Goal: Task Accomplishment & Management: Use online tool/utility

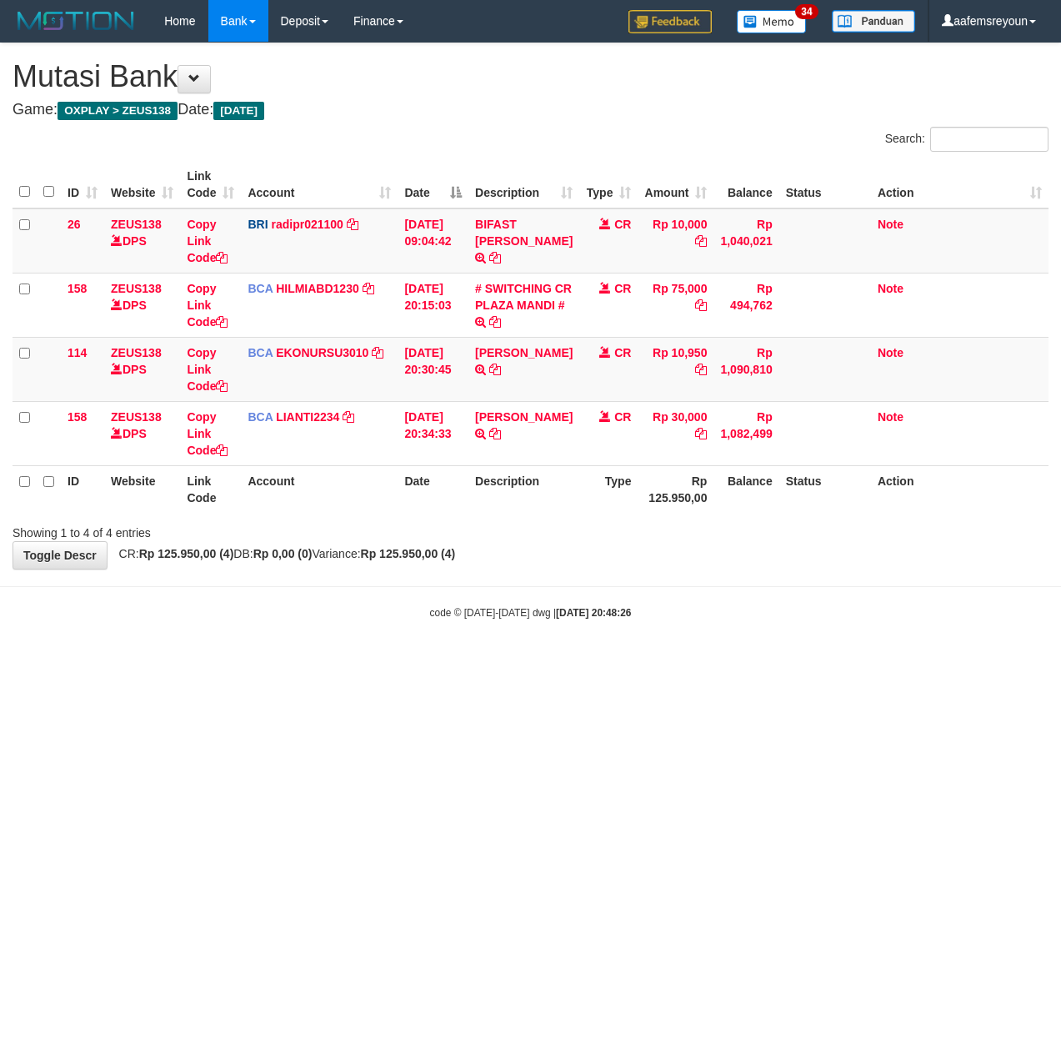
click at [394, 662] on html "Toggle navigation Home Bank Account List Mutasi Bank Search Sync Note Mutasi De…" at bounding box center [530, 331] width 1061 height 662
click at [569, 662] on html "Toggle navigation Home Bank Account List Mutasi Bank Search Sync Note Mutasi De…" at bounding box center [530, 331] width 1061 height 662
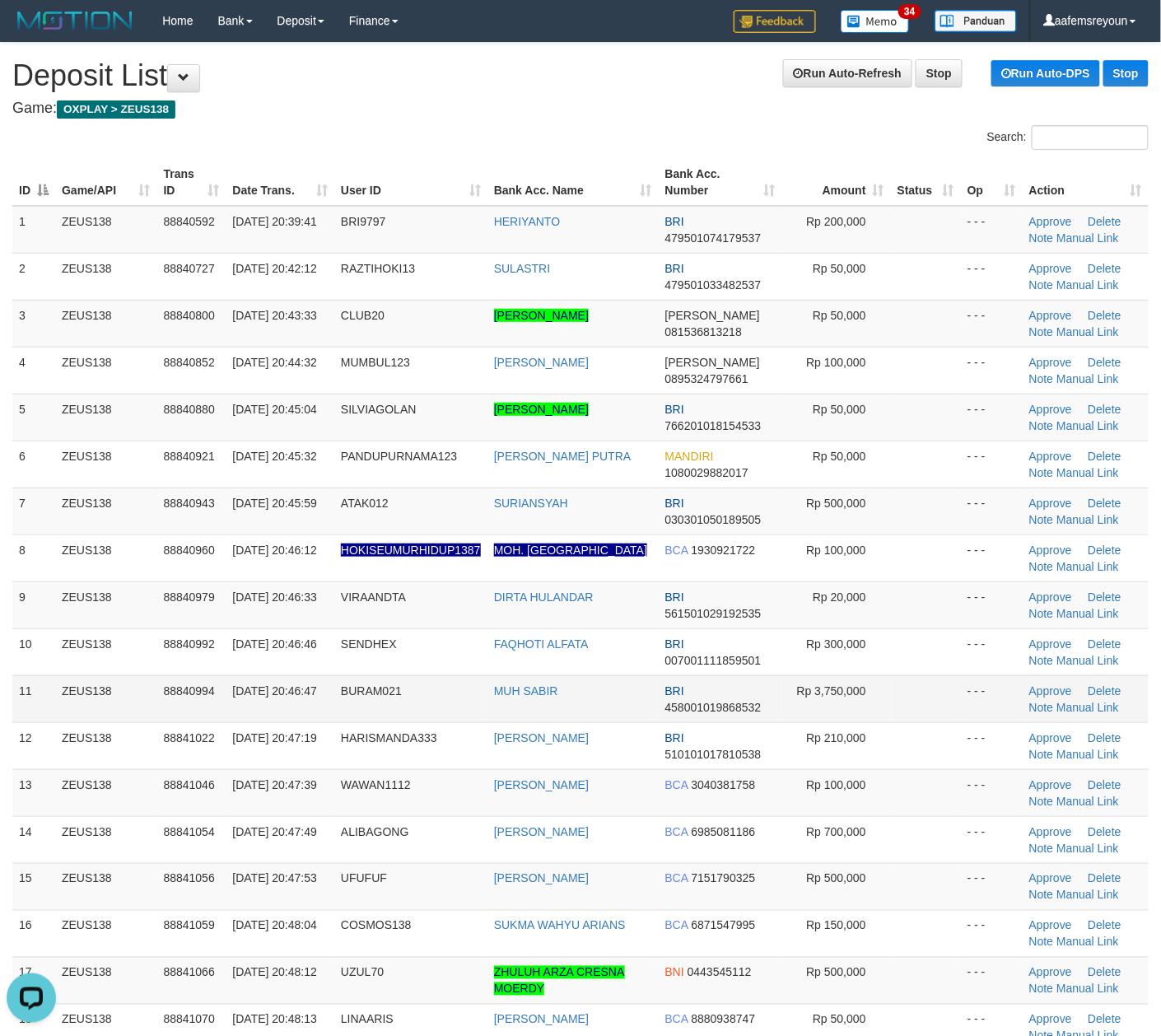
drag, startPoint x: 754, startPoint y: 679, endPoint x: 764, endPoint y: 678, distance: 10.0
click at [760, 680] on td "BRI 458001019868532" at bounding box center [720, 699] width 123 height 47
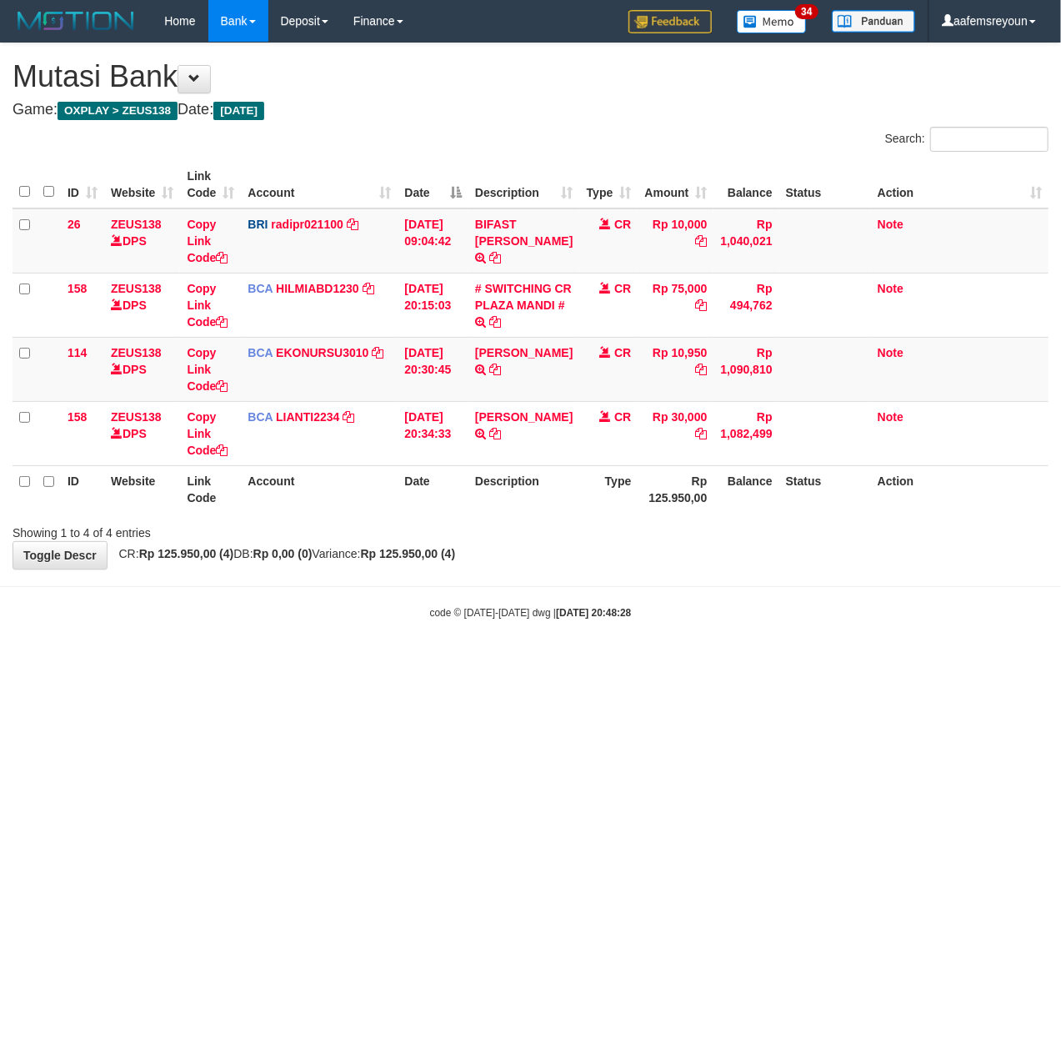
click at [424, 662] on html "Toggle navigation Home Bank Account List Mutasi Bank Search Sync Note Mutasi De…" at bounding box center [530, 331] width 1061 height 662
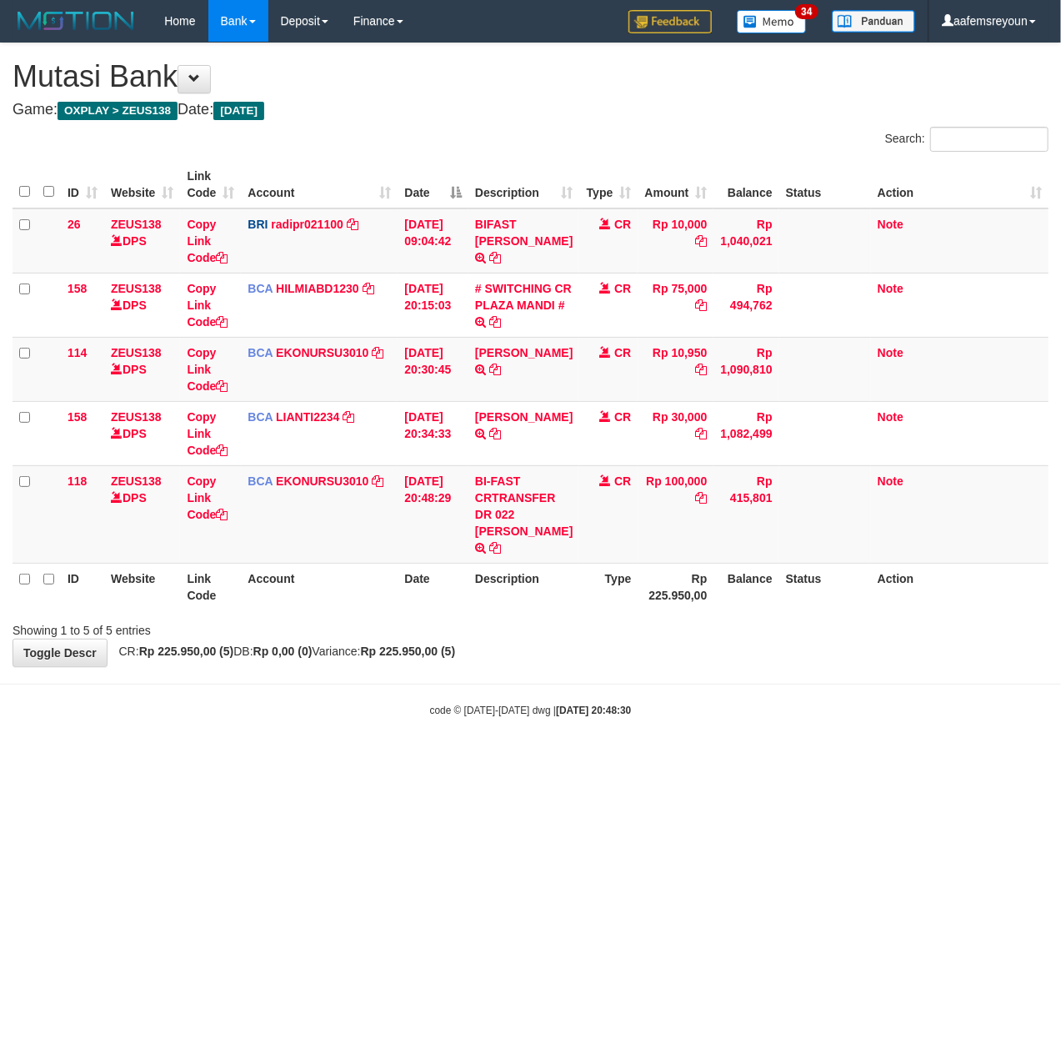
drag, startPoint x: 0, startPoint y: 0, endPoint x: 614, endPoint y: 744, distance: 964.2
click at [614, 744] on body "Toggle navigation Home Bank Account List Mutasi Bank Search Sync Note Mutasi De…" at bounding box center [530, 380] width 1061 height 760
drag, startPoint x: 474, startPoint y: 534, endPoint x: 545, endPoint y: 550, distance: 73.6
click at [545, 550] on td "BI-FAST CRTRANSFER DR 022 MOCHAMMAD SUMARYO" at bounding box center [524, 514] width 111 height 98
copy td "[PERSON_NAME]"
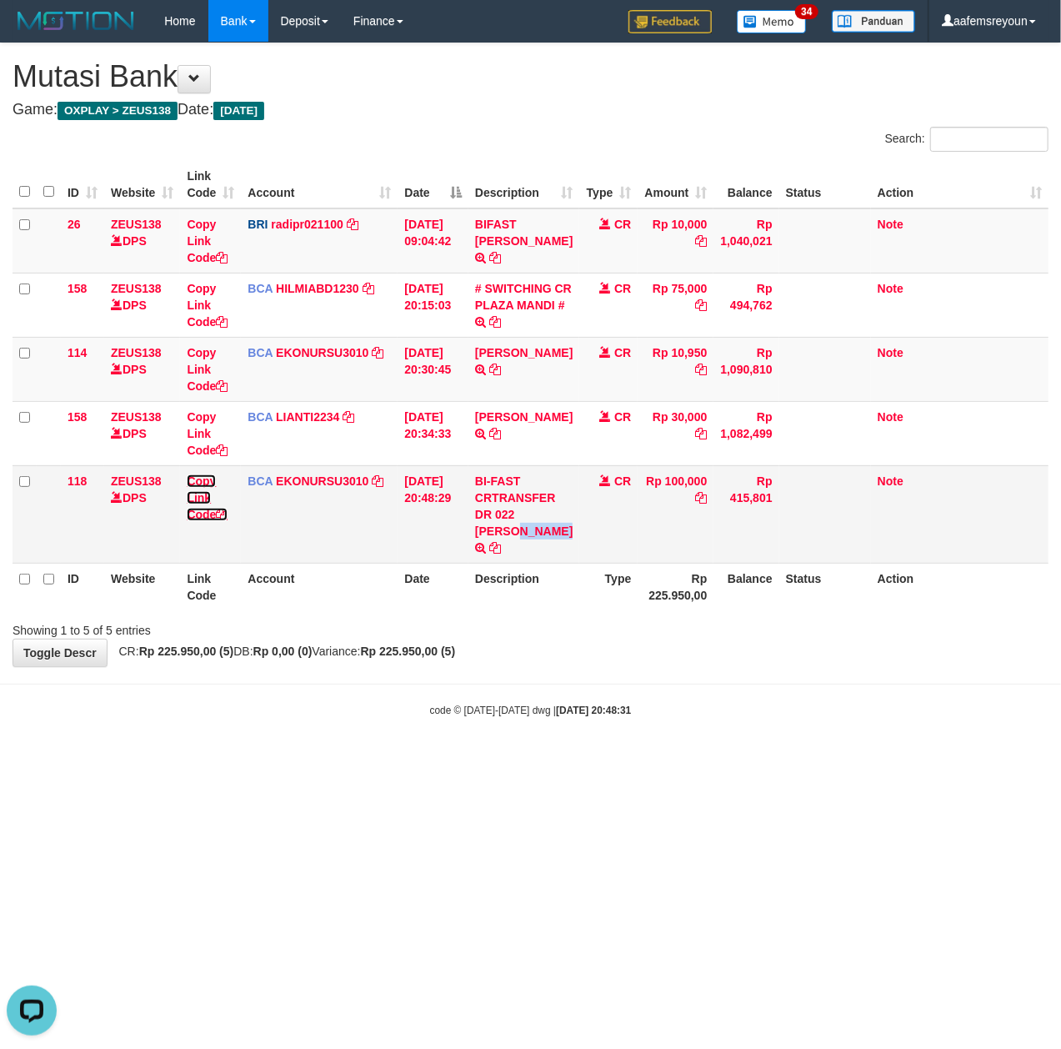
click at [227, 517] on icon at bounding box center [222, 515] width 12 height 12
copy td "[PERSON_NAME]"
drag, startPoint x: 227, startPoint y: 517, endPoint x: 167, endPoint y: 520, distance: 60.1
click at [228, 517] on icon at bounding box center [222, 515] width 12 height 12
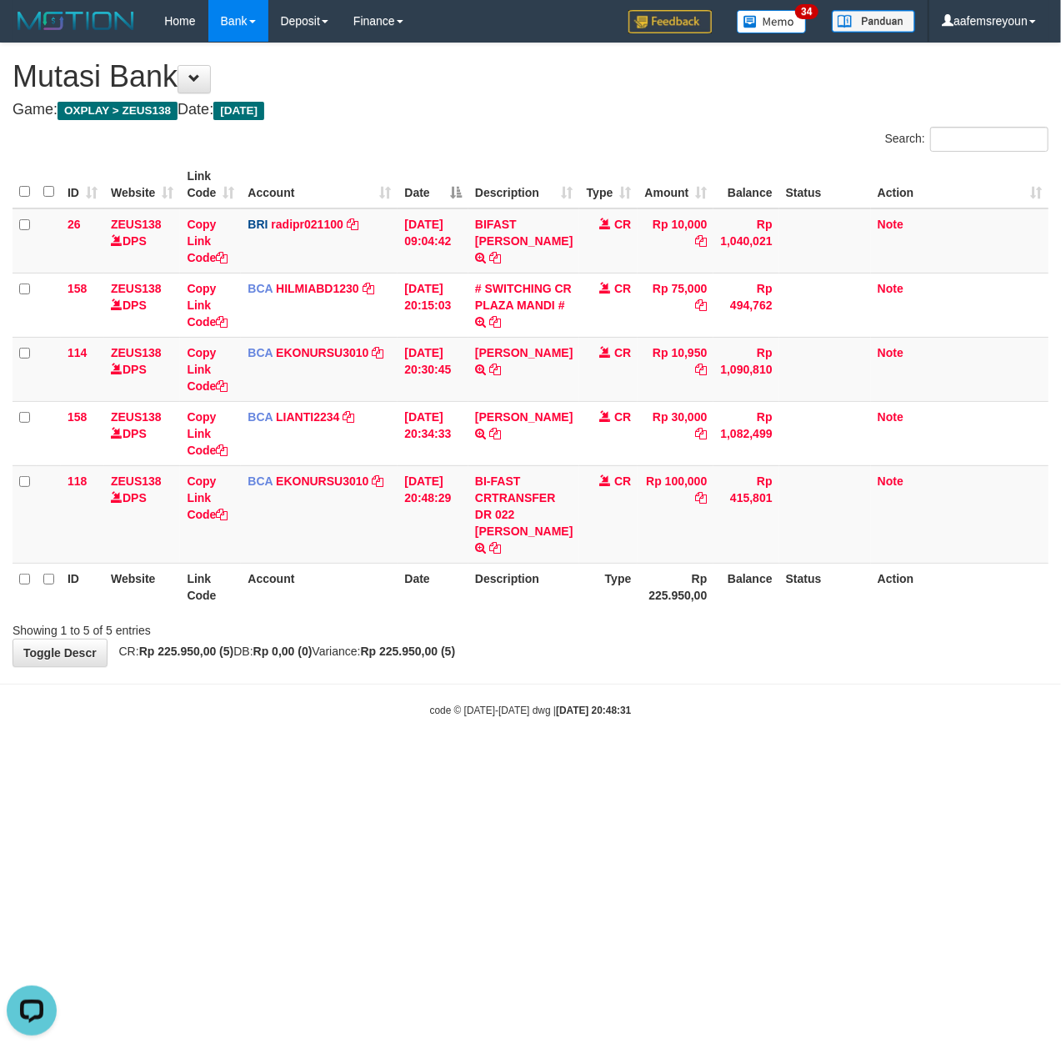
drag, startPoint x: 421, startPoint y: 750, endPoint x: 392, endPoint y: 748, distance: 29.3
click at [399, 749] on body "Toggle navigation Home Bank Account List Mutasi Bank Search Sync Note Mutasi De…" at bounding box center [530, 380] width 1061 height 760
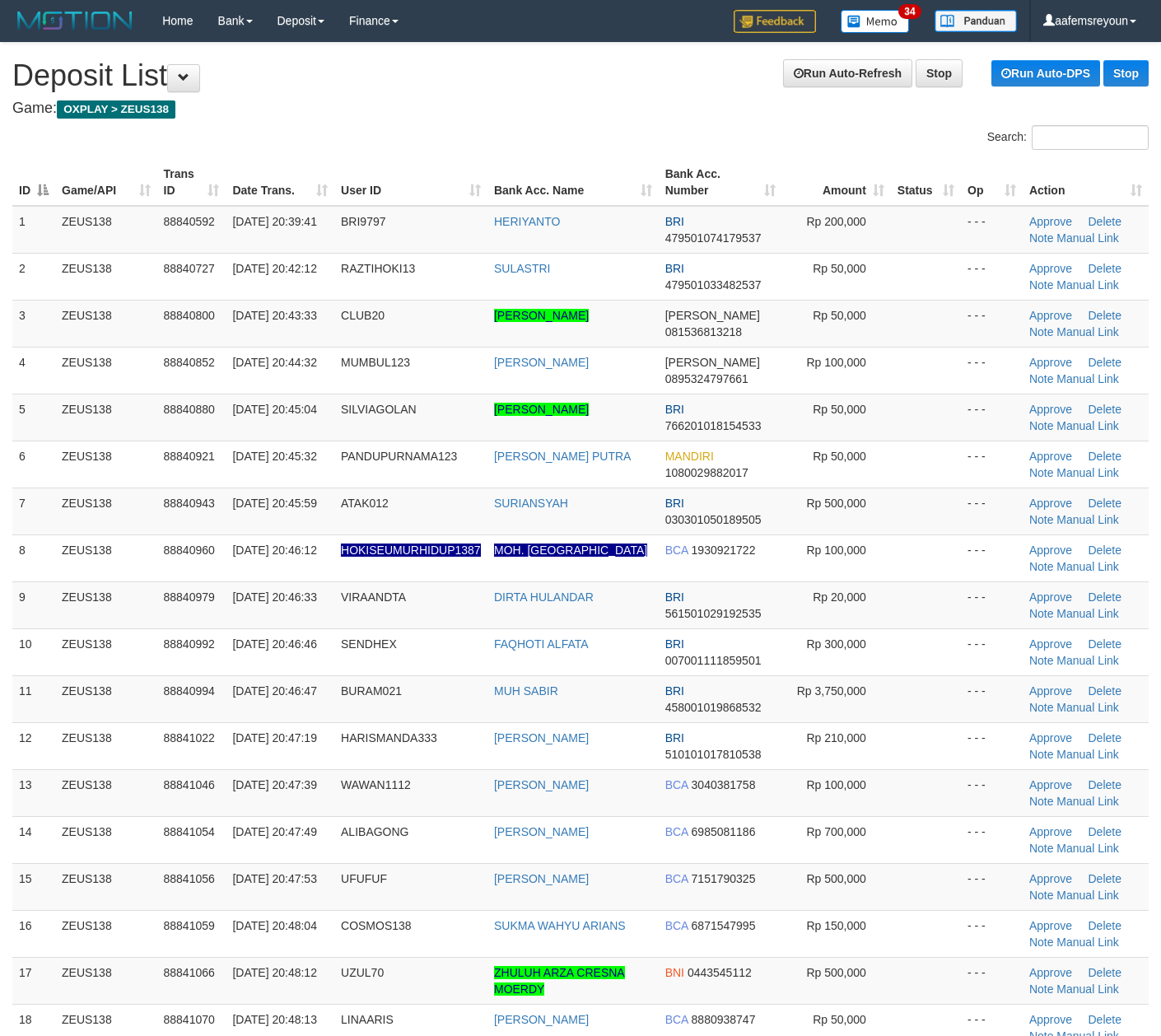
click at [927, 607] on td at bounding box center [925, 605] width 70 height 47
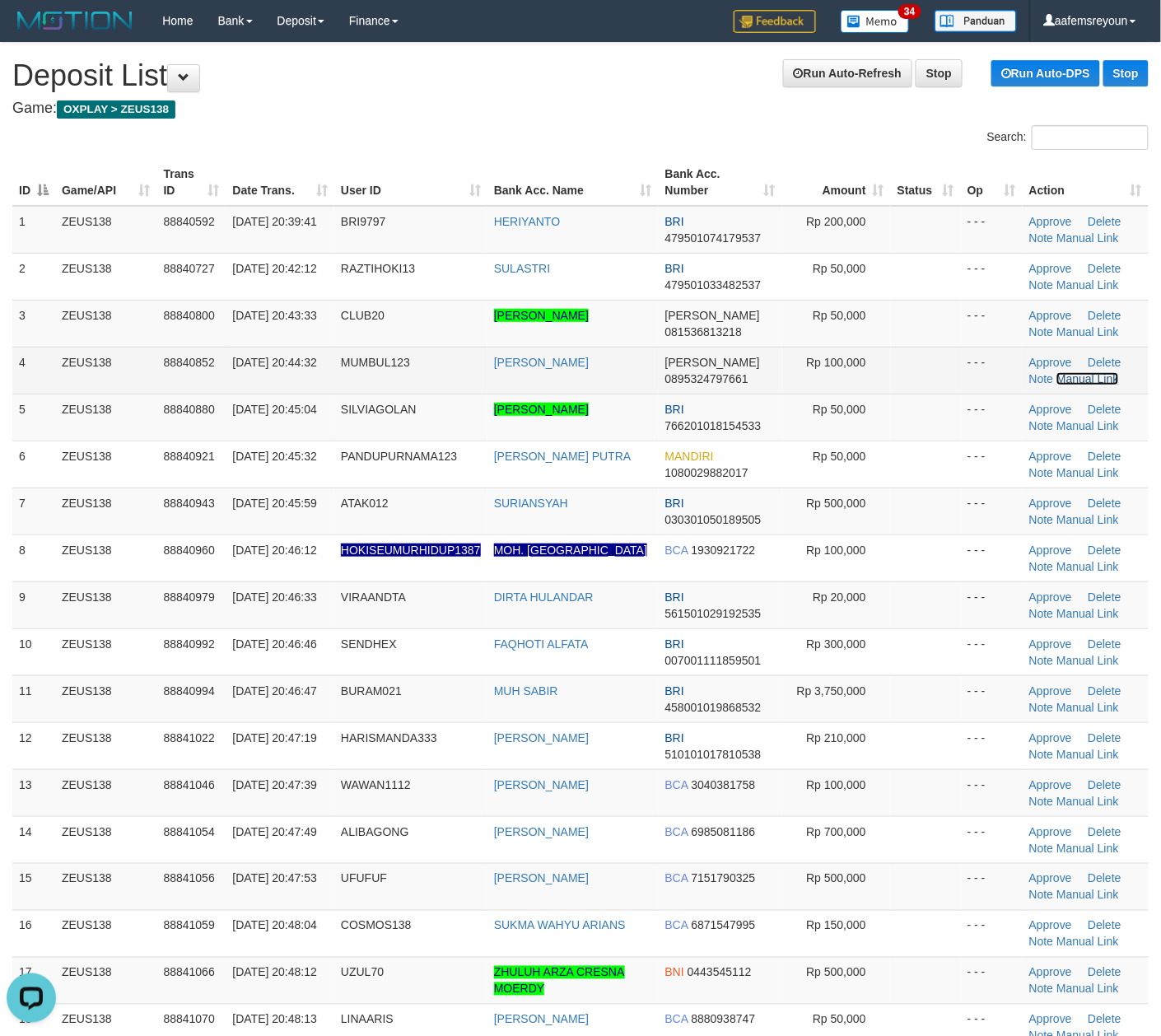
click at [1071, 379] on link "Manual Link" at bounding box center [1087, 378] width 62 height 13
click at [1075, 379] on link "Manual Link" at bounding box center [1087, 378] width 62 height 13
click at [1056, 372] on link "Manual Link" at bounding box center [1087, 378] width 62 height 13
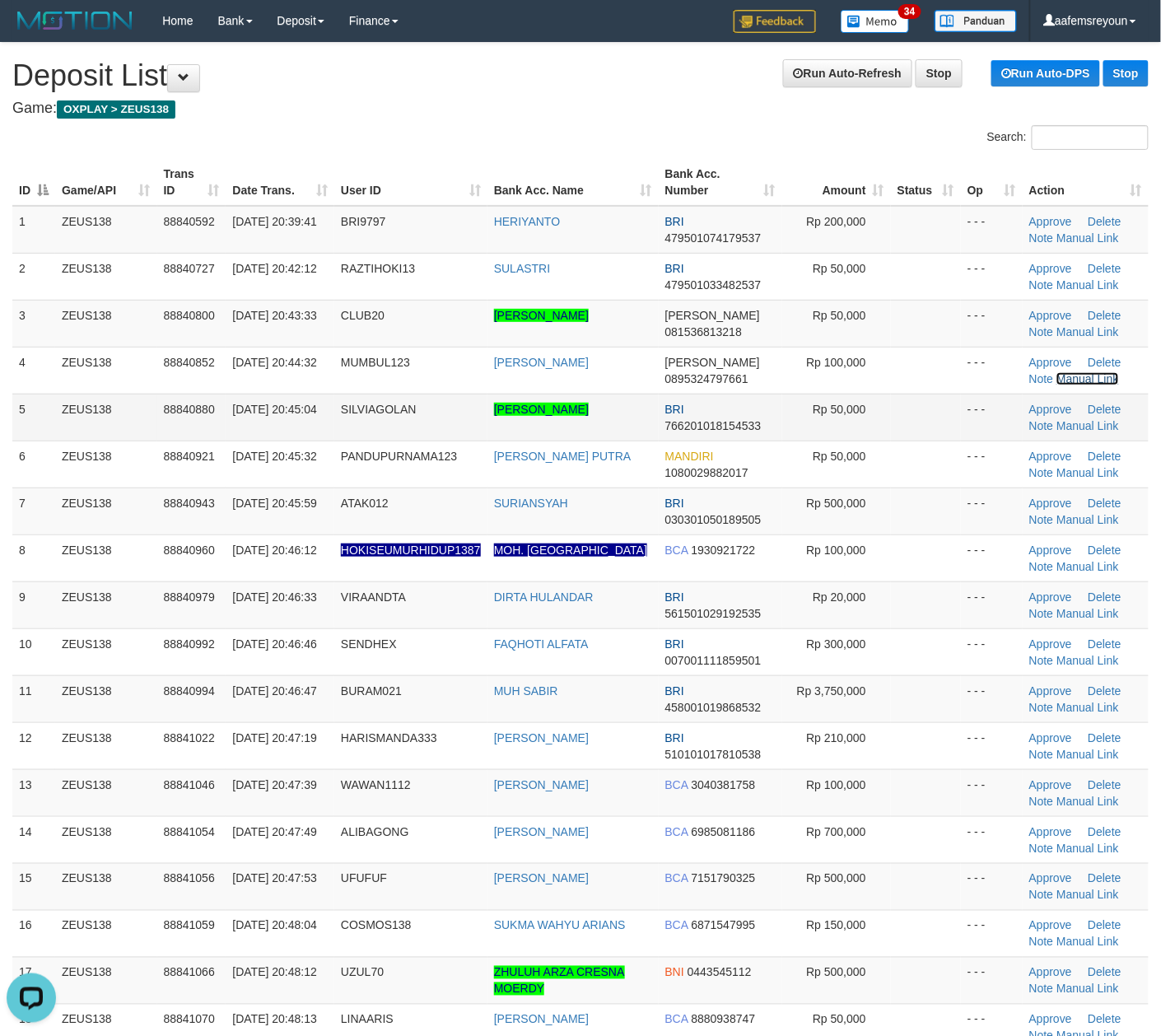
click at [1056, 372] on link "Manual Link" at bounding box center [1087, 378] width 62 height 13
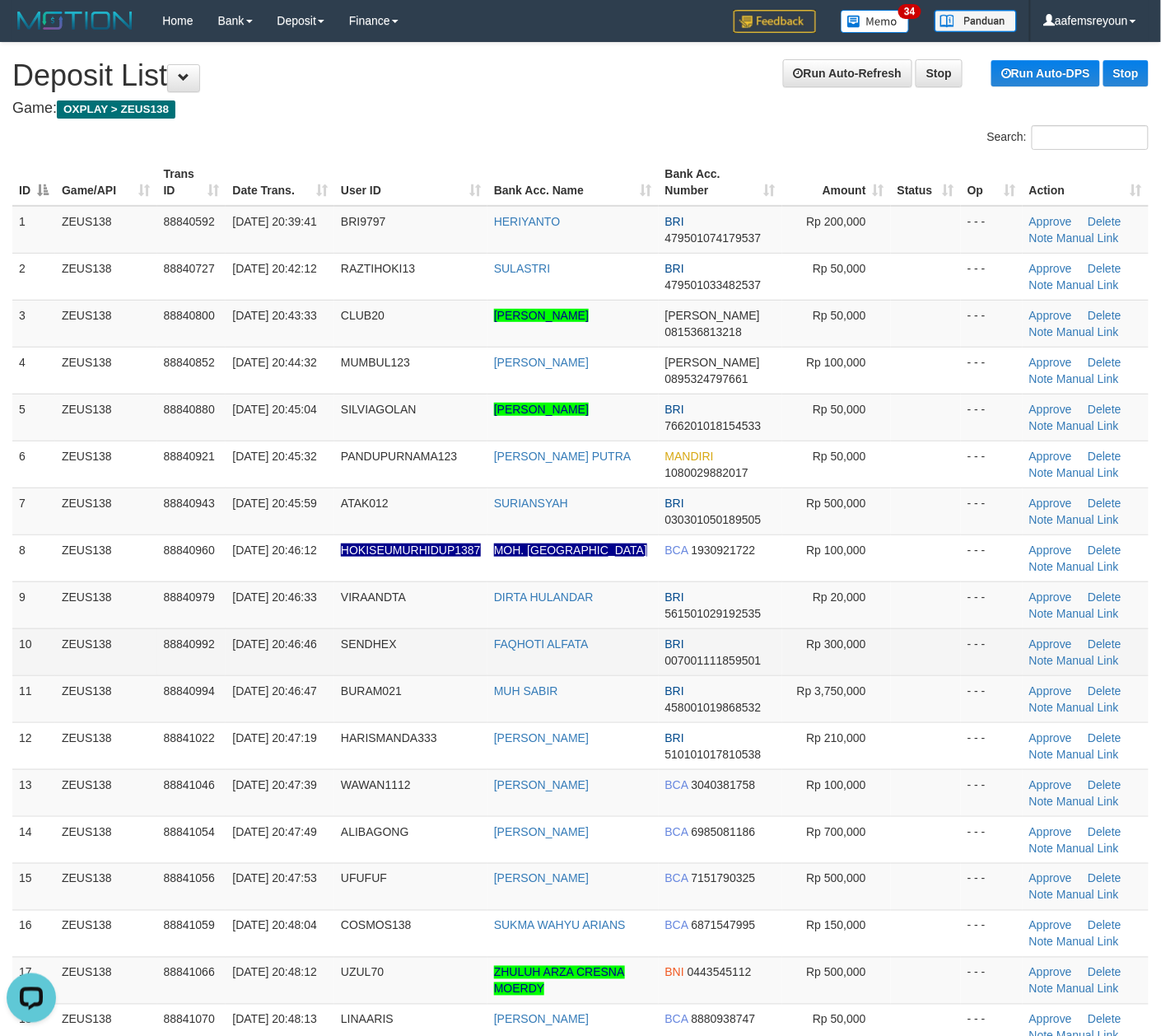
drag, startPoint x: 600, startPoint y: 653, endPoint x: 712, endPoint y: 649, distance: 112.1
click at [602, 653] on td "FAQHOTI ALFATA" at bounding box center [573, 652] width 171 height 47
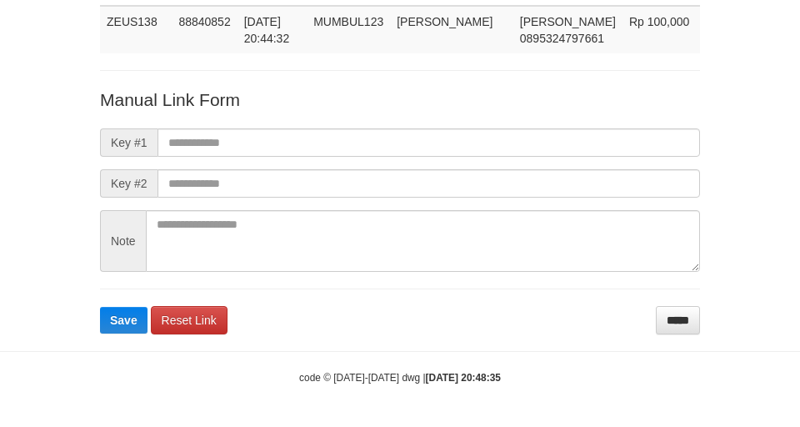
scroll to position [122, 0]
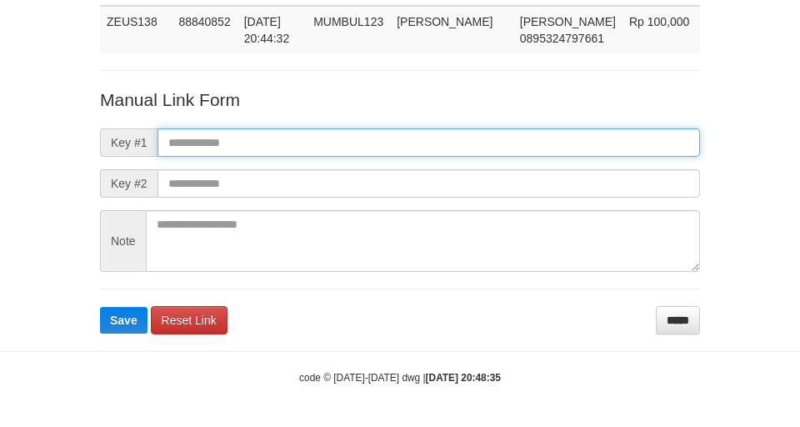
paste input "**********"
click at [678, 151] on input "text" at bounding box center [429, 142] width 543 height 28
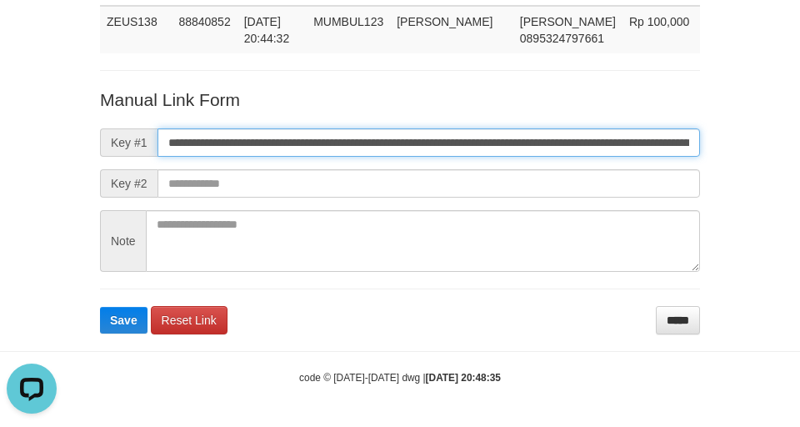
scroll to position [0, 1181]
type input "**********"
click at [100, 307] on button "Save" at bounding box center [124, 320] width 48 height 27
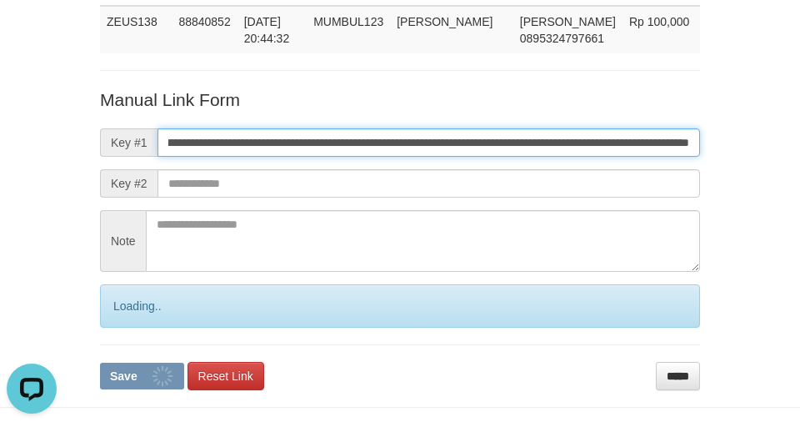
click at [100, 363] on button "Save" at bounding box center [142, 376] width 84 height 27
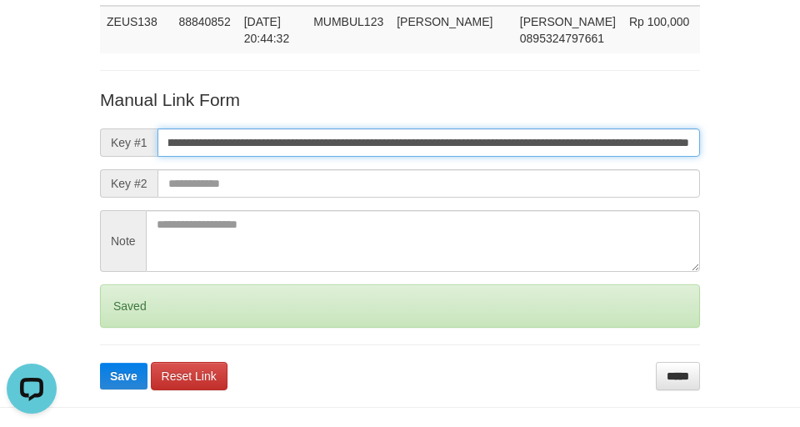
click at [100, 363] on button "Save" at bounding box center [124, 376] width 48 height 27
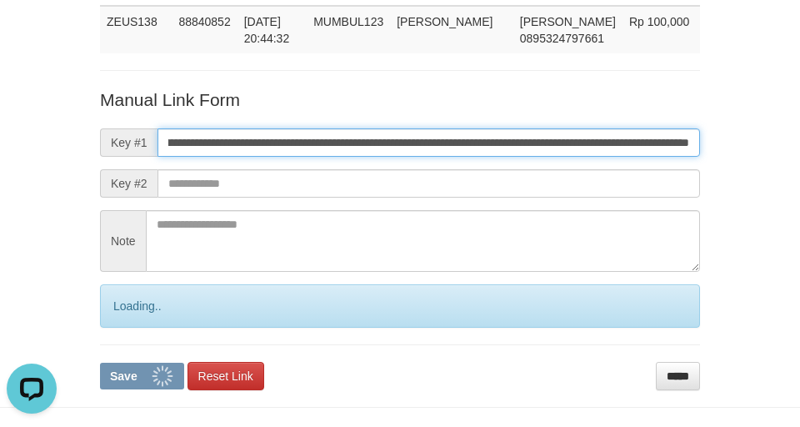
click at [100, 363] on button "Save" at bounding box center [142, 376] width 84 height 27
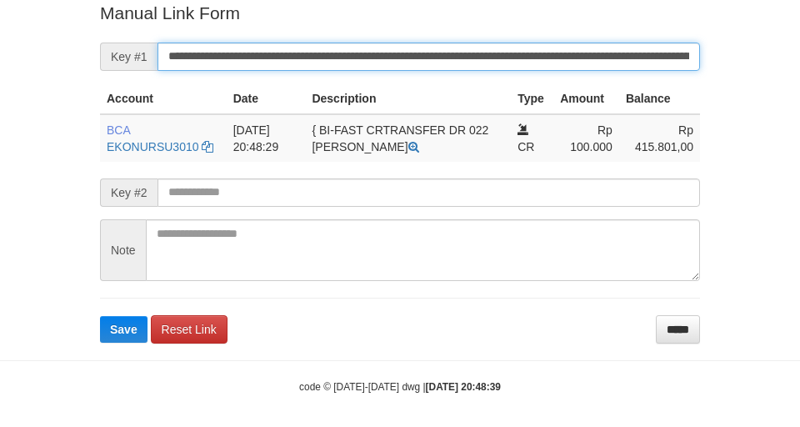
click at [100, 316] on button "Save" at bounding box center [124, 329] width 48 height 27
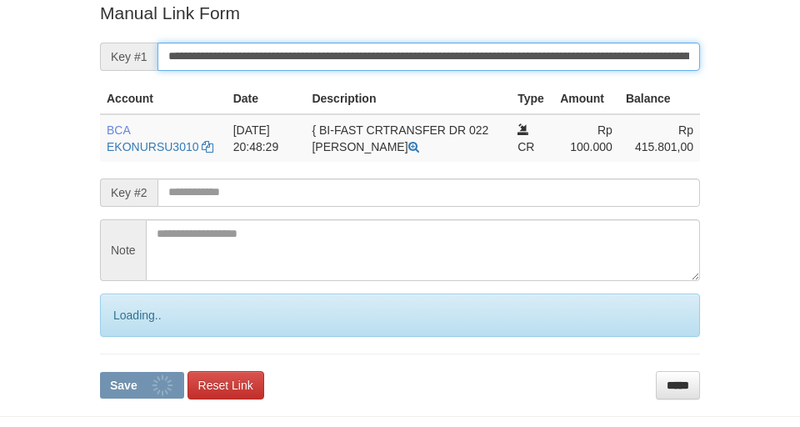
click at [100, 372] on button "Save" at bounding box center [142, 385] width 84 height 27
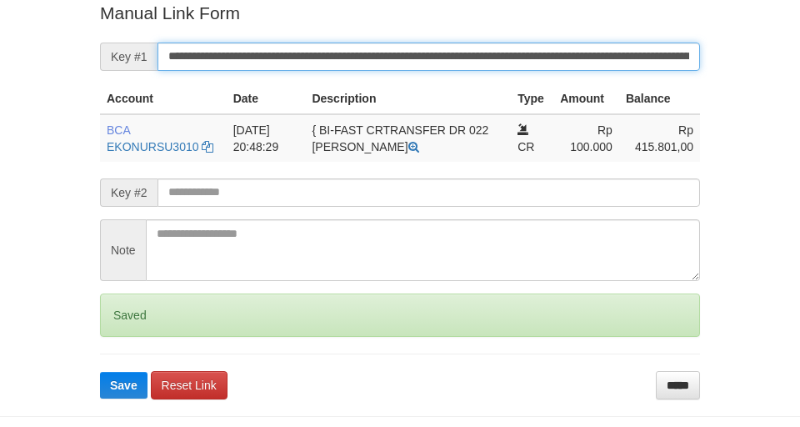
click at [100, 372] on button "Save" at bounding box center [124, 385] width 48 height 27
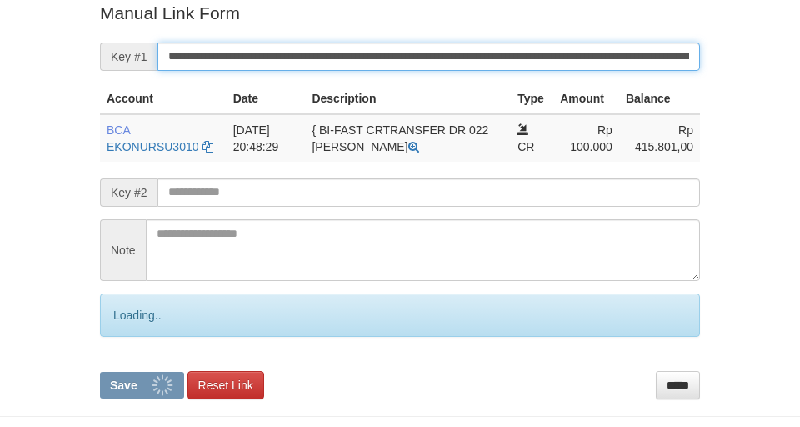
click at [100, 372] on button "Save" at bounding box center [142, 385] width 84 height 27
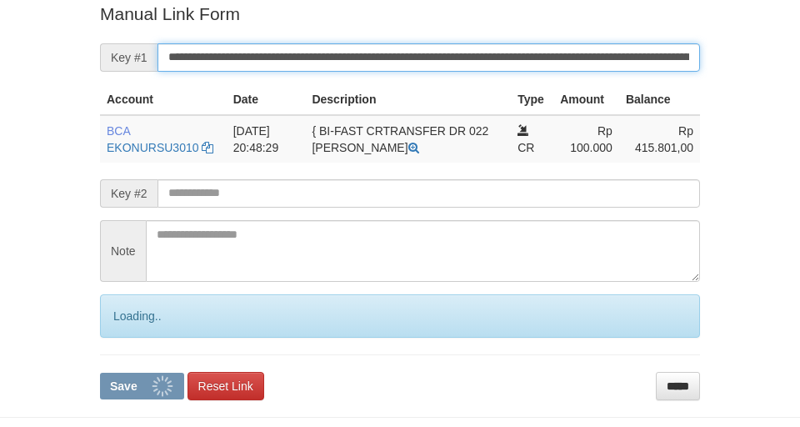
click at [599, 58] on input "**********" at bounding box center [429, 57] width 543 height 28
click at [100, 373] on button "Save" at bounding box center [142, 386] width 84 height 27
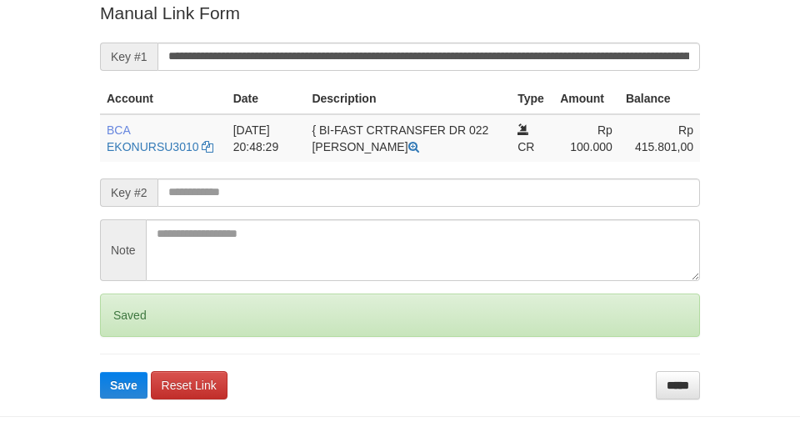
click at [560, 60] on input "**********" at bounding box center [429, 57] width 543 height 28
click at [100, 372] on button "Save" at bounding box center [124, 385] width 48 height 27
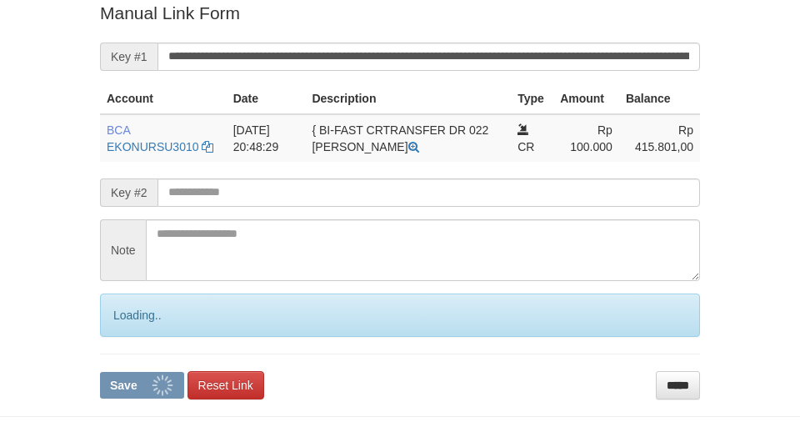
click at [557, 58] on input "**********" at bounding box center [429, 57] width 543 height 28
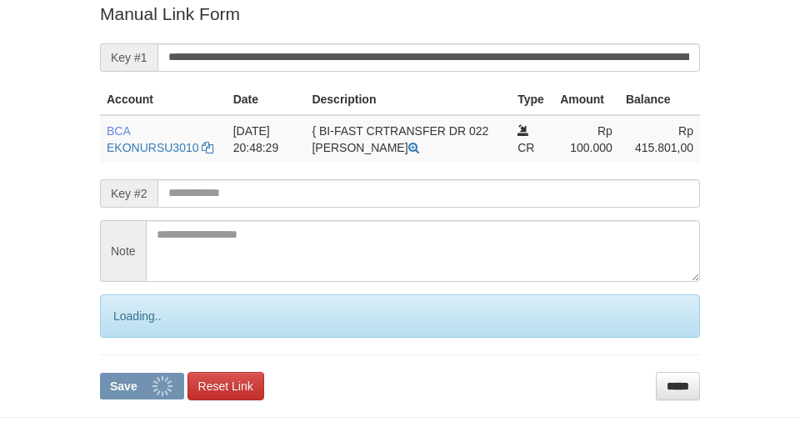
click at [100, 373] on button "Save" at bounding box center [142, 386] width 84 height 27
click at [557, 58] on input "**********" at bounding box center [429, 57] width 543 height 28
click at [100, 373] on button "Save" at bounding box center [142, 386] width 84 height 27
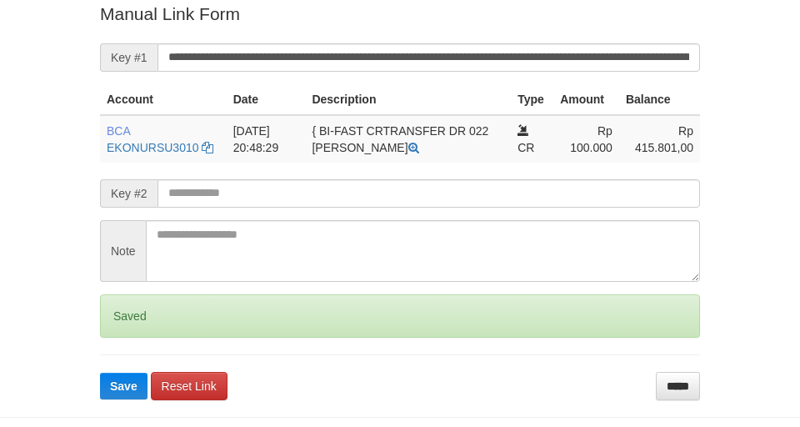
click at [100, 373] on button "Save" at bounding box center [124, 386] width 48 height 27
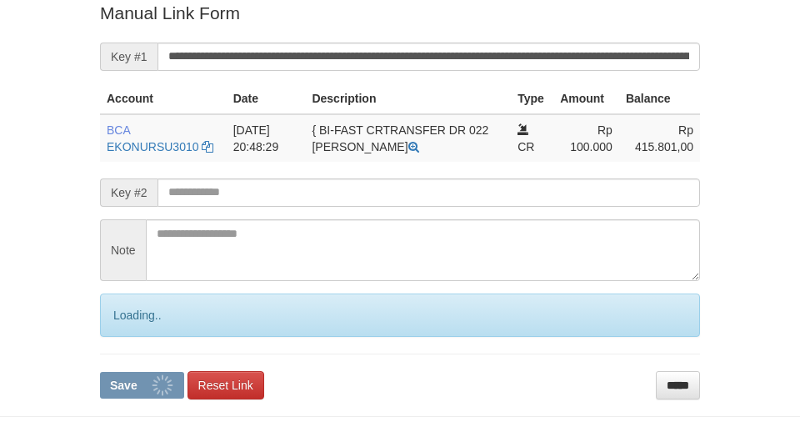
click at [100, 372] on button "Save" at bounding box center [142, 385] width 84 height 27
click at [557, 55] on input "**********" at bounding box center [429, 57] width 543 height 28
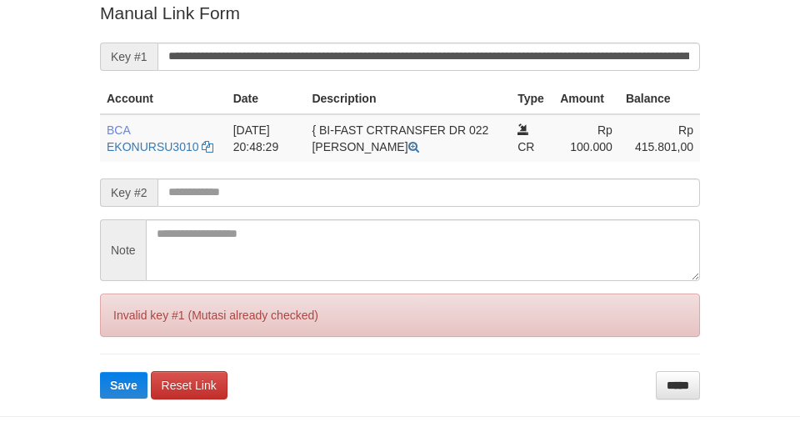
click at [100, 372] on button "Save" at bounding box center [124, 385] width 48 height 27
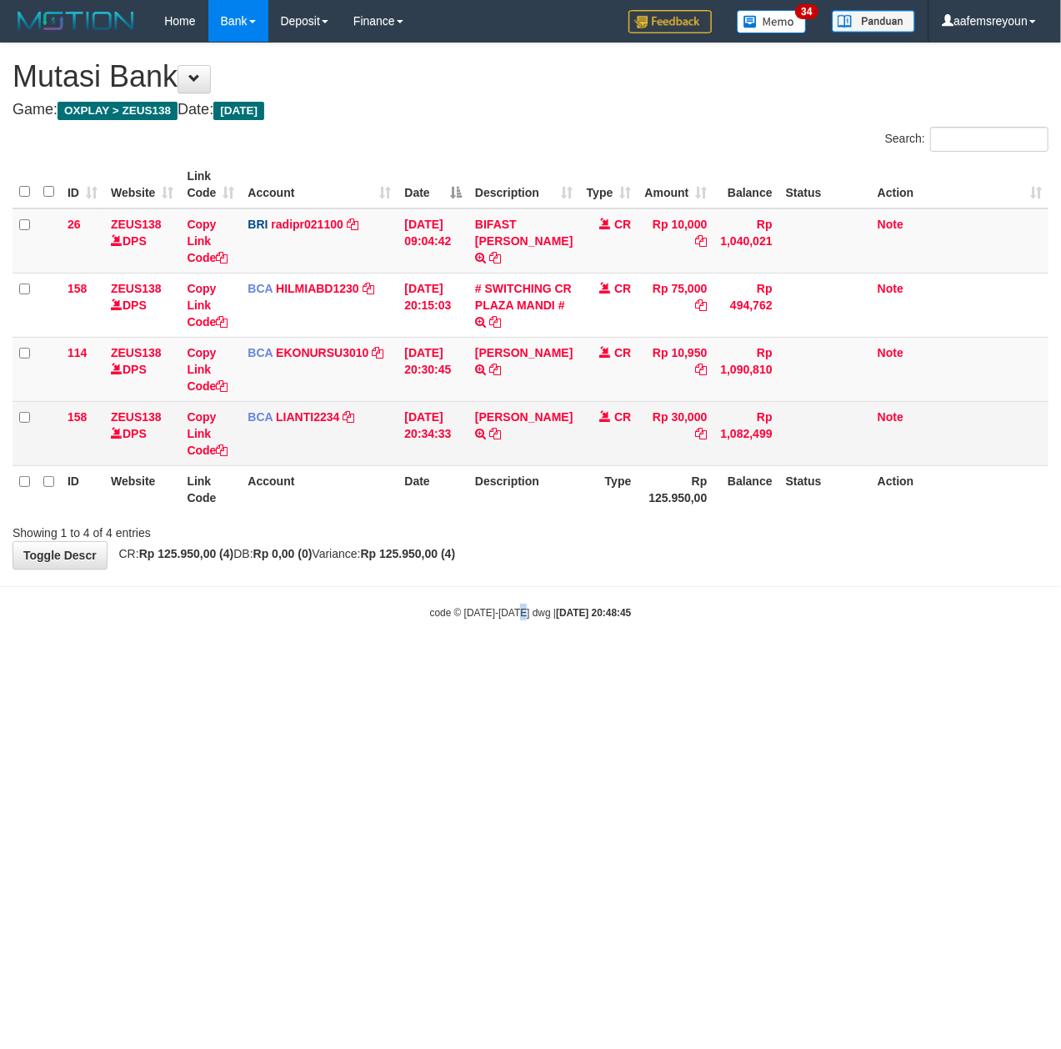
drag, startPoint x: 530, startPoint y: 691, endPoint x: 430, endPoint y: 420, distance: 288.9
click at [519, 662] on html "Toggle navigation Home Bank Account List Mutasi Bank Search Sync Note Mutasi De…" at bounding box center [530, 331] width 1061 height 662
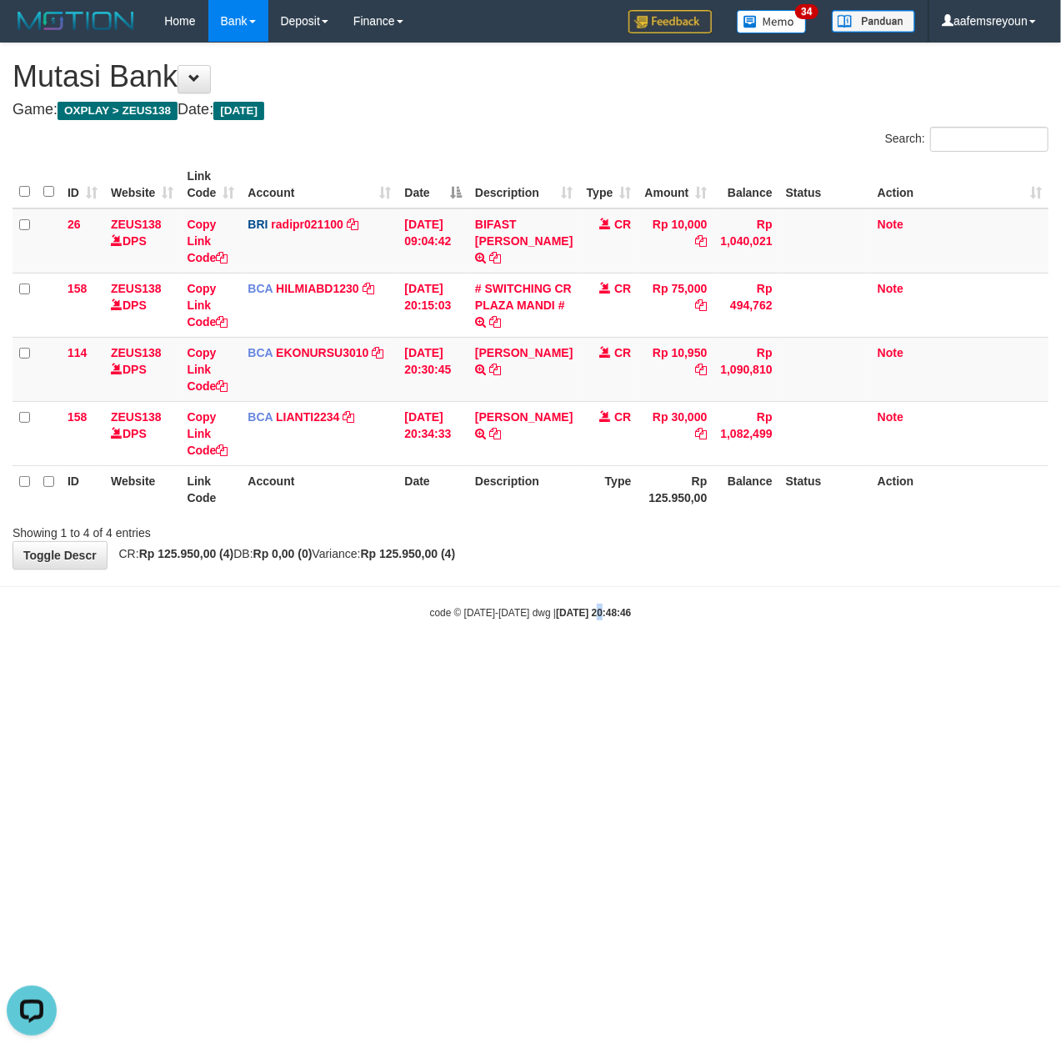
drag, startPoint x: 584, startPoint y: 779, endPoint x: 7, endPoint y: 674, distance: 586.5
click at [572, 662] on html "Toggle navigation Home Bank Account List Mutasi Bank Search Sync Note Mutasi De…" at bounding box center [530, 331] width 1061 height 662
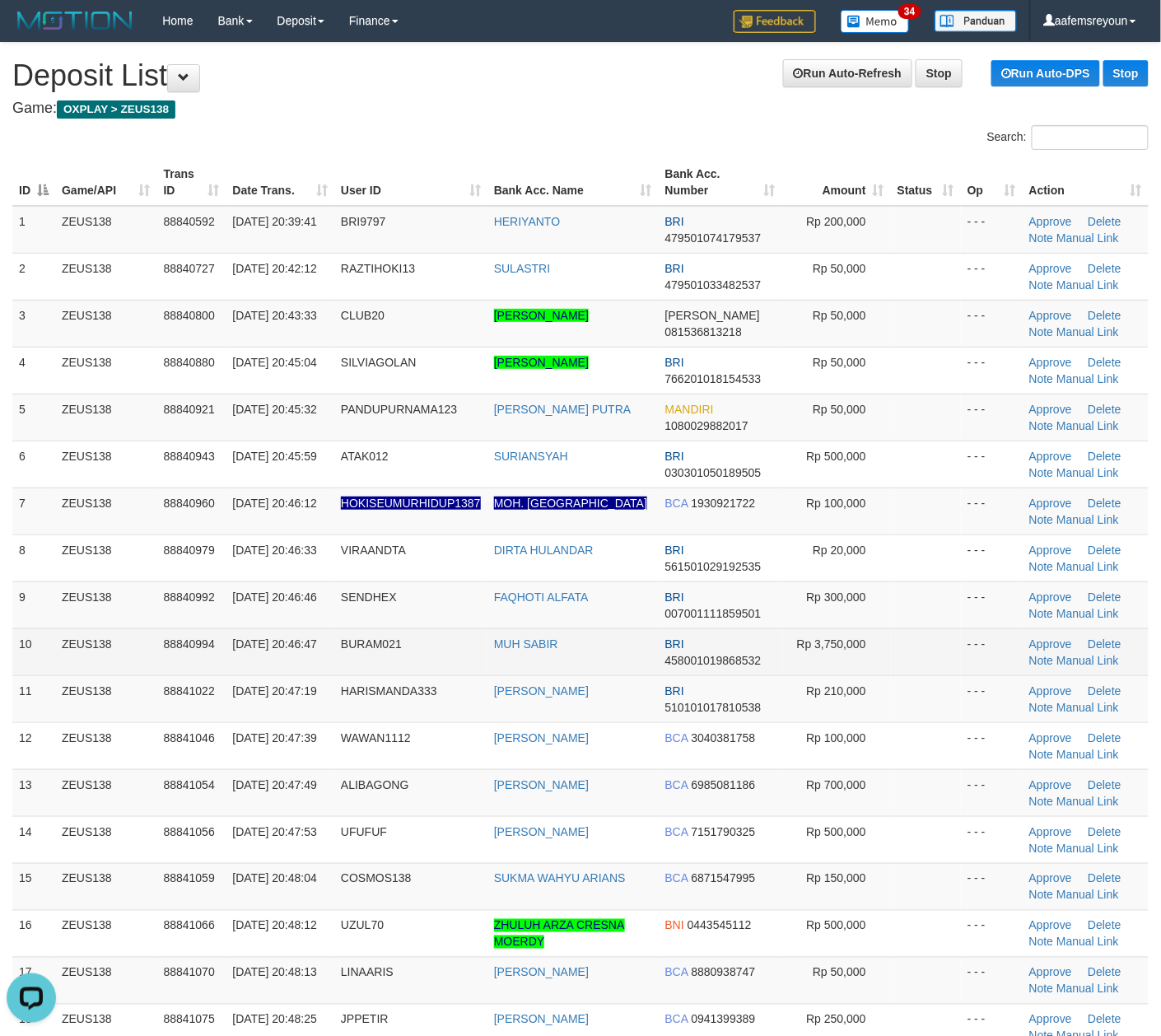
drag, startPoint x: 607, startPoint y: 686, endPoint x: 957, endPoint y: 662, distance: 350.8
click at [610, 686] on td "MUHAMMAD HARIS" at bounding box center [573, 699] width 171 height 47
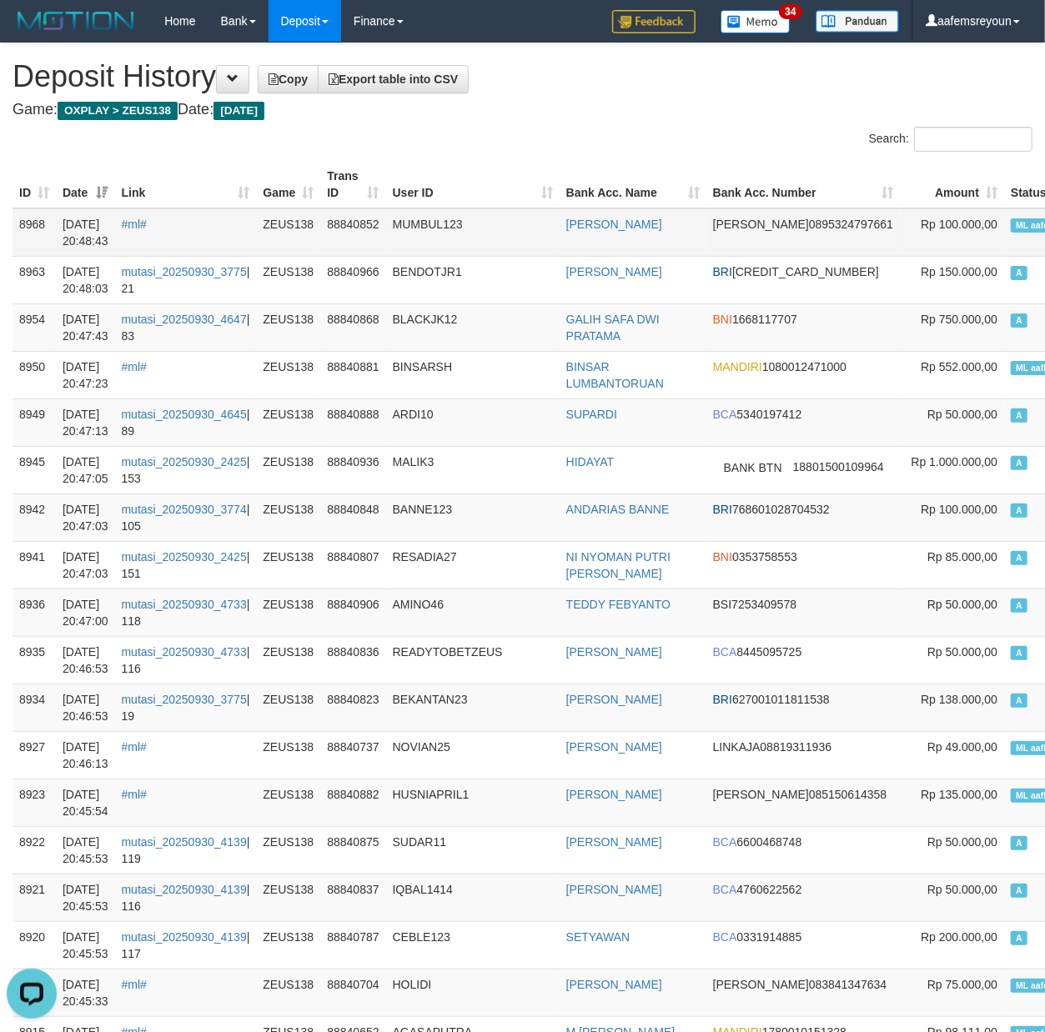
click at [1011, 218] on span "ML aafemsreyoun" at bounding box center [1053, 225] width 85 height 14
copy td "aafemsreyoun"
click at [1011, 218] on span "ML aafemsreyoun" at bounding box center [1053, 225] width 85 height 14
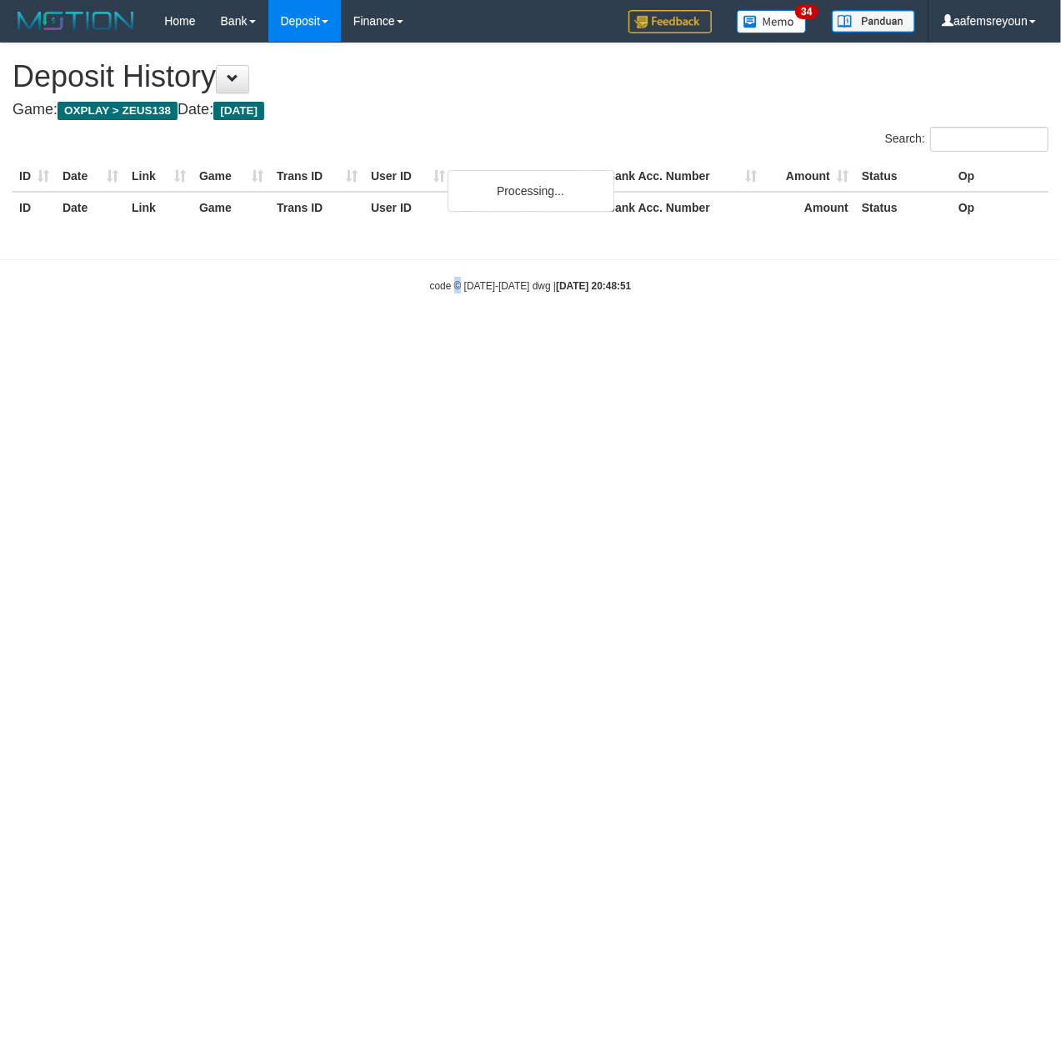
click at [460, 335] on html "Toggle navigation Home Bank Account List Mutasi Bank Search Sync Note Mutasi De…" at bounding box center [530, 167] width 1061 height 335
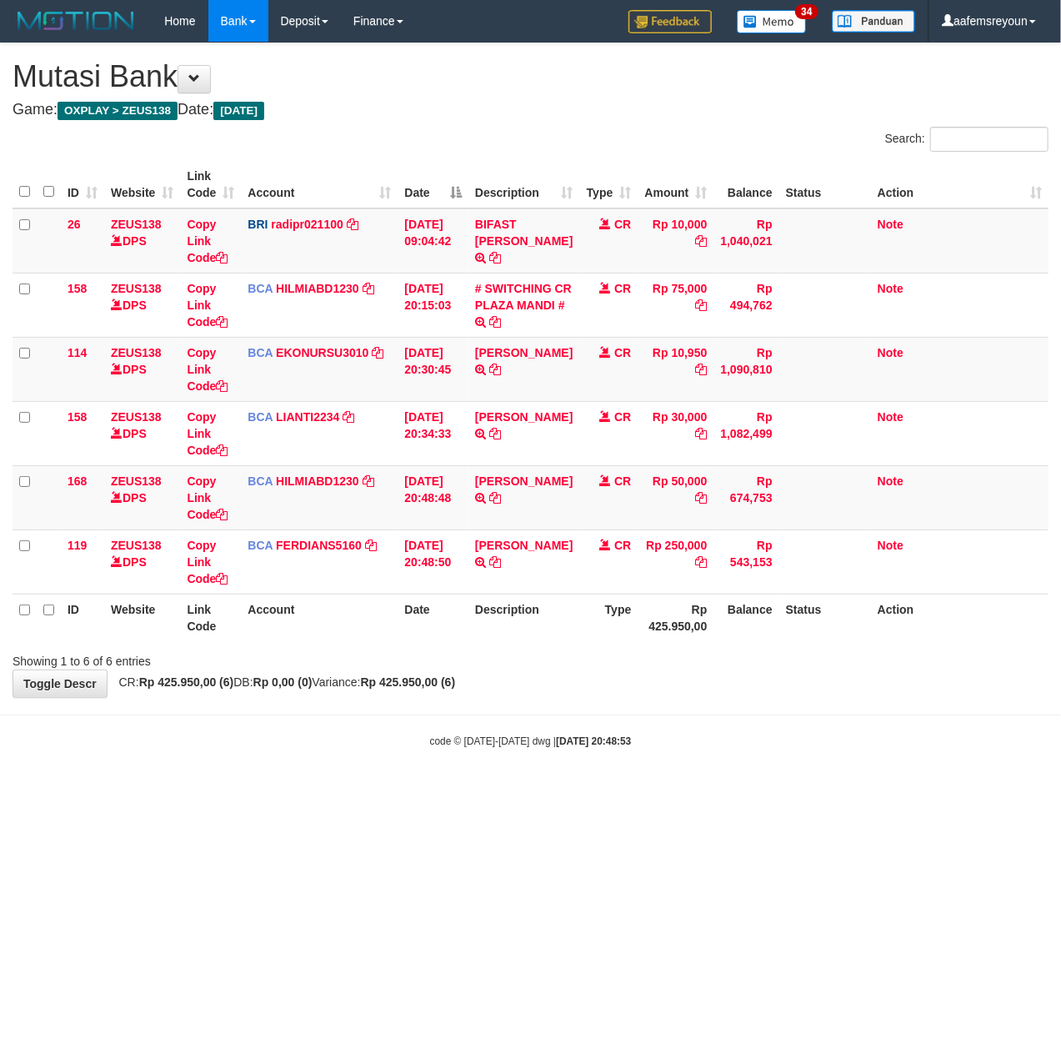
drag, startPoint x: 869, startPoint y: 718, endPoint x: 852, endPoint y: 712, distance: 17.7
click at [865, 717] on body "Toggle navigation Home Bank Account List Mutasi Bank Search Sync Note Mutasi De…" at bounding box center [530, 395] width 1061 height 790
drag, startPoint x: 588, startPoint y: 814, endPoint x: 411, endPoint y: 798, distance: 177.5
click at [572, 790] on html "Toggle navigation Home Bank Account List Mutasi Bank Search Sync Note Mutasi De…" at bounding box center [530, 395] width 1061 height 790
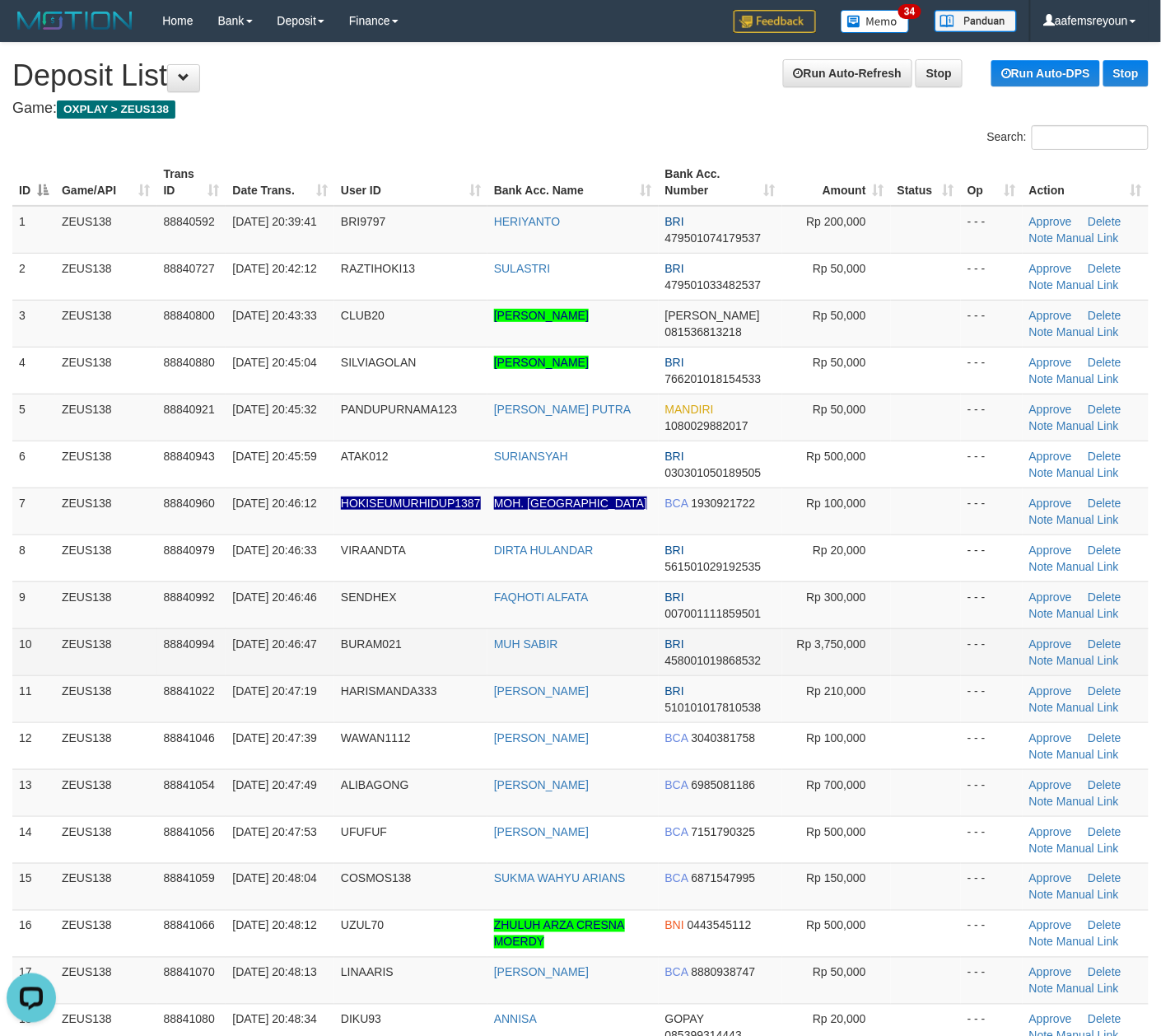
drag, startPoint x: 499, startPoint y: 659, endPoint x: 616, endPoint y: 661, distance: 117.0
click at [502, 659] on td "MUH SABIR" at bounding box center [573, 652] width 171 height 47
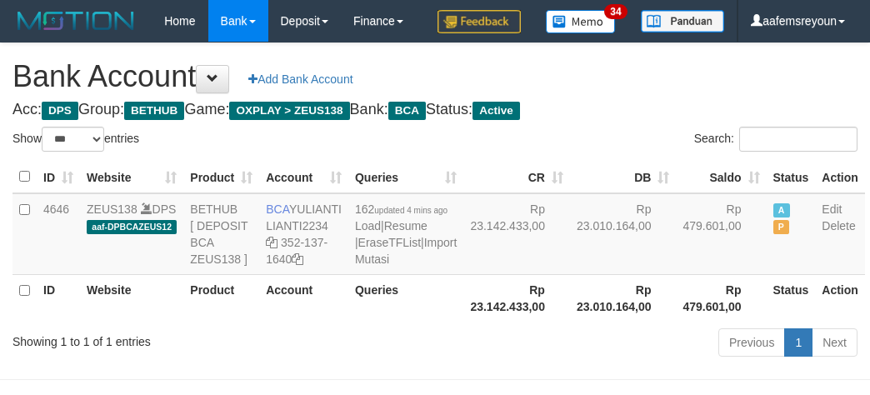
select select "***"
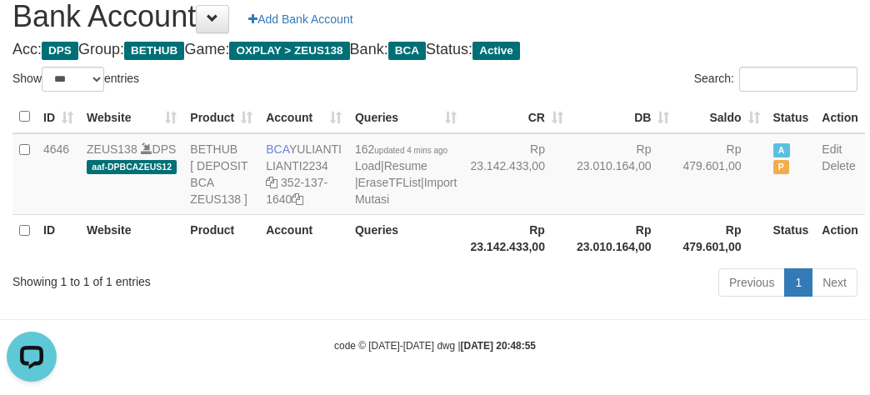
click at [448, 300] on div "Previous 1 Next" at bounding box center [616, 285] width 483 height 36
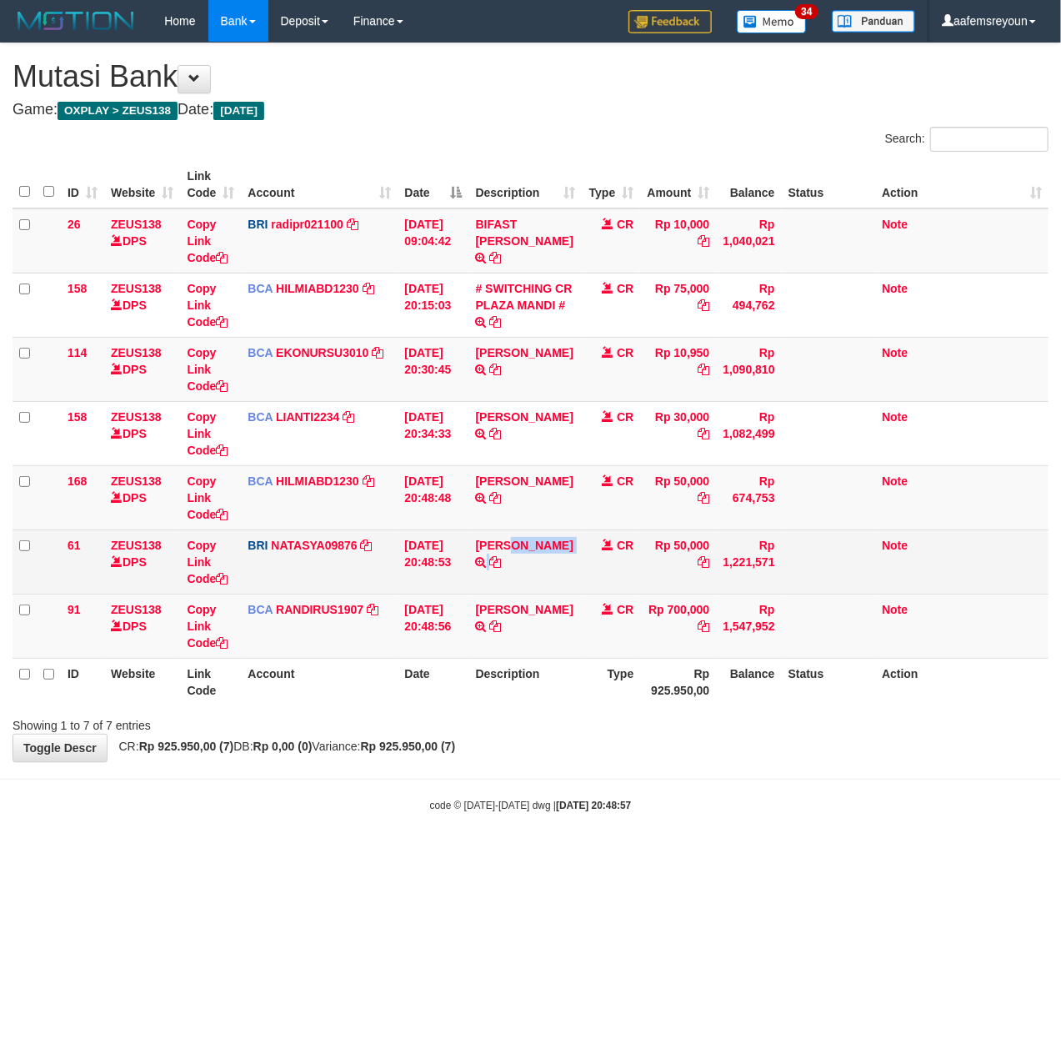
drag, startPoint x: 514, startPoint y: 575, endPoint x: 471, endPoint y: 569, distance: 43.9
click at [471, 569] on td "DANA PANDUMANDAPU TRANSFER NBMB DANA PANDUMANDAPU TO SITI NURLITA SAPITRI" at bounding box center [525, 561] width 113 height 64
copy td "PANDUMANDAPU"
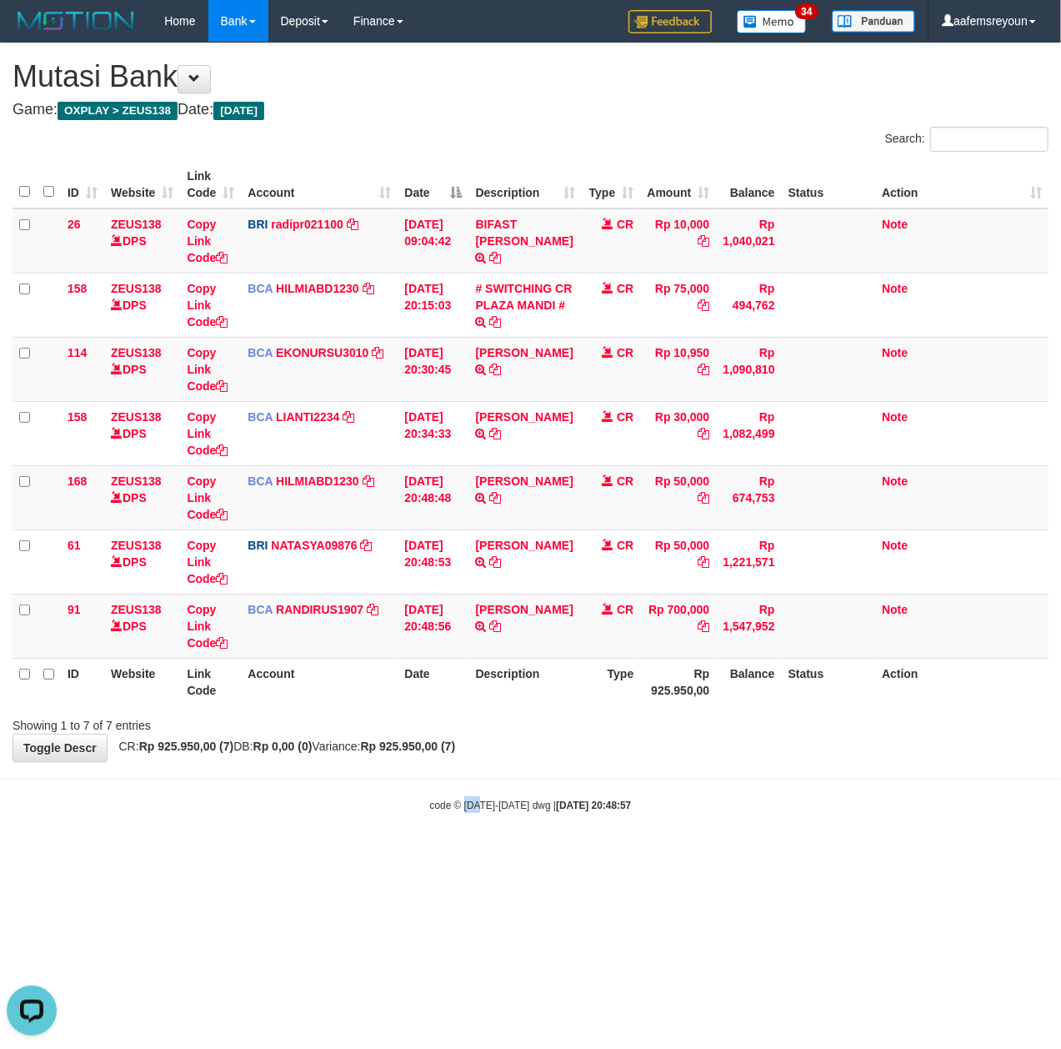
drag, startPoint x: 482, startPoint y: 830, endPoint x: 2, endPoint y: 752, distance: 486.6
click at [404, 825] on body "Toggle navigation Home Bank Account List Mutasi Bank Search Sync Note Mutasi De…" at bounding box center [530, 427] width 1061 height 855
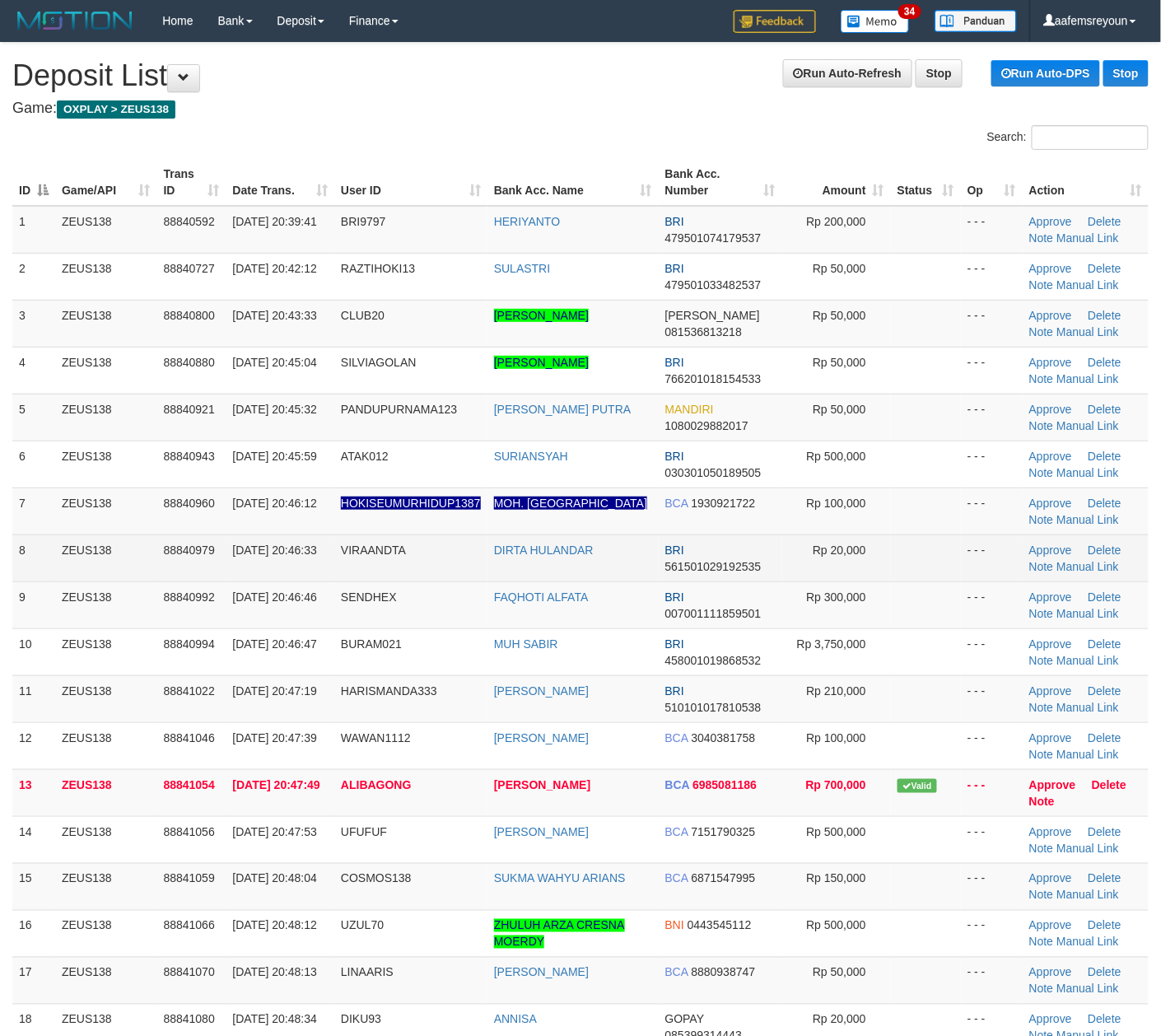
click at [868, 570] on td "Rp 20,000" at bounding box center [836, 558] width 109 height 47
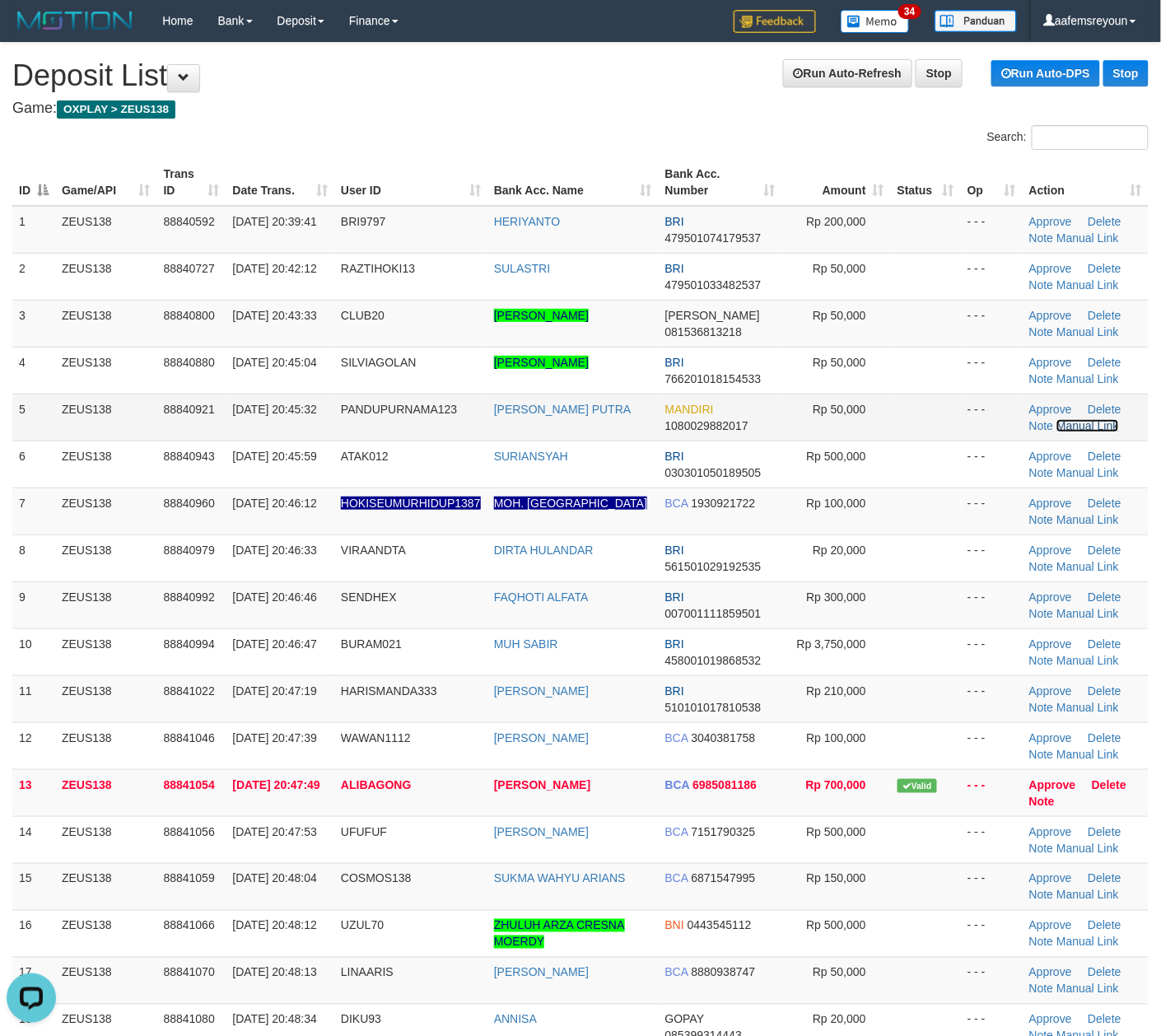
click at [1088, 426] on link "Manual Link" at bounding box center [1087, 425] width 62 height 13
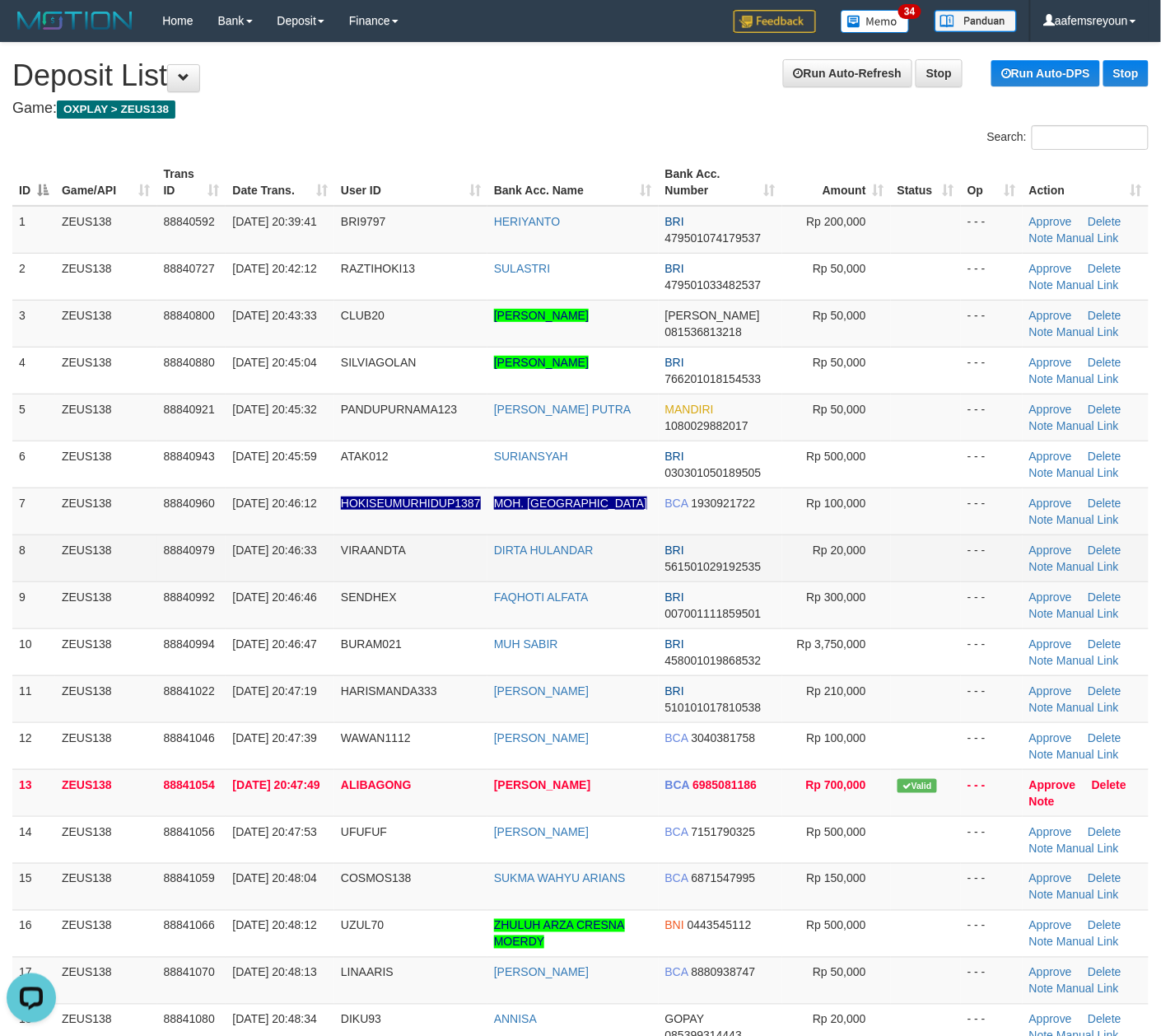
click at [634, 575] on td "DIRTA HULANDAR" at bounding box center [573, 558] width 171 height 47
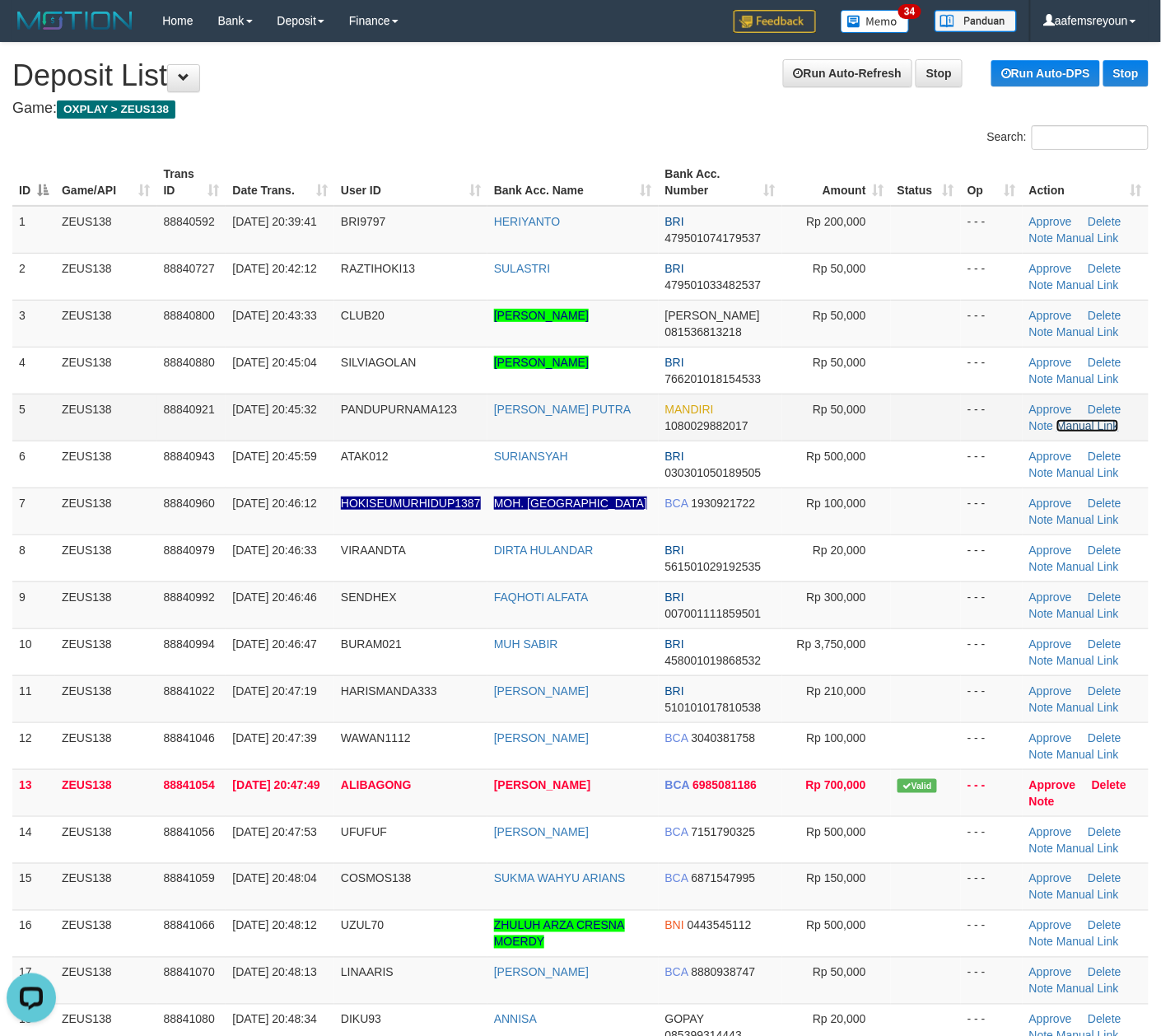
click at [1088, 423] on link "Manual Link" at bounding box center [1087, 425] width 62 height 13
click at [1056, 419] on link "Manual Link" at bounding box center [1087, 425] width 62 height 13
click at [777, 612] on tr "9 ZEUS138 88840992 30/09/2025 20:46:46 SENDHEX FAQHOTI ALFATA BRI 0070011118595…" at bounding box center [580, 605] width 1136 height 47
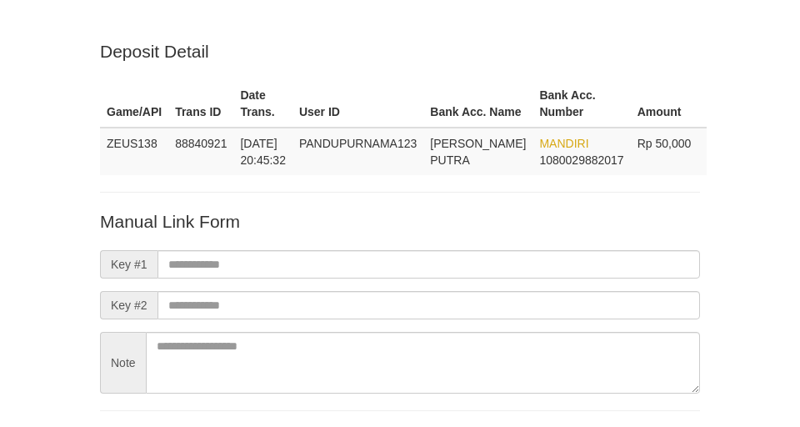
scroll to position [130, 0]
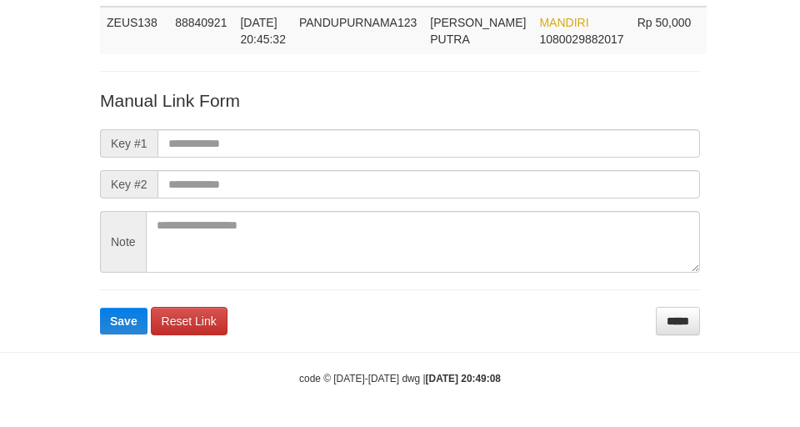
click at [561, 94] on div "Deposit Detail Game/API Trans ID Date Trans. User ID Bank Acc. Name Bank Acc. N…" at bounding box center [400, 127] width 625 height 418
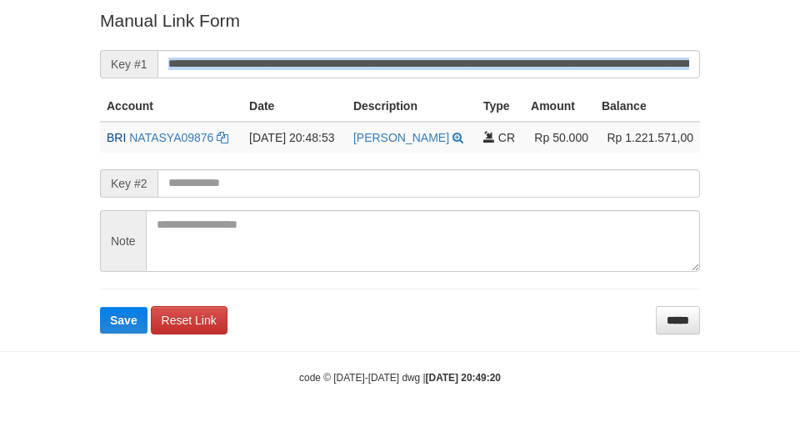
drag, startPoint x: 591, startPoint y: 71, endPoint x: 617, endPoint y: 47, distance: 35.4
click at [611, 57] on form "**********" at bounding box center [400, 170] width 600 height 325
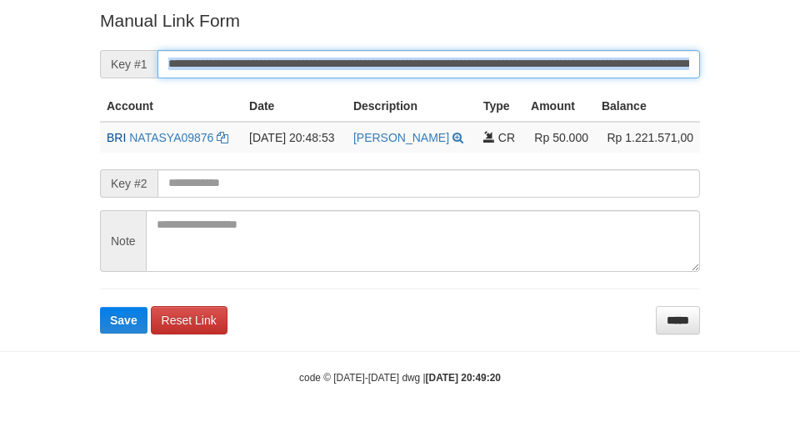
click at [100, 307] on button "Save" at bounding box center [124, 320] width 48 height 27
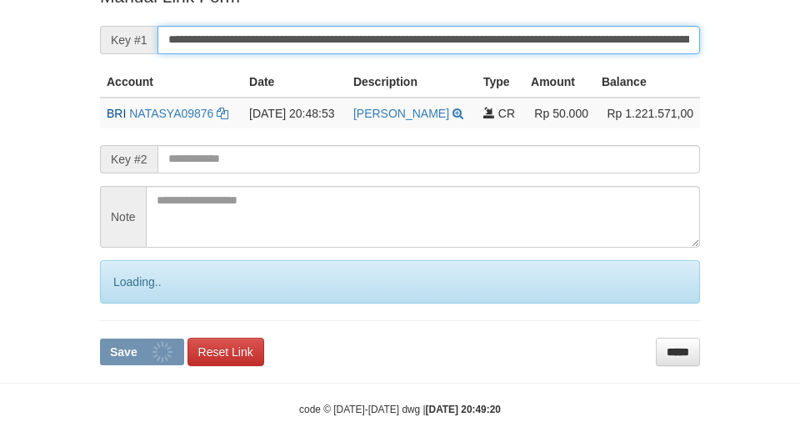
click at [617, 47] on input "**********" at bounding box center [429, 40] width 543 height 28
click at [100, 339] on button "Save" at bounding box center [142, 352] width 84 height 27
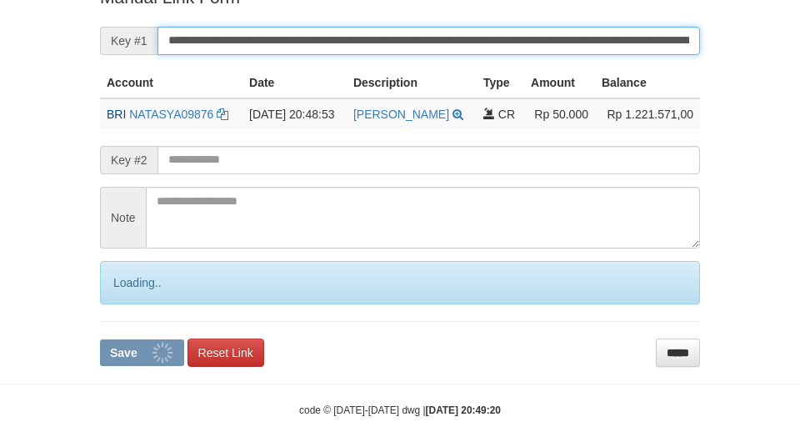
click at [100, 339] on button "Save" at bounding box center [142, 352] width 84 height 27
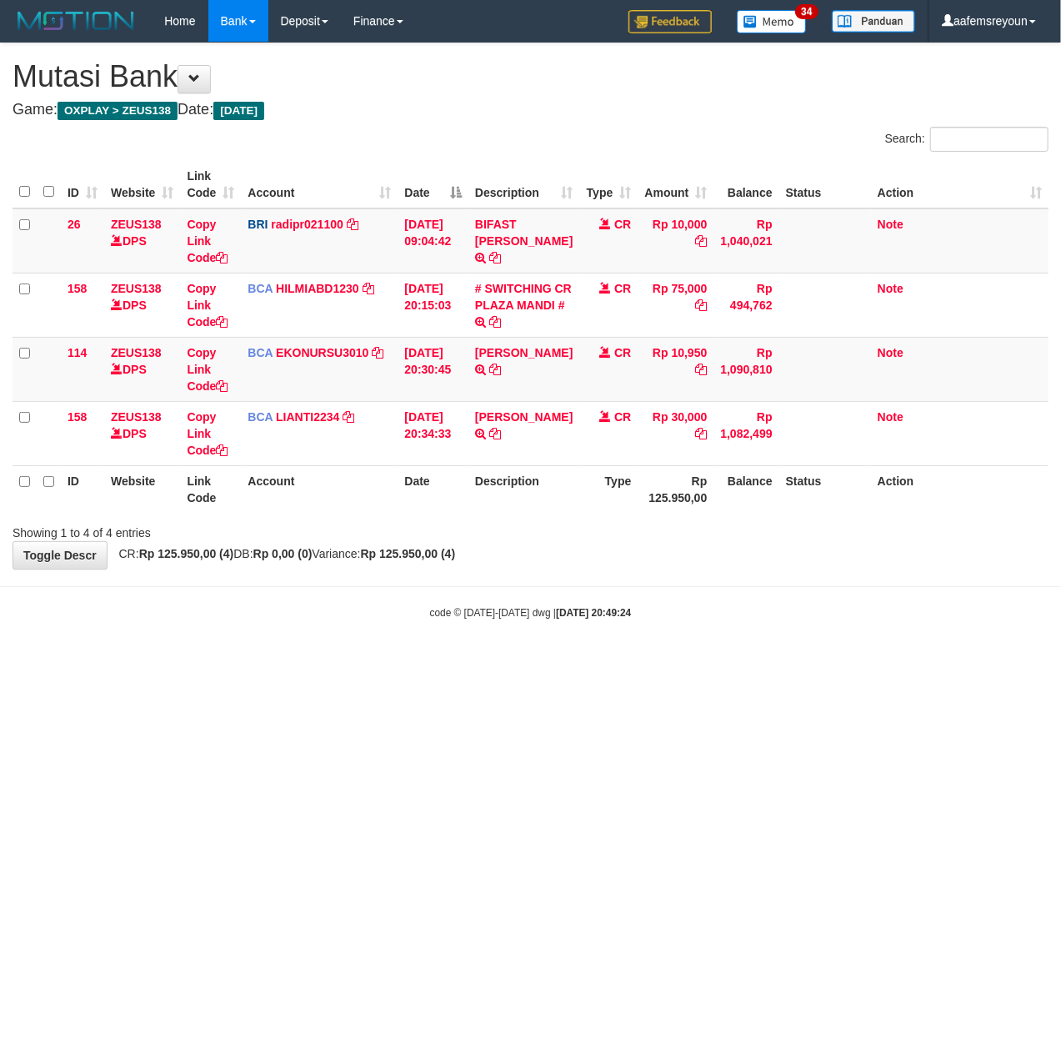
drag, startPoint x: 524, startPoint y: 715, endPoint x: 8, endPoint y: 687, distance: 516.9
click at [504, 662] on html "Toggle navigation Home Bank Account List Mutasi Bank Search Sync Note Mutasi De…" at bounding box center [530, 331] width 1061 height 662
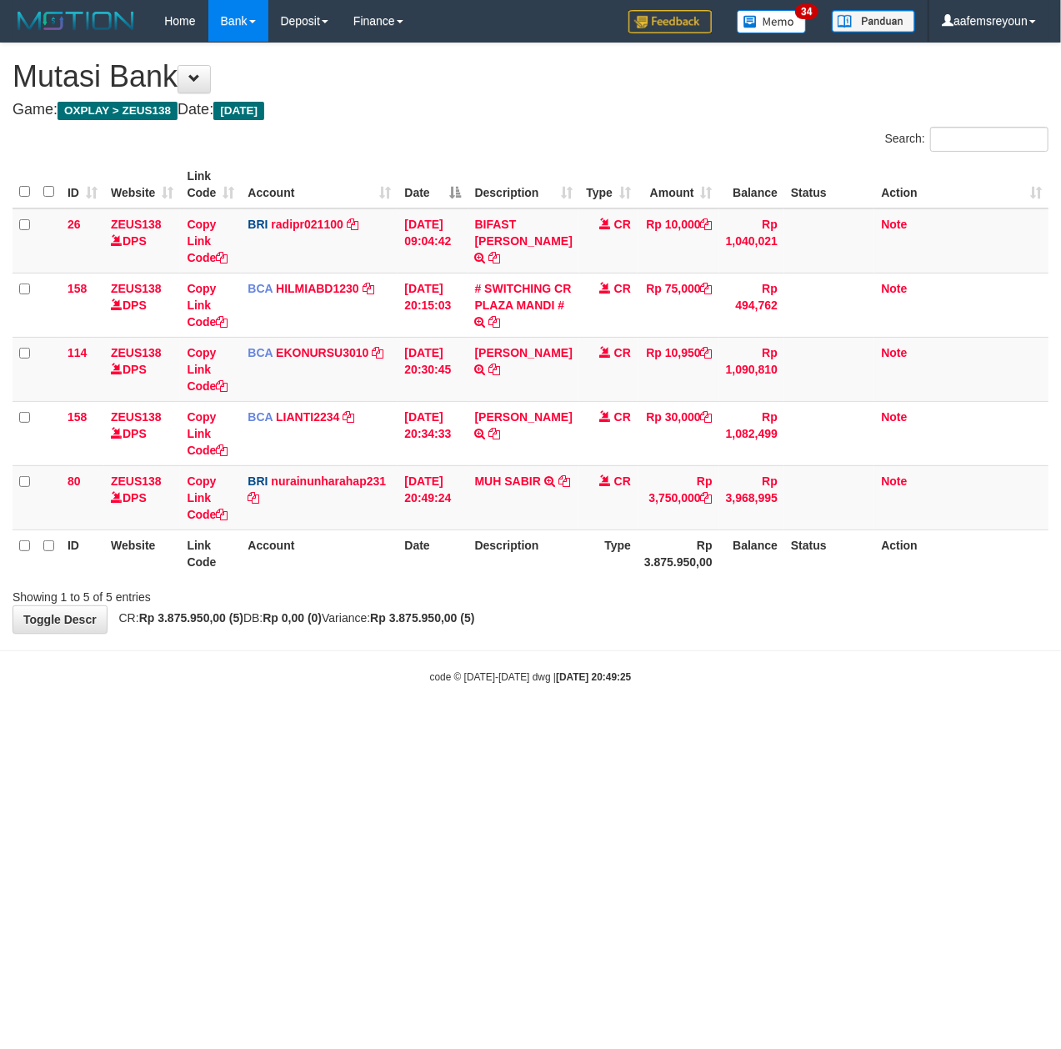
click at [637, 726] on html "Toggle navigation Home Bank Account List Mutasi Bank Search Sync Note Mutasi De…" at bounding box center [530, 363] width 1061 height 726
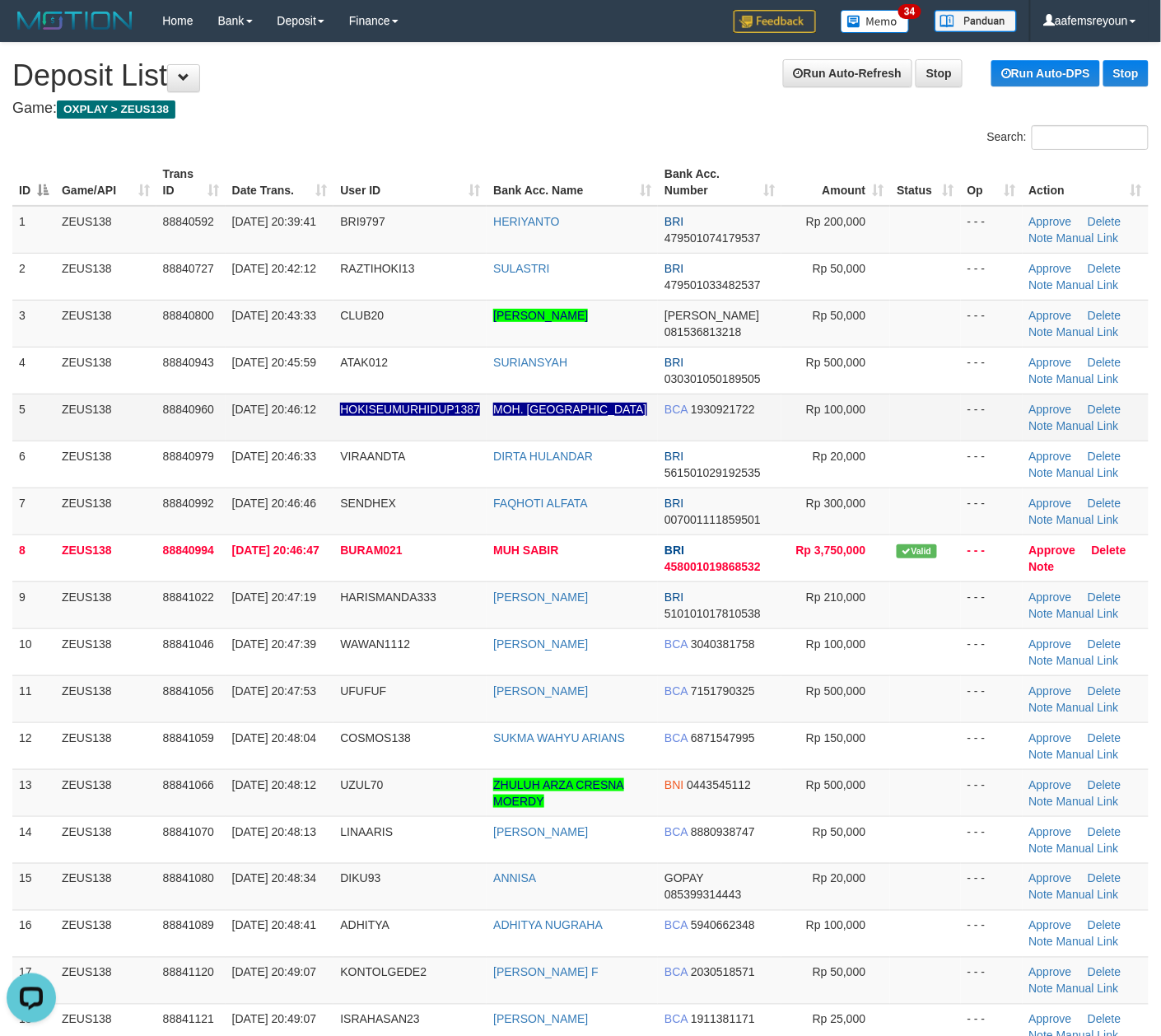
click at [878, 413] on td "Rp 100,000" at bounding box center [835, 418] width 109 height 47
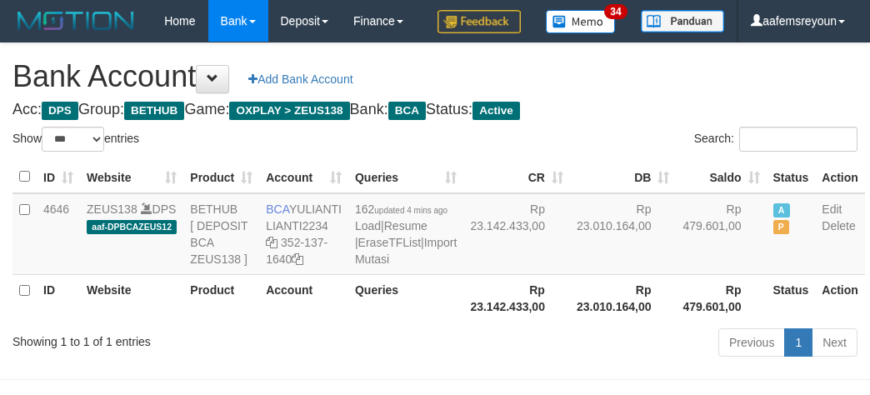
select select "***"
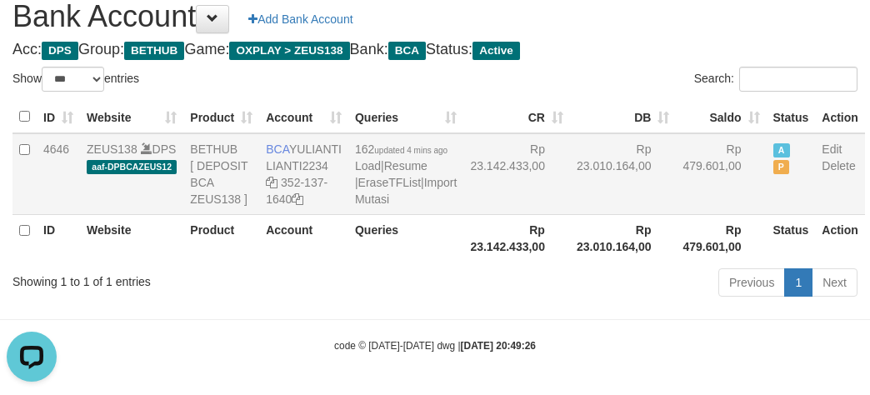
drag, startPoint x: 524, startPoint y: 254, endPoint x: 524, endPoint y: 212, distance: 42.5
click at [570, 254] on th "Rp 23.010.164,00" at bounding box center [623, 238] width 107 height 48
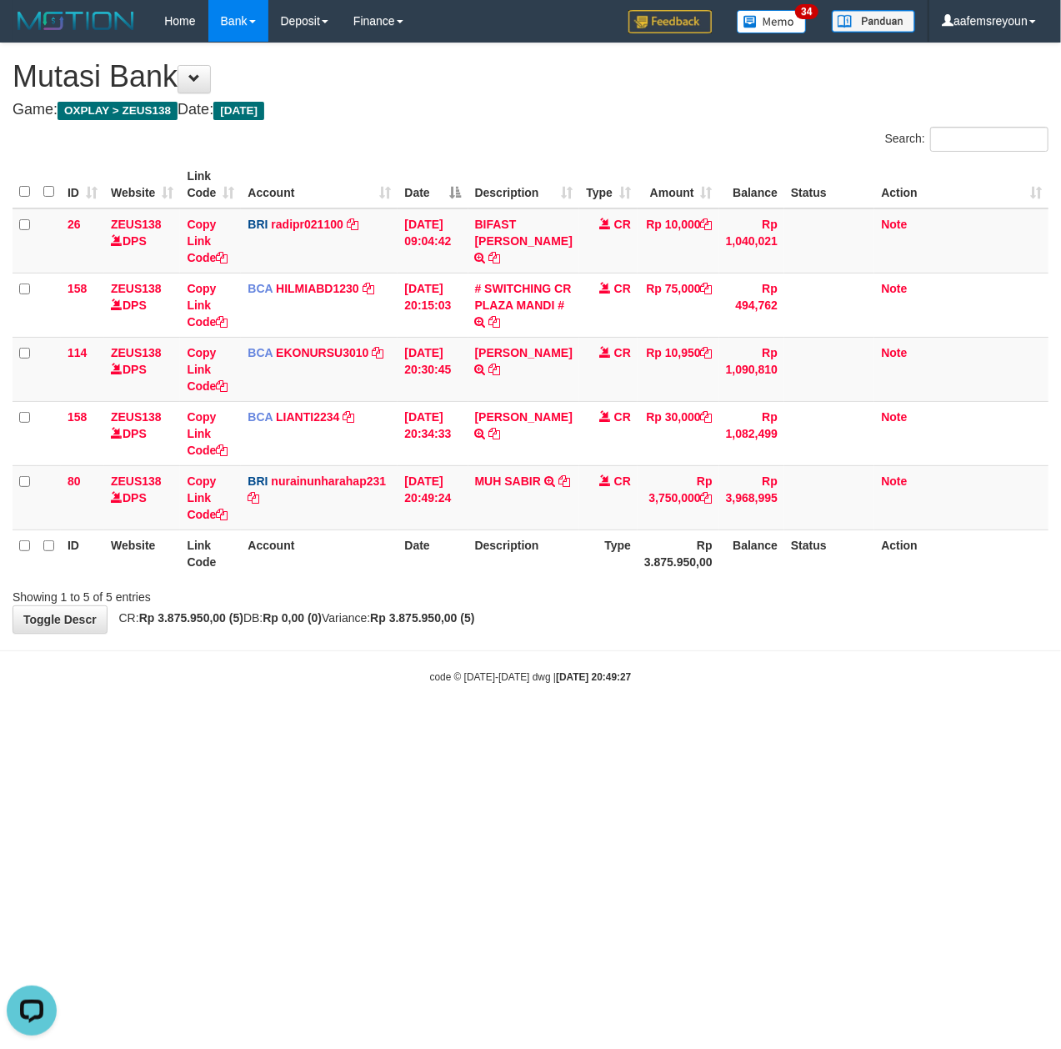
click at [718, 645] on body "Toggle navigation Home Bank Account List Mutasi Bank Search Sync Note Mutasi De…" at bounding box center [530, 363] width 1061 height 726
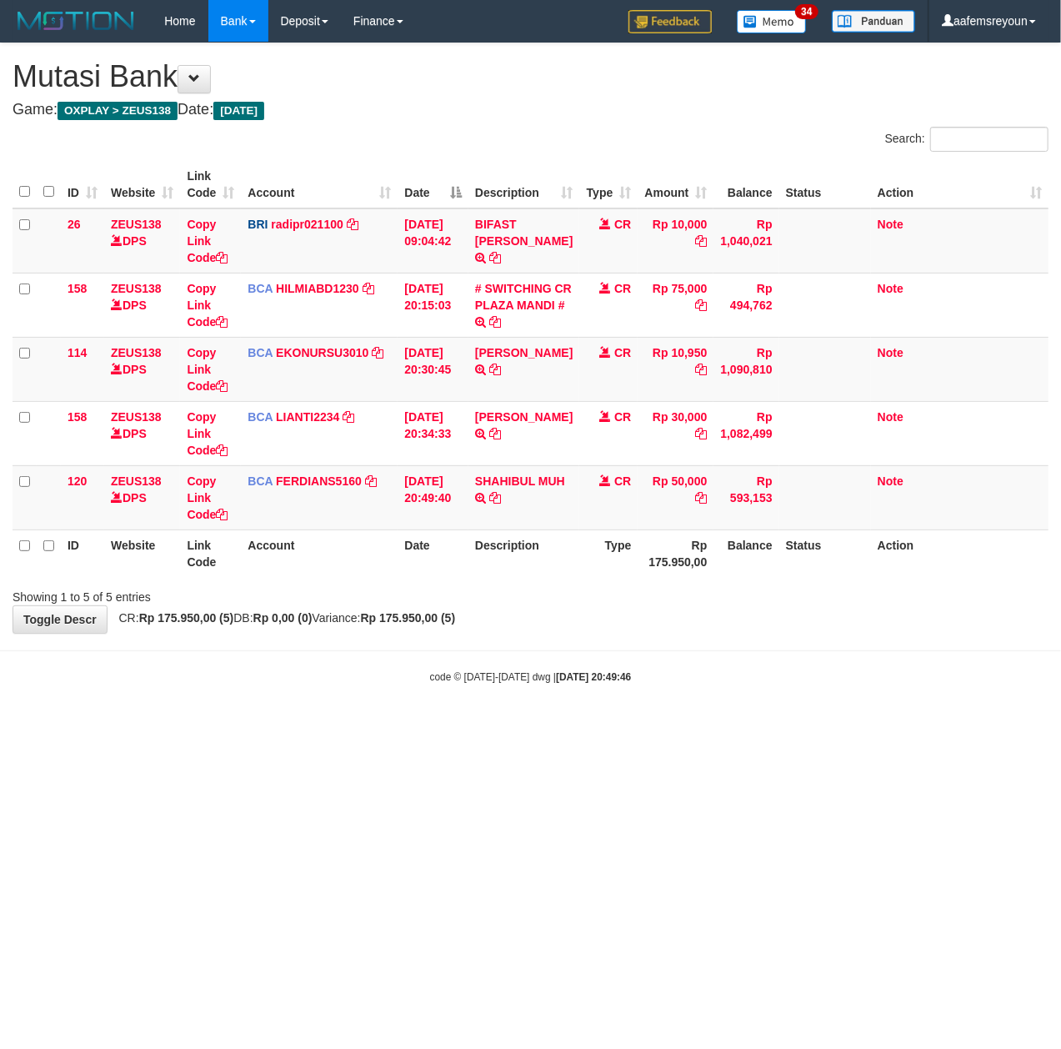
click at [538, 709] on body "Toggle navigation Home Bank Account List Mutasi Bank Search Sync Note Mutasi De…" at bounding box center [530, 363] width 1061 height 726
click at [501, 498] on icon at bounding box center [495, 498] width 12 height 12
drag, startPoint x: 487, startPoint y: 725, endPoint x: 248, endPoint y: 771, distance: 243.7
click at [498, 726] on body "Toggle navigation Home Bank Account List Mutasi Bank Search Sync Note Mutasi De…" at bounding box center [530, 363] width 1061 height 726
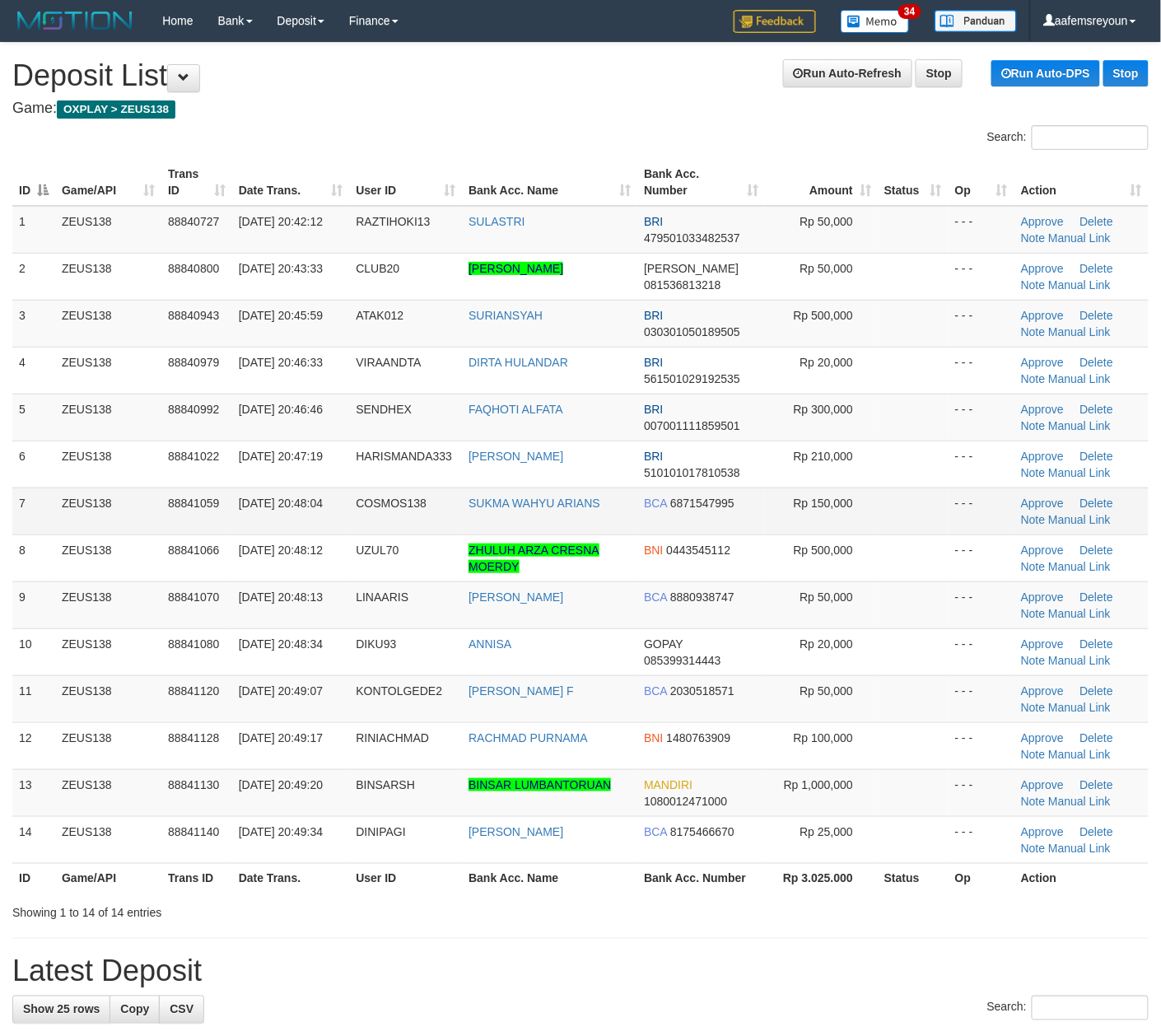
click at [943, 493] on td at bounding box center [913, 512] width 71 height 47
click at [1083, 705] on link "Manual Link" at bounding box center [1078, 707] width 62 height 13
drag, startPoint x: 802, startPoint y: 878, endPoint x: 1159, endPoint y: 832, distance: 360.0
click at [804, 878] on th "Rp 3.025.000" at bounding box center [821, 878] width 113 height 31
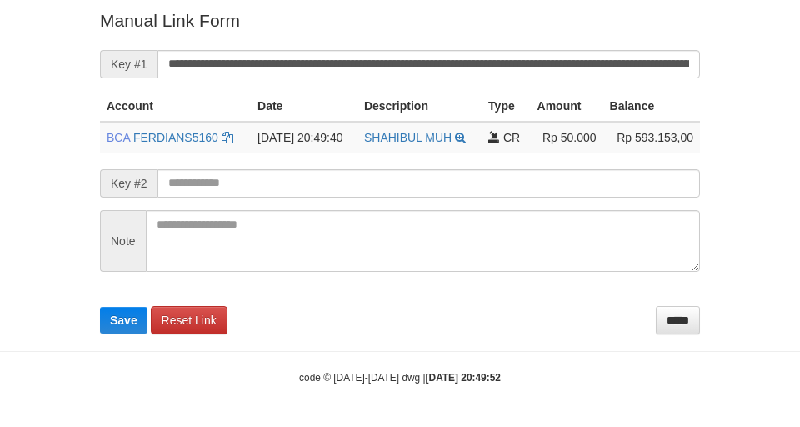
drag, startPoint x: 584, startPoint y: 202, endPoint x: 594, endPoint y: 164, distance: 38.8
click at [594, 182] on form "**********" at bounding box center [400, 170] width 600 height 325
drag, startPoint x: 594, startPoint y: 164, endPoint x: 592, endPoint y: 177, distance: 12.8
click at [594, 168] on form "**********" at bounding box center [400, 170] width 600 height 325
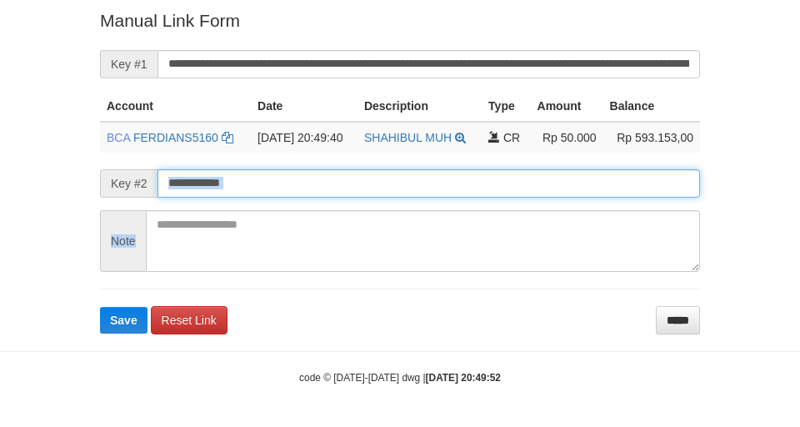
click at [100, 307] on button "Save" at bounding box center [124, 320] width 48 height 27
drag, startPoint x: 592, startPoint y: 177, endPoint x: 604, endPoint y: 184, distance: 13.9
click at [592, 178] on input "text" at bounding box center [429, 183] width 543 height 28
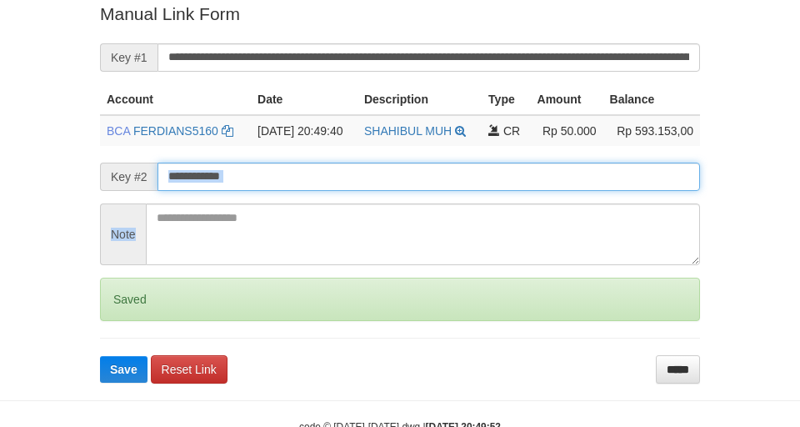
click at [100, 356] on button "Save" at bounding box center [124, 369] width 48 height 27
click at [604, 184] on input "text" at bounding box center [429, 177] width 543 height 28
click at [100, 356] on button "Save" at bounding box center [124, 369] width 48 height 27
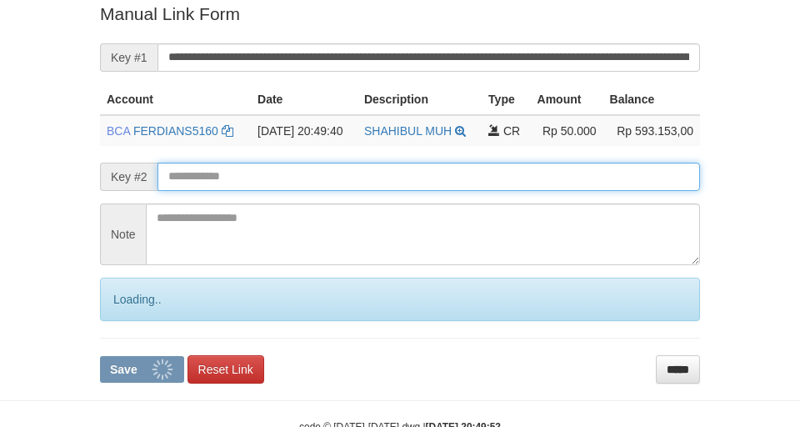
click at [604, 184] on input "text" at bounding box center [429, 177] width 543 height 28
click at [100, 356] on button "Save" at bounding box center [142, 369] width 84 height 27
click at [604, 183] on input "text" at bounding box center [429, 177] width 543 height 28
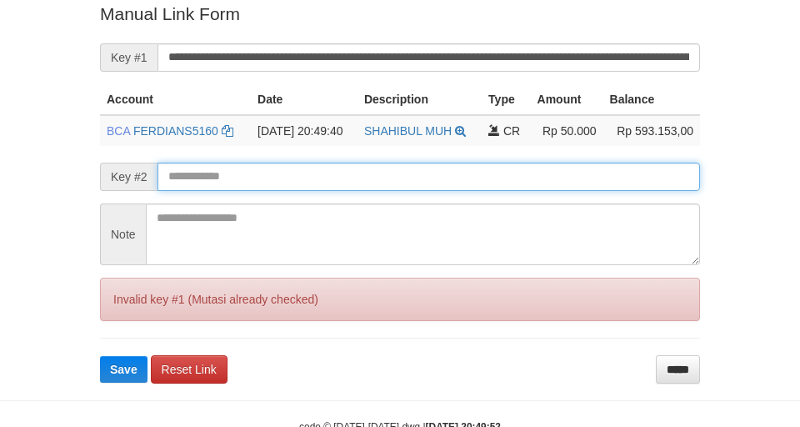
click at [100, 356] on button "Save" at bounding box center [124, 369] width 48 height 27
click at [604, 183] on input "text" at bounding box center [429, 177] width 543 height 28
click at [100, 356] on button "Save" at bounding box center [124, 369] width 48 height 27
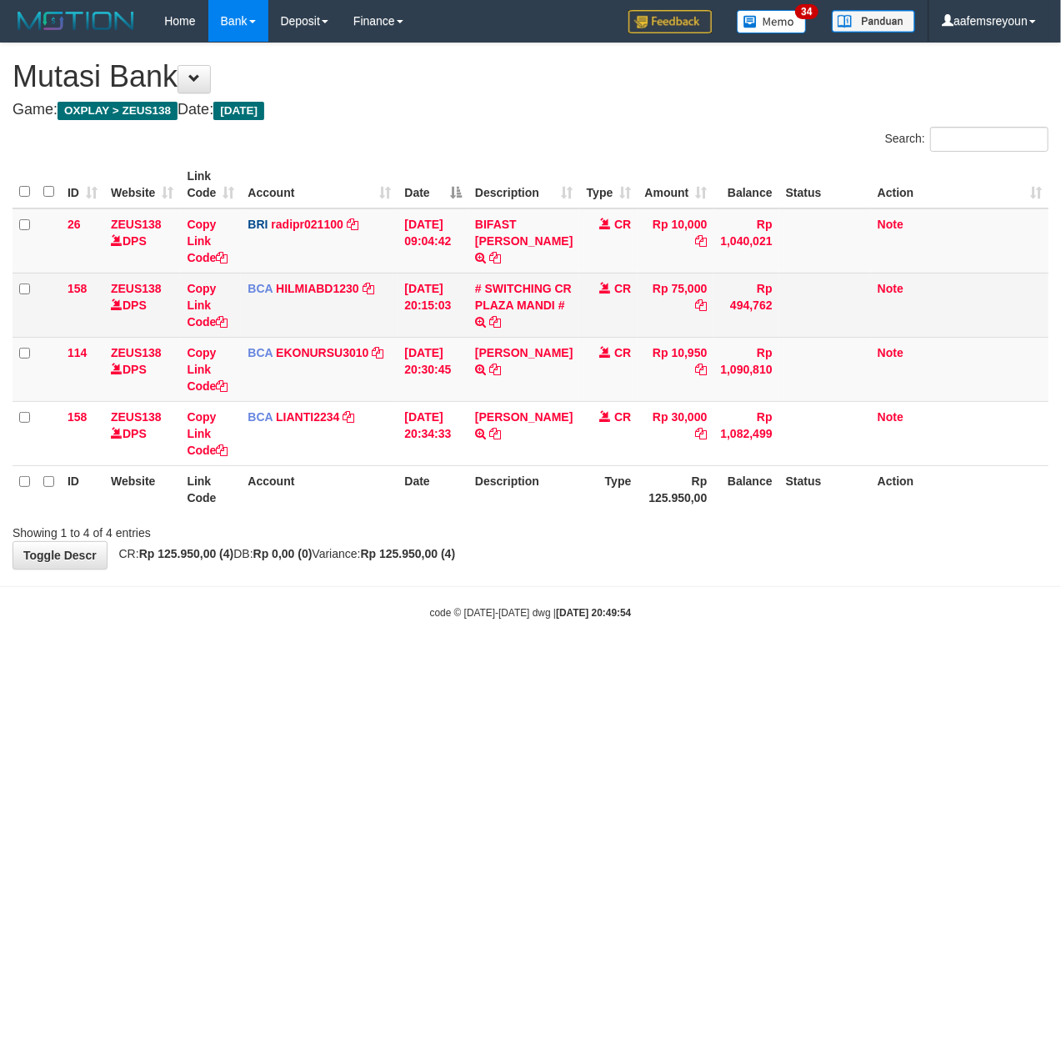
drag, startPoint x: 400, startPoint y: 739, endPoint x: 349, endPoint y: 308, distance: 434.2
click at [400, 662] on html "Toggle navigation Home Bank Account List Mutasi Bank Search Sync Note Mutasi De…" at bounding box center [530, 331] width 1061 height 662
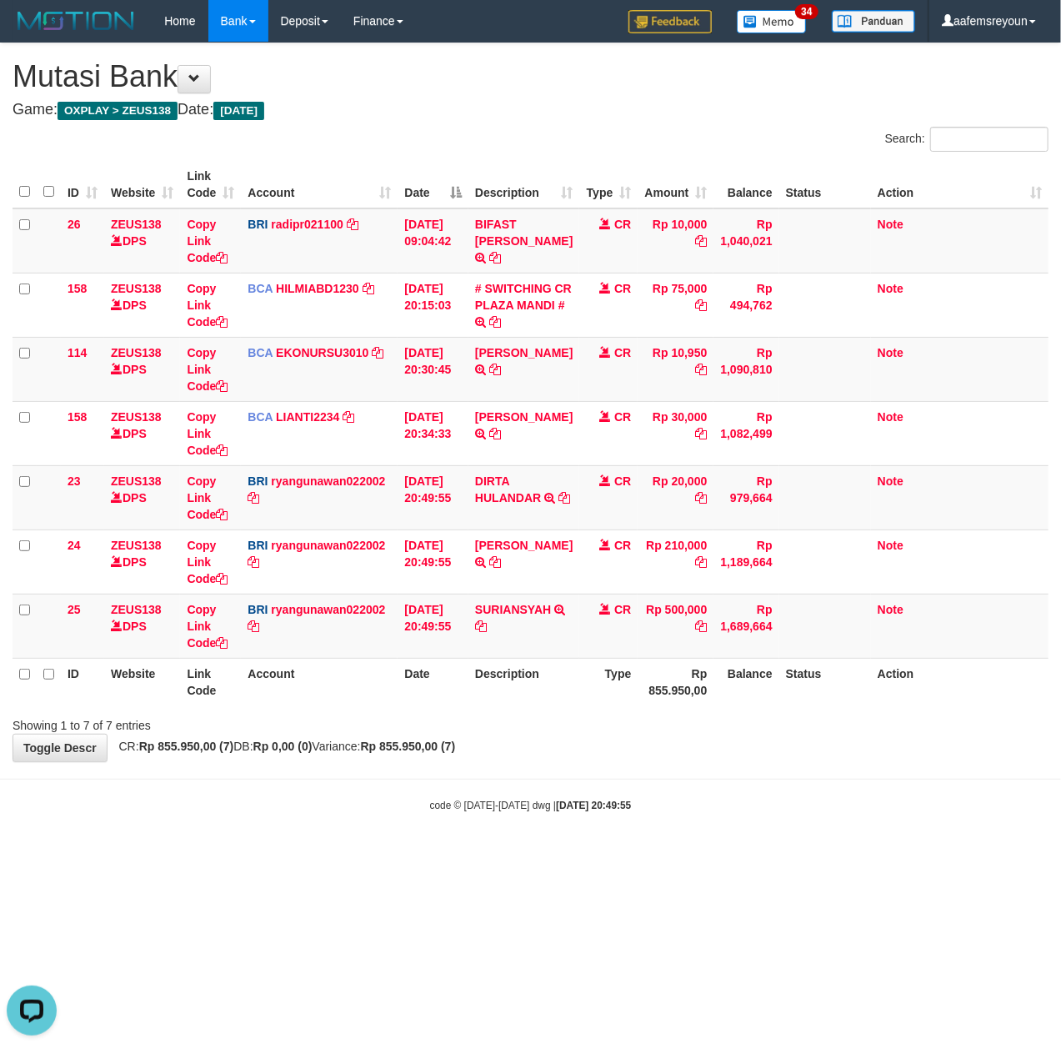
drag, startPoint x: 550, startPoint y: 651, endPoint x: 417, endPoint y: 680, distance: 136.6
click at [550, 651] on td "SURIANSYAH TRANSFER NBMB SURIANSYAH TO [PERSON_NAME]" at bounding box center [524, 626] width 111 height 64
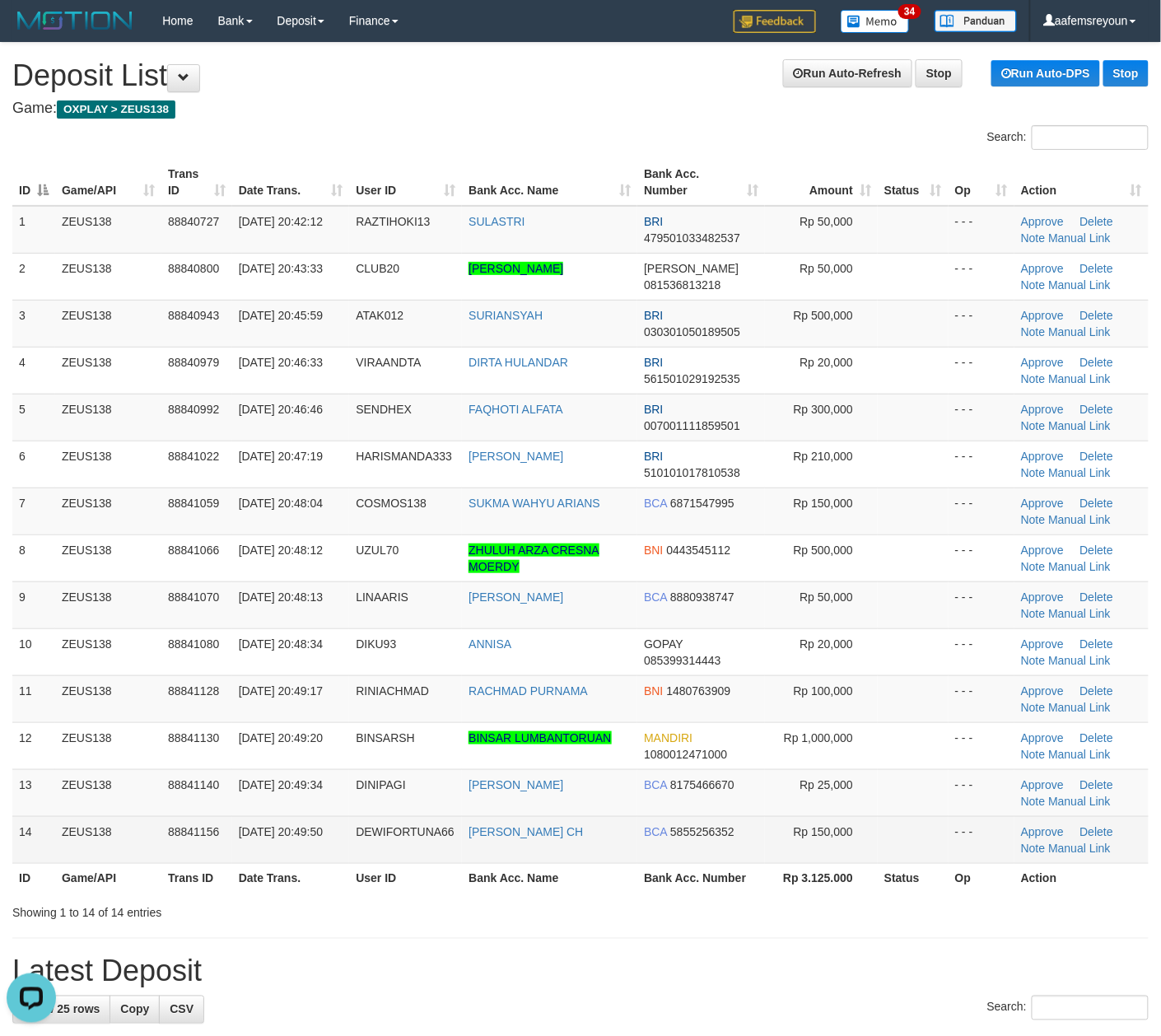
drag, startPoint x: 741, startPoint y: 856, endPoint x: 813, endPoint y: 828, distance: 77.3
click at [741, 856] on td "BCA 5855256352" at bounding box center [700, 839] width 127 height 47
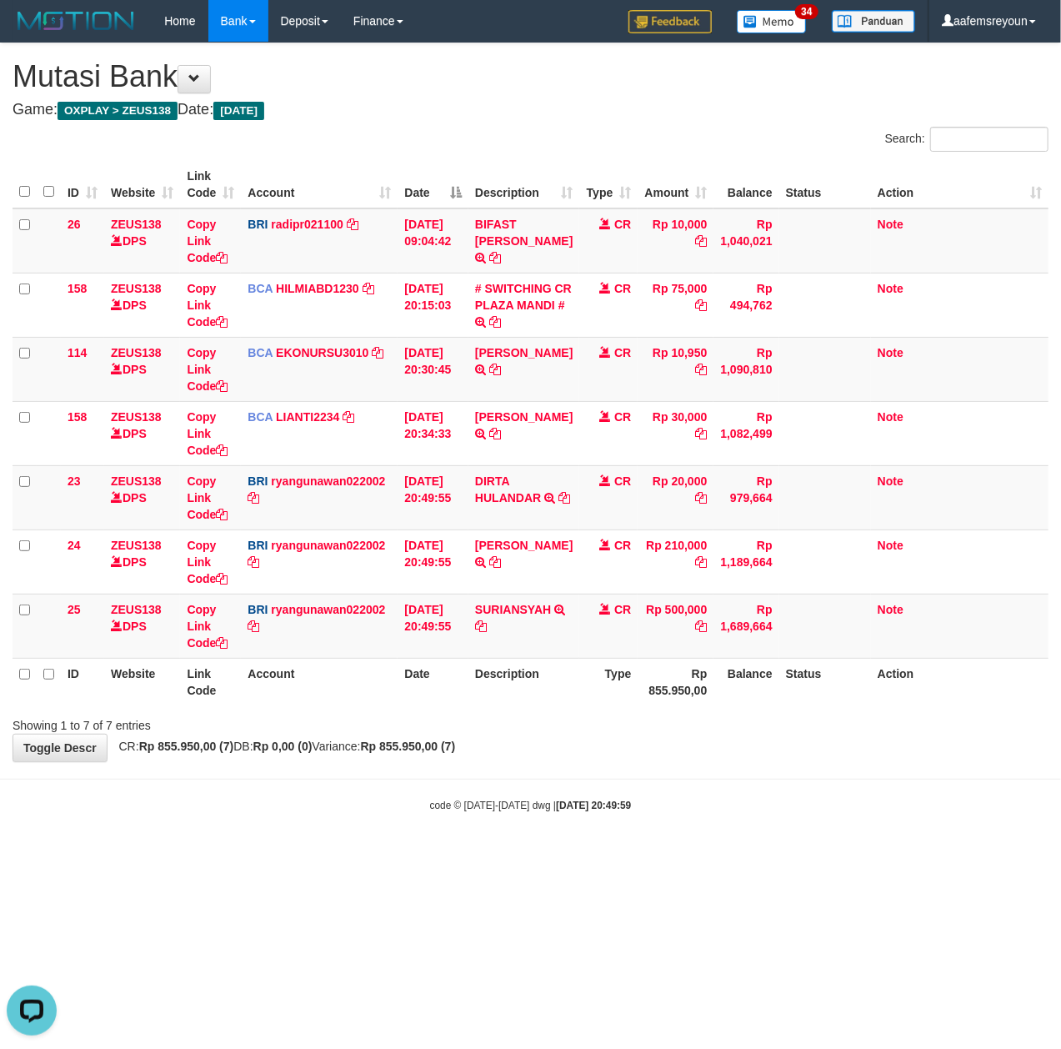
click at [588, 771] on body "Toggle navigation Home Bank Account List Mutasi Bank Search Sync Note Mutasi De…" at bounding box center [530, 427] width 1061 height 855
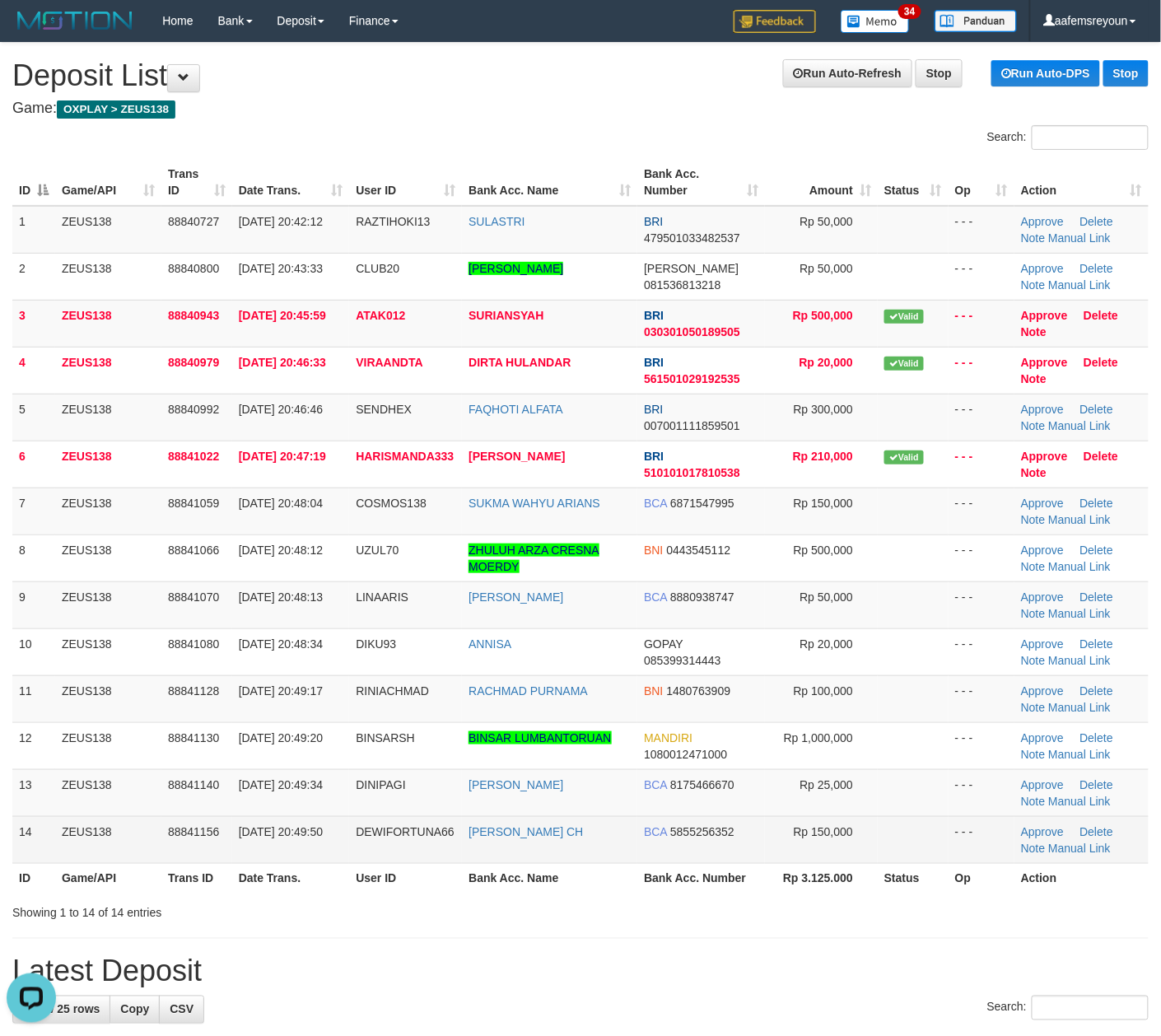
drag, startPoint x: 606, startPoint y: 844, endPoint x: 631, endPoint y: 841, distance: 25.2
click at [609, 844] on td "MUHAMMAD ANDIKA CH" at bounding box center [550, 839] width 176 height 47
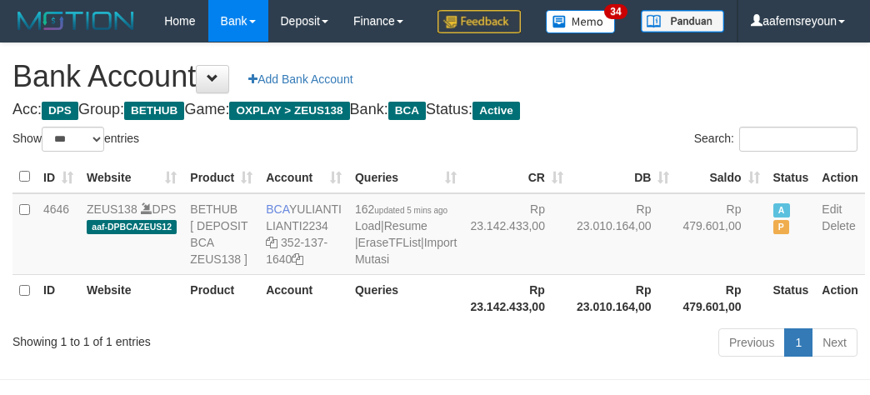
select select "***"
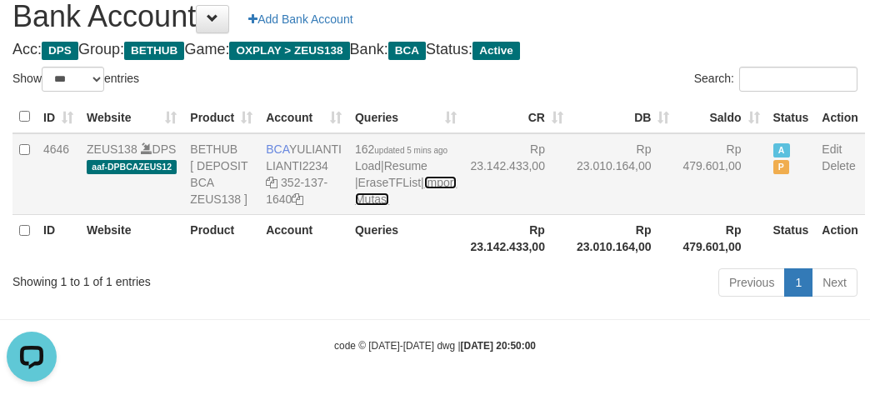
click at [374, 206] on link "Import Mutasi" at bounding box center [406, 191] width 102 height 30
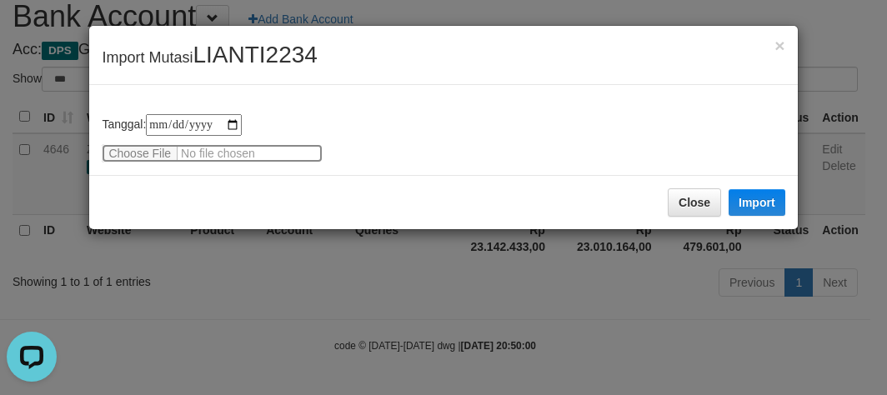
click at [157, 144] on input "file" at bounding box center [212, 153] width 221 height 18
type input "**********"
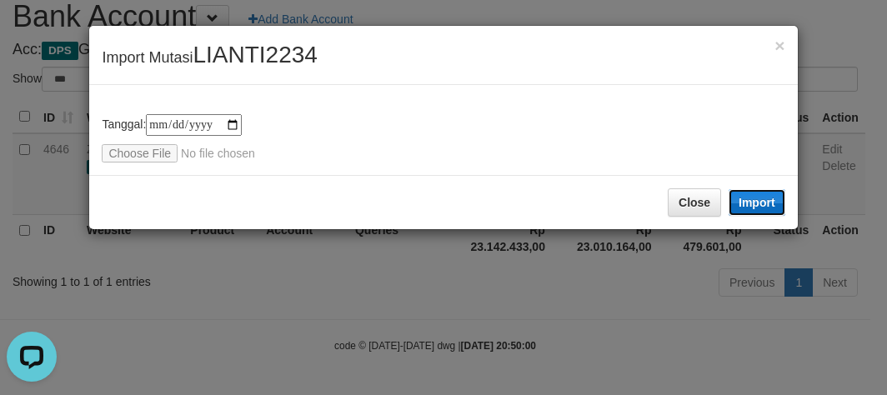
drag, startPoint x: 780, startPoint y: 207, endPoint x: 128, endPoint y: 0, distance: 684.8
click at [779, 208] on button "Import" at bounding box center [757, 202] width 57 height 27
click at [454, 338] on div "**********" at bounding box center [443, 197] width 887 height 395
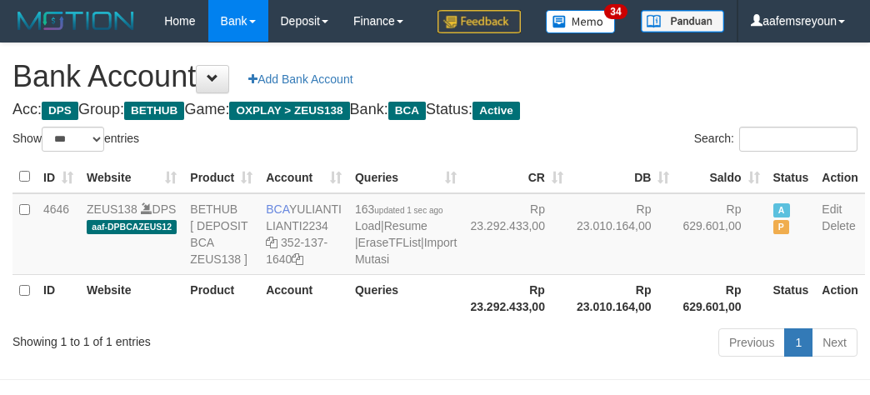
select select "***"
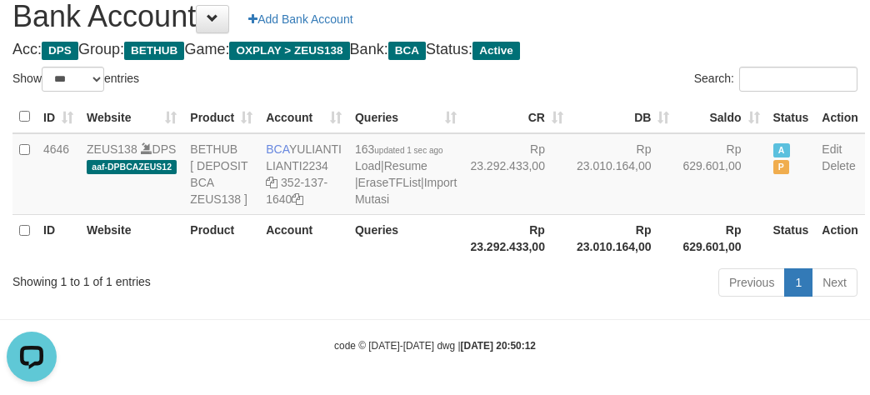
click at [520, 303] on div "Previous 1 Next" at bounding box center [616, 285] width 483 height 36
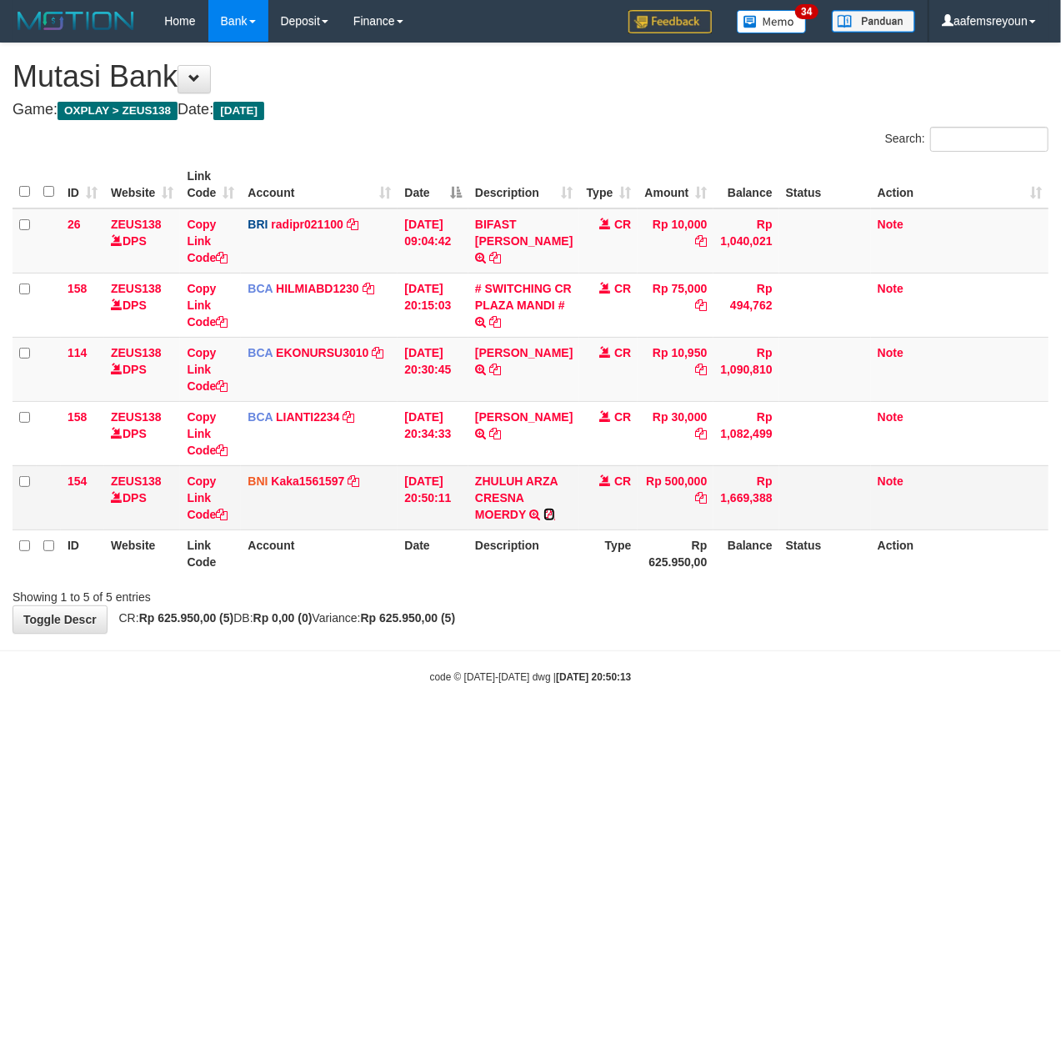
click at [545, 520] on icon at bounding box center [550, 515] width 12 height 12
click at [820, 726] on html "Toggle navigation Home Bank Account List Mutasi Bank Search Sync Note Mutasi De…" at bounding box center [530, 363] width 1061 height 726
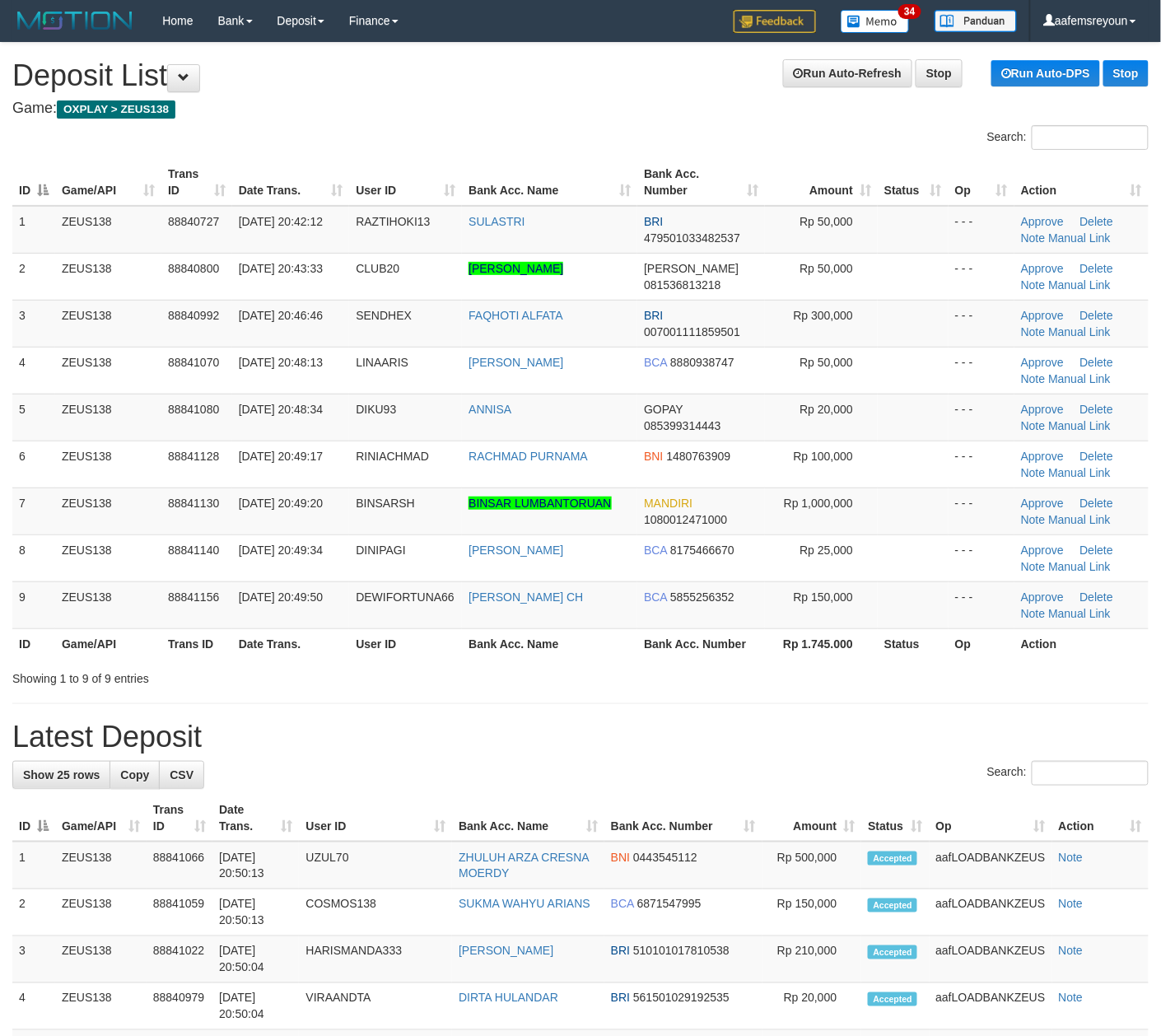
drag, startPoint x: 622, startPoint y: 807, endPoint x: 609, endPoint y: 801, distance: 14.3
click at [604, 808] on th "Bank Acc. Name" at bounding box center [528, 819] width 152 height 47
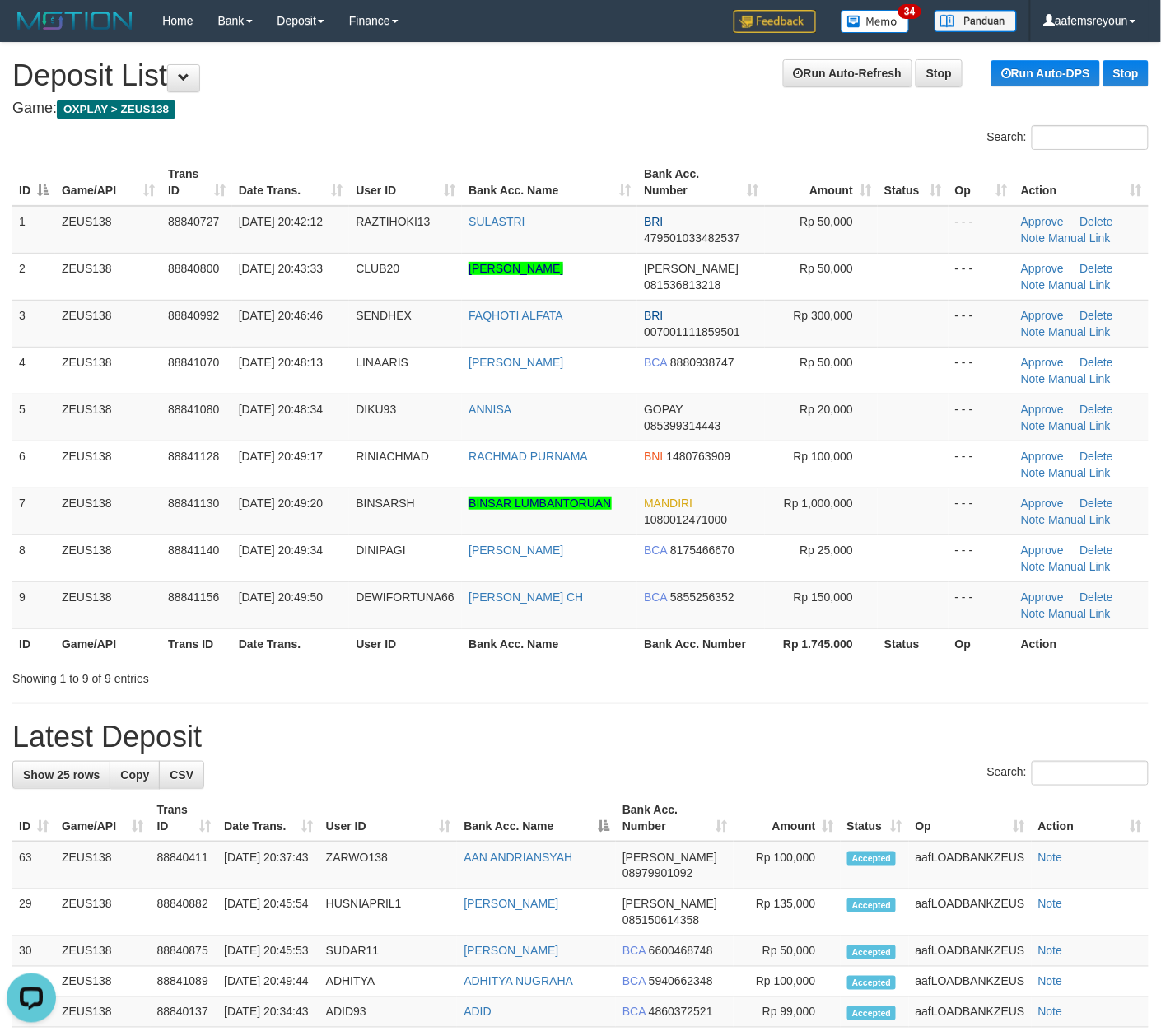
drag, startPoint x: 787, startPoint y: 797, endPoint x: 1173, endPoint y: 800, distance: 386.0
click at [791, 797] on th "Amount" at bounding box center [787, 819] width 107 height 47
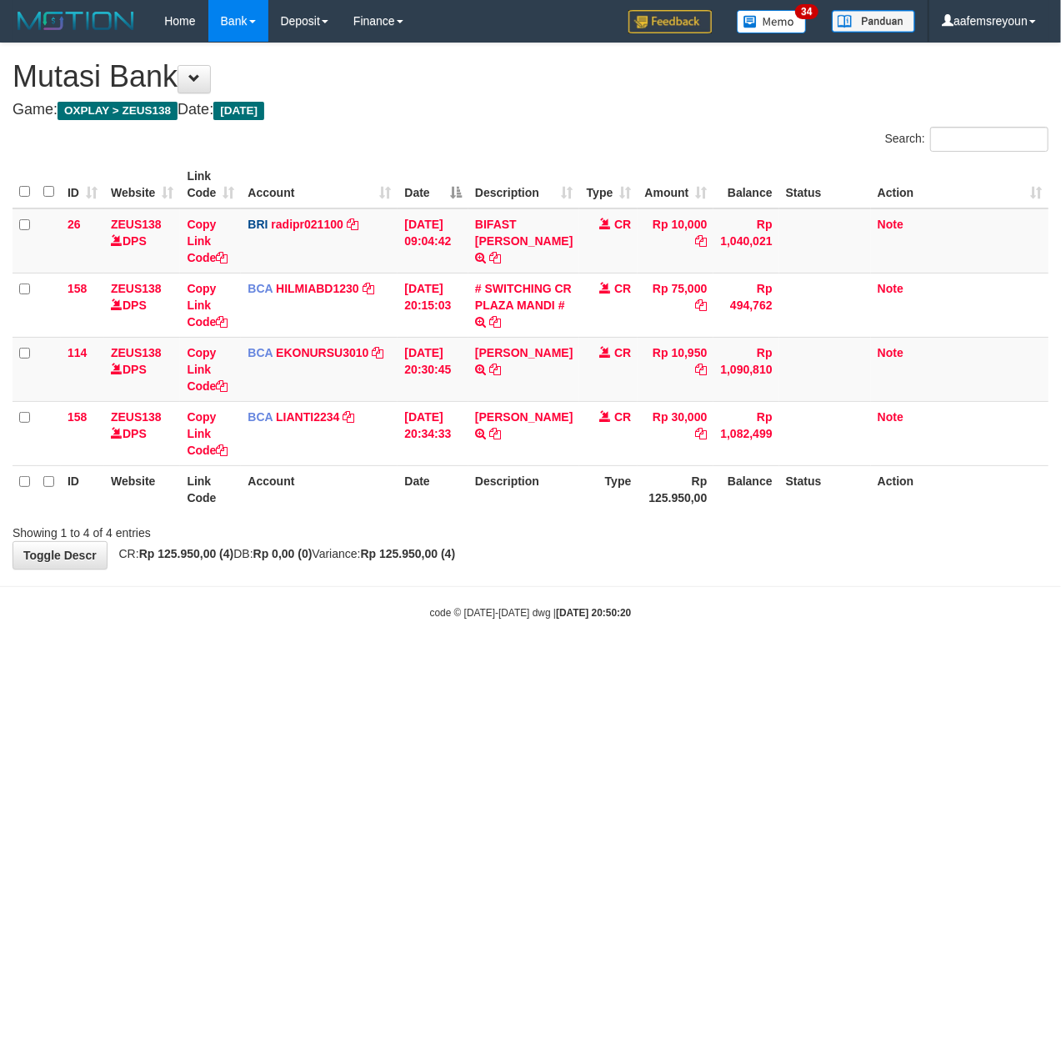
click at [755, 662] on html "Toggle navigation Home Bank Account List Mutasi Bank Search Sync Note Mutasi De…" at bounding box center [530, 331] width 1061 height 662
click at [719, 662] on html "Toggle navigation Home Bank Account List Mutasi Bank Search Sync Note Mutasi De…" at bounding box center [530, 331] width 1061 height 662
click at [358, 662] on html "Toggle navigation Home Bank Account List Mutasi Bank Search Sync Note Mutasi De…" at bounding box center [530, 331] width 1061 height 662
click at [445, 662] on html "Toggle navigation Home Bank Account List Mutasi Bank Search Sync Note Mutasi De…" at bounding box center [530, 331] width 1061 height 662
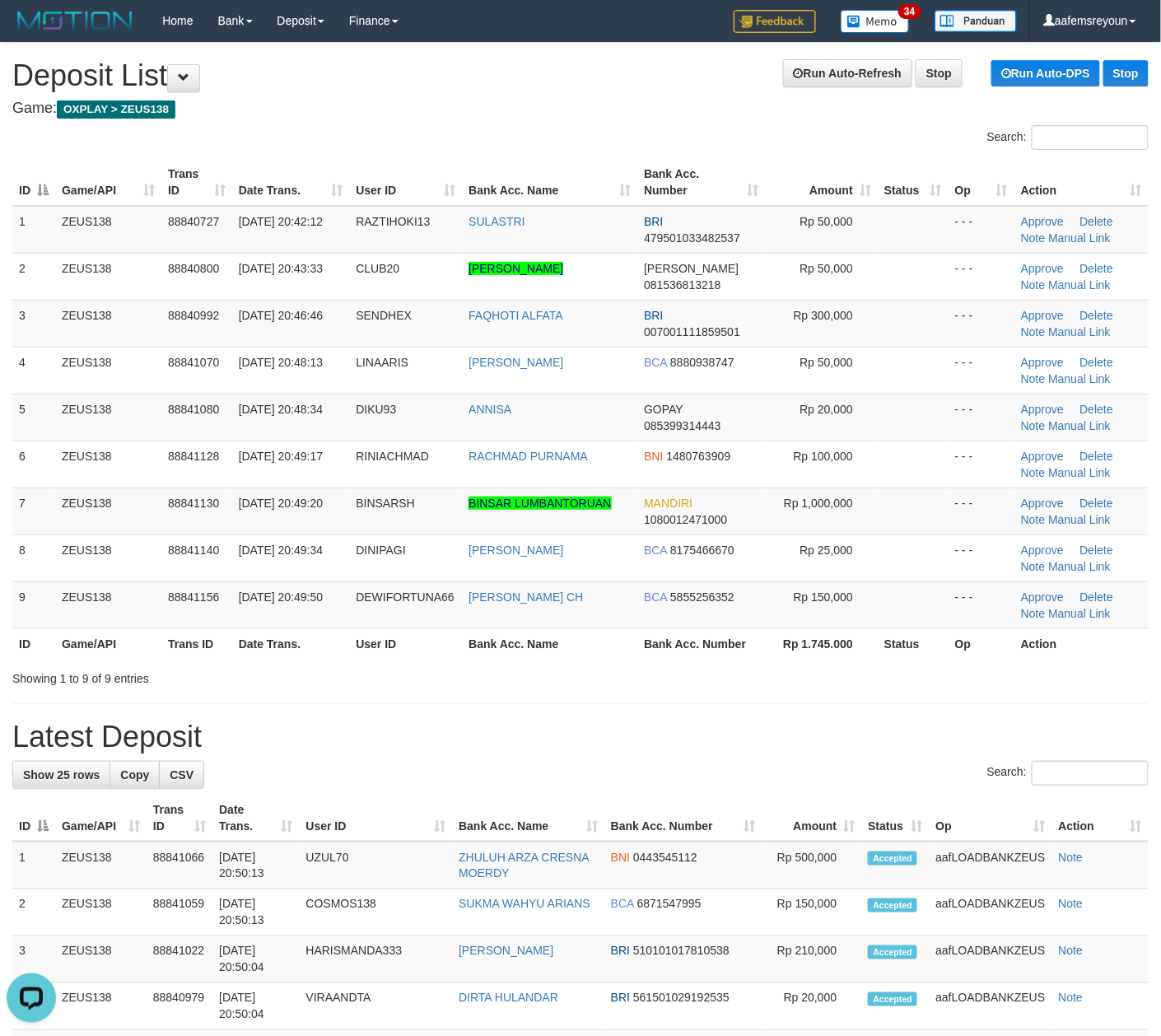
drag, startPoint x: 810, startPoint y: 726, endPoint x: 1173, endPoint y: 743, distance: 363.4
click at [812, 726] on h1 "Latest Deposit" at bounding box center [580, 737] width 1136 height 33
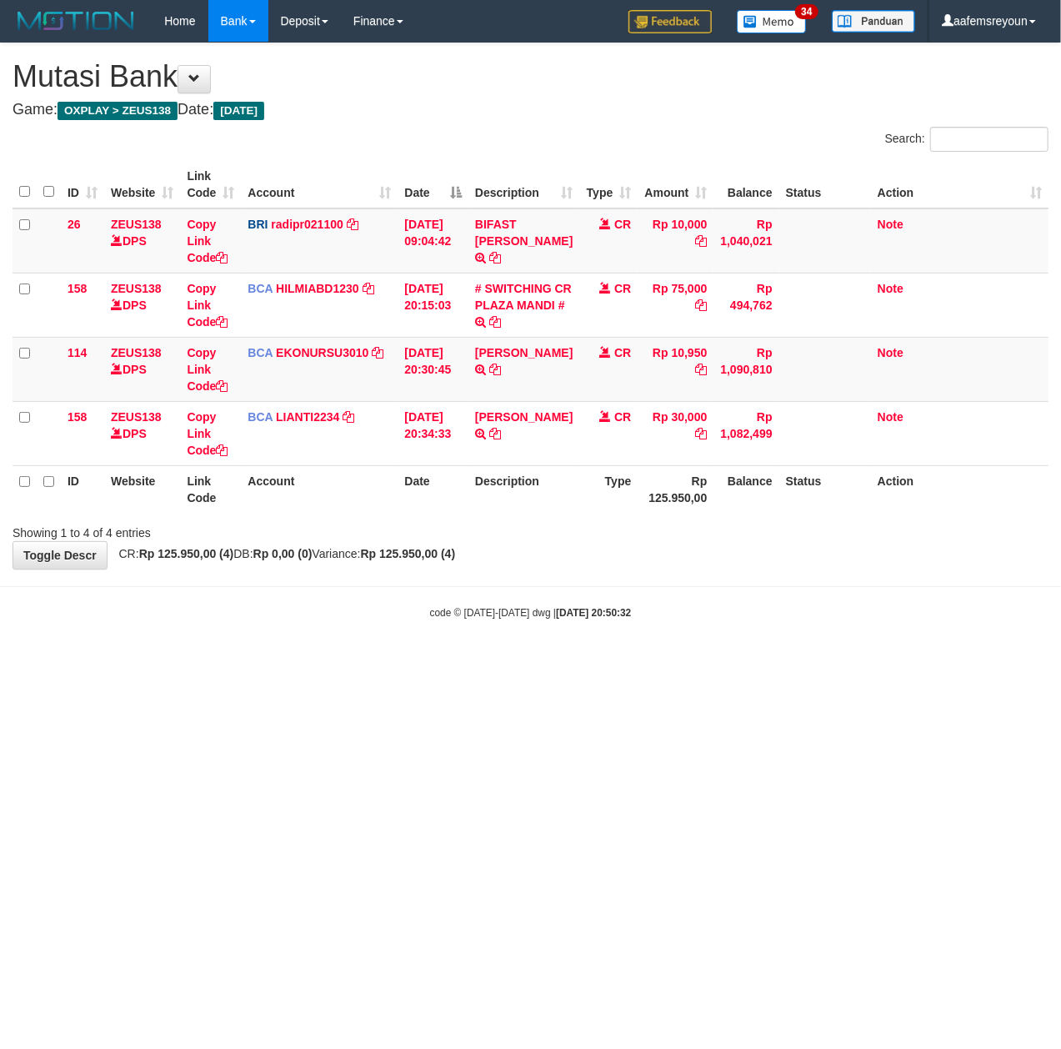
drag, startPoint x: 310, startPoint y: 771, endPoint x: 3, endPoint y: 777, distance: 306.9
click at [258, 662] on html "Toggle navigation Home Bank Account List Mutasi Bank Search Sync Note Mutasi De…" at bounding box center [530, 331] width 1061 height 662
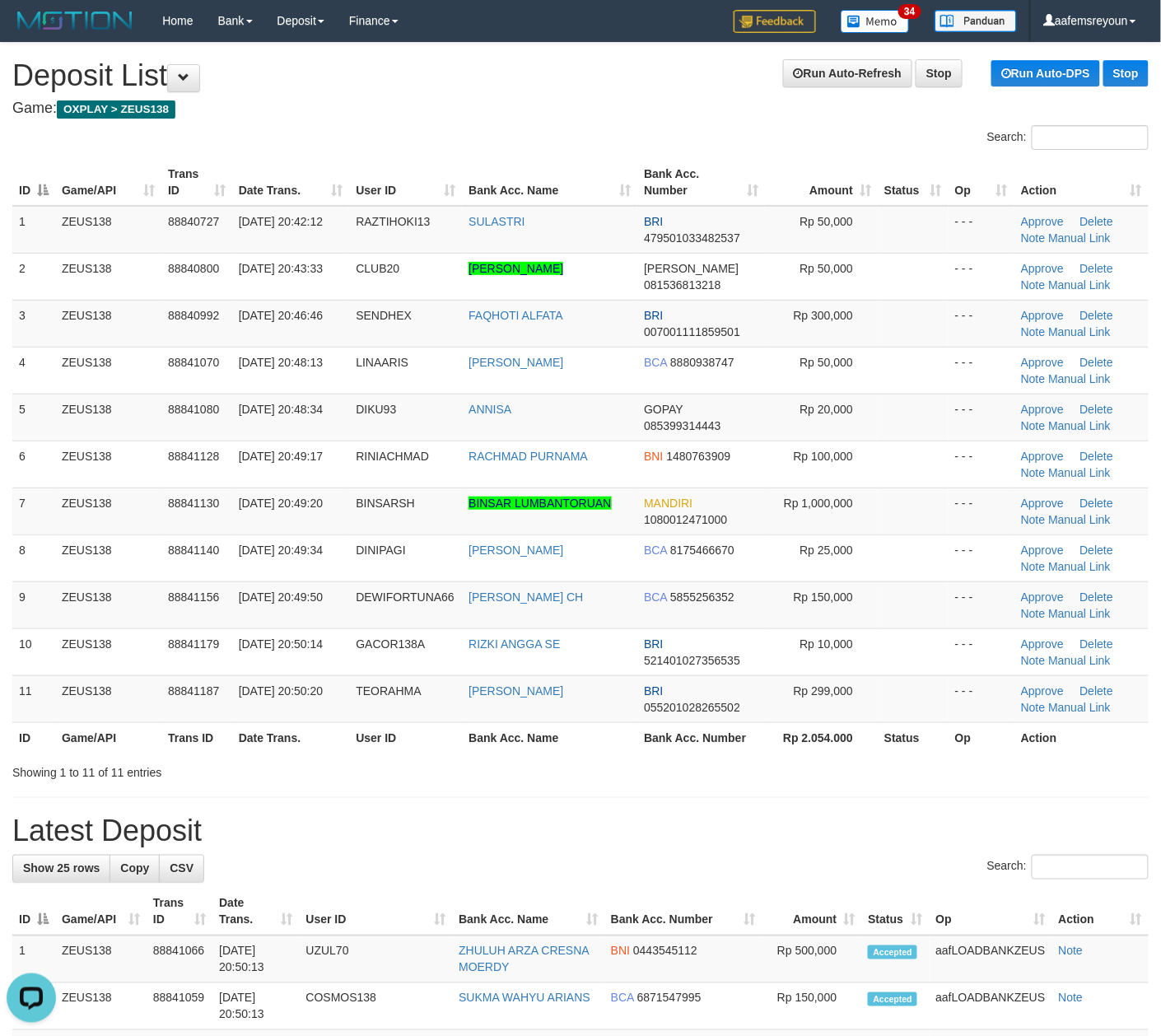
drag, startPoint x: 662, startPoint y: 818, endPoint x: 1171, endPoint y: 834, distance: 509.3
click at [670, 819] on h1 "Latest Deposit" at bounding box center [580, 831] width 1136 height 33
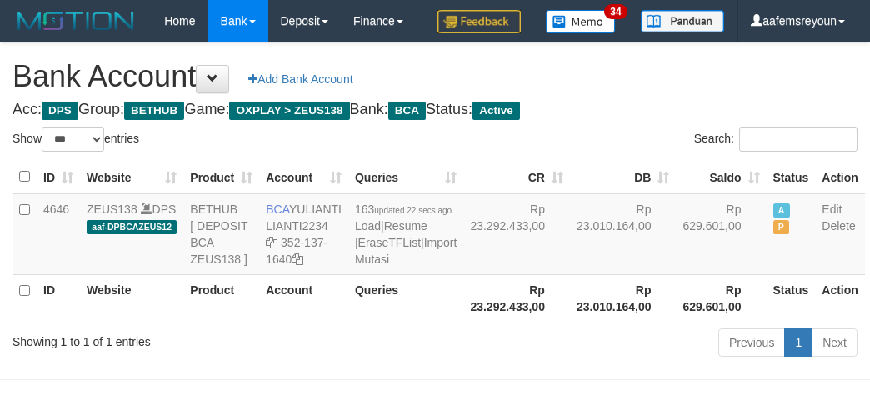
select select "***"
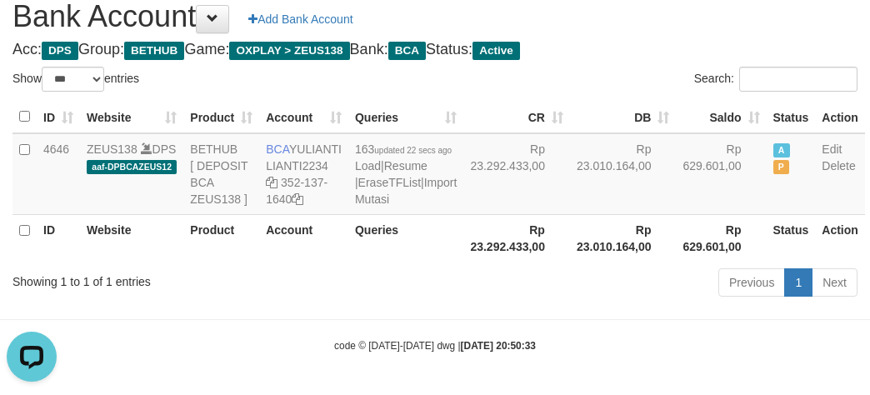
drag, startPoint x: 499, startPoint y: 231, endPoint x: 497, endPoint y: 245, distance: 14.3
click at [499, 215] on td "Rp 23.292.433,00" at bounding box center [517, 174] width 107 height 82
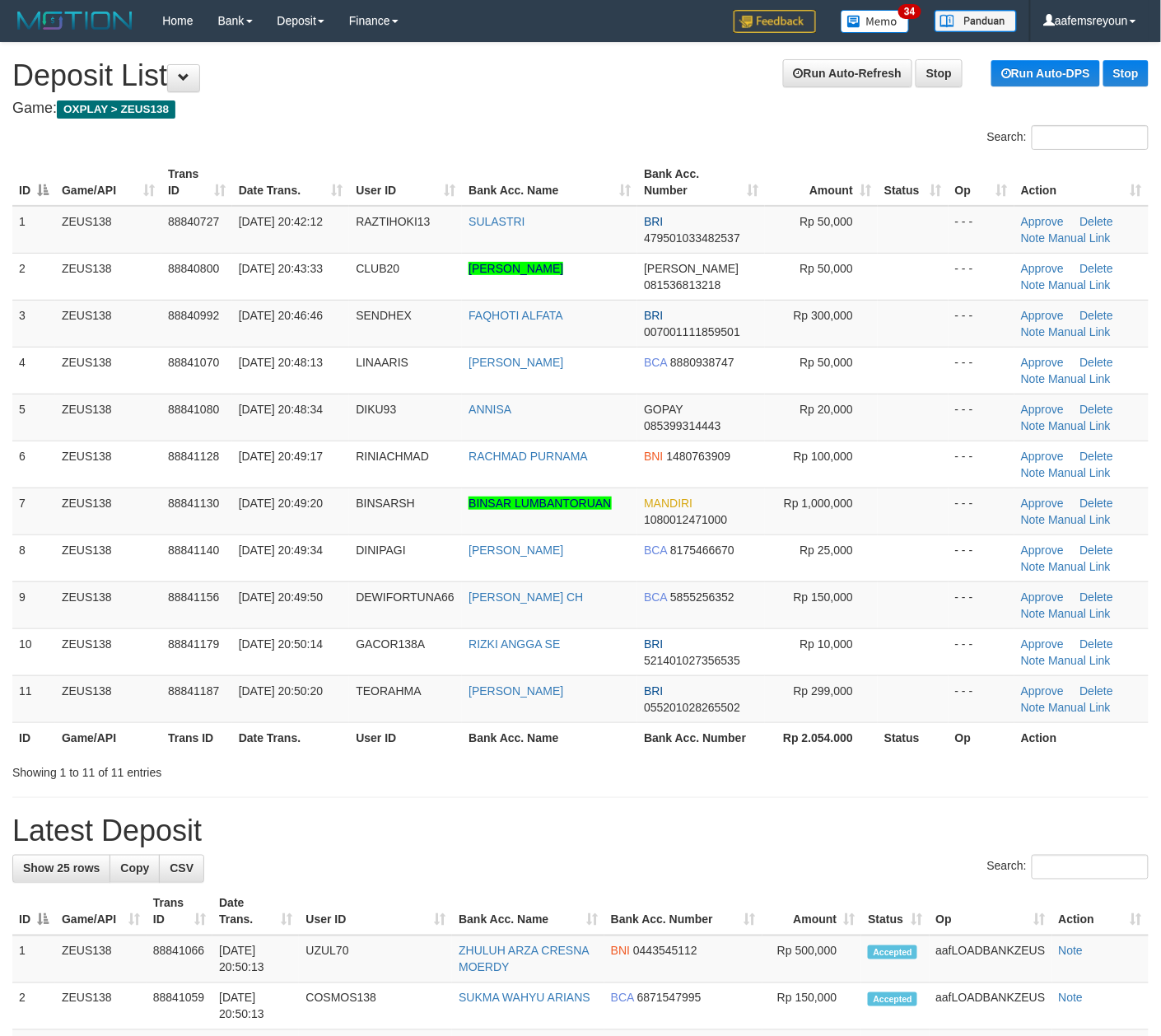
click at [946, 827] on h1 "Latest Deposit" at bounding box center [580, 831] width 1136 height 33
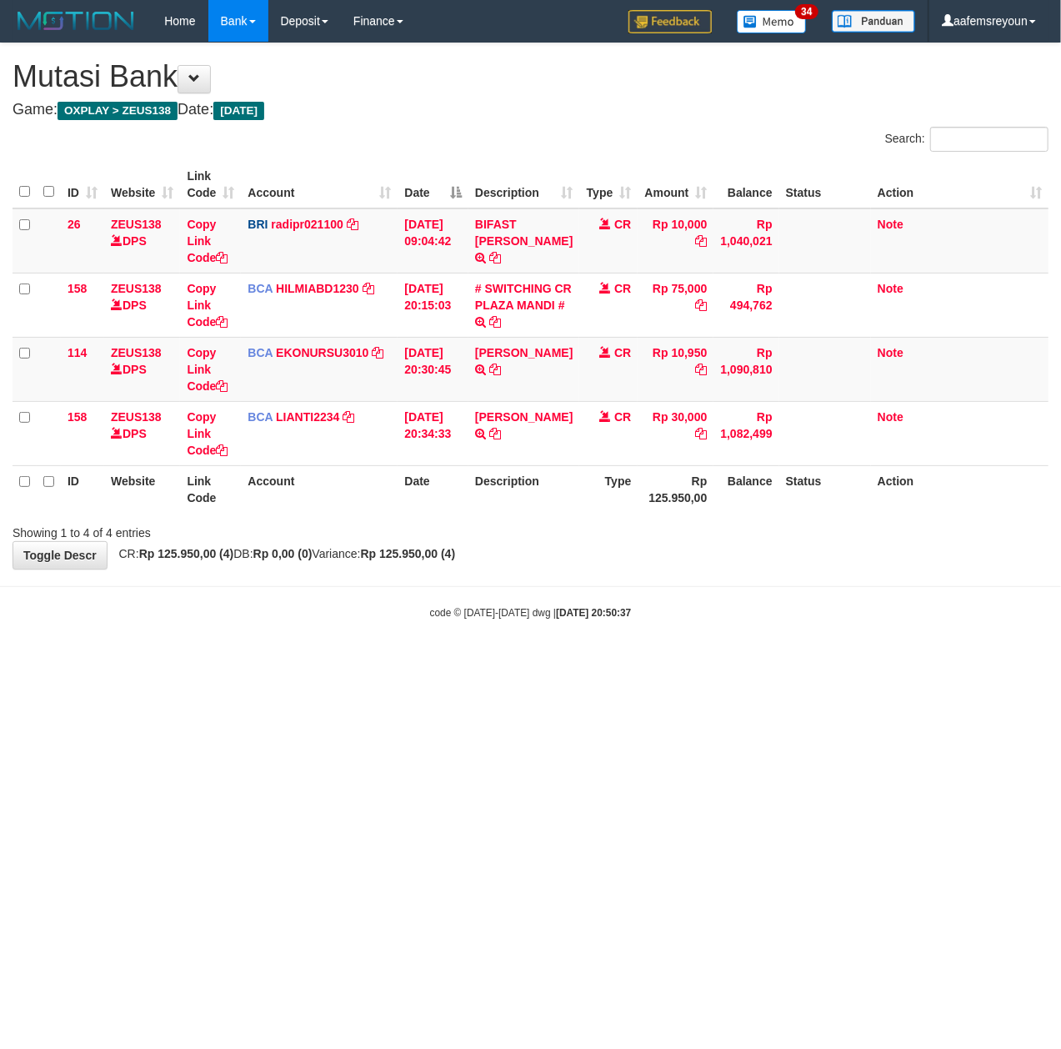
drag, startPoint x: 527, startPoint y: 912, endPoint x: 848, endPoint y: 765, distance: 353.0
click at [524, 662] on html "Toggle navigation Home Bank Account List Mutasi Bank Search Sync Note Mutasi De…" at bounding box center [530, 331] width 1061 height 662
click at [685, 662] on html "Toggle navigation Home Bank Account List Mutasi Bank Search Sync Note Mutasi De…" at bounding box center [530, 331] width 1061 height 662
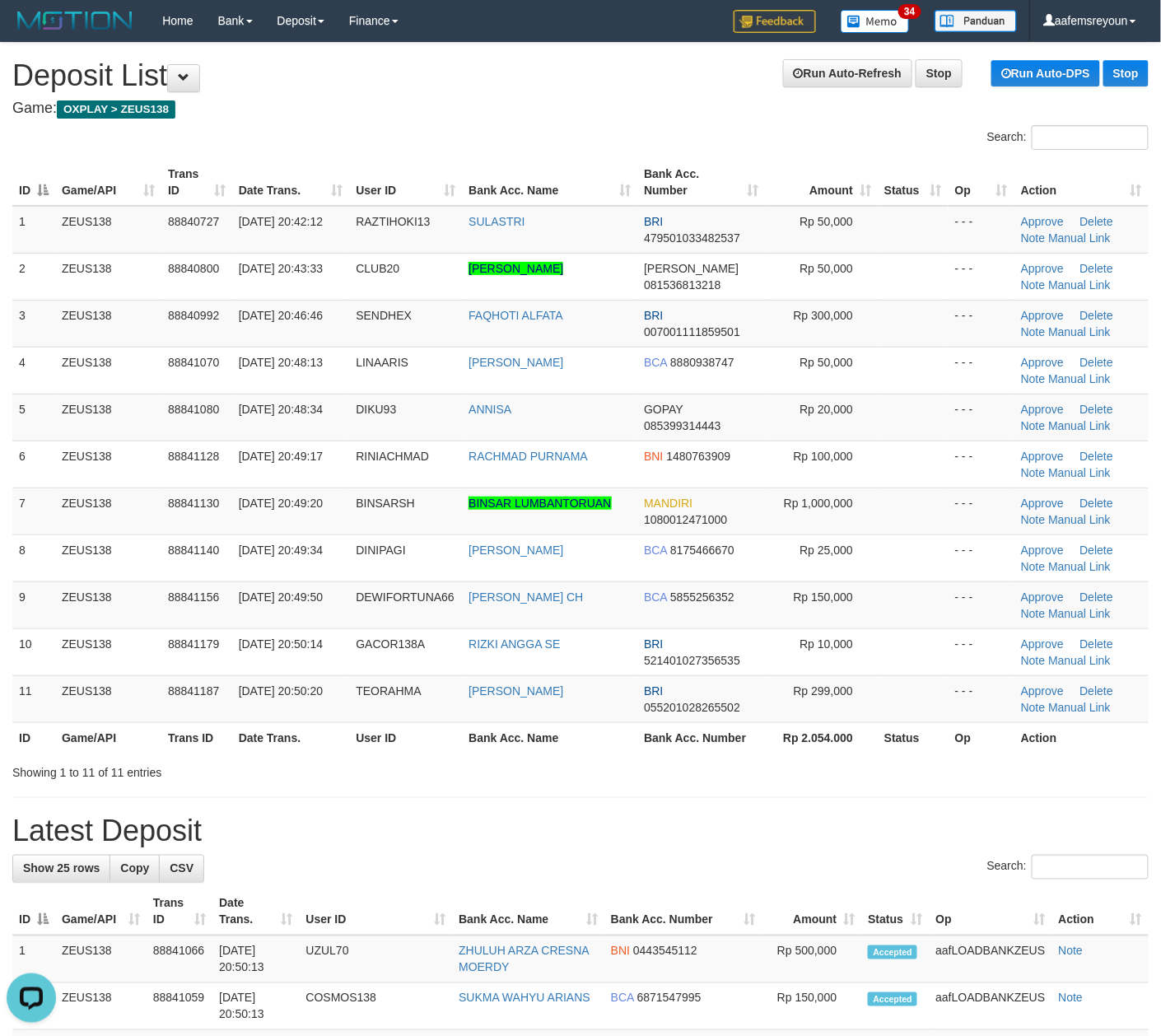
drag, startPoint x: 905, startPoint y: 886, endPoint x: 1164, endPoint y: 873, distance: 259.3
click at [907, 884] on div "Search:" at bounding box center [580, 868] width 1136 height 29
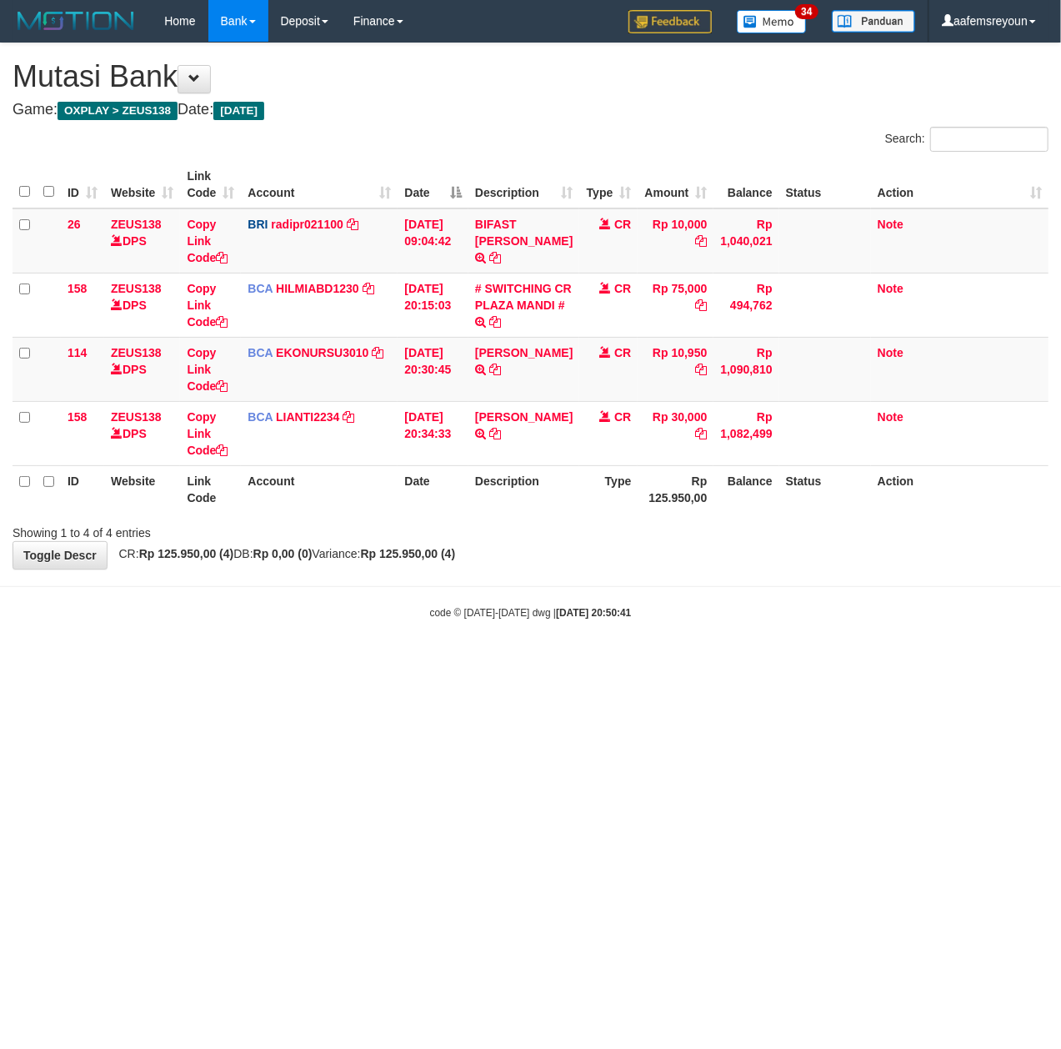
drag, startPoint x: 442, startPoint y: 848, endPoint x: 12, endPoint y: 839, distance: 430.3
click at [379, 662] on html "Toggle navigation Home Bank Account List Mutasi Bank Search Sync Note Mutasi De…" at bounding box center [530, 331] width 1061 height 662
click at [477, 662] on html "Toggle navigation Home Bank Account List Mutasi Bank Search Sync Note Mutasi De…" at bounding box center [530, 331] width 1061 height 662
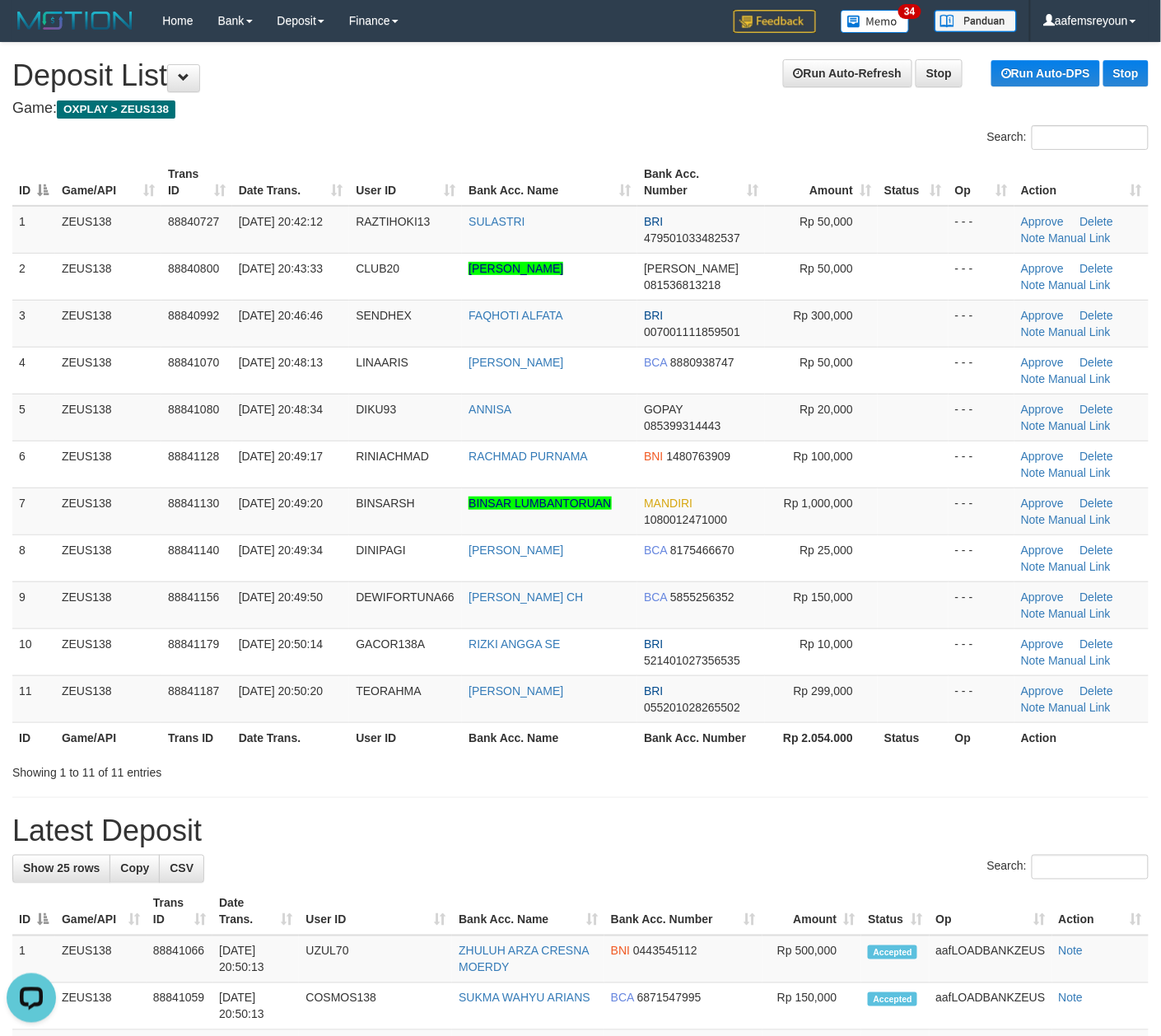
drag, startPoint x: 614, startPoint y: 795, endPoint x: 679, endPoint y: 797, distance: 65.0
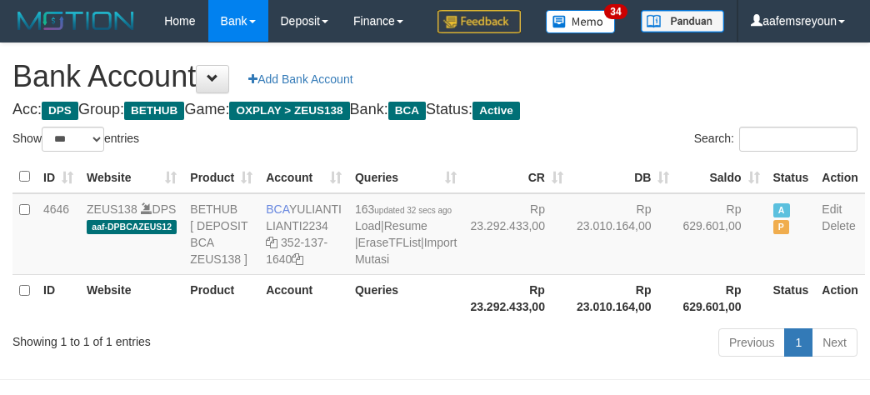
select select "***"
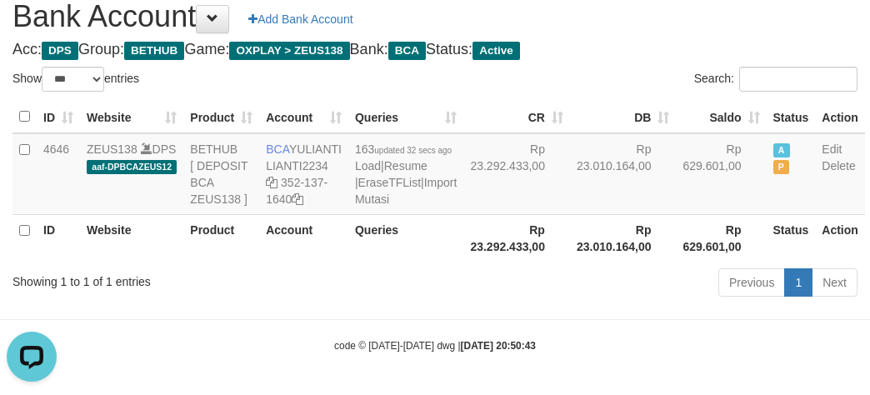
drag, startPoint x: 614, startPoint y: 273, endPoint x: 597, endPoint y: 277, distance: 17.0
click at [614, 262] on th "Rp 23.010.164,00" at bounding box center [623, 238] width 107 height 48
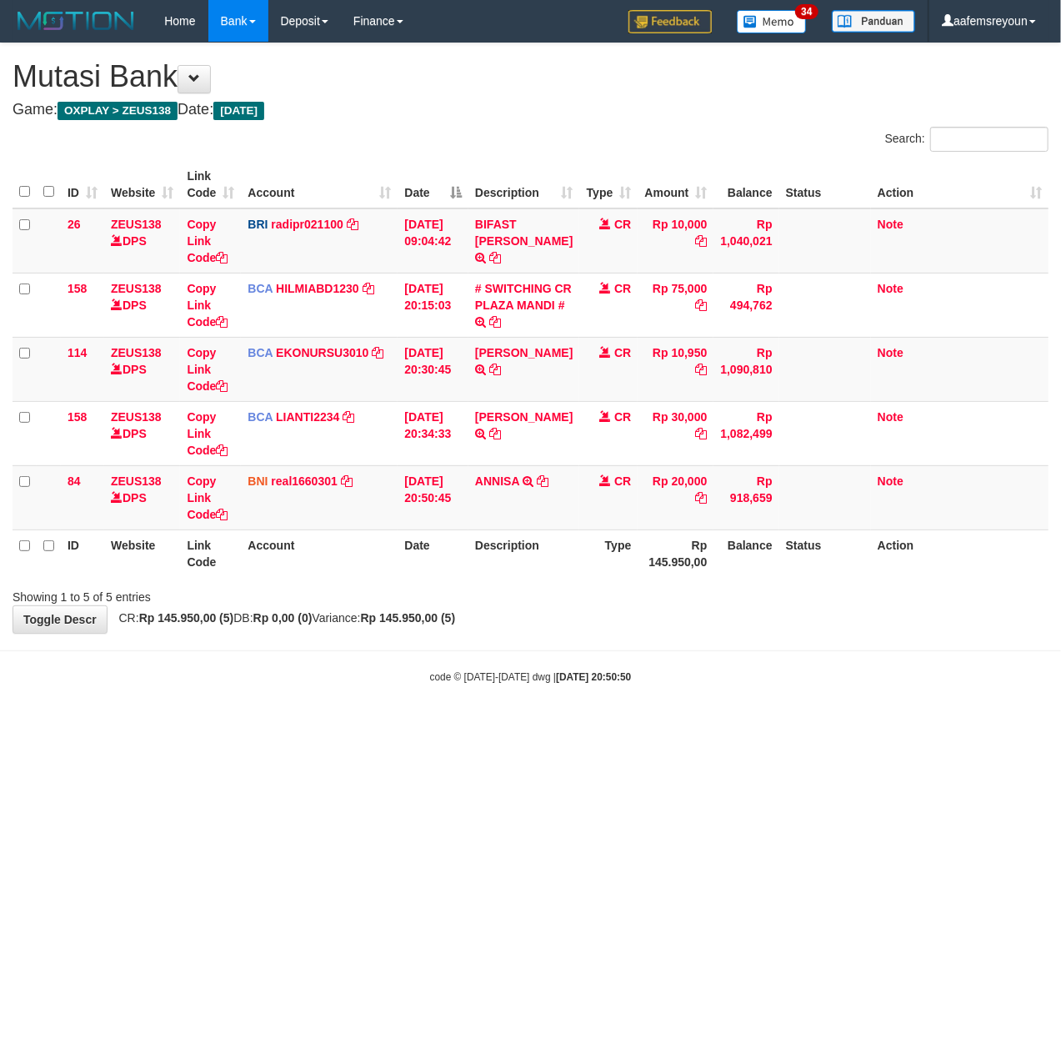
click at [440, 726] on html "Toggle navigation Home Bank Account List Mutasi Bank Search Sync Note Mutasi De…" at bounding box center [530, 363] width 1061 height 726
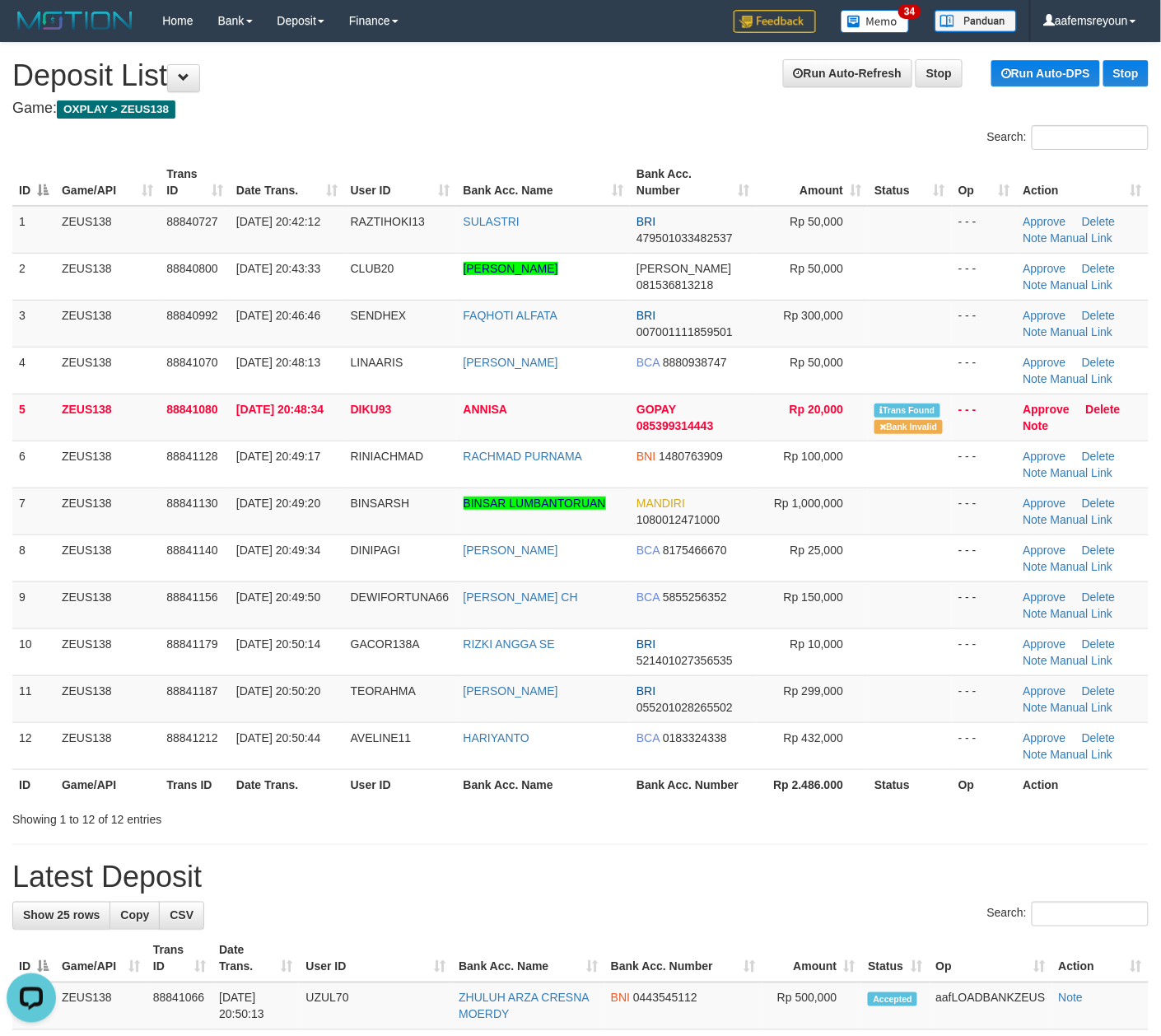
drag, startPoint x: 680, startPoint y: 820, endPoint x: 1170, endPoint y: 839, distance: 490.4
click at [693, 824] on div "Showing 1 to 12 of 12 entries" at bounding box center [580, 816] width 1161 height 23
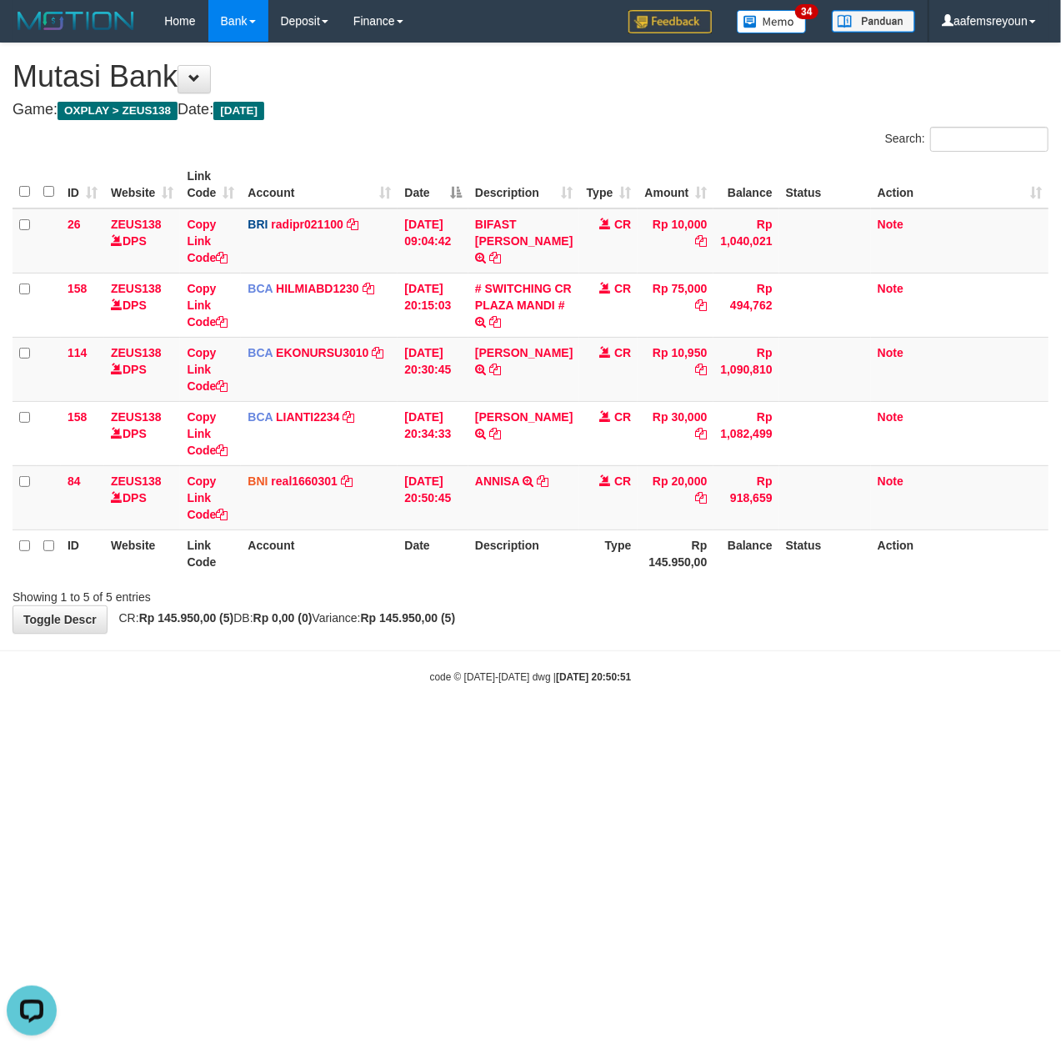
click at [692, 715] on body "Toggle navigation Home Bank Account List Mutasi Bank Search Sync Note Mutasi De…" at bounding box center [530, 363] width 1061 height 726
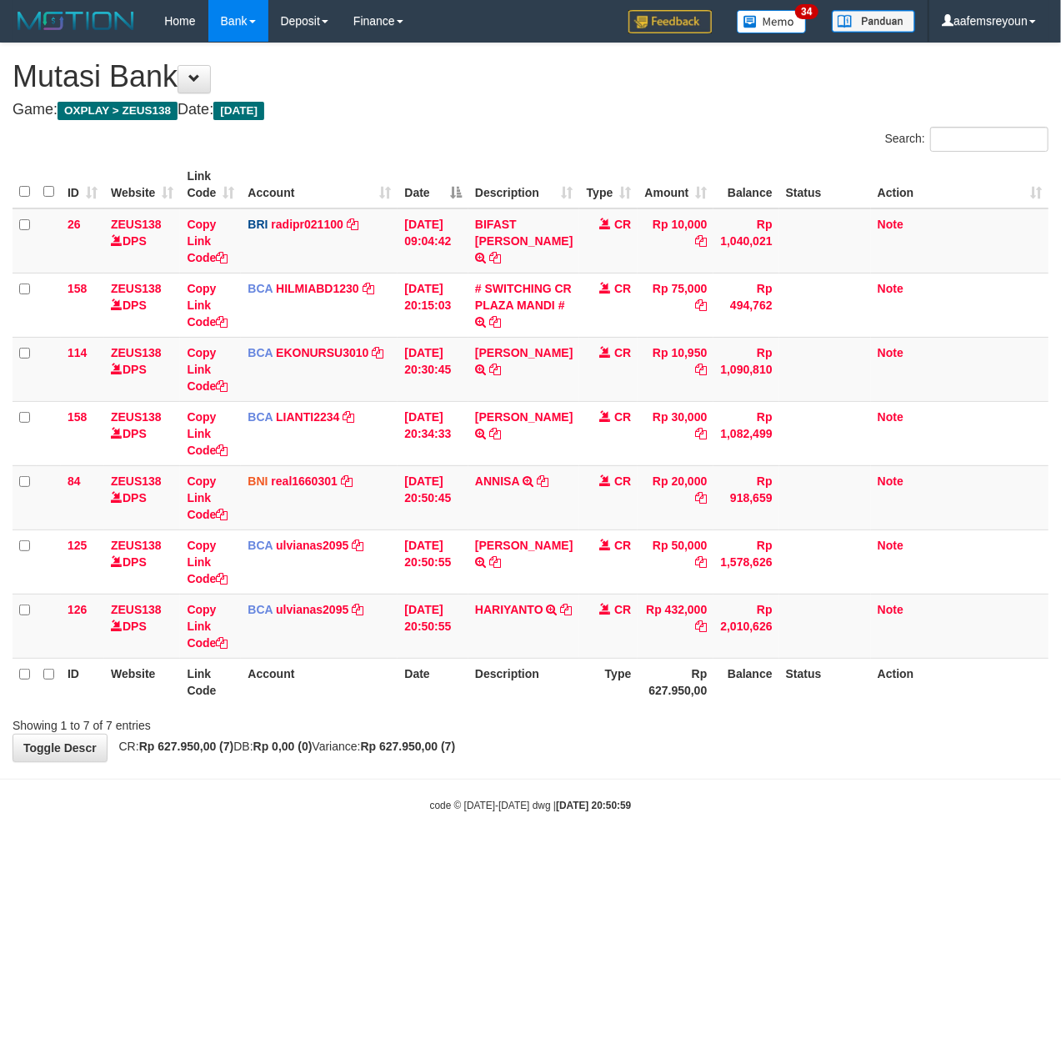
click at [191, 855] on html "Toggle navigation Home Bank Account List Mutasi Bank Search Sync Note Mutasi De…" at bounding box center [530, 427] width 1061 height 855
click at [177, 855] on html "Toggle navigation Home Bank Account List Mutasi Bank Search Sync Note Mutasi De…" at bounding box center [530, 427] width 1061 height 855
click at [375, 849] on body "Toggle navigation Home Bank Account List Mutasi Bank Search Sync Note Mutasi De…" at bounding box center [530, 427] width 1061 height 855
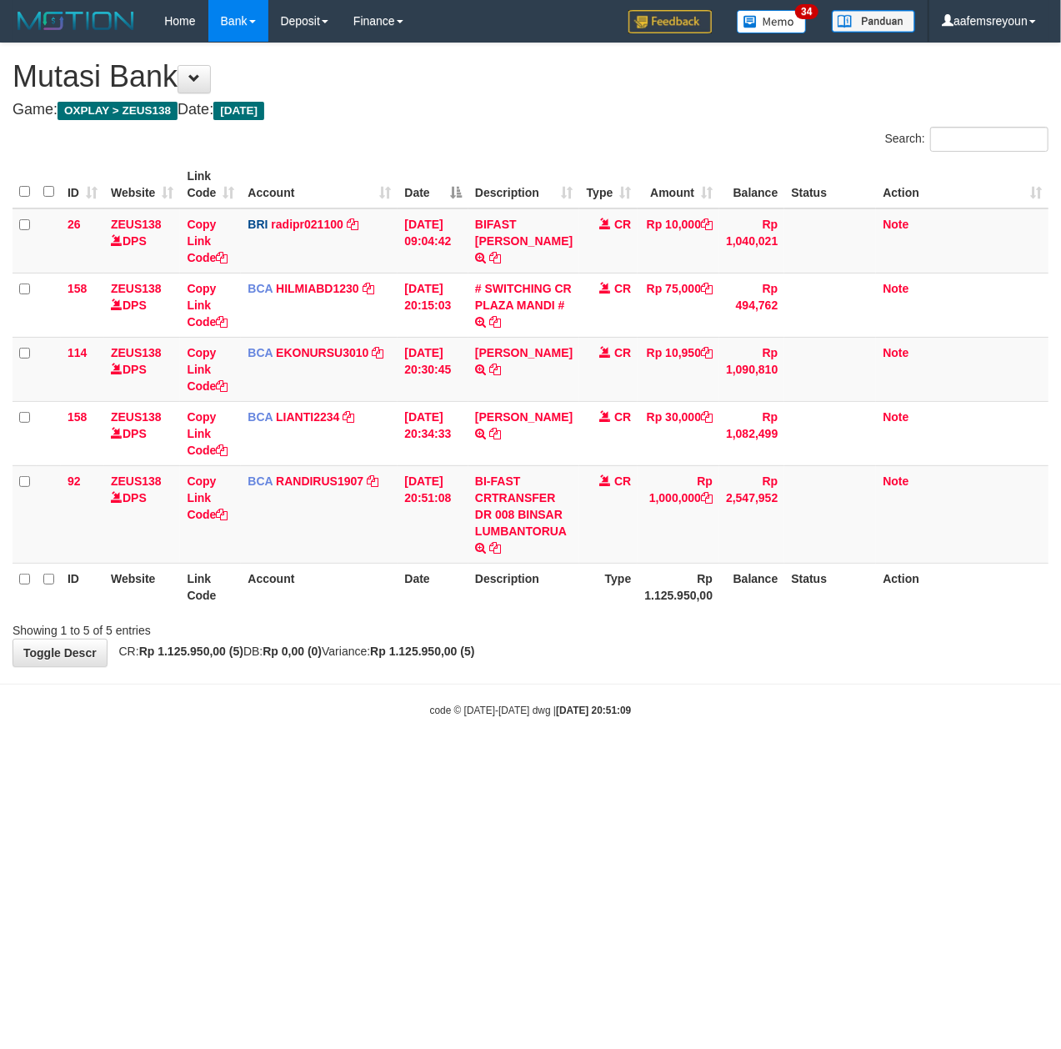
click at [569, 760] on html "Toggle navigation Home Bank Account List Mutasi Bank Search Sync Note Mutasi De…" at bounding box center [530, 380] width 1061 height 760
drag, startPoint x: 517, startPoint y: 518, endPoint x: 578, endPoint y: 535, distance: 63.3
click at [578, 535] on tr "92 ZEUS138 DPS Copy Link Code BCA RANDIRUS1907 DPS RANDI RUSTANDI mutasi_202509…" at bounding box center [531, 514] width 1036 height 98
drag, startPoint x: 321, startPoint y: 654, endPoint x: 271, endPoint y: 652, distance: 50.1
click at [314, 654] on strong "Rp 0,00 (0)" at bounding box center [292, 651] width 59 height 13
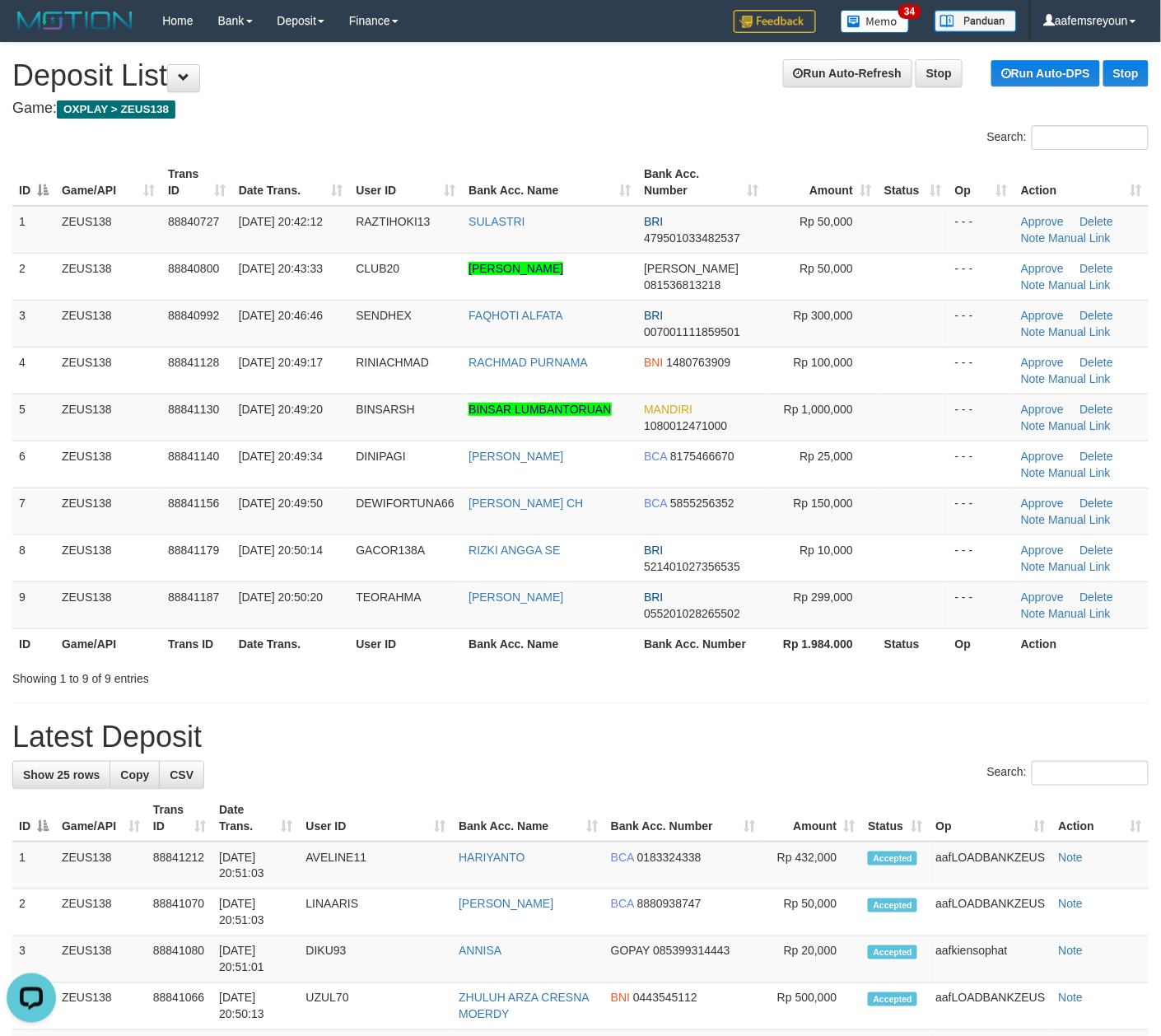
drag, startPoint x: 735, startPoint y: 808, endPoint x: 765, endPoint y: 809, distance: 30.0
click at [735, 808] on th "Bank Acc. Number" at bounding box center [683, 819] width 158 height 47
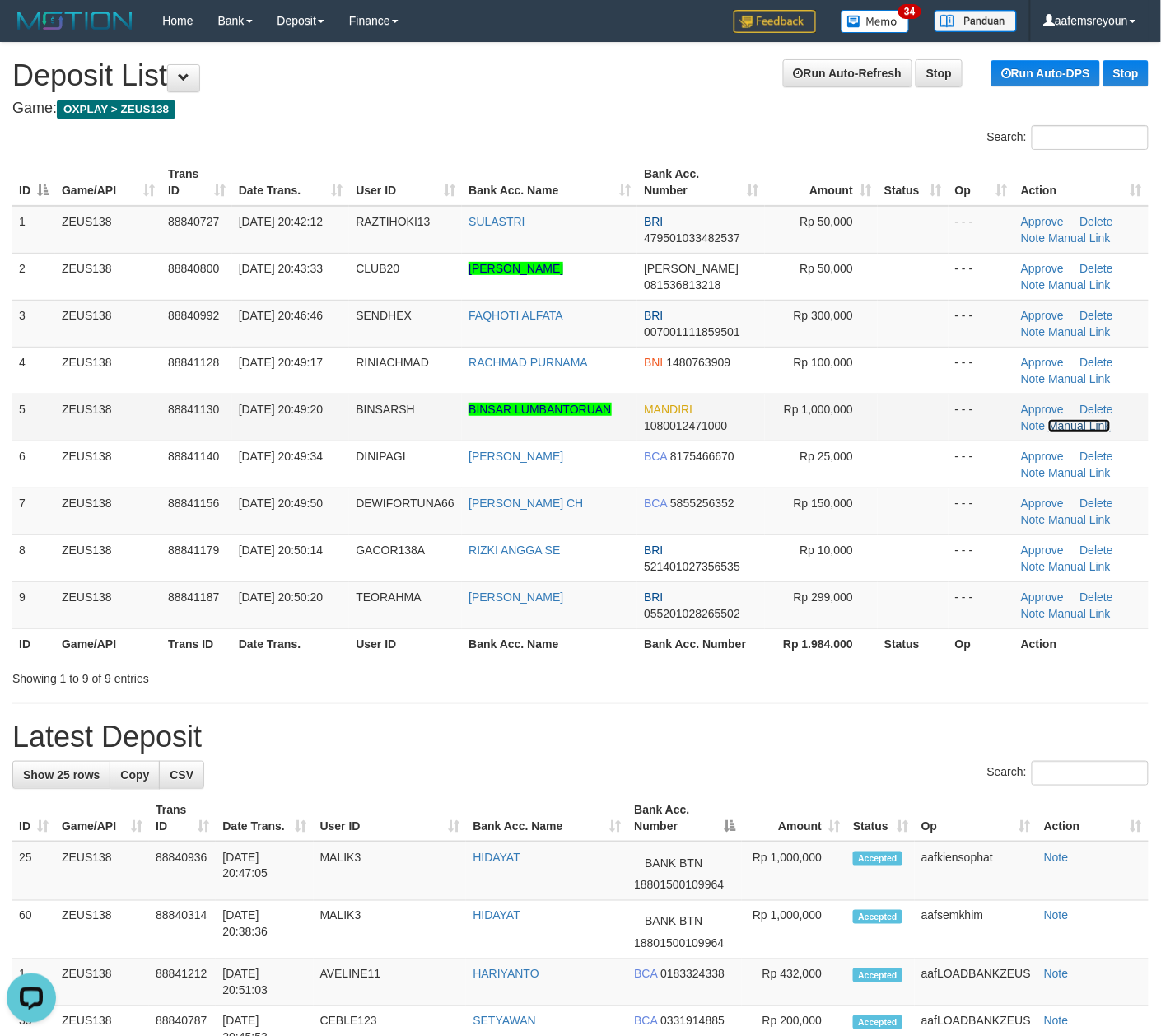
click at [1068, 425] on link "Manual Link" at bounding box center [1078, 425] width 62 height 13
click at [1047, 419] on link "Manual Link" at bounding box center [1078, 425] width 62 height 13
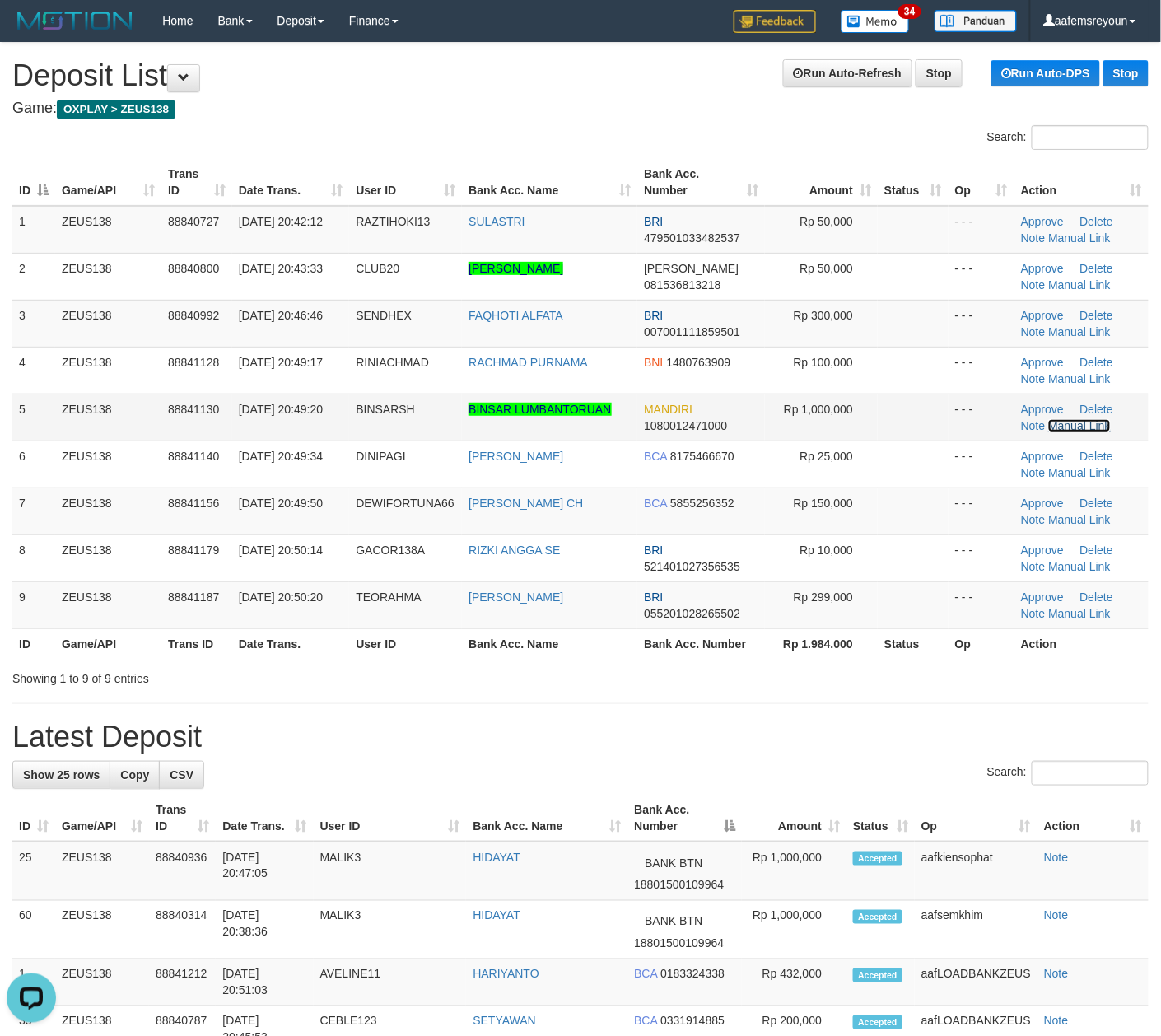
click at [1047, 419] on link "Manual Link" at bounding box center [1078, 425] width 62 height 13
drag, startPoint x: 560, startPoint y: 681, endPoint x: 633, endPoint y: 686, distance: 73.2
click at [561, 681] on div "Showing 1 to 9 of 9 entries" at bounding box center [580, 675] width 1161 height 23
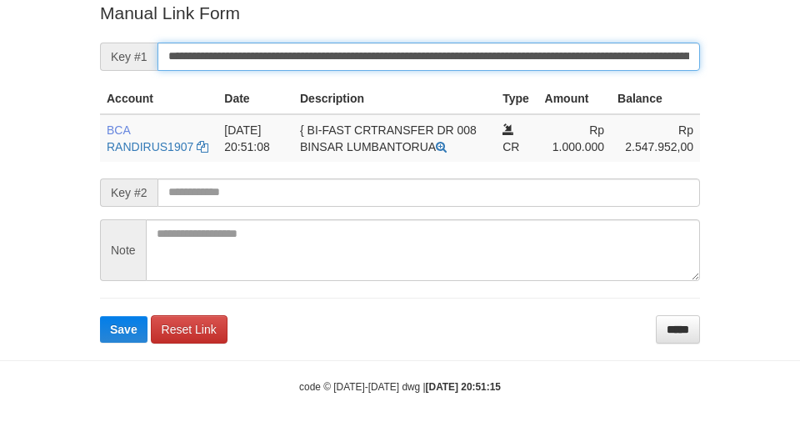
click at [100, 316] on button "Save" at bounding box center [124, 329] width 48 height 27
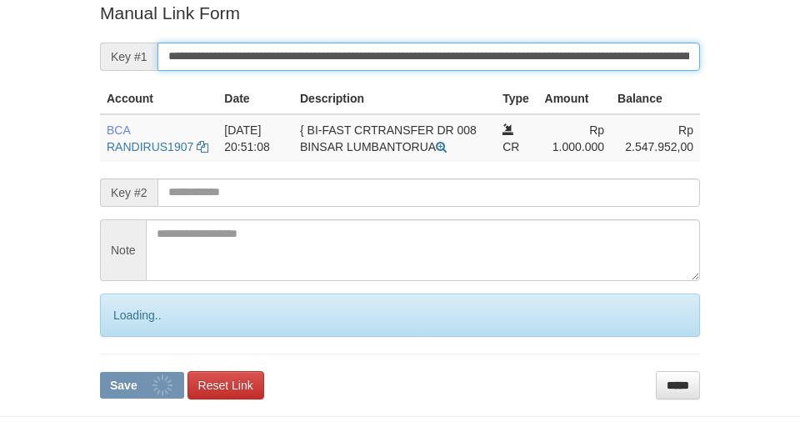
click at [100, 372] on button "Save" at bounding box center [142, 385] width 84 height 27
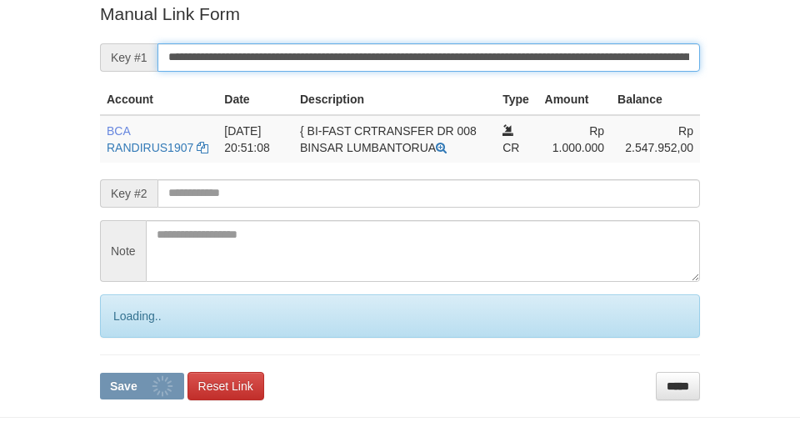
click at [100, 373] on button "Save" at bounding box center [142, 386] width 84 height 27
click at [617, 61] on input "**********" at bounding box center [429, 57] width 543 height 28
click at [100, 373] on button "Save" at bounding box center [142, 386] width 84 height 27
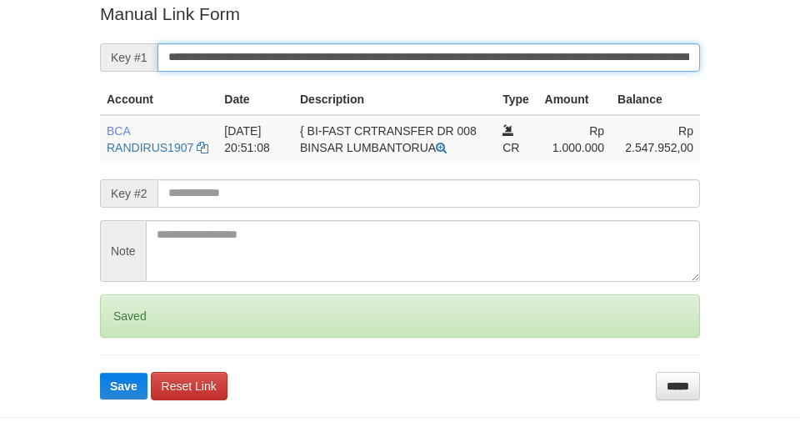
click at [100, 373] on button "Save" at bounding box center [124, 386] width 48 height 27
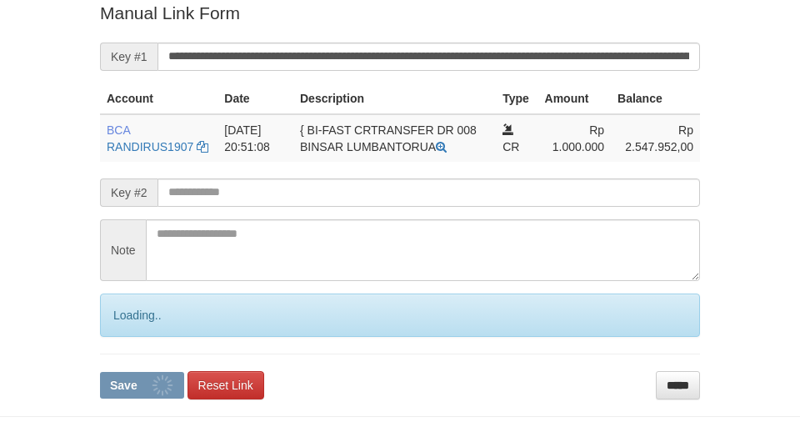
click at [100, 372] on button "Save" at bounding box center [142, 385] width 84 height 27
click at [605, 61] on input "**********" at bounding box center [429, 57] width 543 height 28
drag, startPoint x: 0, startPoint y: 0, endPoint x: 605, endPoint y: 60, distance: 607.5
click at [605, 60] on input "**********" at bounding box center [429, 57] width 543 height 28
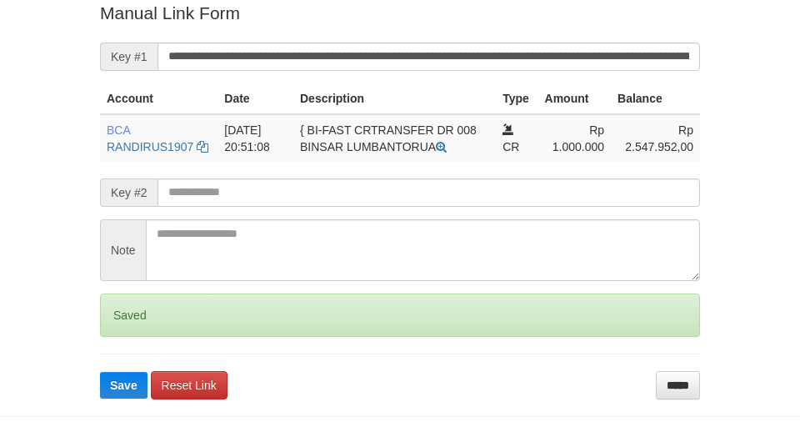
click at [100, 372] on button "Save" at bounding box center [124, 385] width 48 height 27
click at [605, 60] on input "**********" at bounding box center [429, 57] width 543 height 28
click at [100, 372] on button "Save" at bounding box center [124, 385] width 48 height 27
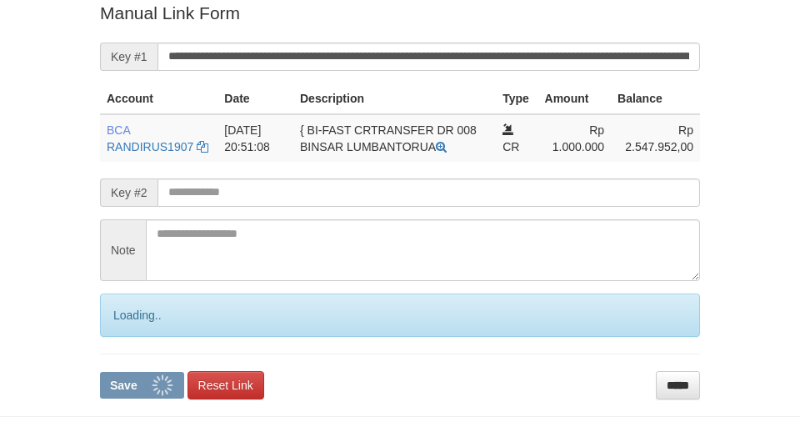
click at [605, 60] on input "**********" at bounding box center [429, 57] width 543 height 28
click at [100, 372] on button "Save" at bounding box center [142, 385] width 84 height 27
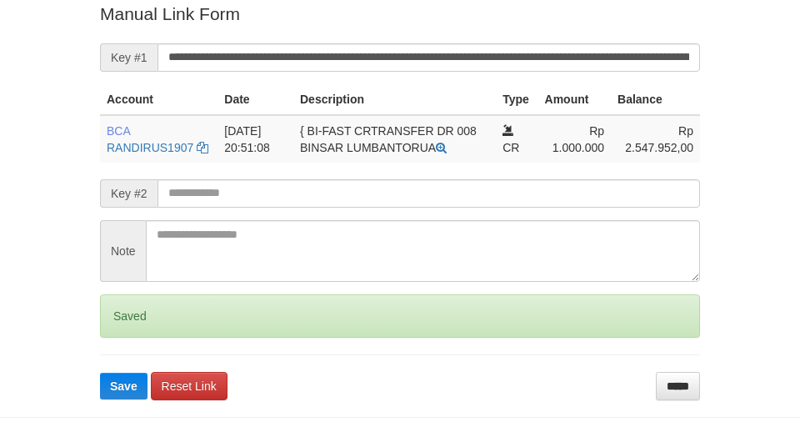
click at [100, 373] on button "Save" at bounding box center [124, 386] width 48 height 27
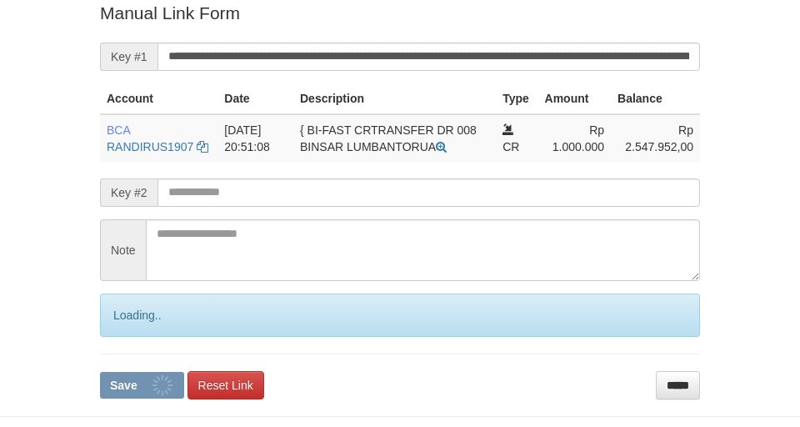
click at [100, 372] on button "Save" at bounding box center [142, 385] width 84 height 27
click at [599, 58] on input "**********" at bounding box center [429, 57] width 543 height 28
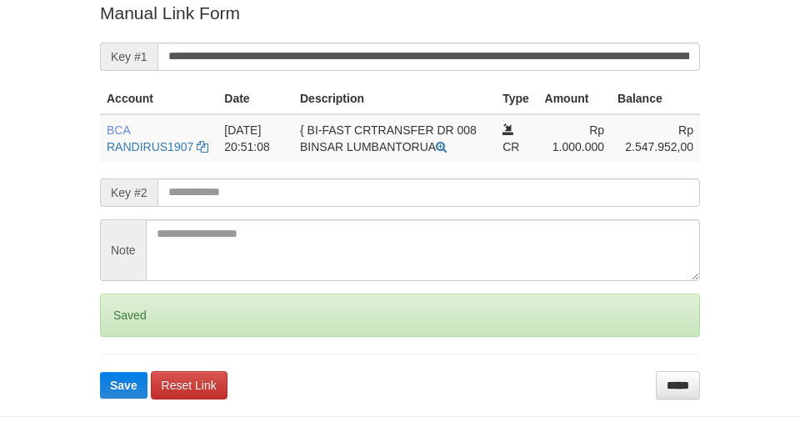
click at [100, 372] on button "Save" at bounding box center [124, 385] width 48 height 27
click at [599, 58] on input "**********" at bounding box center [429, 57] width 543 height 28
click at [100, 372] on button "Save" at bounding box center [124, 385] width 48 height 27
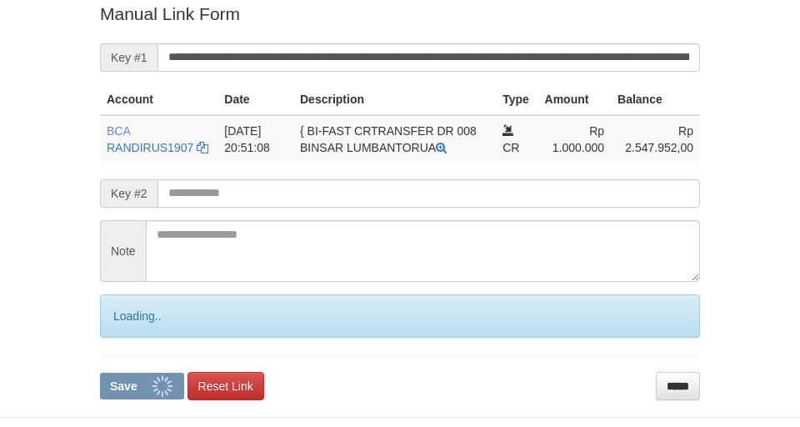
click at [100, 373] on button "Save" at bounding box center [142, 386] width 84 height 27
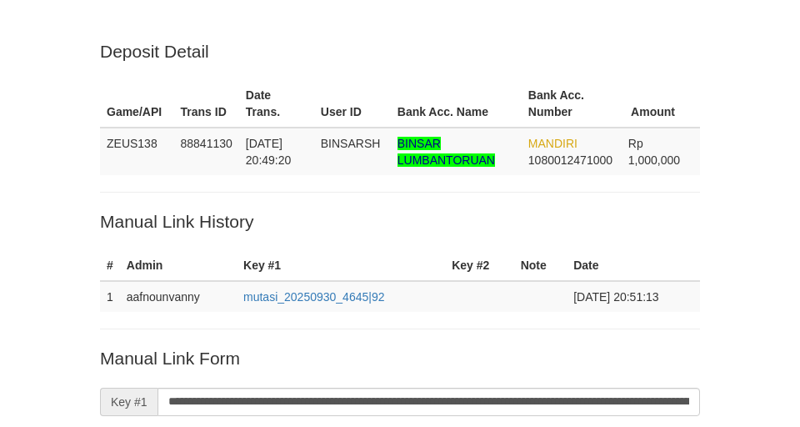
scroll to position [345, 0]
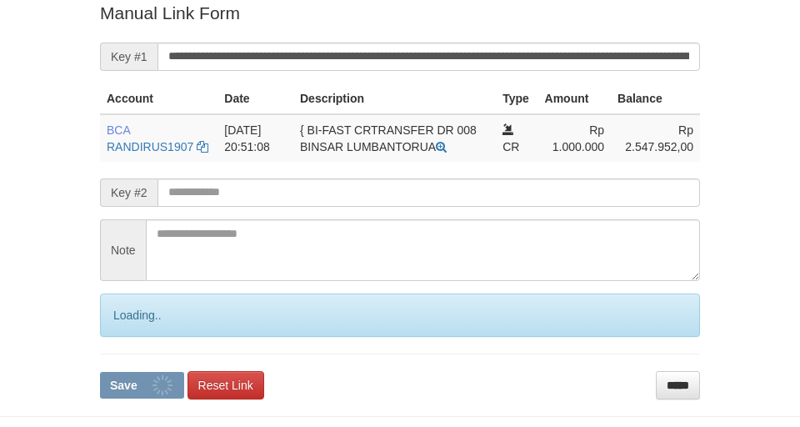
click at [100, 372] on button "Save" at bounding box center [142, 385] width 84 height 27
click at [594, 58] on input "**********" at bounding box center [429, 57] width 543 height 28
click at [100, 372] on button "Save" at bounding box center [142, 385] width 84 height 27
click at [594, 58] on input "**********" at bounding box center [429, 57] width 543 height 28
click at [100, 372] on button "Save" at bounding box center [142, 385] width 84 height 27
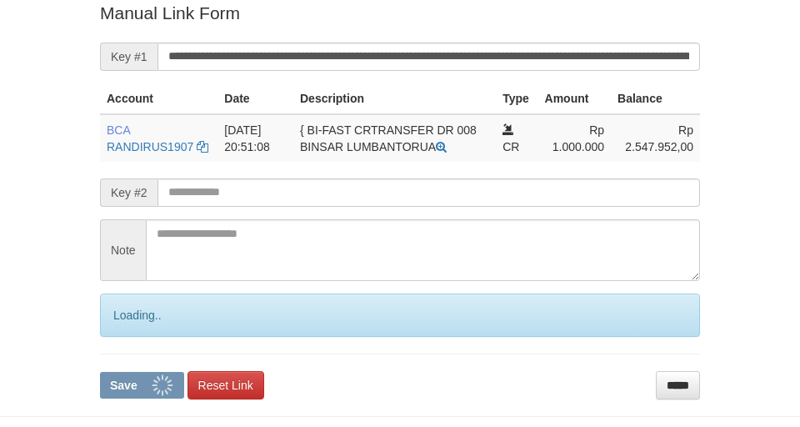
click at [100, 372] on button "Save" at bounding box center [142, 385] width 84 height 27
click at [587, 58] on input "**********" at bounding box center [429, 57] width 543 height 28
click at [100, 372] on button "Save" at bounding box center [142, 385] width 84 height 27
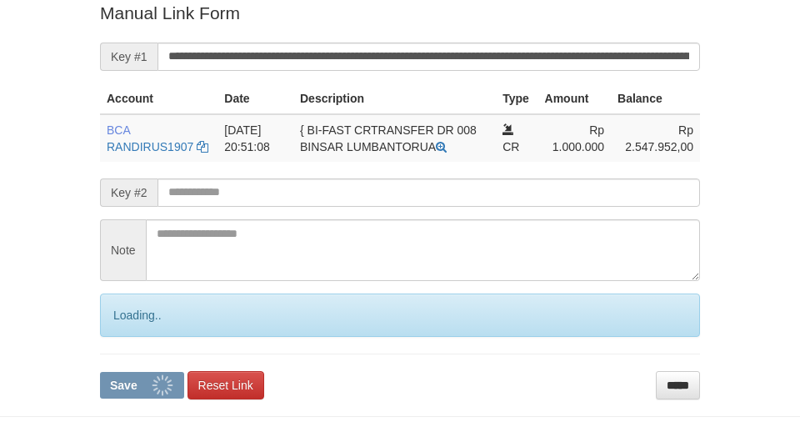
click at [599, 62] on input "**********" at bounding box center [429, 57] width 543 height 28
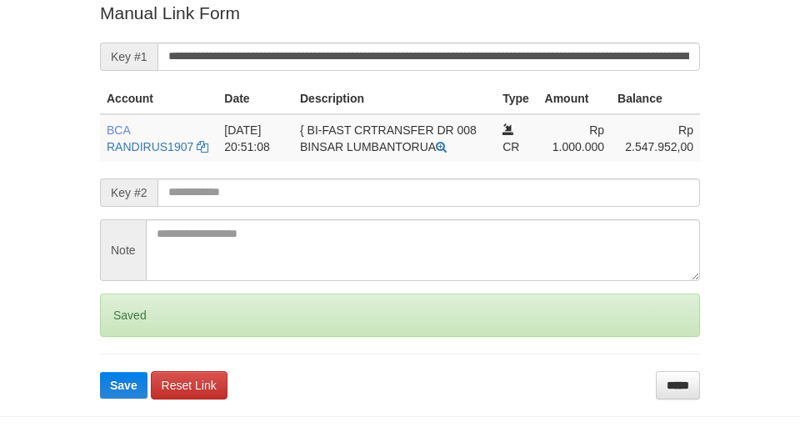
click at [100, 372] on button "Save" at bounding box center [124, 385] width 48 height 27
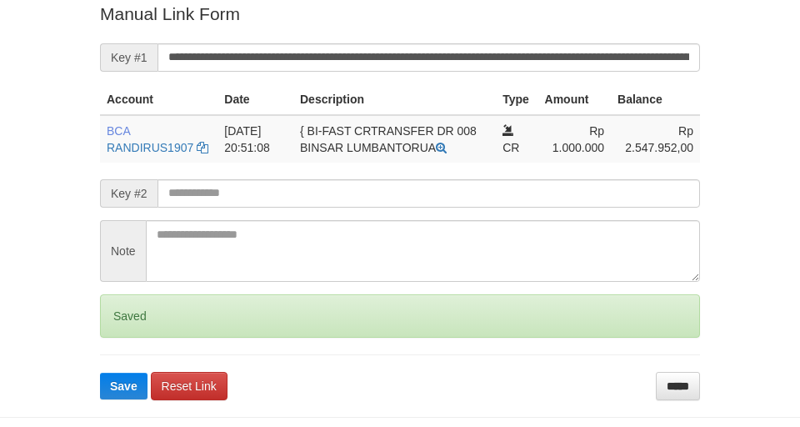
click at [100, 373] on button "Save" at bounding box center [124, 386] width 48 height 27
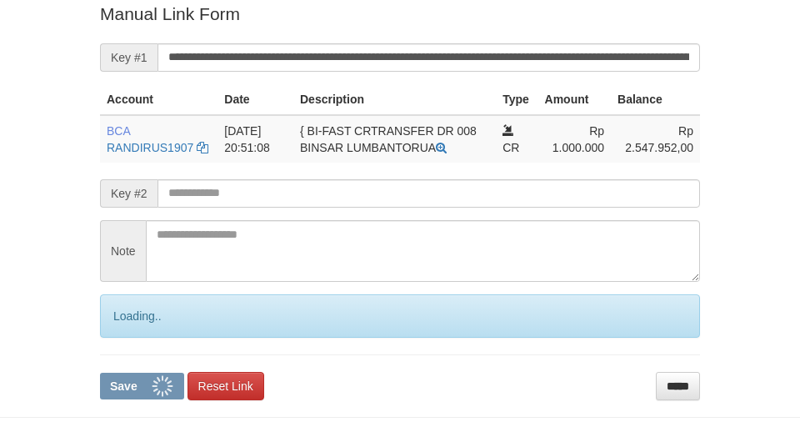
click at [100, 373] on button "Save" at bounding box center [142, 386] width 84 height 27
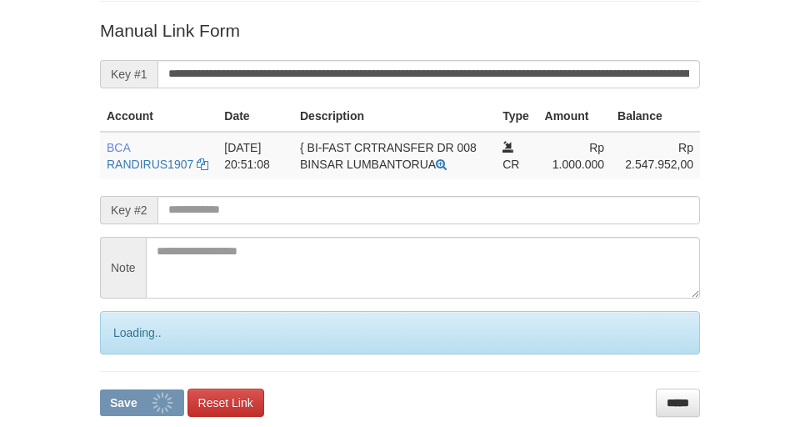
click at [100, 389] on button "Save" at bounding box center [142, 402] width 84 height 27
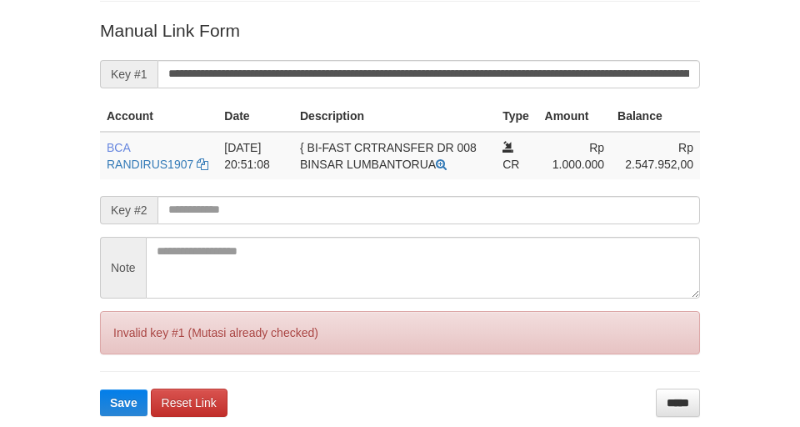
click at [100, 389] on button "Save" at bounding box center [124, 402] width 48 height 27
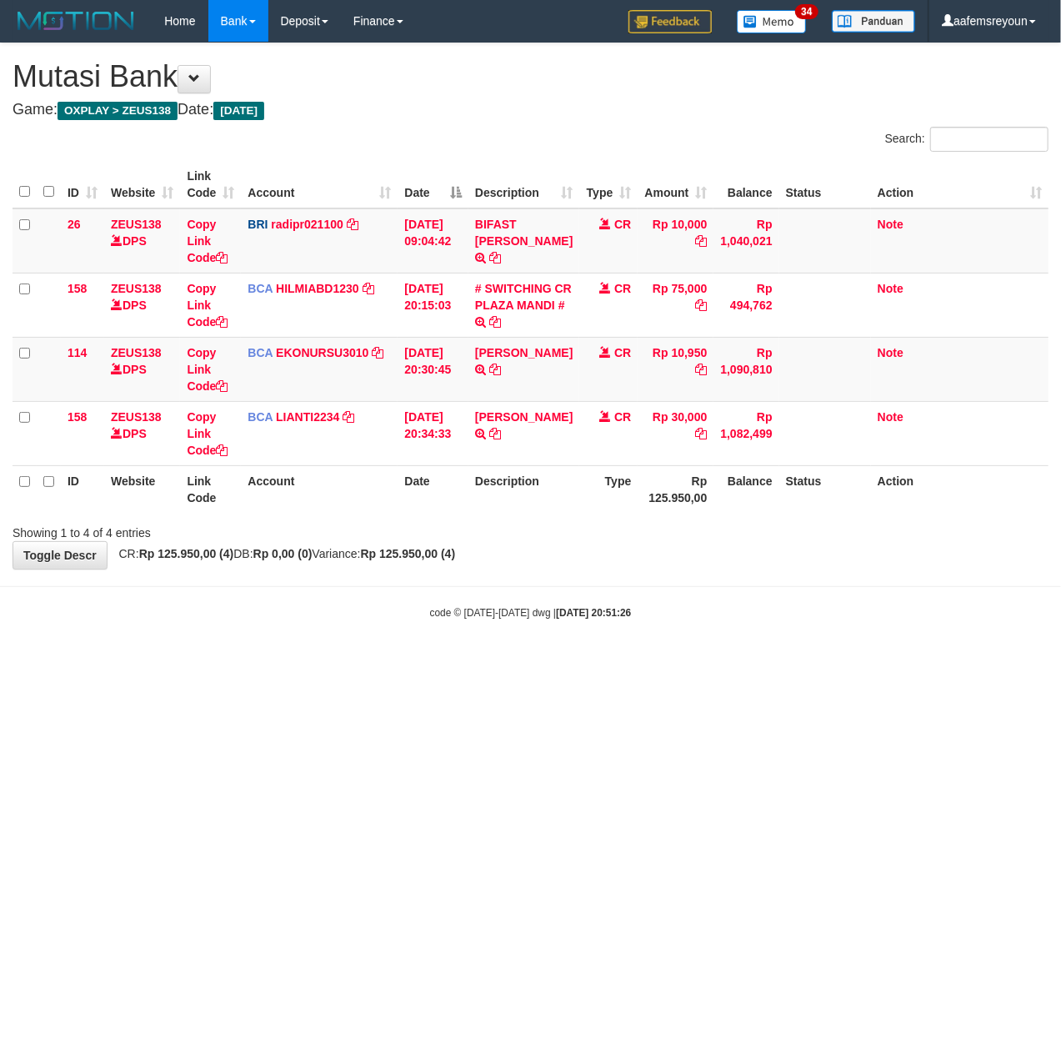
click at [618, 662] on html "Toggle navigation Home Bank Account List Mutasi Bank Search Sync Note Mutasi De…" at bounding box center [530, 331] width 1061 height 662
click at [293, 662] on html "Toggle navigation Home Bank Account List Mutasi Bank Search Sync Note Mutasi De…" at bounding box center [530, 331] width 1061 height 662
click at [290, 662] on html "Toggle navigation Home Bank Account List Mutasi Bank Search Sync Note Mutasi De…" at bounding box center [530, 331] width 1061 height 662
click at [218, 662] on html "Toggle navigation Home Bank Account List Mutasi Bank Search Sync Note Mutasi De…" at bounding box center [530, 331] width 1061 height 662
click at [160, 662] on html "Toggle navigation Home Bank Account List Mutasi Bank Search Sync Note Mutasi De…" at bounding box center [530, 331] width 1061 height 662
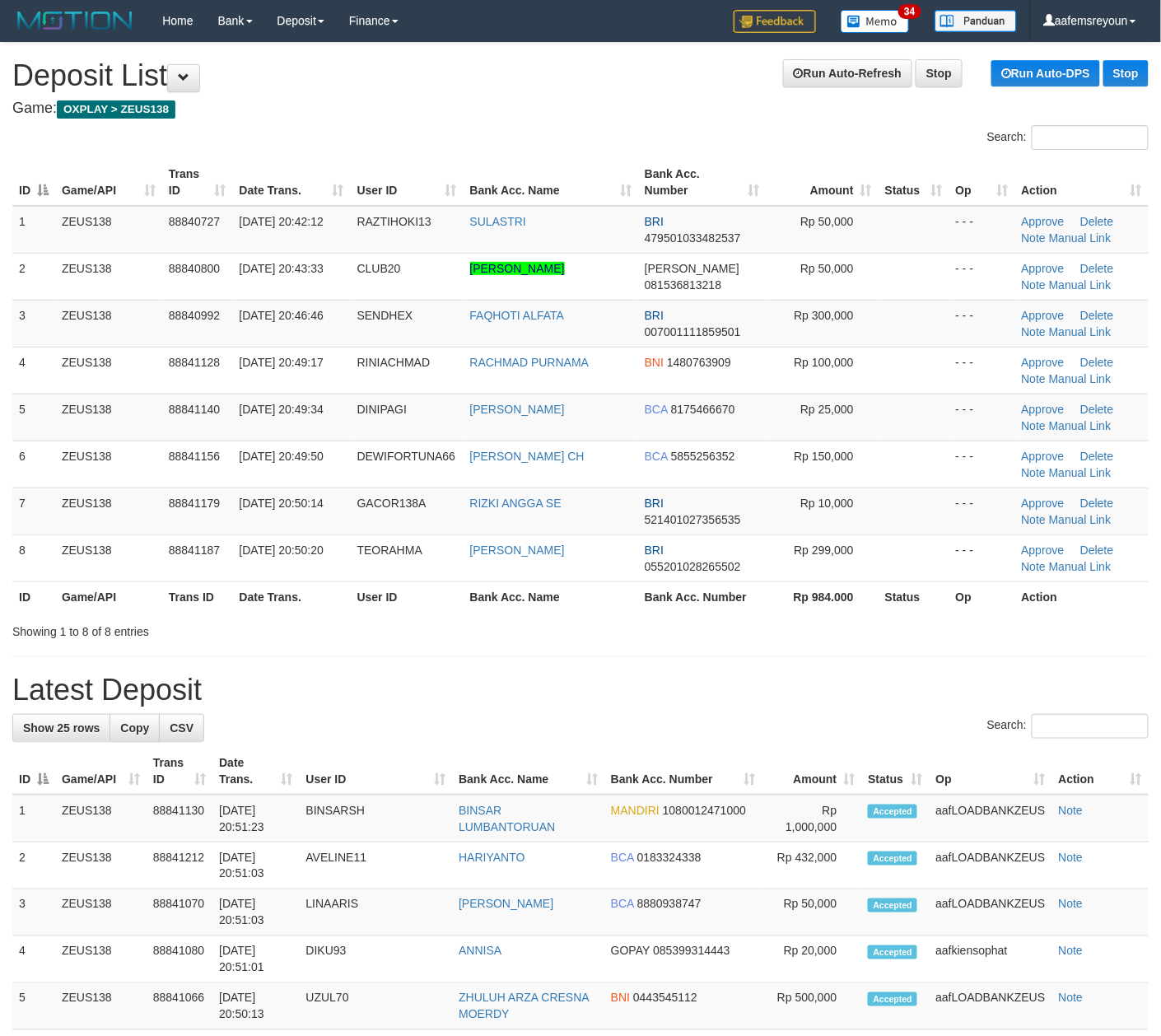
drag, startPoint x: 523, startPoint y: 703, endPoint x: 850, endPoint y: 732, distance: 328.3
click at [537, 703] on h1 "Latest Deposit" at bounding box center [580, 689] width 1136 height 33
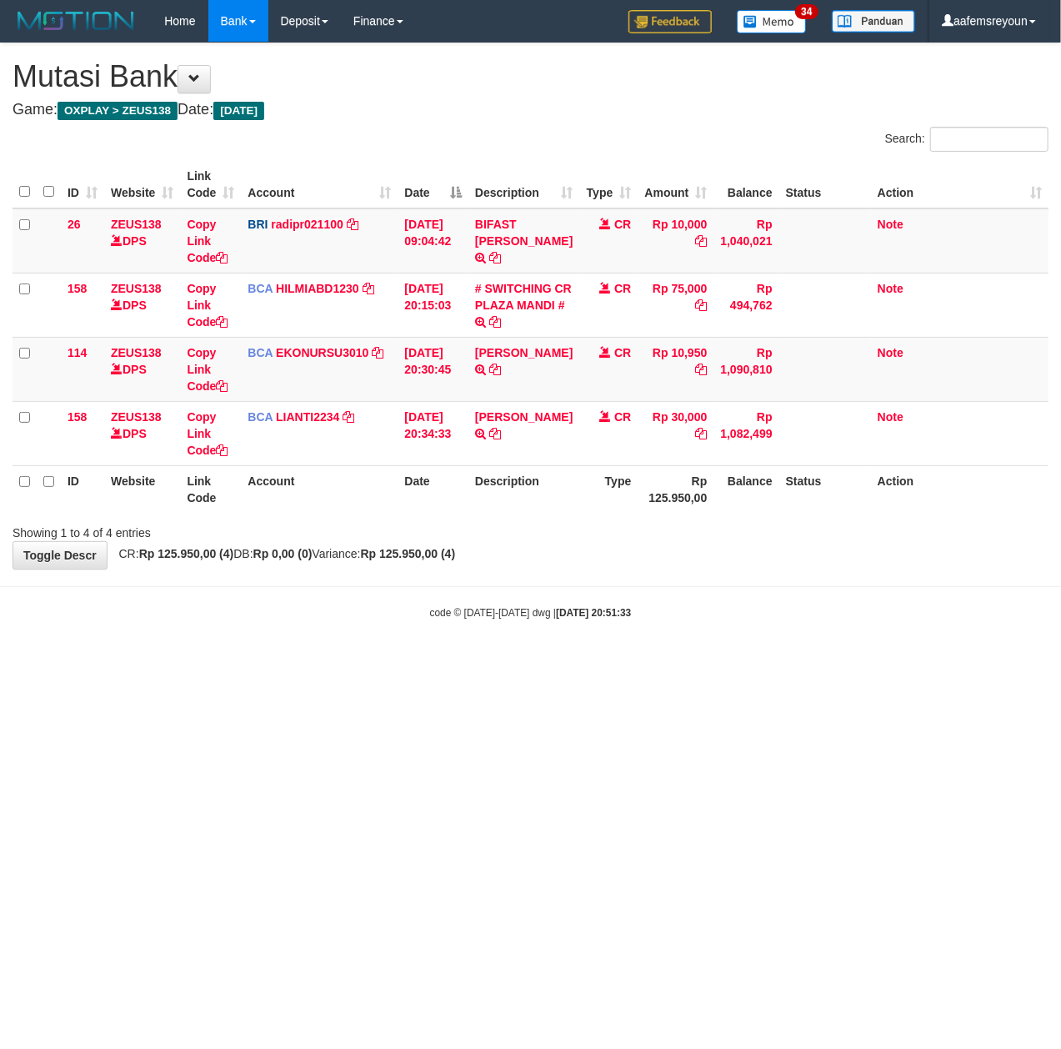
click at [344, 662] on html "Toggle navigation Home Bank Account List Mutasi Bank Search Sync Note Mutasi De…" at bounding box center [530, 331] width 1061 height 662
drag, startPoint x: 501, startPoint y: 779, endPoint x: 1, endPoint y: 767, distance: 500.4
click at [500, 662] on html "Toggle navigation Home Bank Account List Mutasi Bank Search Sync Note Mutasi De…" at bounding box center [530, 331] width 1061 height 662
click at [389, 662] on html "Toggle navigation Home Bank Account List Mutasi Bank Search Sync Note Mutasi De…" at bounding box center [530, 331] width 1061 height 662
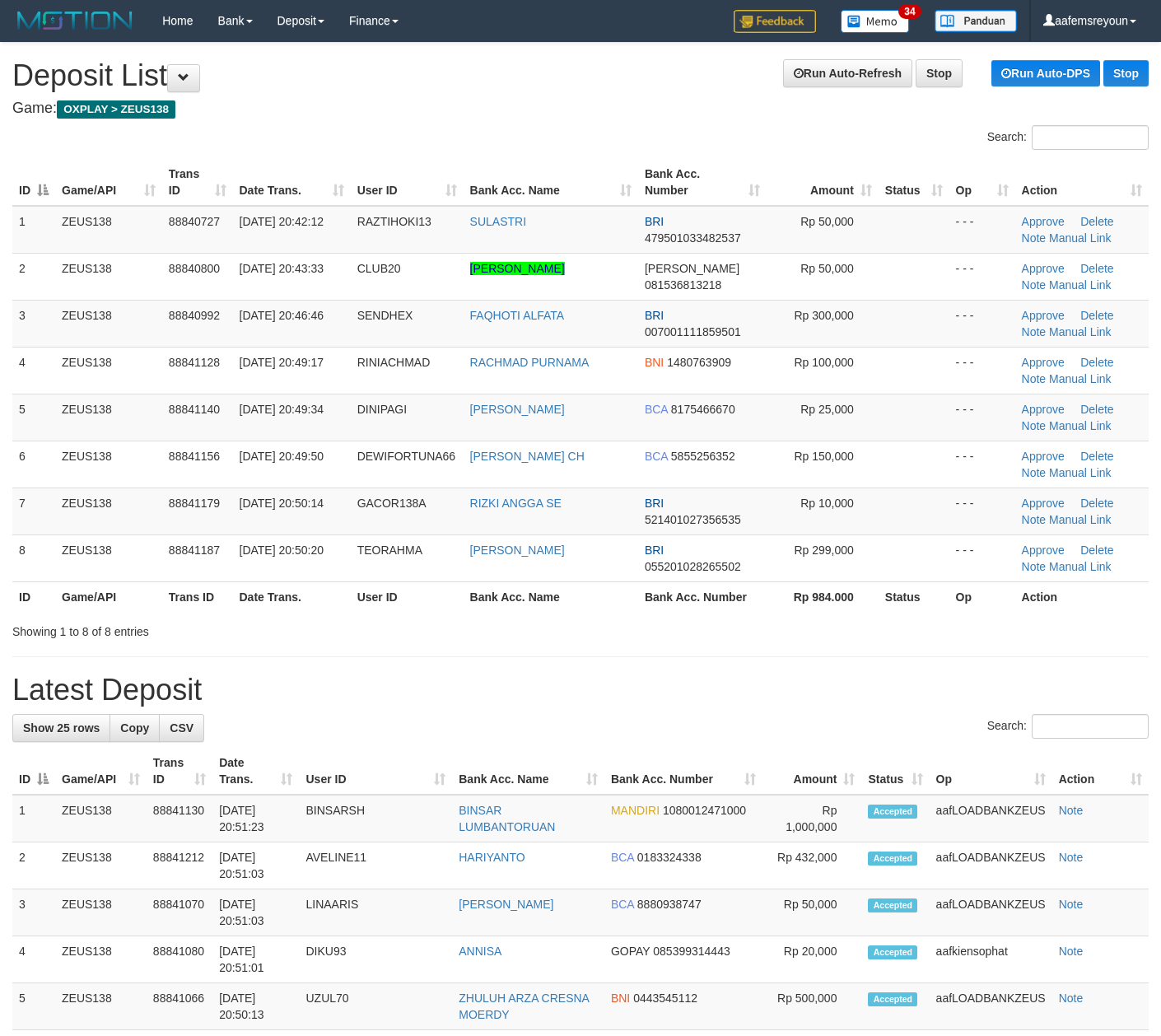
click at [897, 731] on div "Search:" at bounding box center [580, 728] width 1136 height 29
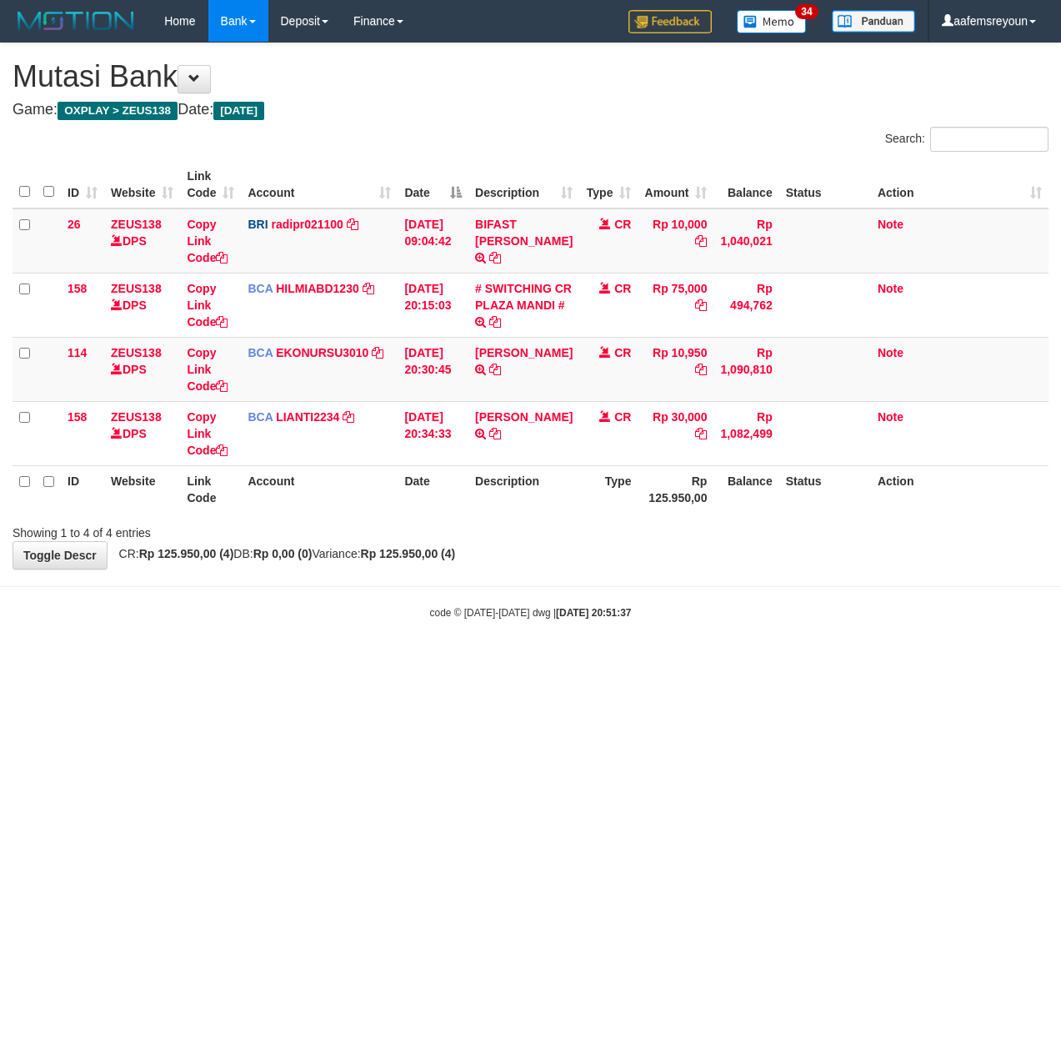
click at [430, 662] on html "Toggle navigation Home Bank Account List Mutasi Bank Search Sync Note Mutasi De…" at bounding box center [530, 331] width 1061 height 662
click at [770, 662] on html "Toggle navigation Home Bank Account List Mutasi Bank Search Sync Note Mutasi De…" at bounding box center [530, 331] width 1061 height 662
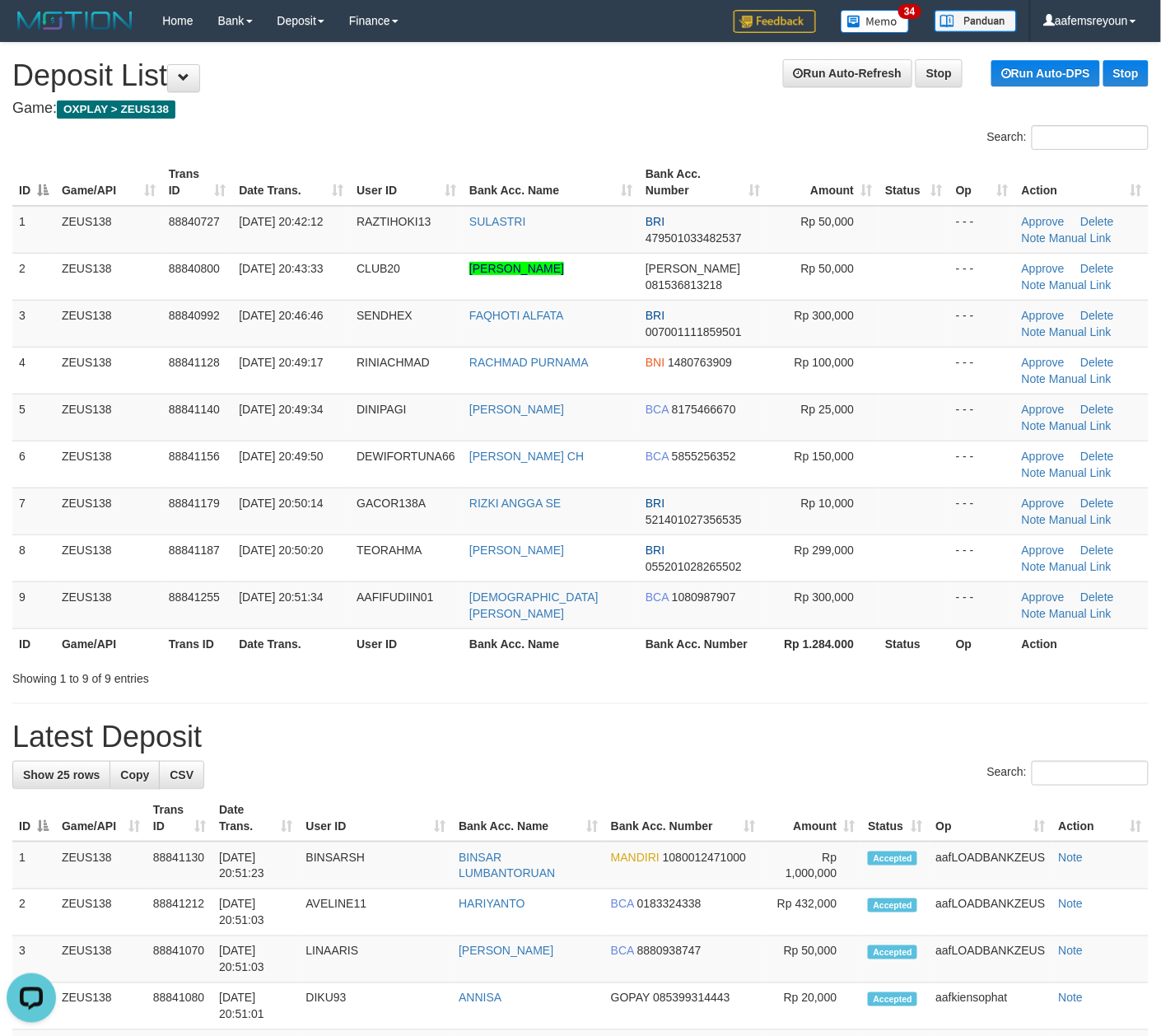
drag, startPoint x: 675, startPoint y: 749, endPoint x: 15, endPoint y: 696, distance: 662.1
click at [671, 749] on h1 "Latest Deposit" at bounding box center [580, 737] width 1136 height 33
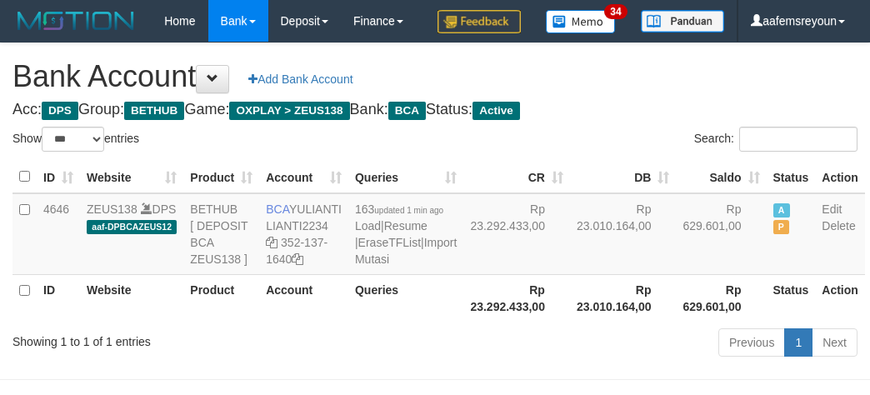
select select "***"
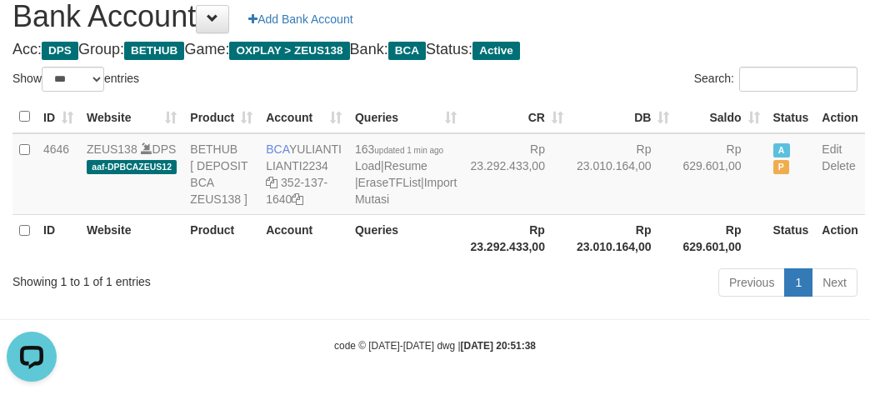
click at [464, 262] on th "Rp 23.292.433,00" at bounding box center [517, 238] width 107 height 48
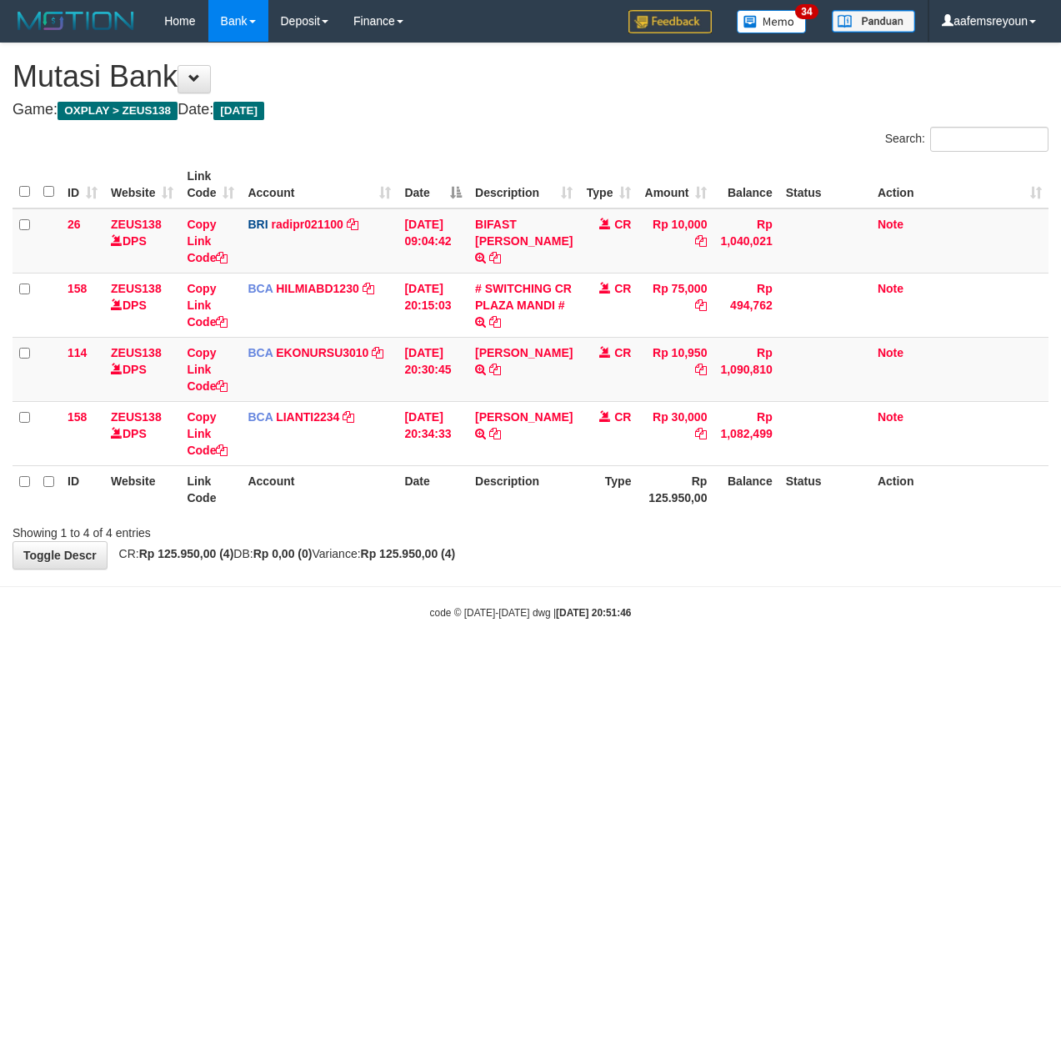
click at [402, 662] on html "Toggle navigation Home Bank Account List Mutasi Bank Search Sync Note Mutasi De…" at bounding box center [530, 331] width 1061 height 662
click at [590, 662] on html "Toggle navigation Home Bank Account List Mutasi Bank Search Sync Note Mutasi De…" at bounding box center [530, 331] width 1061 height 662
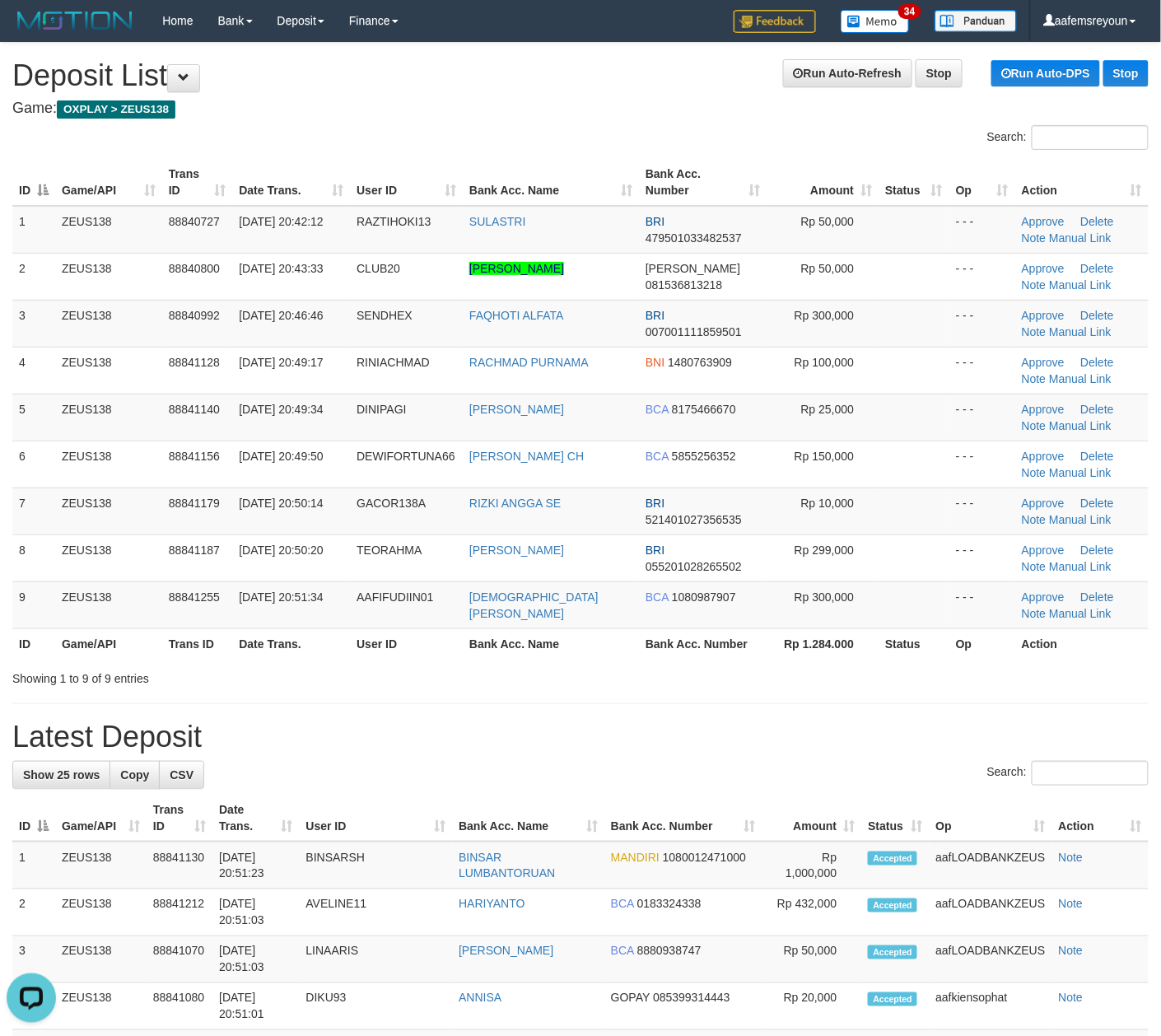
drag, startPoint x: 650, startPoint y: 756, endPoint x: 1176, endPoint y: 781, distance: 526.6
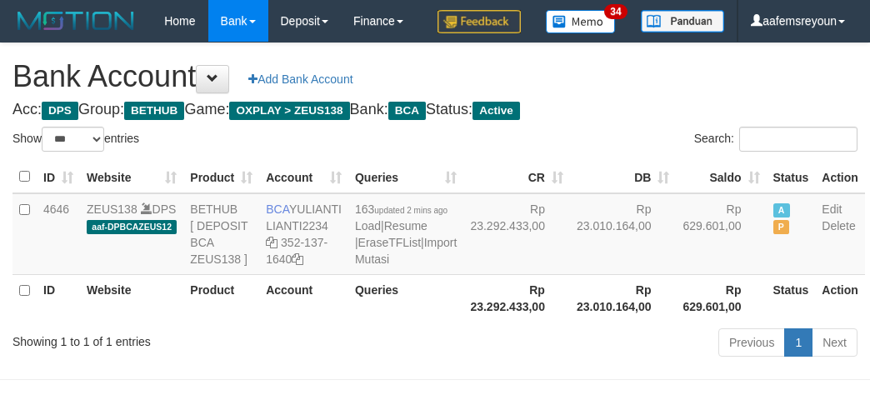
select select "***"
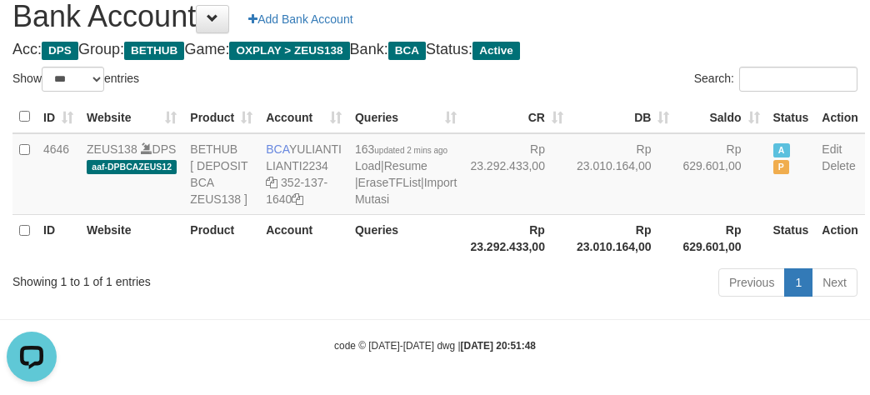
click at [577, 303] on div "Previous 1 Next" at bounding box center [616, 285] width 483 height 36
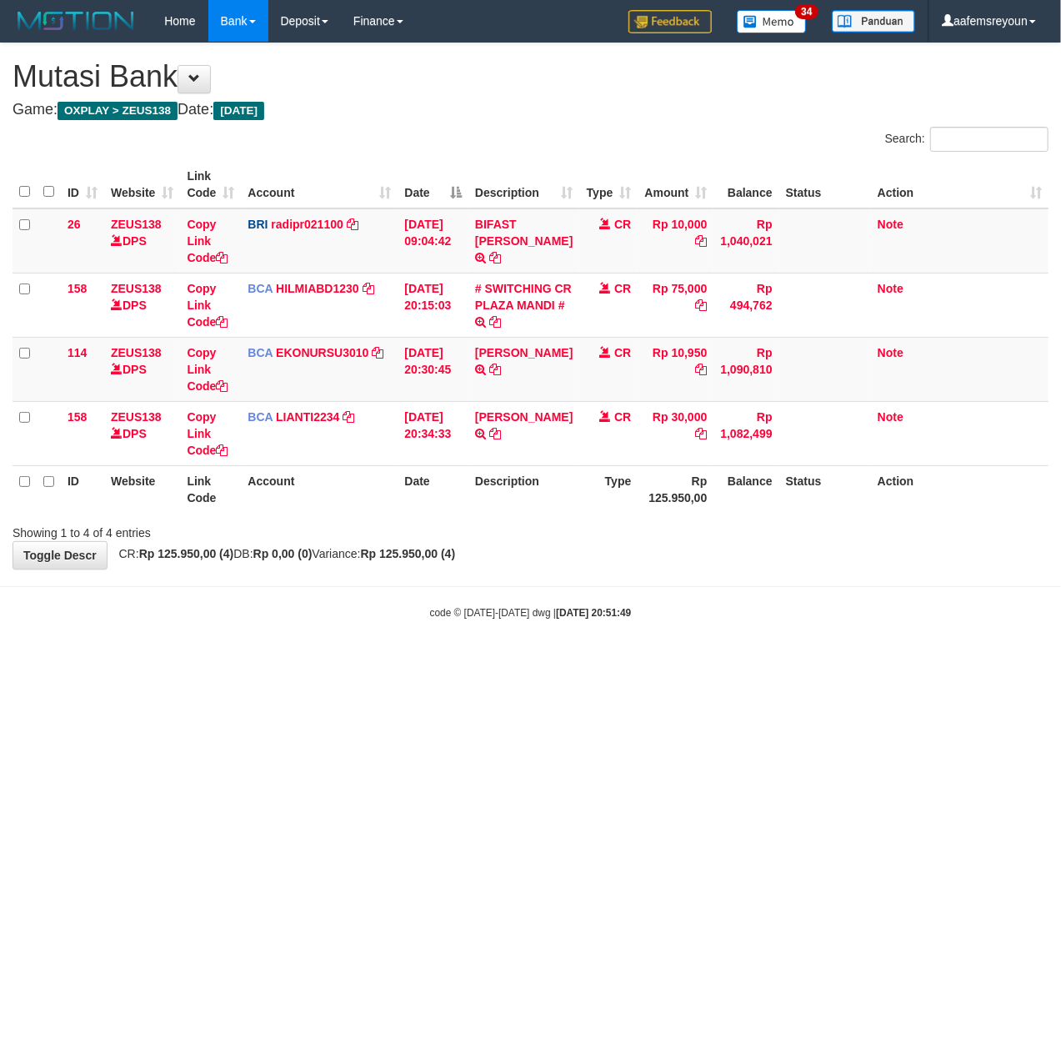
click at [319, 662] on html "Toggle navigation Home Bank Account List Mutasi Bank Search Sync Note Mutasi De…" at bounding box center [530, 331] width 1061 height 662
drag, startPoint x: 597, startPoint y: 758, endPoint x: 1, endPoint y: 895, distance: 611.6
click at [600, 662] on html "Toggle navigation Home Bank Account List Mutasi Bank Search Sync Note Mutasi De…" at bounding box center [530, 331] width 1061 height 662
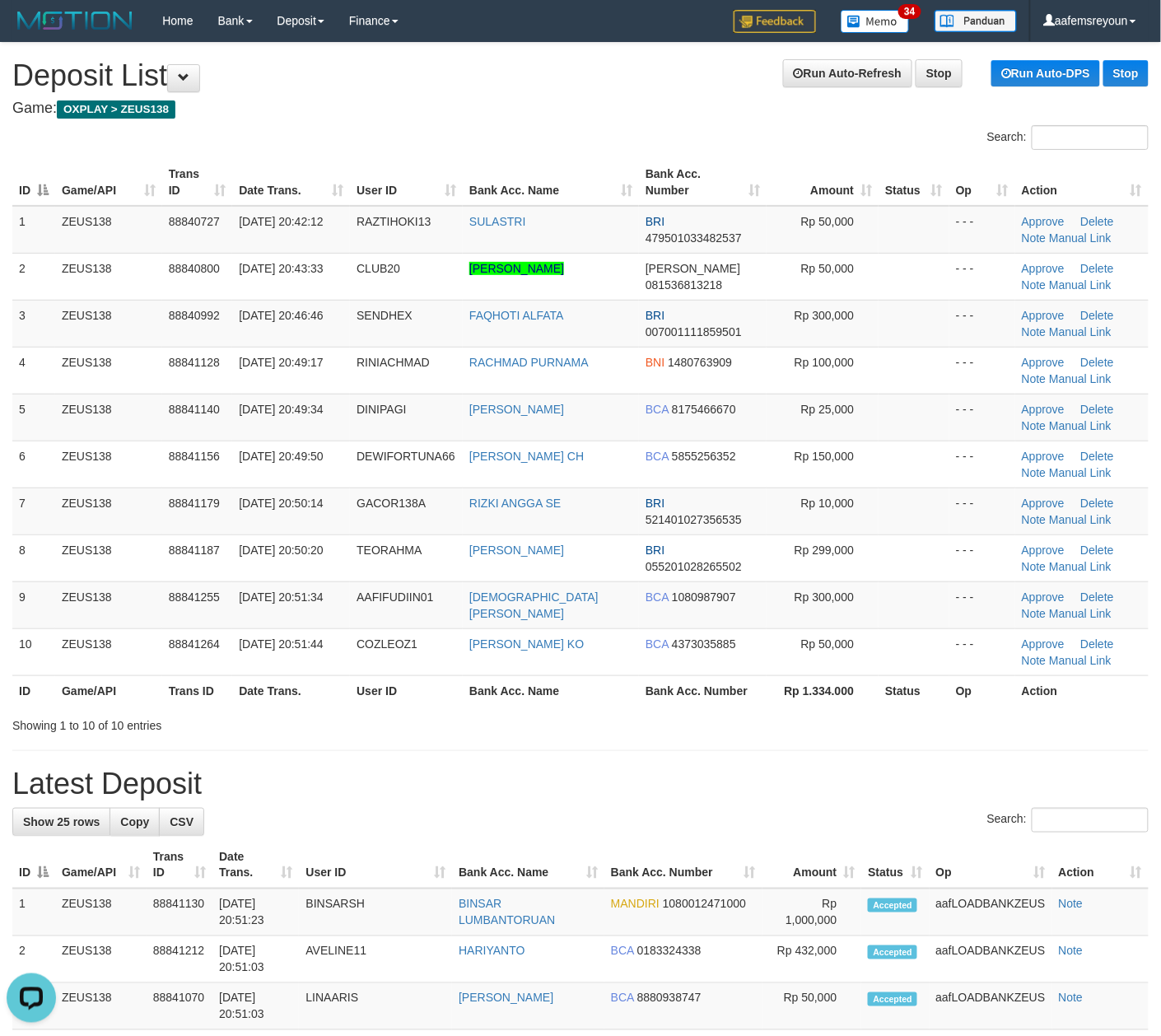
drag, startPoint x: 778, startPoint y: 780, endPoint x: 916, endPoint y: 767, distance: 138.6
click at [779, 780] on h1 "Latest Deposit" at bounding box center [580, 783] width 1136 height 33
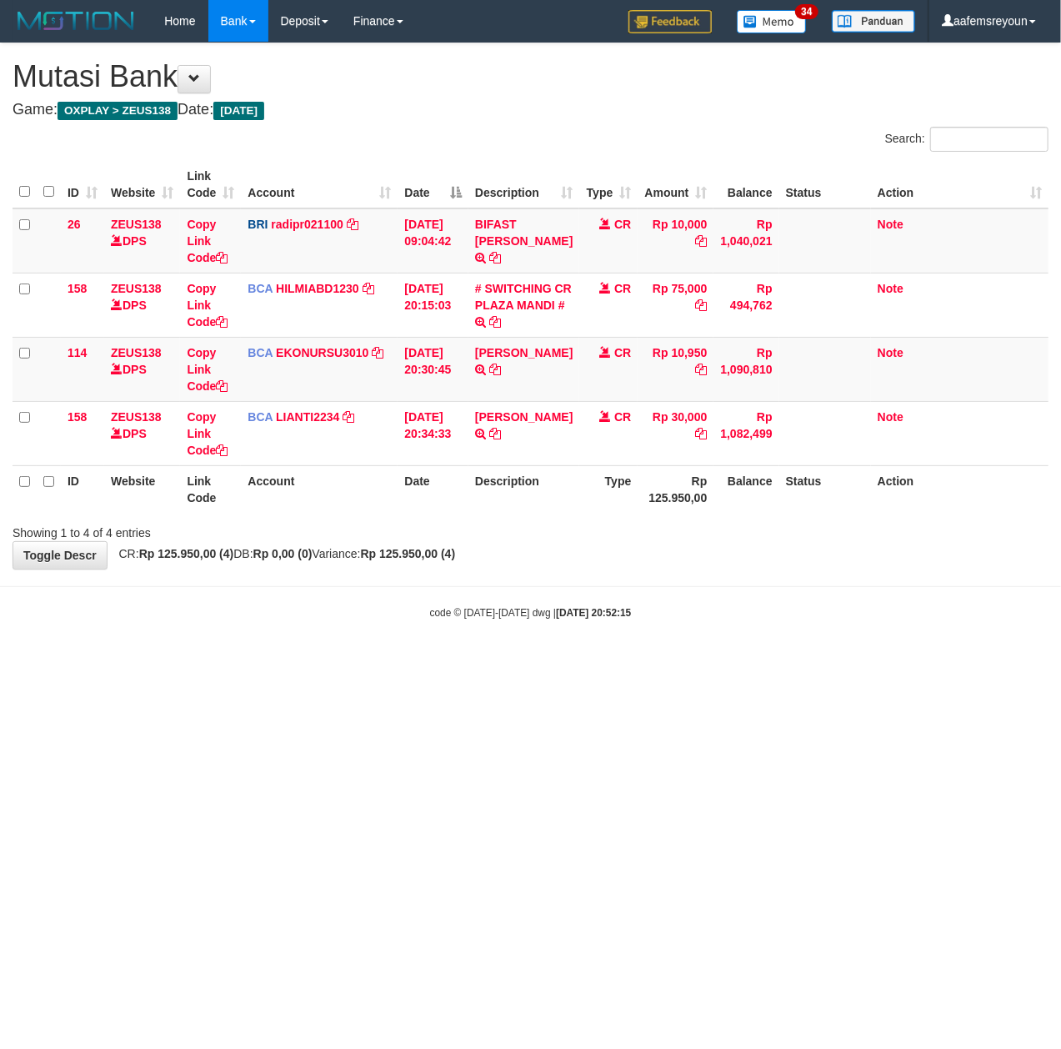
drag, startPoint x: 311, startPoint y: 758, endPoint x: 690, endPoint y: 785, distance: 380.4
click at [318, 662] on html "Toggle navigation Home Bank Account List Mutasi Bank Search Sync Note Mutasi De…" at bounding box center [530, 331] width 1061 height 662
drag, startPoint x: 574, startPoint y: 694, endPoint x: 211, endPoint y: 679, distance: 363.8
click at [567, 662] on html "Toggle navigation Home Bank Account List Mutasi Bank Search Sync Note Mutasi De…" at bounding box center [530, 331] width 1061 height 662
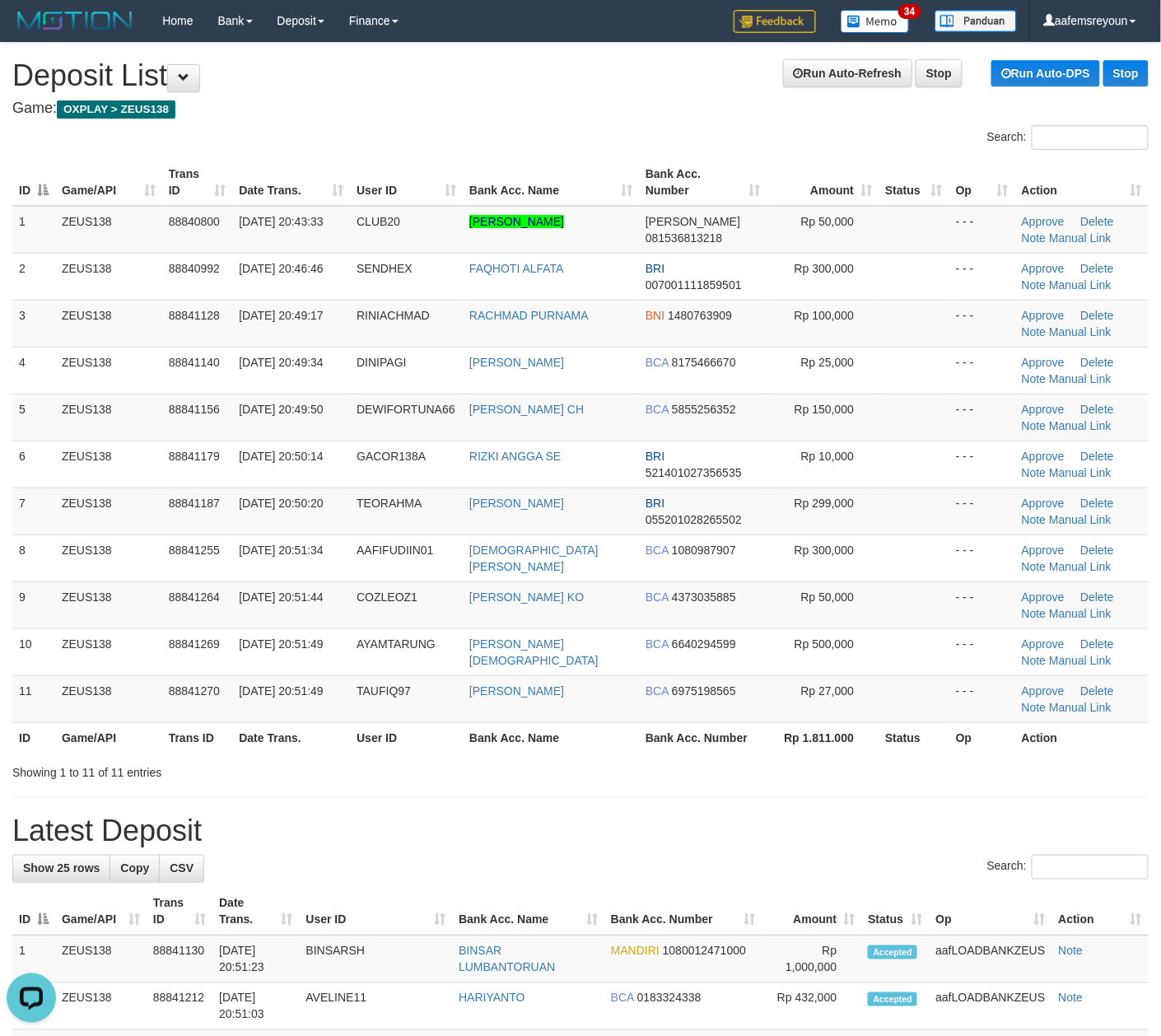
drag, startPoint x: 738, startPoint y: 772, endPoint x: 1170, endPoint y: 771, distance: 432.0
click at [741, 772] on div "Showing 1 to 11 of 11 entries" at bounding box center [580, 768] width 1161 height 23
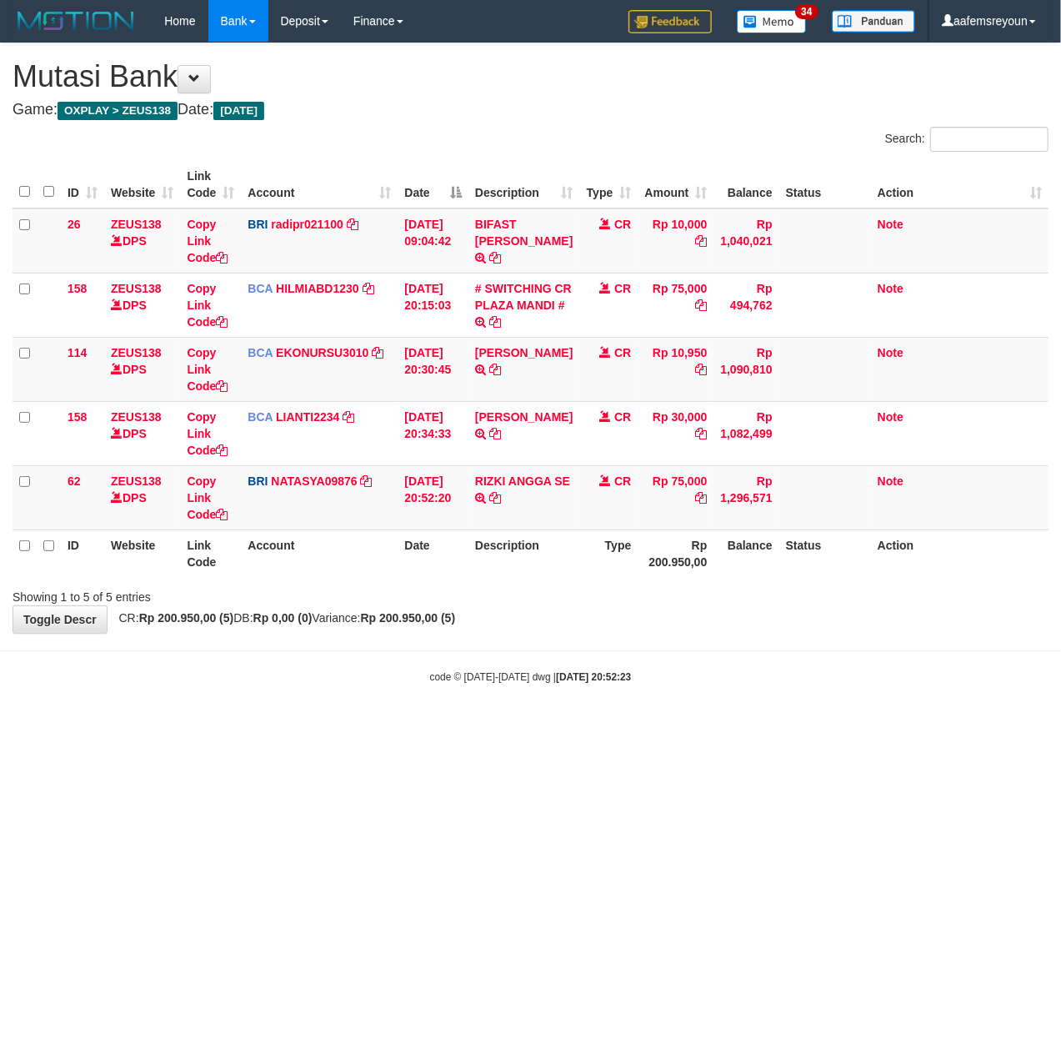
drag, startPoint x: 382, startPoint y: 771, endPoint x: 3, endPoint y: 744, distance: 379.5
click at [374, 726] on html "Toggle navigation Home Bank Account List Mutasi Bank Search Sync Note Mutasi De…" at bounding box center [530, 363] width 1061 height 726
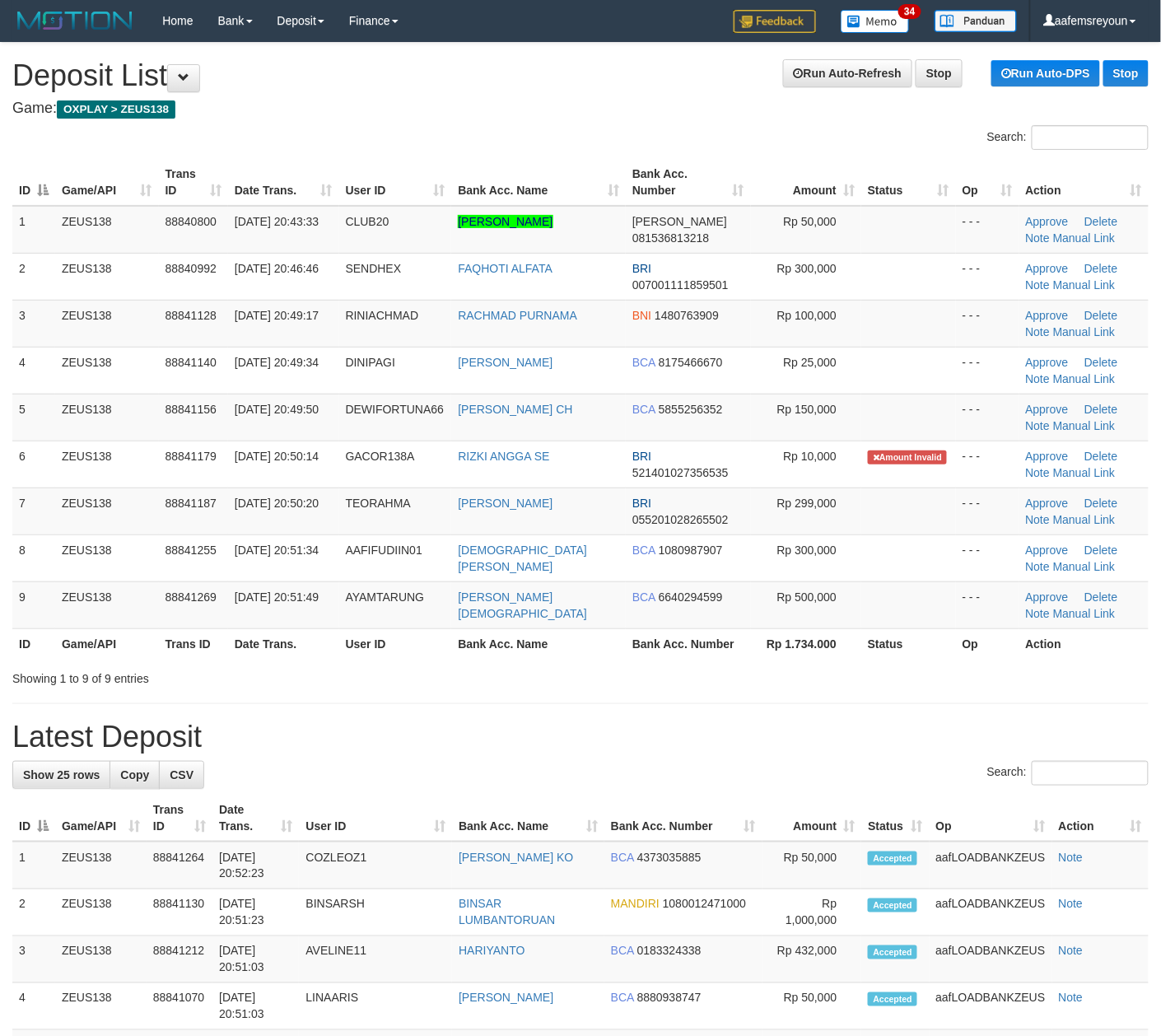
drag, startPoint x: 681, startPoint y: 765, endPoint x: 1170, endPoint y: 781, distance: 489.3
click at [686, 765] on div "Search:" at bounding box center [580, 774] width 1136 height 29
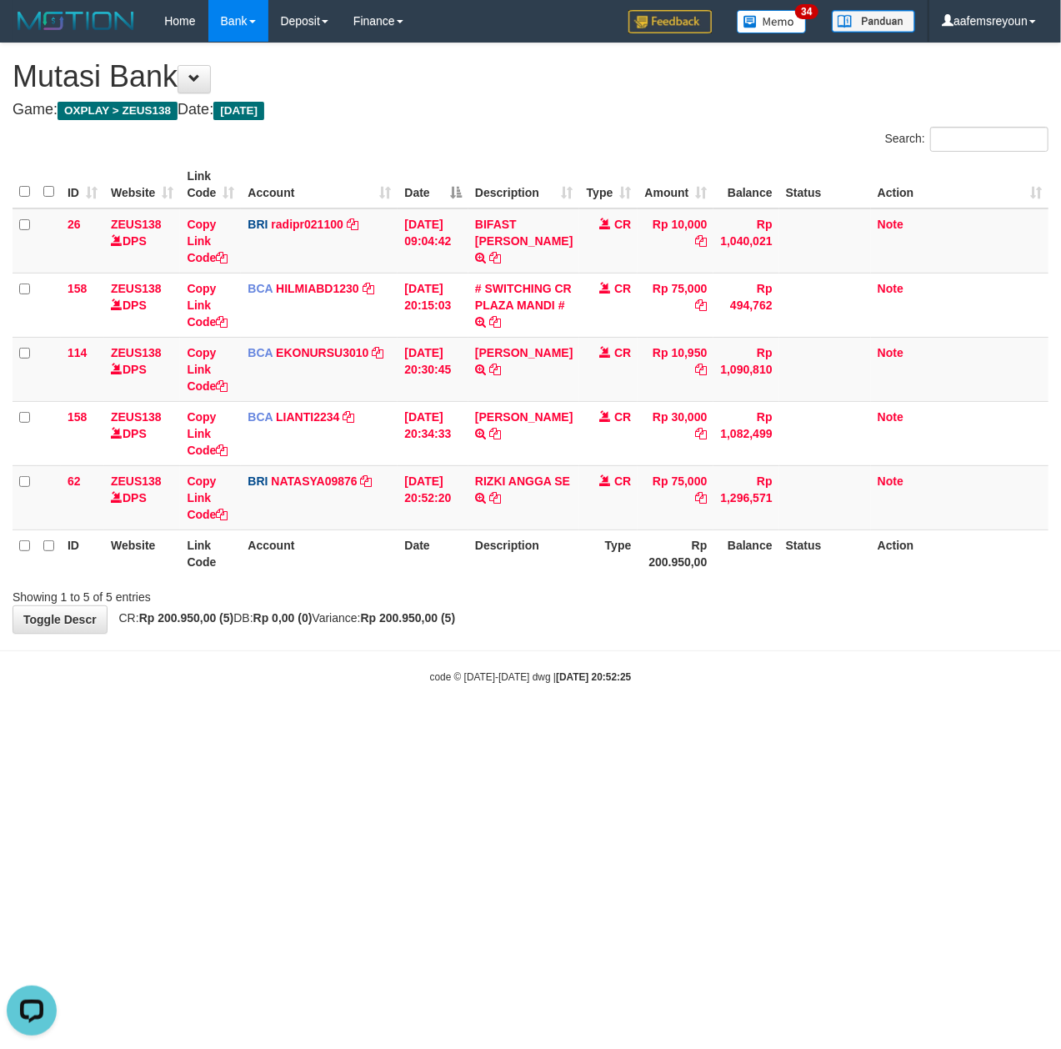
click at [541, 726] on html "Toggle navigation Home Bank Account List Mutasi Bank Search Sync Note Mutasi De…" at bounding box center [530, 363] width 1061 height 726
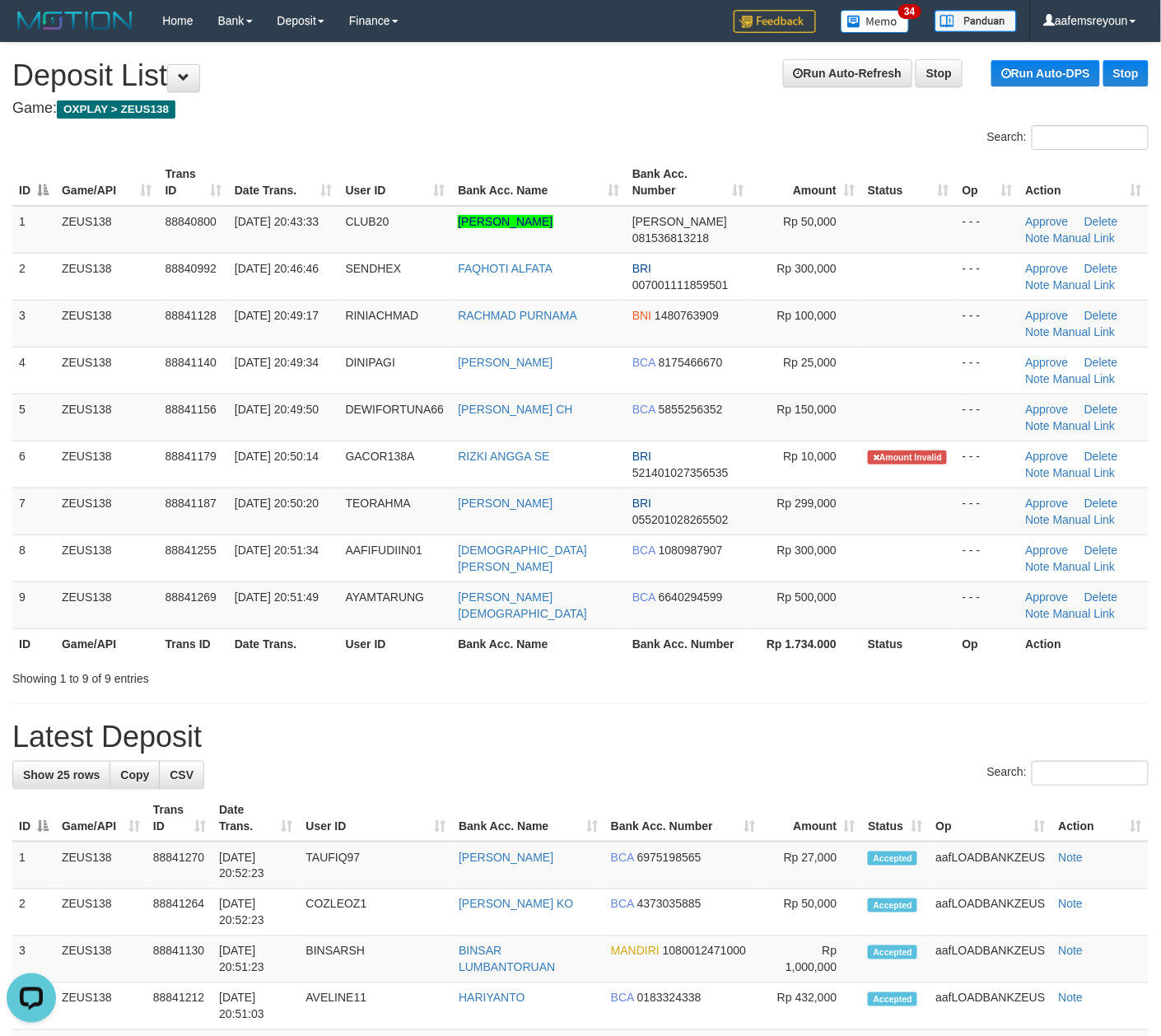
click at [689, 736] on h1 "Latest Deposit" at bounding box center [580, 737] width 1136 height 33
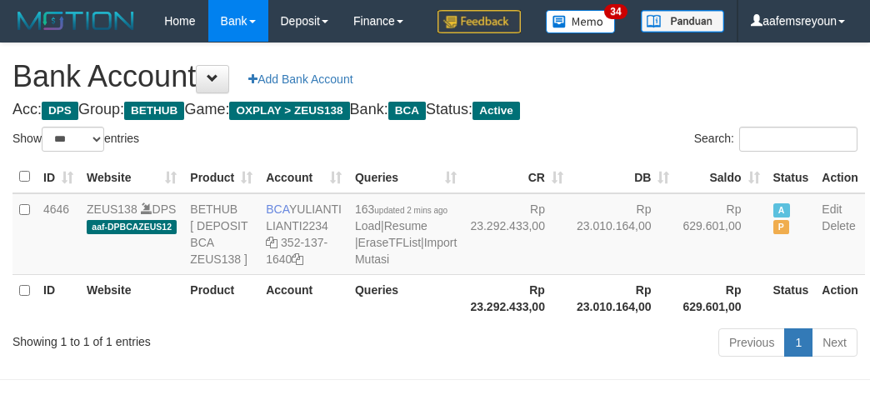
select select "***"
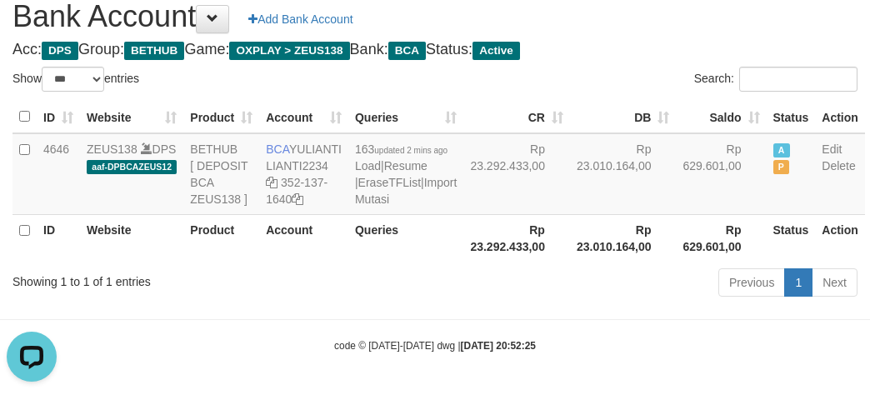
drag, startPoint x: 501, startPoint y: 314, endPoint x: 484, endPoint y: 317, distance: 16.9
click at [501, 303] on div "Previous 1 Next" at bounding box center [616, 285] width 483 height 36
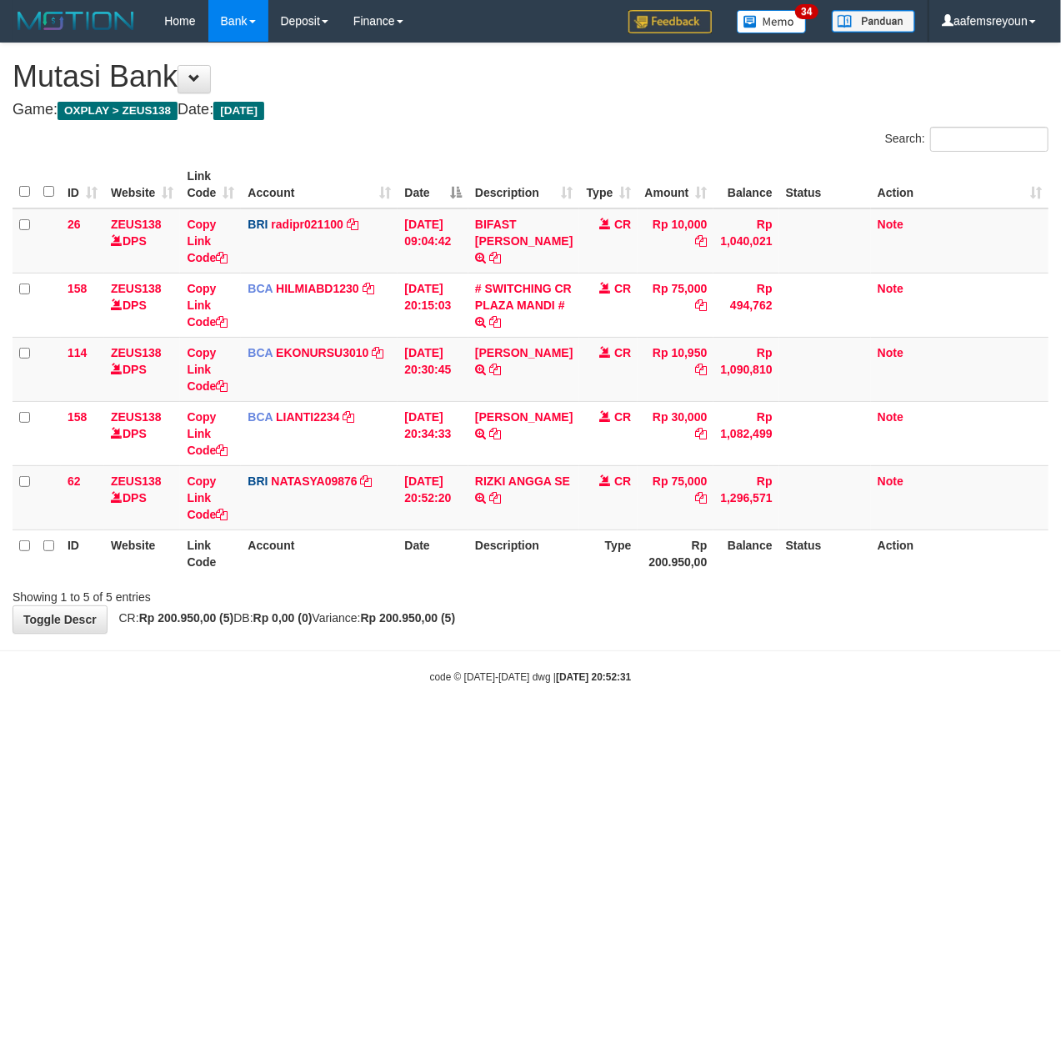
click at [321, 726] on html "Toggle navigation Home Bank Account List Mutasi Bank Search Sync Note Mutasi De…" at bounding box center [530, 363] width 1061 height 726
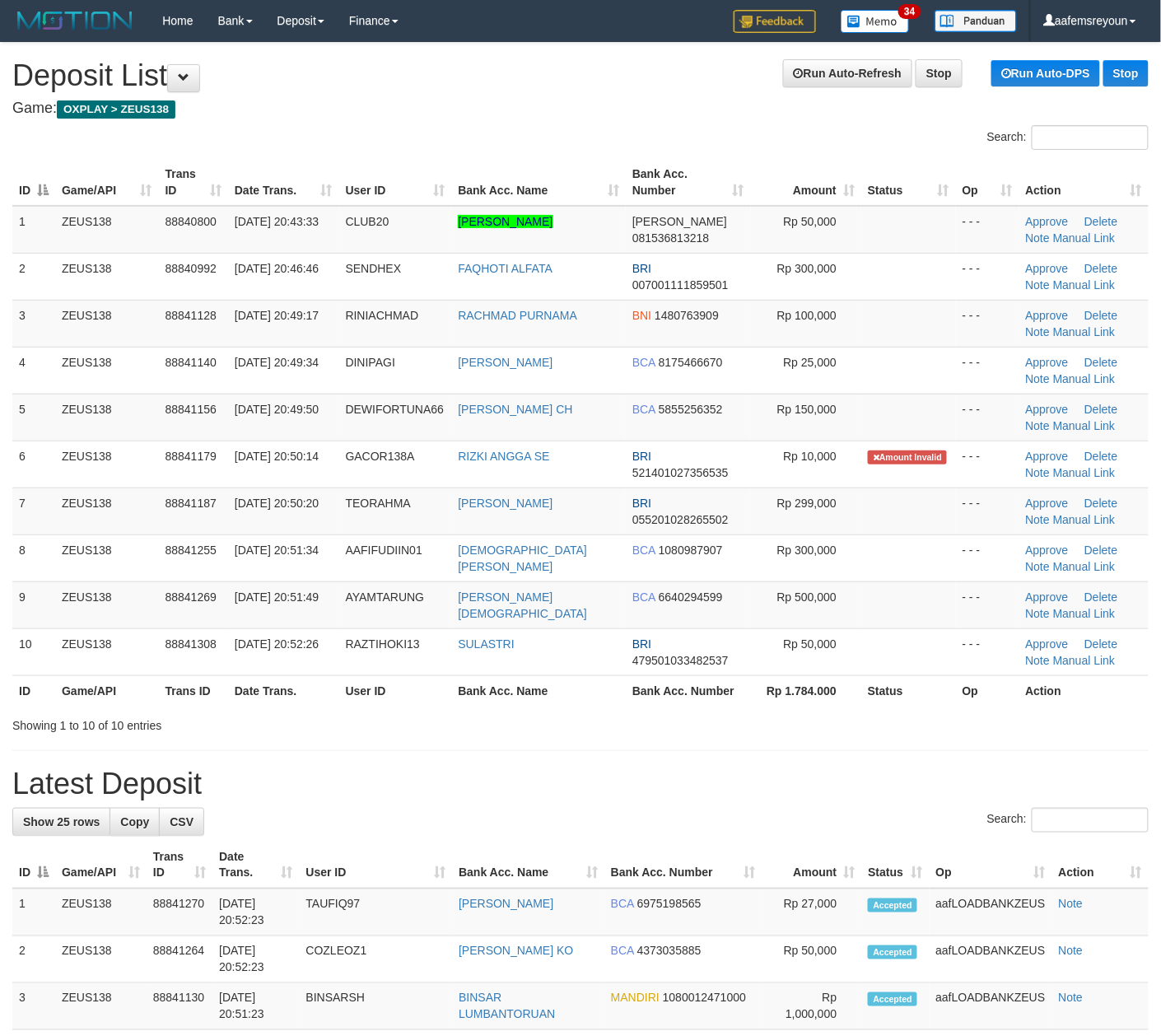
drag, startPoint x: 745, startPoint y: 792, endPoint x: 960, endPoint y: 759, distance: 217.5
click at [749, 790] on h1 "Latest Deposit" at bounding box center [580, 783] width 1136 height 33
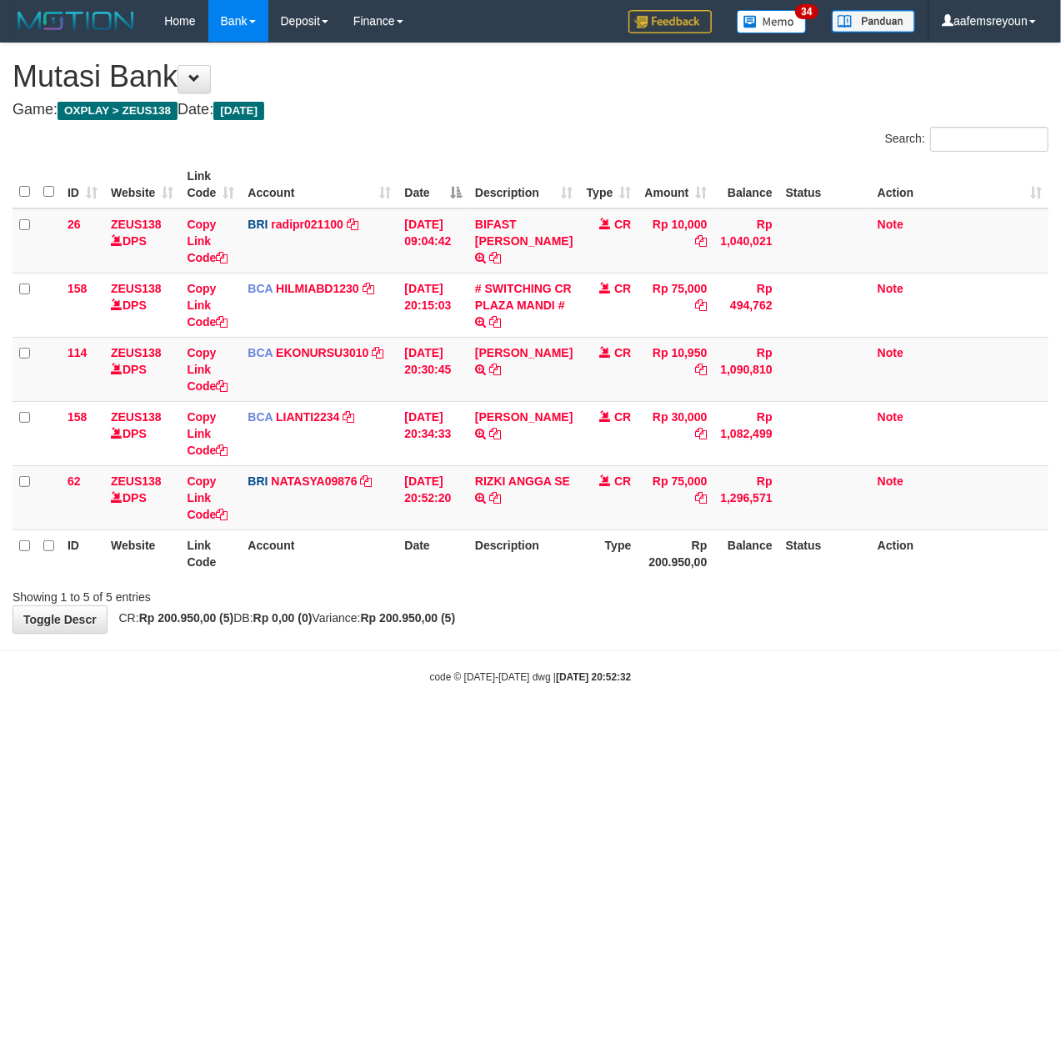
drag, startPoint x: 621, startPoint y: 765, endPoint x: 1055, endPoint y: 658, distance: 446.7
click at [624, 726] on html "Toggle navigation Home Bank Account List Mutasi Bank Search Sync Note Mutasi De…" at bounding box center [530, 363] width 1061 height 726
click at [722, 726] on html "Toggle navigation Home Bank Account List Mutasi Bank Search Sync Note Mutasi De…" at bounding box center [530, 363] width 1061 height 726
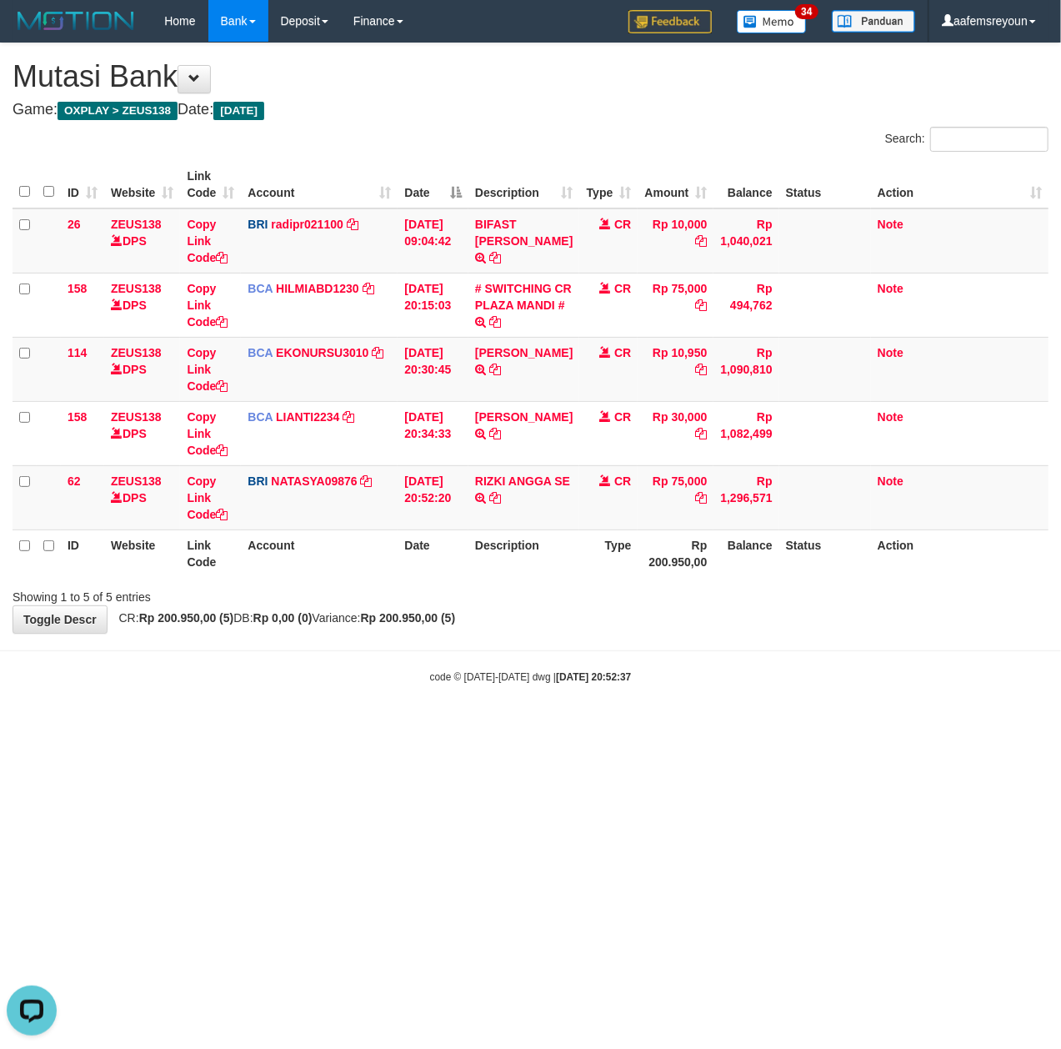
drag, startPoint x: 810, startPoint y: 734, endPoint x: 832, endPoint y: 727, distance: 22.7
click at [815, 724] on html "Toggle navigation Home Bank Account List Mutasi Bank Search Sync Note Mutasi De…" at bounding box center [530, 363] width 1061 height 726
click at [868, 726] on html "Toggle navigation Home Bank Account List Mutasi Bank Search Sync Note Mutasi De…" at bounding box center [530, 363] width 1061 height 726
drag, startPoint x: 449, startPoint y: 764, endPoint x: 408, endPoint y: 748, distance: 43.8
click at [448, 726] on html "Toggle navigation Home Bank Account List Mutasi Bank Search Sync Note Mutasi De…" at bounding box center [530, 363] width 1061 height 726
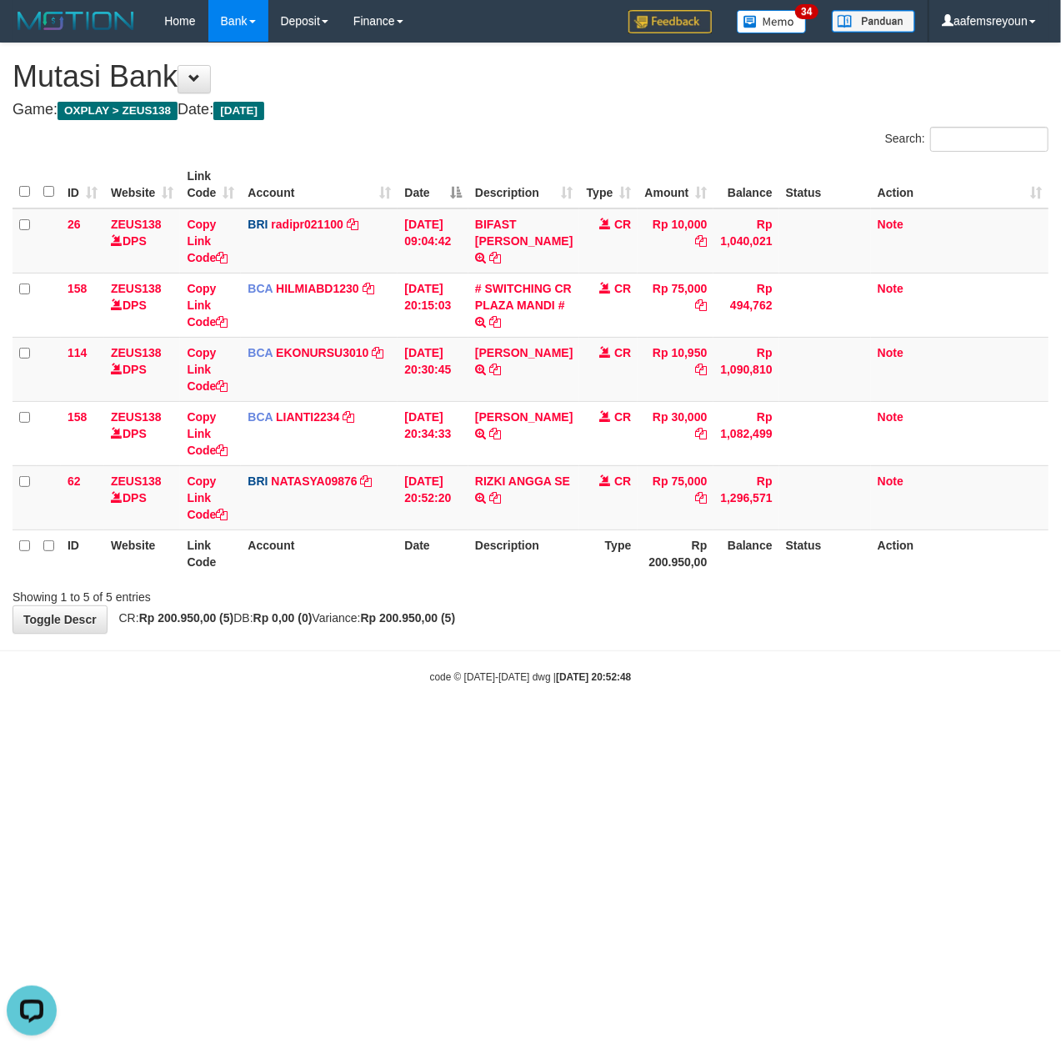
drag, startPoint x: 582, startPoint y: 738, endPoint x: 153, endPoint y: 764, distance: 429.4
click at [584, 726] on html "Toggle navigation Home Bank Account List Mutasi Bank Search Sync Note Mutasi De…" at bounding box center [530, 363] width 1061 height 726
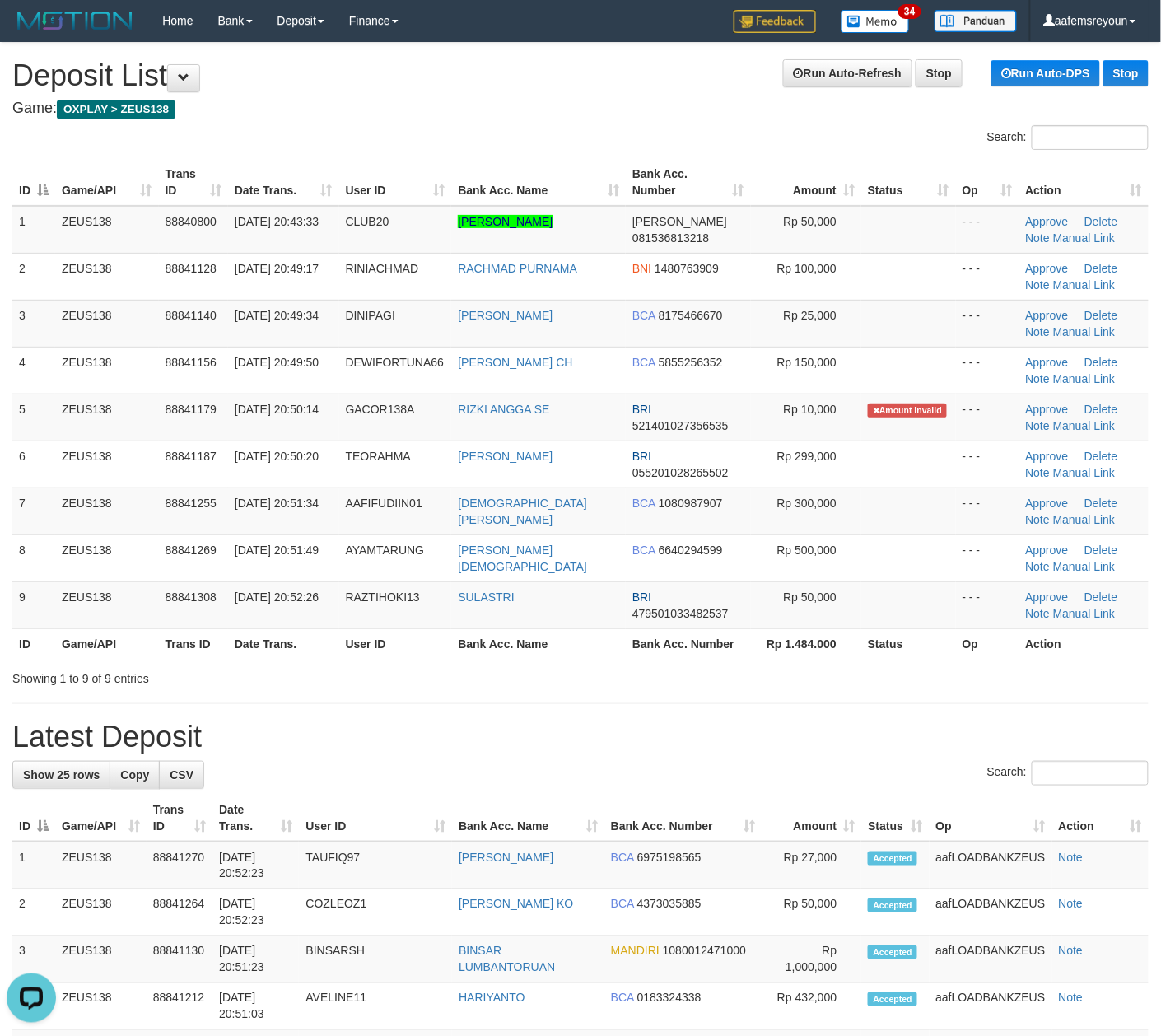
drag, startPoint x: 681, startPoint y: 708, endPoint x: 1062, endPoint y: 680, distance: 382.0
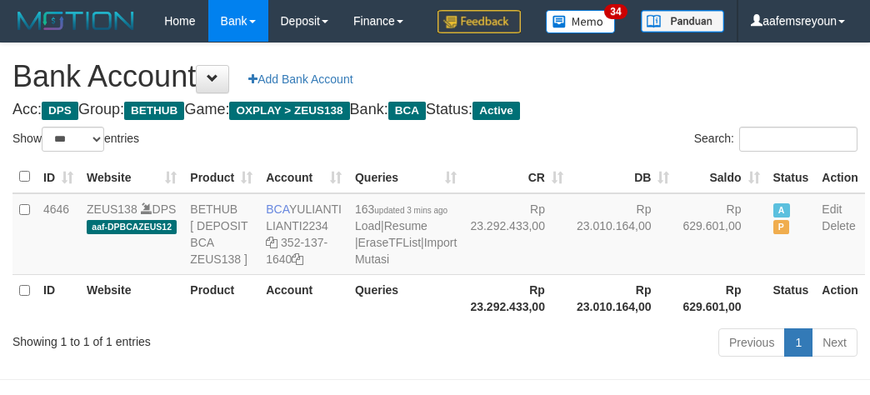
select select "***"
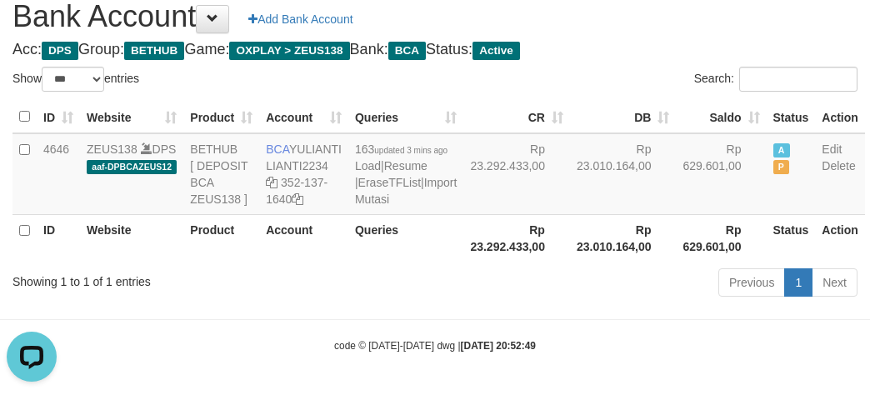
click at [428, 303] on div "Previous 1 Next" at bounding box center [616, 285] width 483 height 36
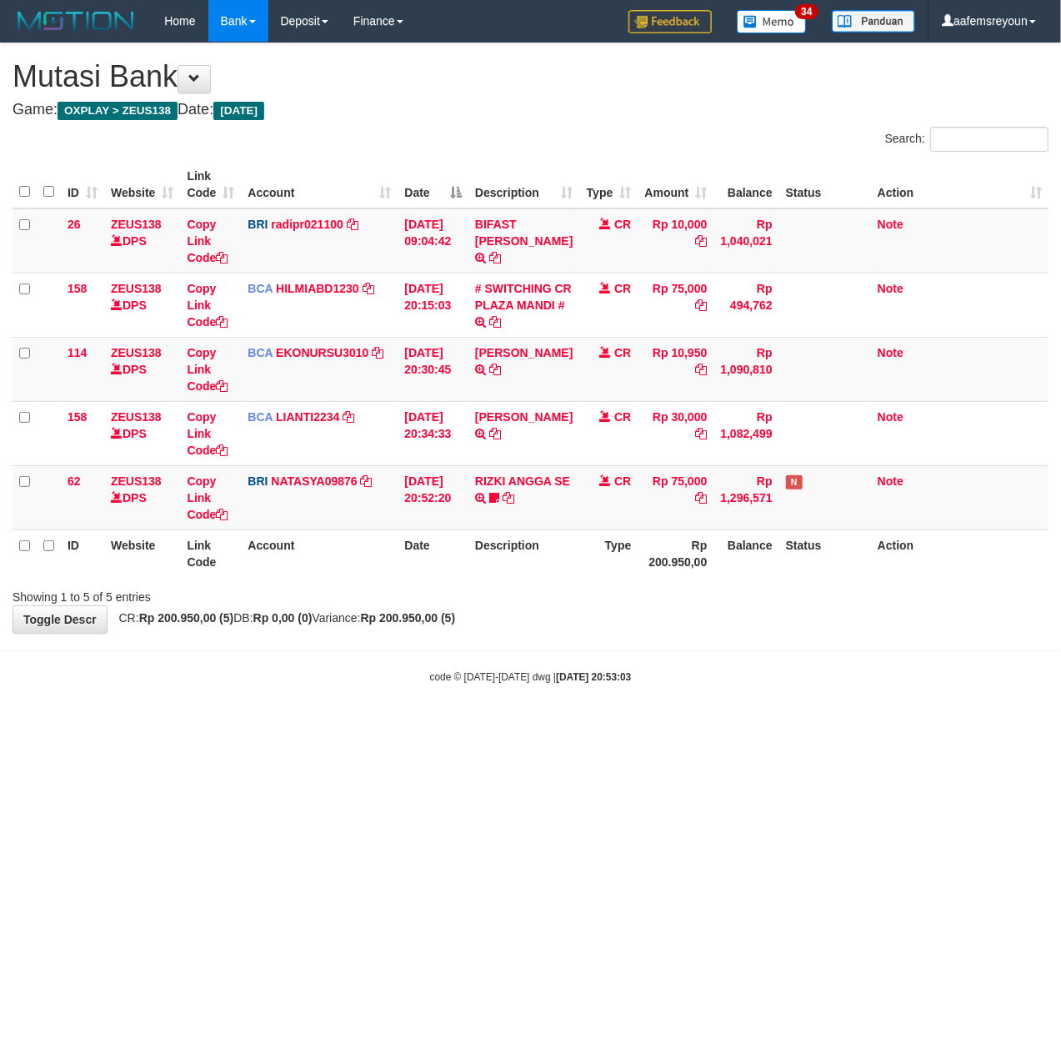
click at [424, 698] on body "Toggle navigation Home Bank Account List Mutasi Bank Search Sync Note Mutasi De…" at bounding box center [530, 363] width 1061 height 726
drag, startPoint x: 231, startPoint y: 718, endPoint x: 223, endPoint y: 725, distance: 10.0
click at [230, 718] on body "Toggle navigation Home Bank Account List Mutasi Bank Search Sync Note Mutasi De…" at bounding box center [530, 363] width 1061 height 726
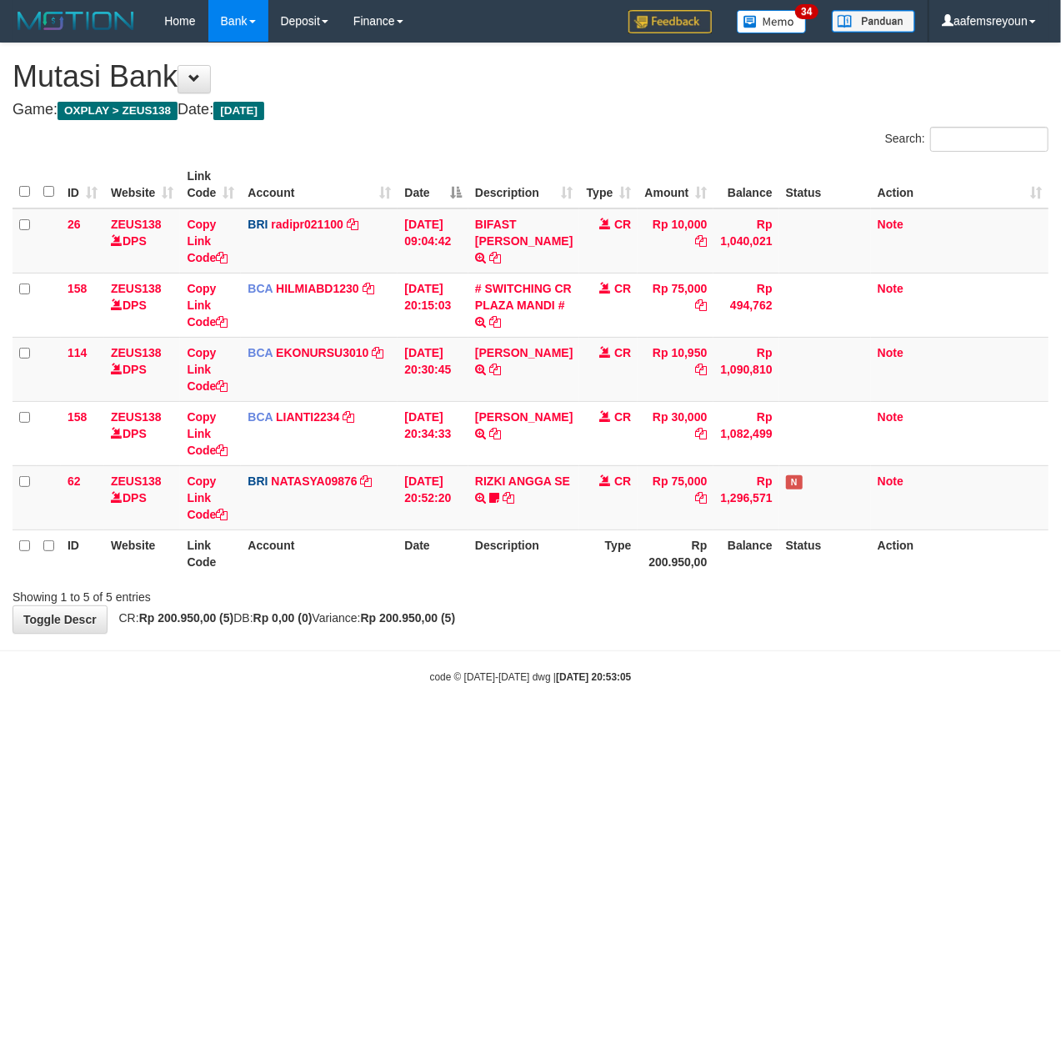
drag, startPoint x: 580, startPoint y: 789, endPoint x: 542, endPoint y: 785, distance: 38.6
click at [567, 726] on html "Toggle navigation Home Bank Account List Mutasi Bank Search Sync Note Mutasi De…" at bounding box center [530, 363] width 1061 height 726
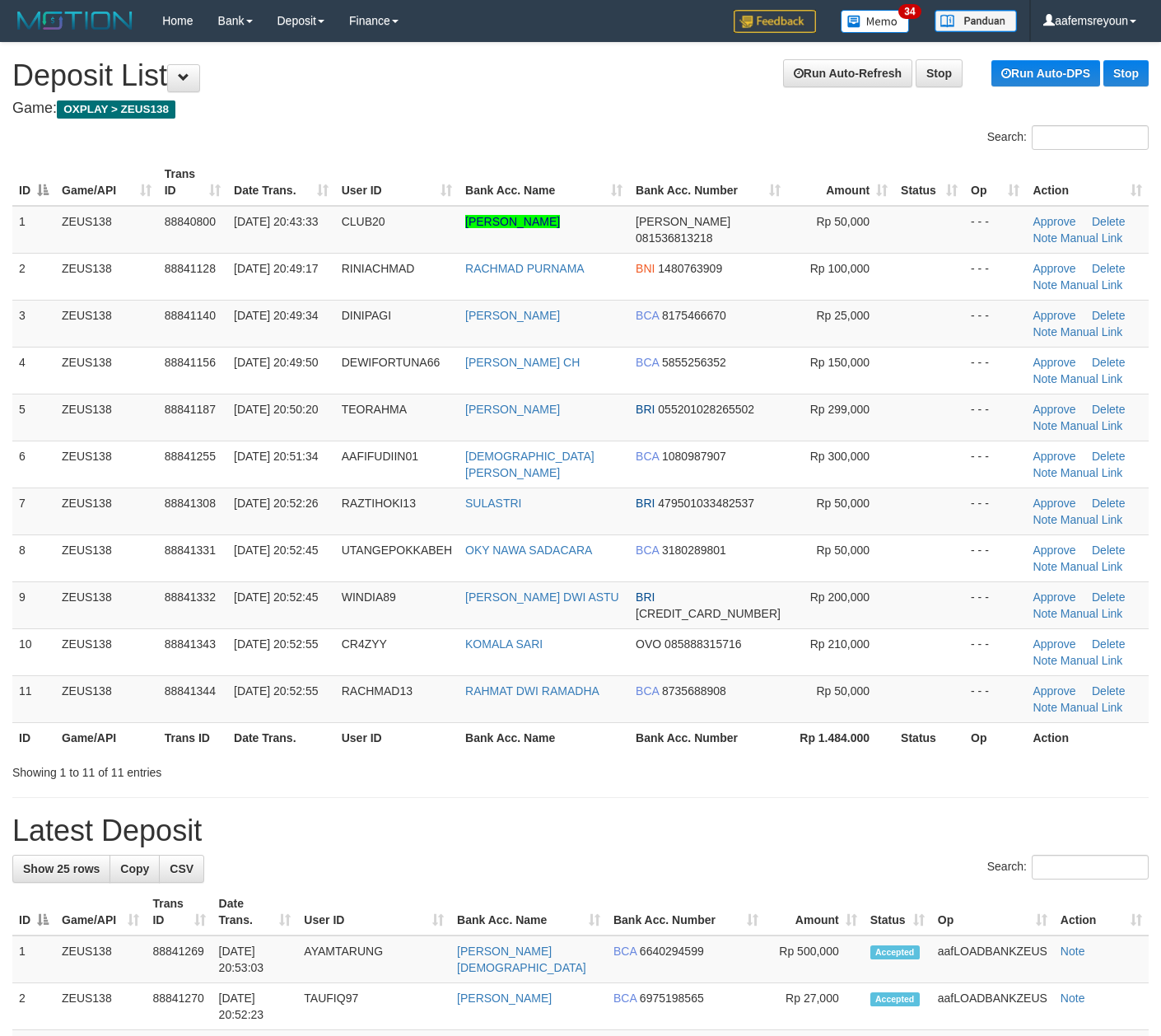
click at [478, 746] on tr "ID Game/API Trans ID Date Trans. User ID Bank Acc. Name Bank Acc. Number Rp 1.4…" at bounding box center [580, 737] width 1136 height 31
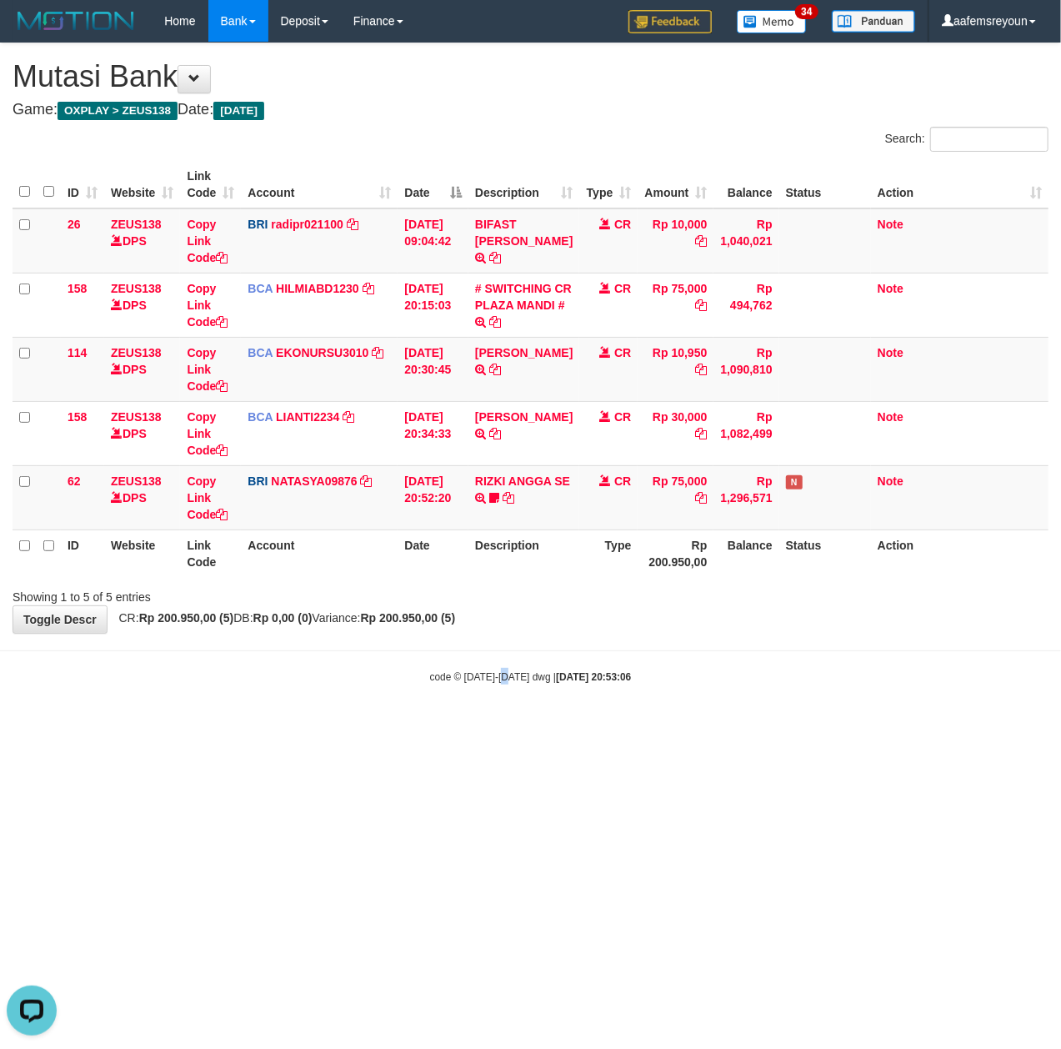
click at [508, 726] on html "Toggle navigation Home Bank Account List Mutasi Bank Search Sync Note Mutasi De…" at bounding box center [530, 363] width 1061 height 726
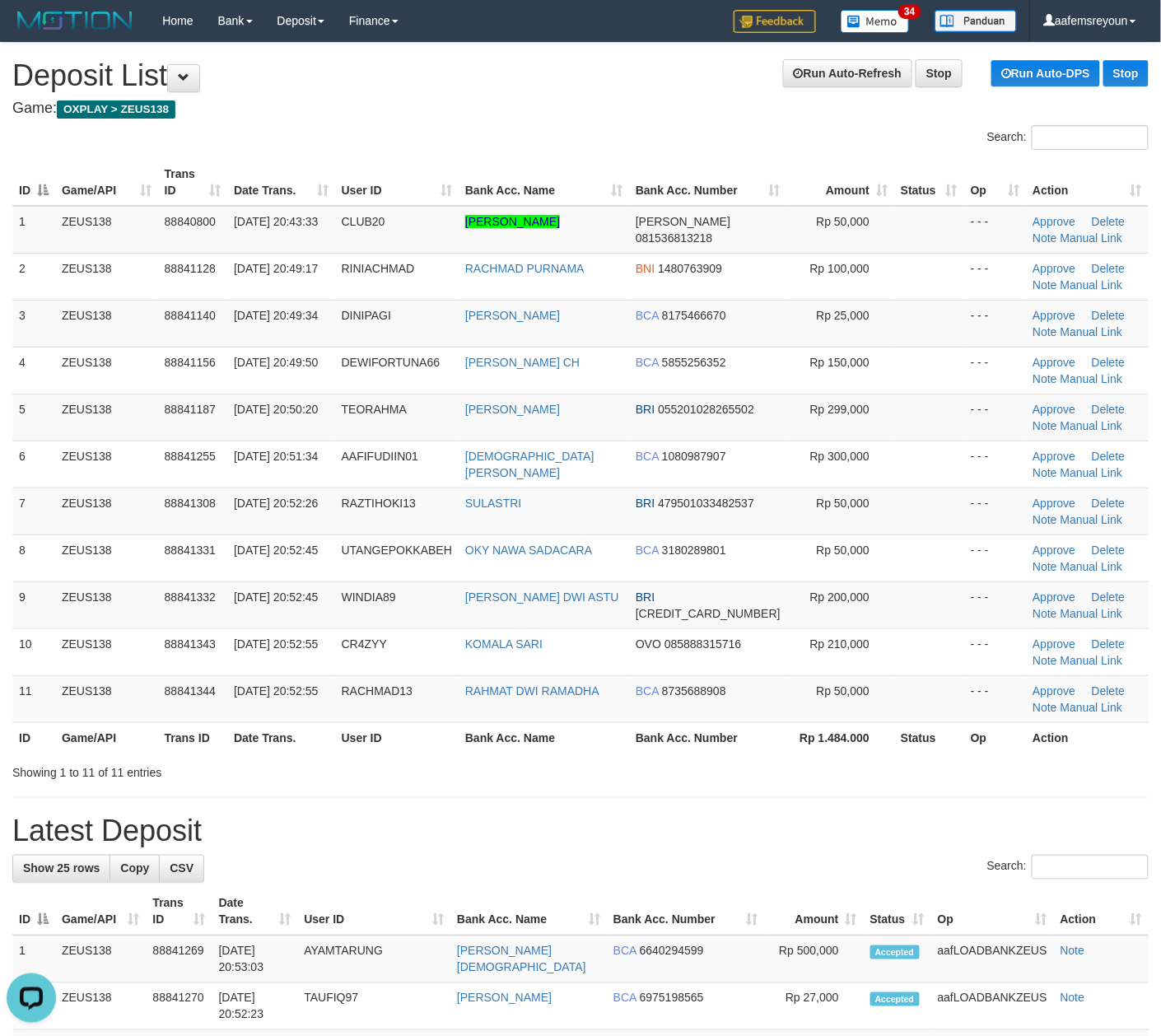
drag, startPoint x: 678, startPoint y: 820, endPoint x: 1166, endPoint y: 781, distance: 489.6
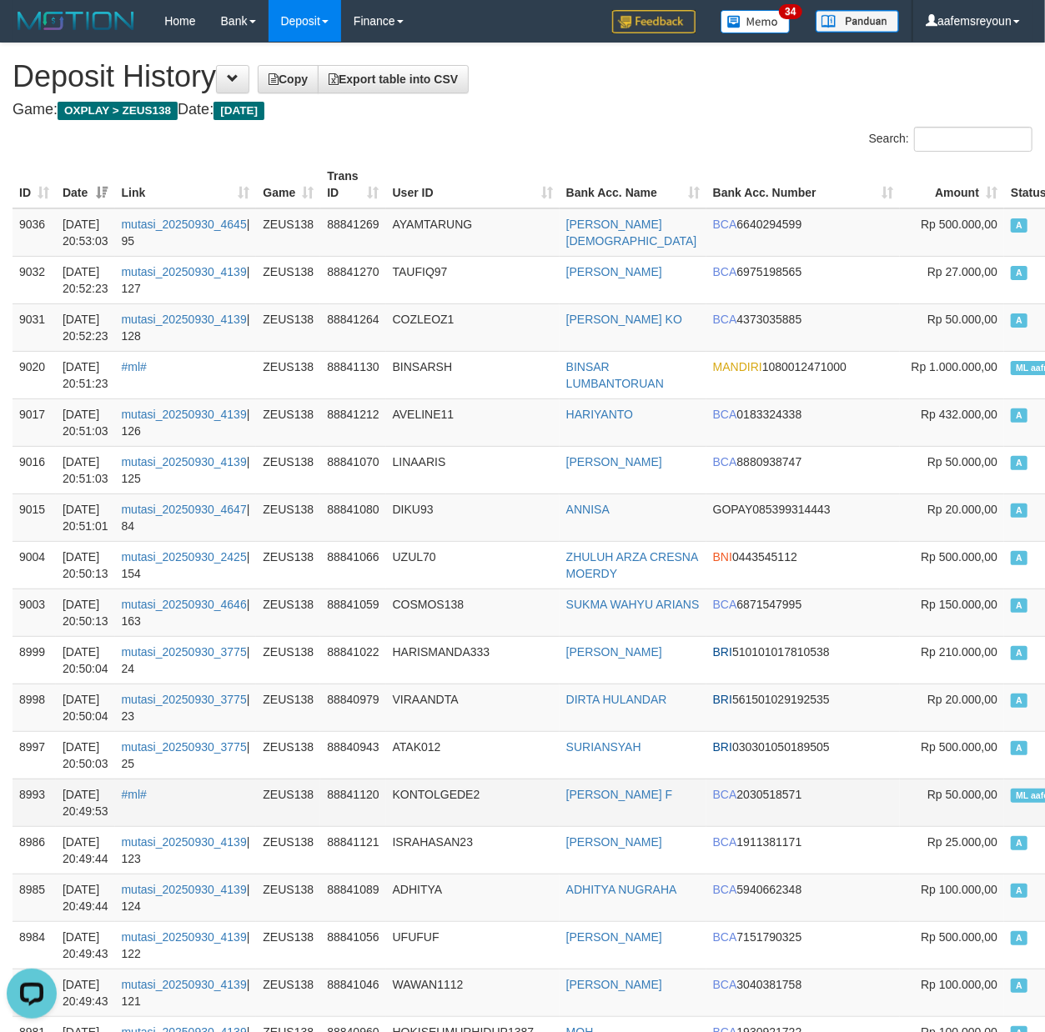
click at [1004, 805] on td "ML aafemsreyoun A" at bounding box center [1065, 803] width 123 height 48
click at [1011, 794] on span "ML aafemsreyoun" at bounding box center [1053, 796] width 85 height 14
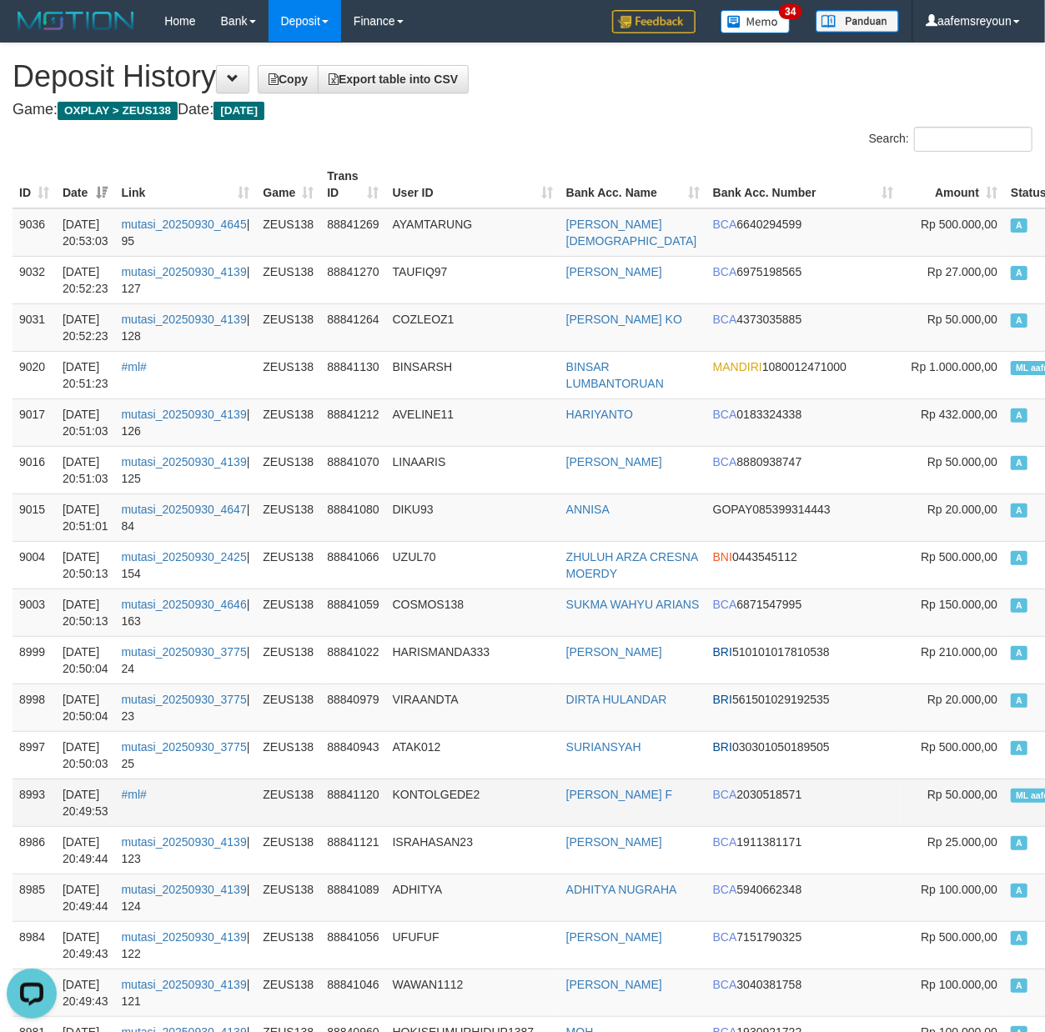
click at [1011, 794] on span "ML aafemsreyoun" at bounding box center [1053, 796] width 85 height 14
copy td "ML aafemsreyoun A"
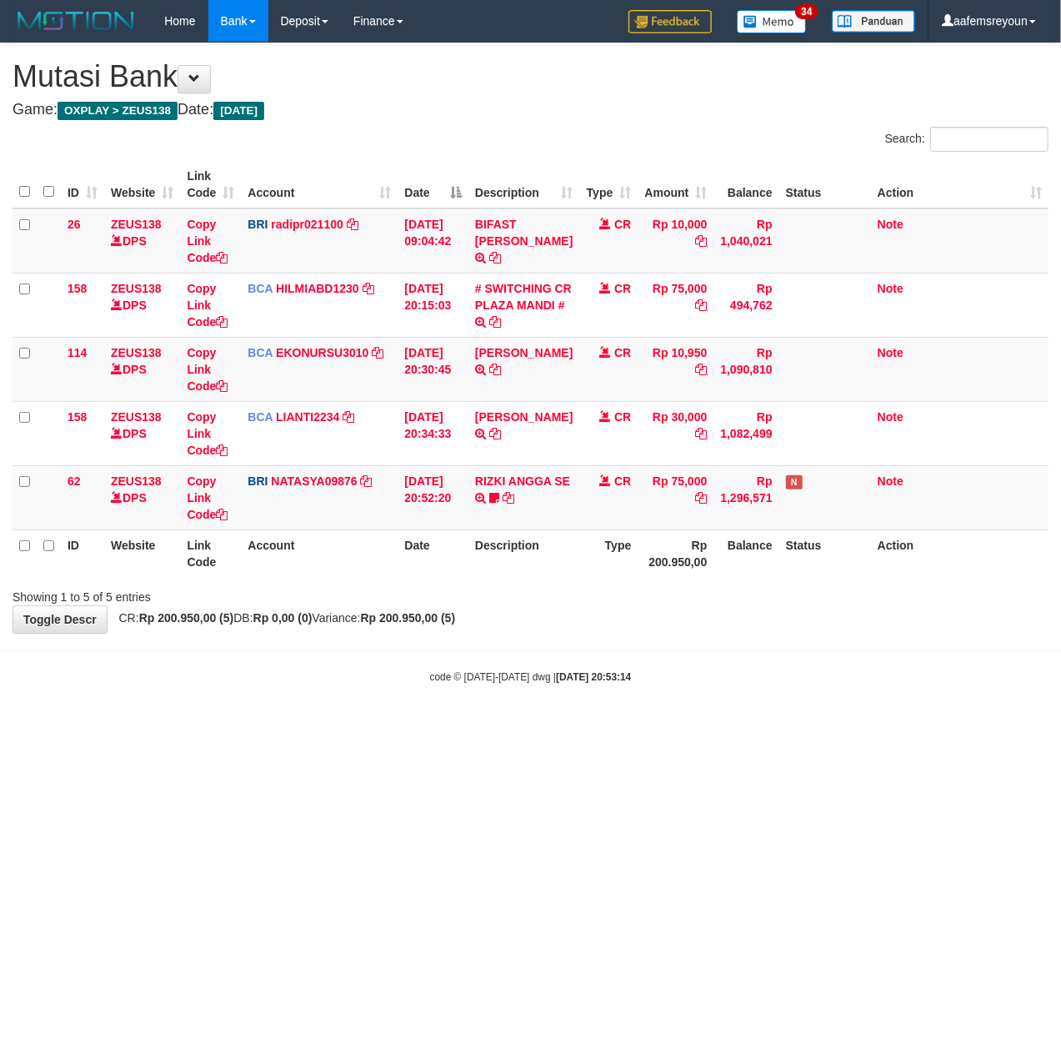
click at [712, 726] on html "Toggle navigation Home Bank Account List Mutasi Bank Search Sync Note Mutasi De…" at bounding box center [530, 363] width 1061 height 726
click at [447, 726] on html "Toggle navigation Home Bank Account List Mutasi Bank Search Sync Note Mutasi De…" at bounding box center [530, 363] width 1061 height 726
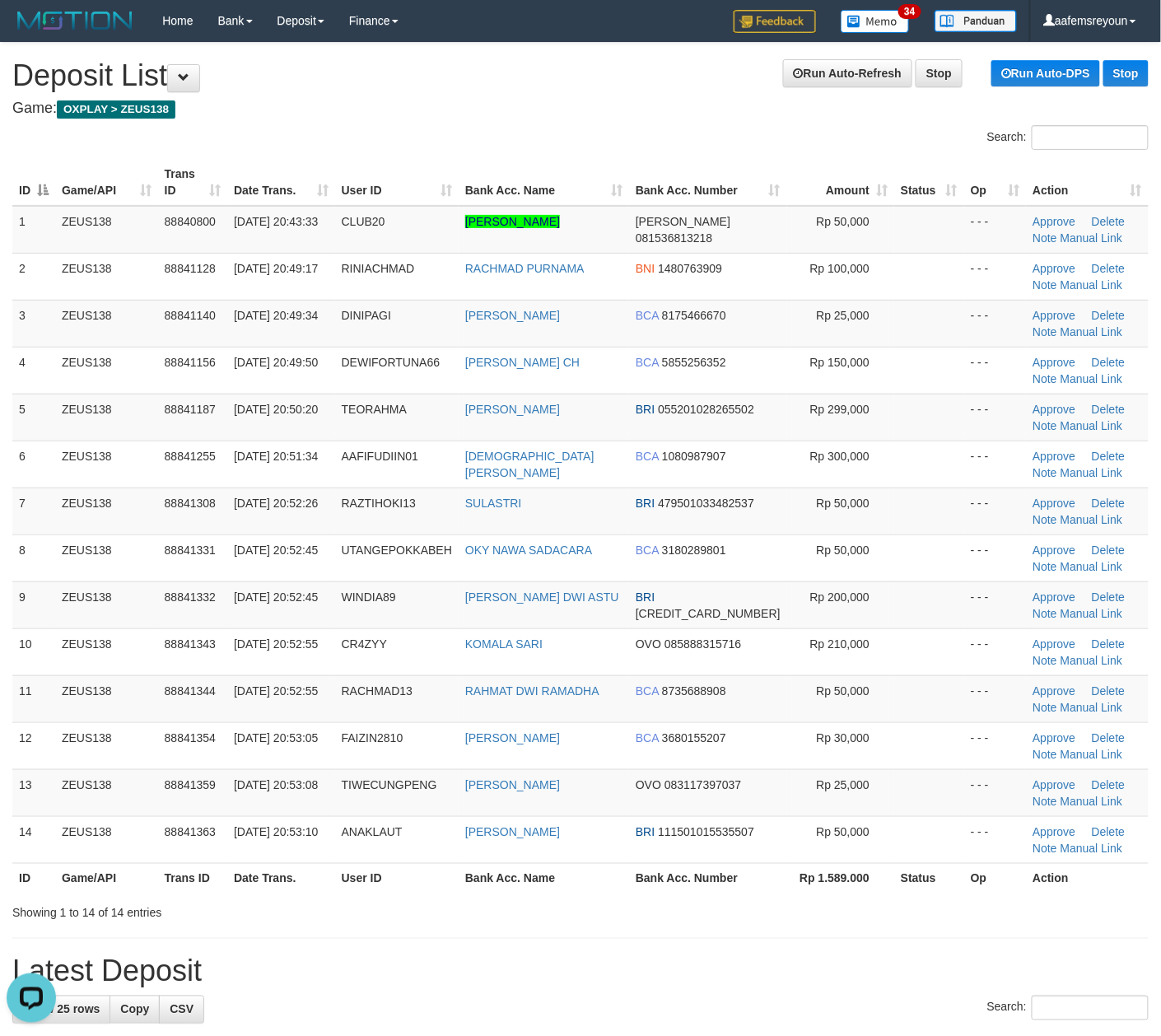
drag, startPoint x: 583, startPoint y: 939, endPoint x: 1169, endPoint y: 878, distance: 589.2
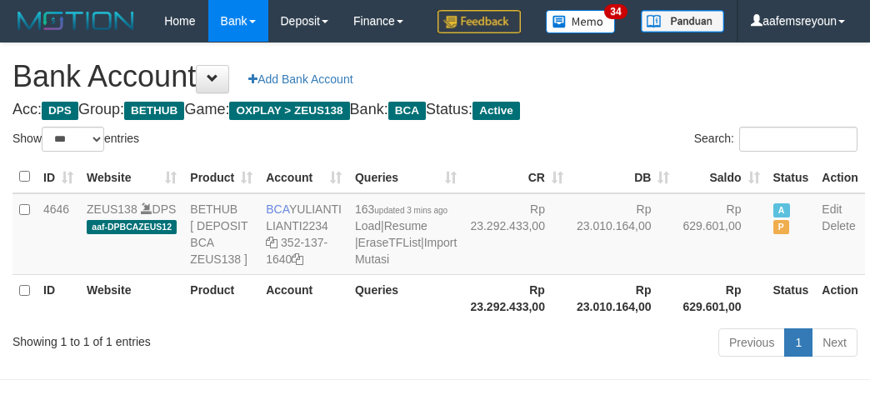
select select "***"
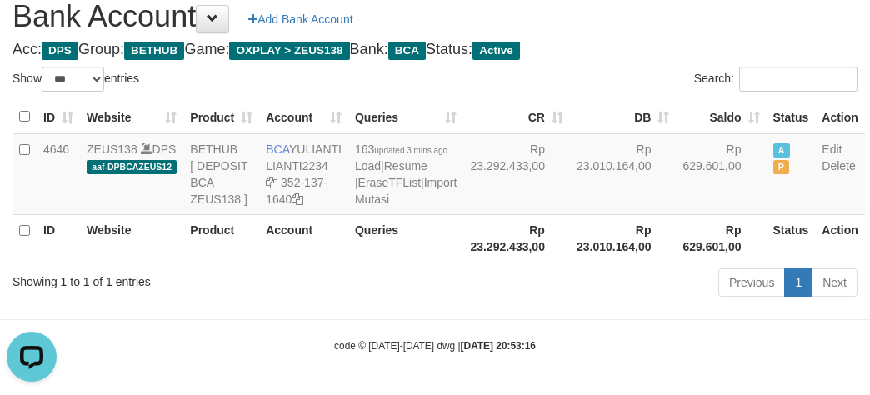
drag, startPoint x: 571, startPoint y: 312, endPoint x: 584, endPoint y: 354, distance: 44.6
click at [574, 303] on div "Previous 1 Next" at bounding box center [616, 285] width 483 height 36
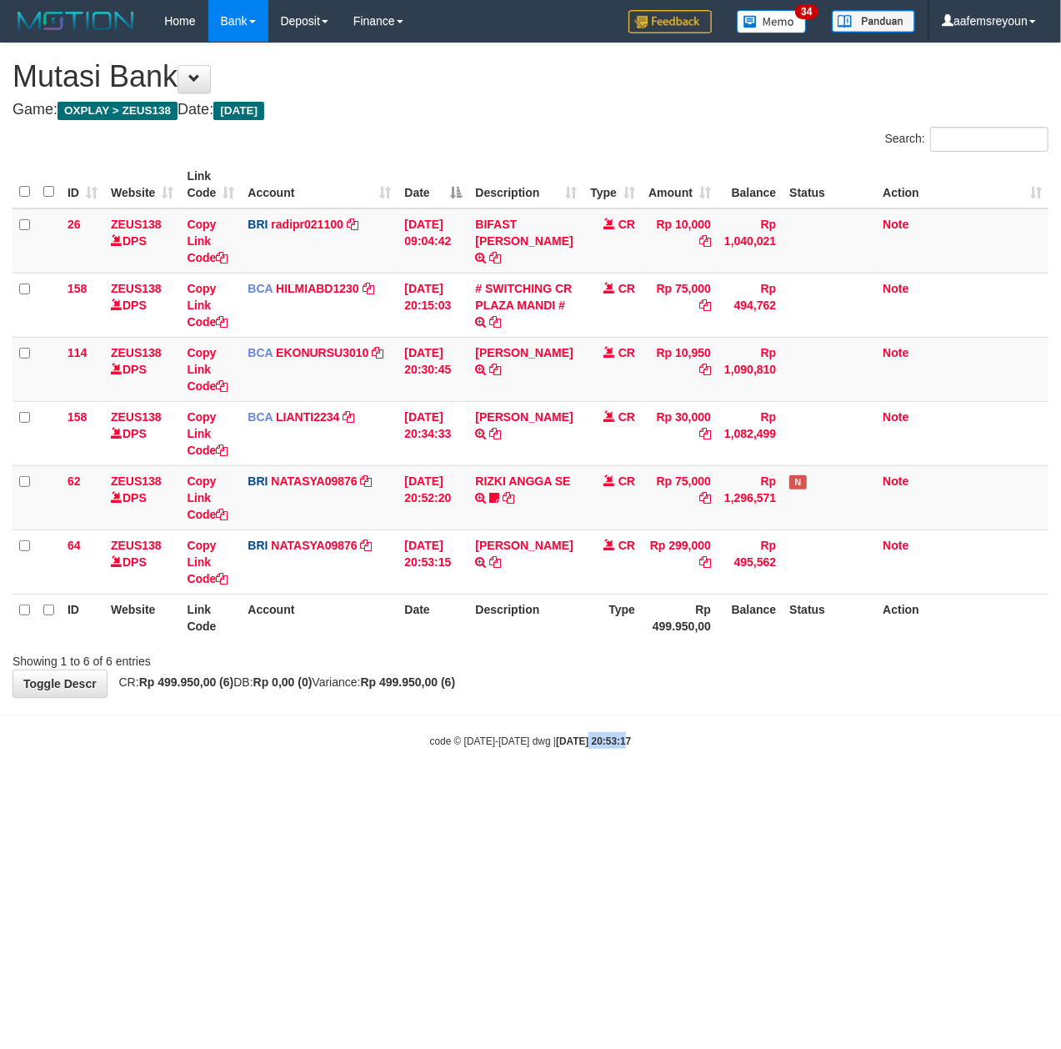
drag, startPoint x: 570, startPoint y: 877, endPoint x: 525, endPoint y: 785, distance: 102.9
click at [561, 790] on html "Toggle navigation Home Bank Account List Mutasi Bank Search Sync Note Mutasi De…" at bounding box center [530, 395] width 1061 height 790
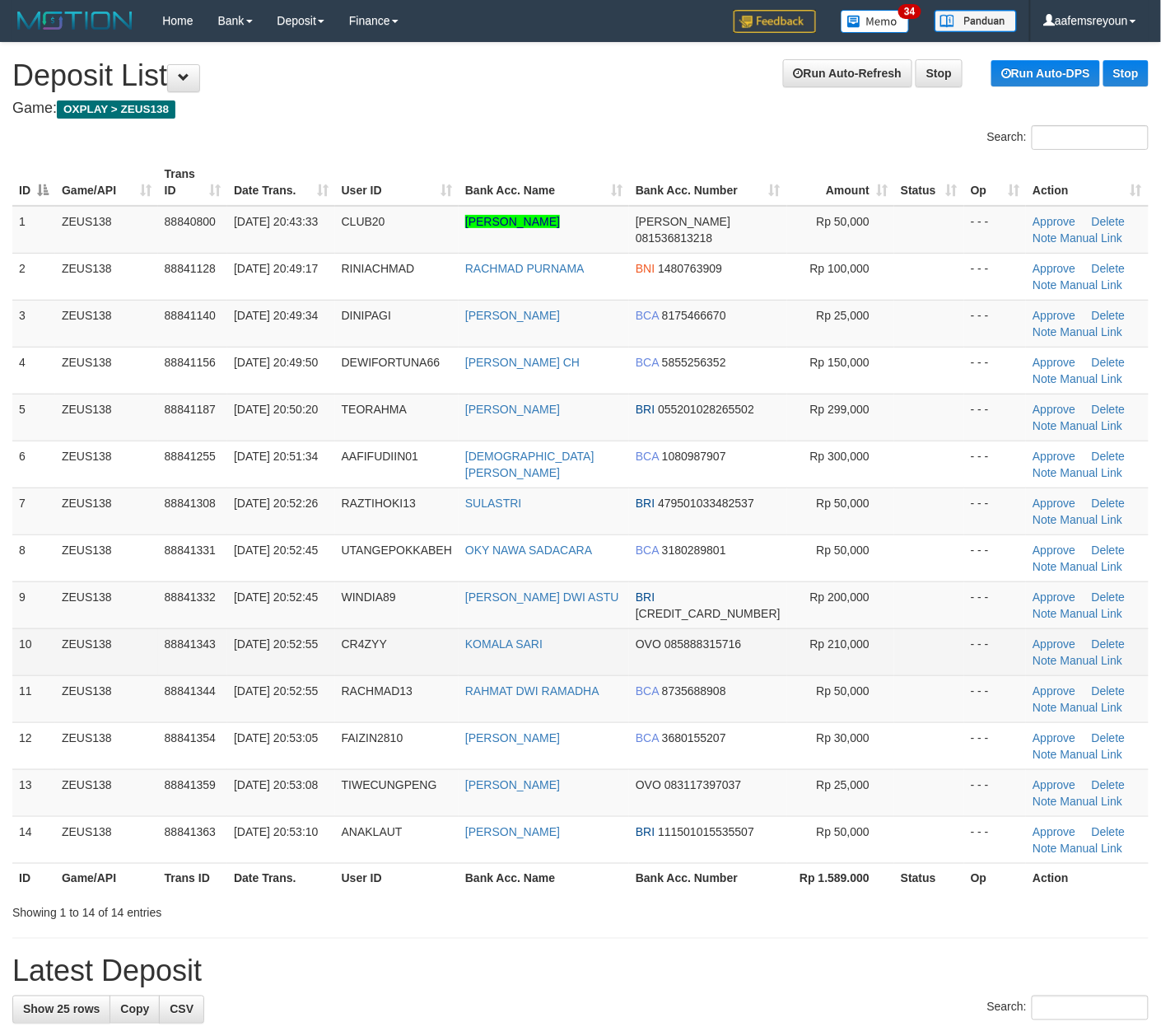
click at [923, 630] on td at bounding box center [929, 652] width 70 height 47
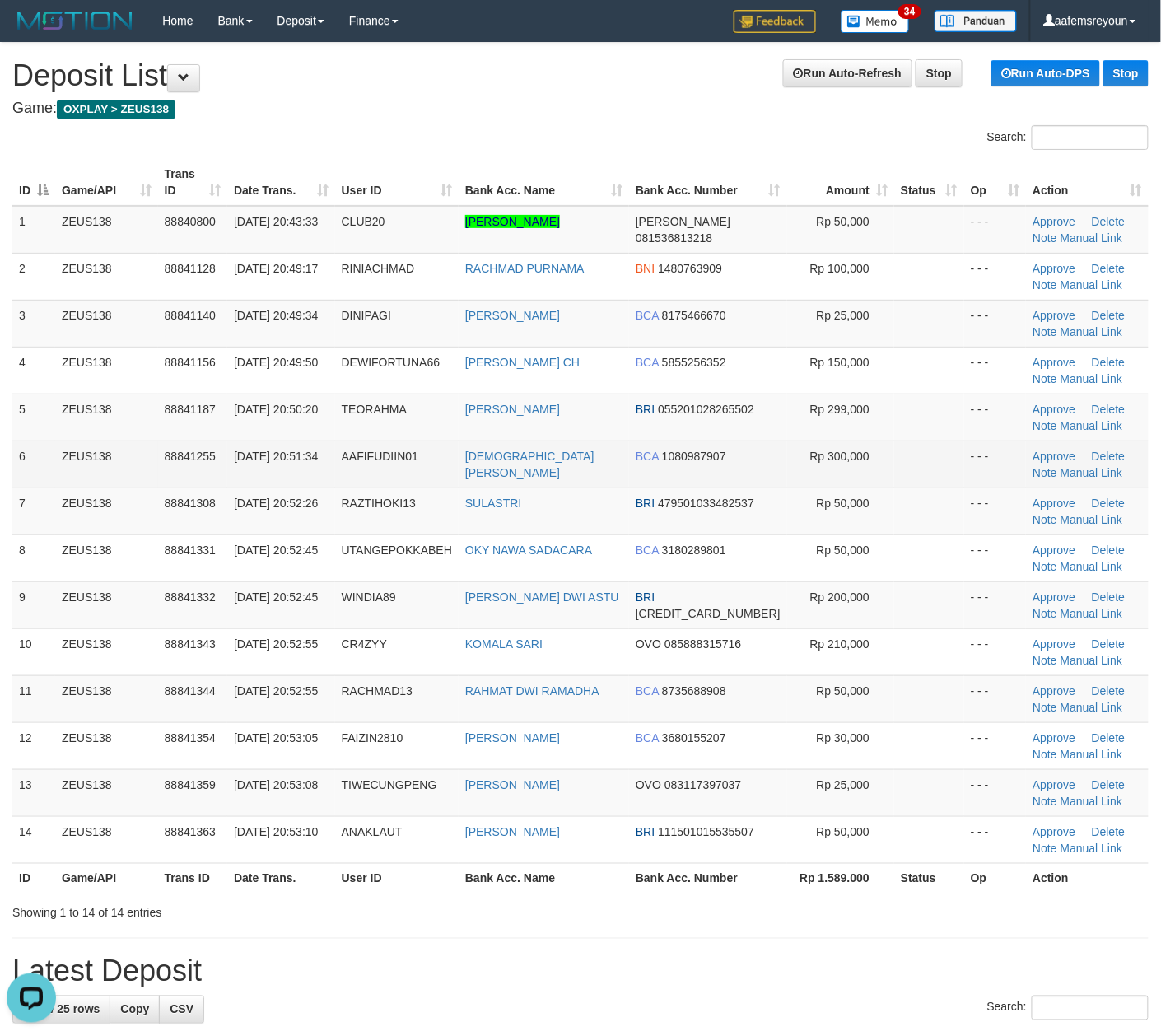
click at [922, 463] on td at bounding box center [929, 464] width 70 height 47
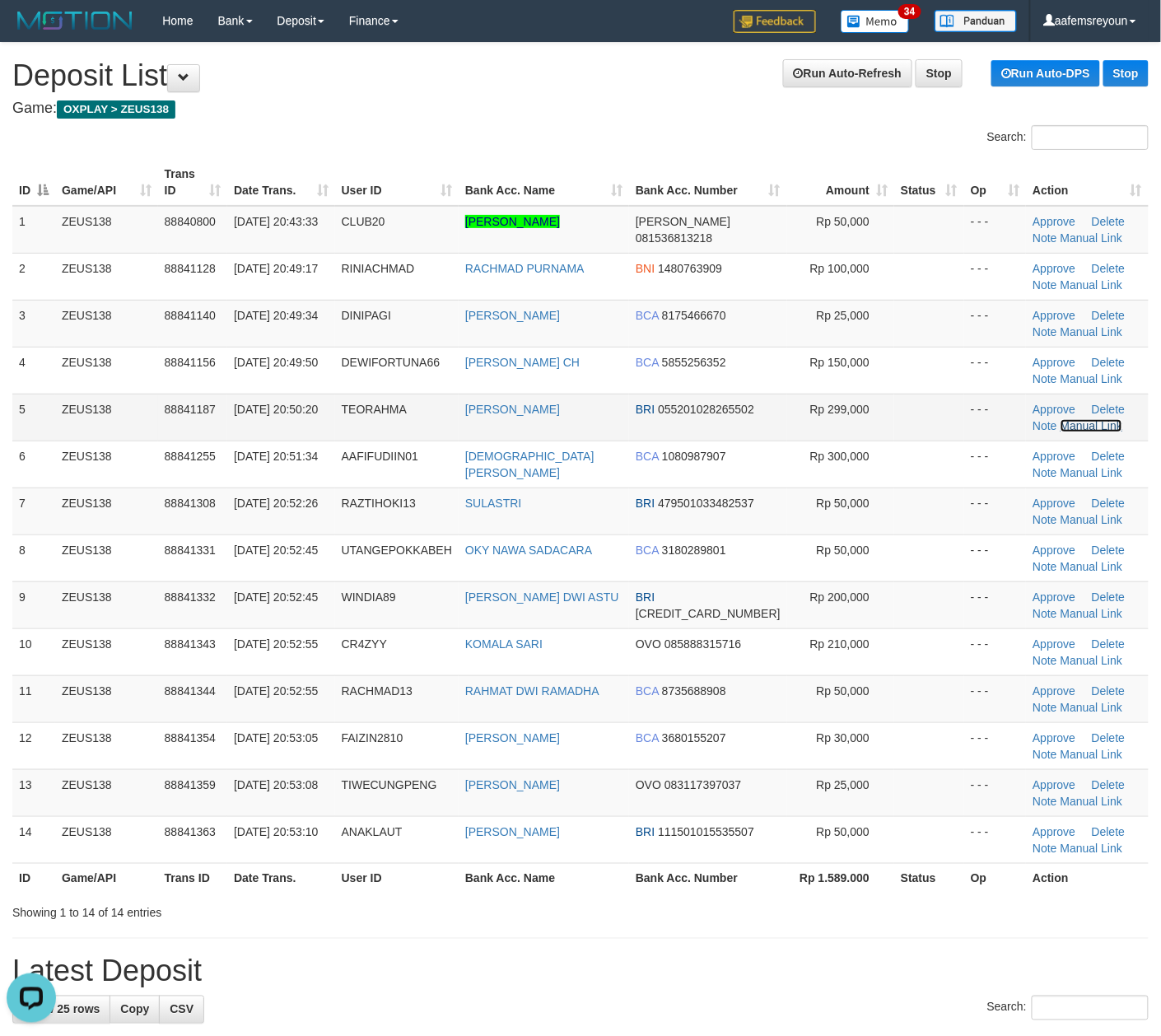
click at [1067, 429] on link "Manual Link" at bounding box center [1091, 425] width 62 height 13
click at [1074, 430] on link "Manual Link" at bounding box center [1091, 425] width 62 height 13
click at [1060, 419] on link "Manual Link" at bounding box center [1091, 425] width 62 height 13
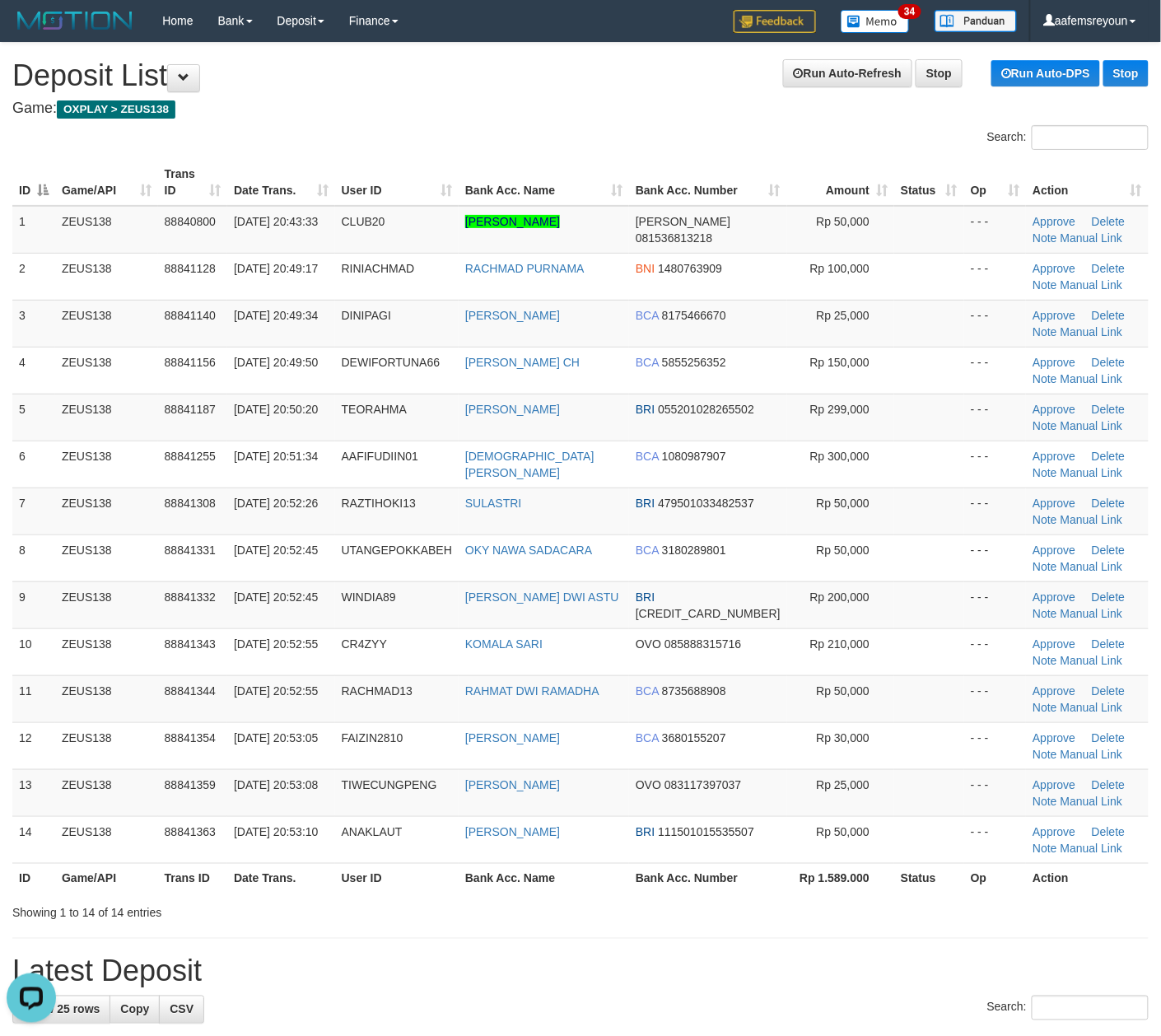
click at [643, 965] on h1 "Latest Deposit" at bounding box center [580, 971] width 1136 height 33
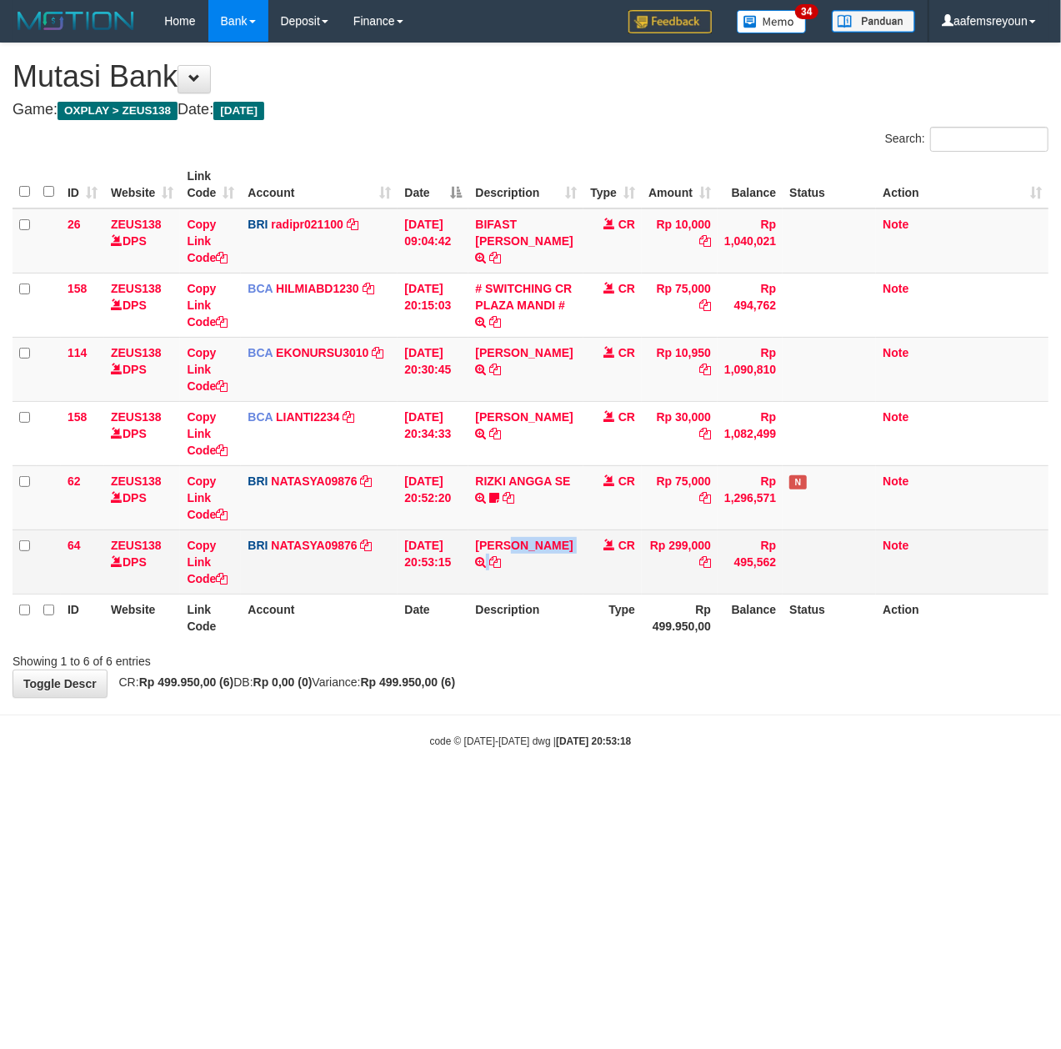
click at [470, 560] on td "[PERSON_NAME] TRANSFER NBMB [PERSON_NAME] TO [PERSON_NAME]" at bounding box center [526, 561] width 115 height 64
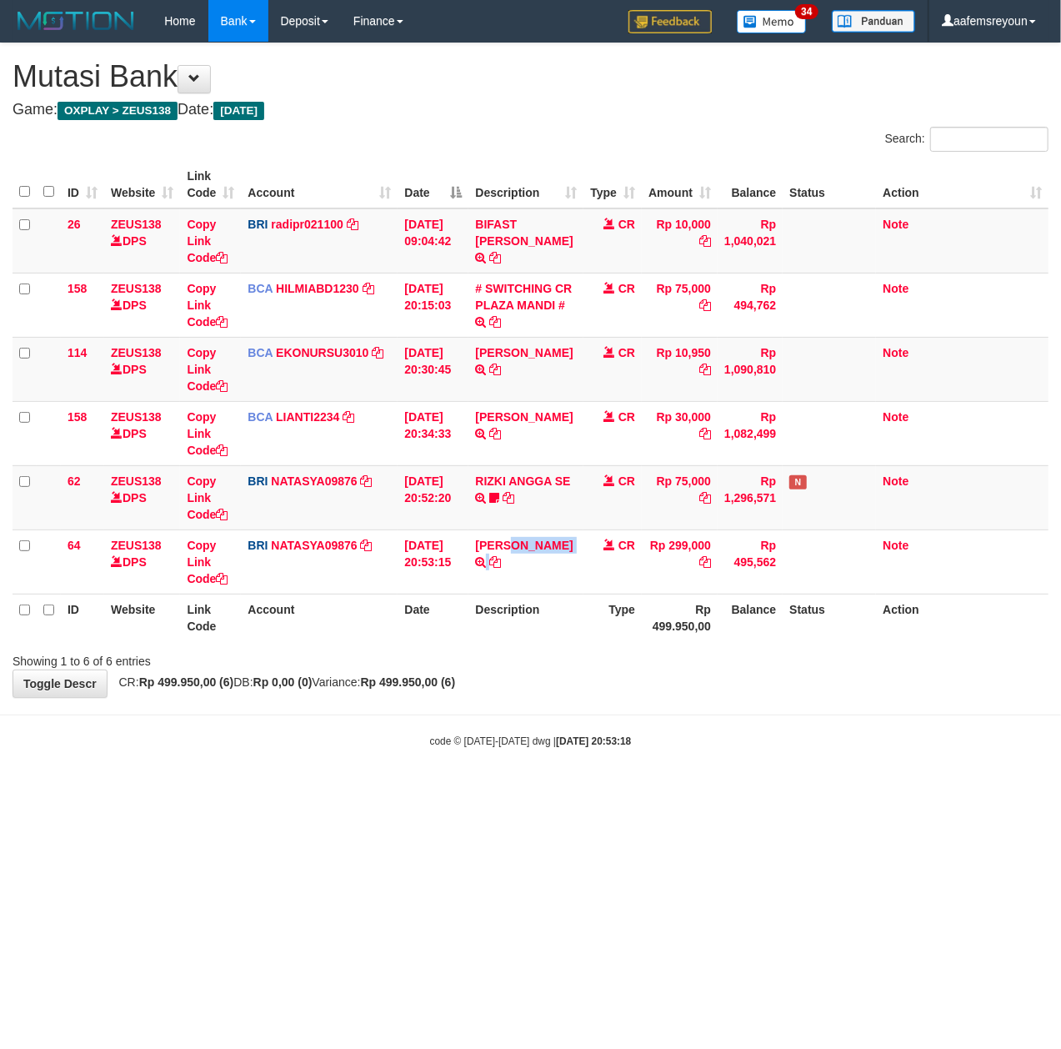
copy td "TEORAHMANAGA"
drag, startPoint x: 201, startPoint y: 580, endPoint x: 4, endPoint y: 584, distance: 196.8
click at [201, 579] on link "Copy Link Code" at bounding box center [207, 562] width 41 height 47
copy td "TEORAHMANAGA"
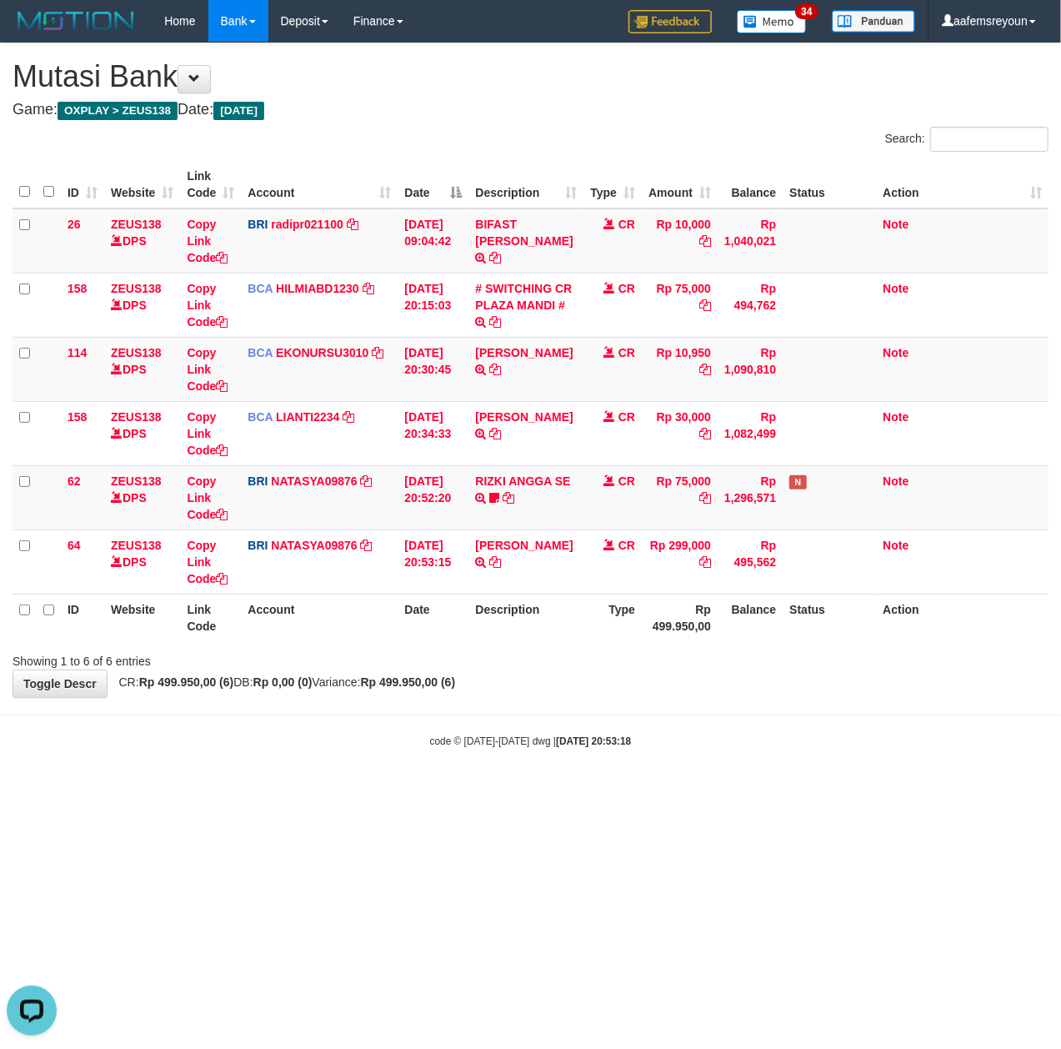
drag, startPoint x: 421, startPoint y: 852, endPoint x: 0, endPoint y: 884, distance: 422.3
click at [372, 790] on html "Toggle navigation Home Bank Account List Mutasi Bank Search Sync Note Mutasi De…" at bounding box center [530, 395] width 1061 height 790
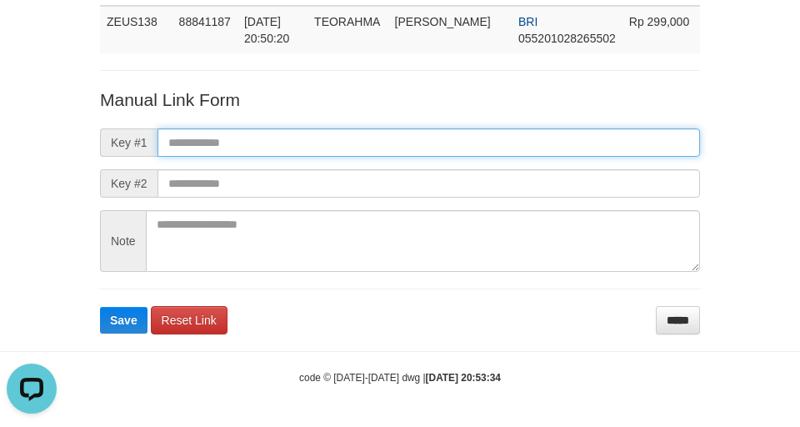
paste input "**********"
click at [485, 142] on input "text" at bounding box center [429, 142] width 543 height 28
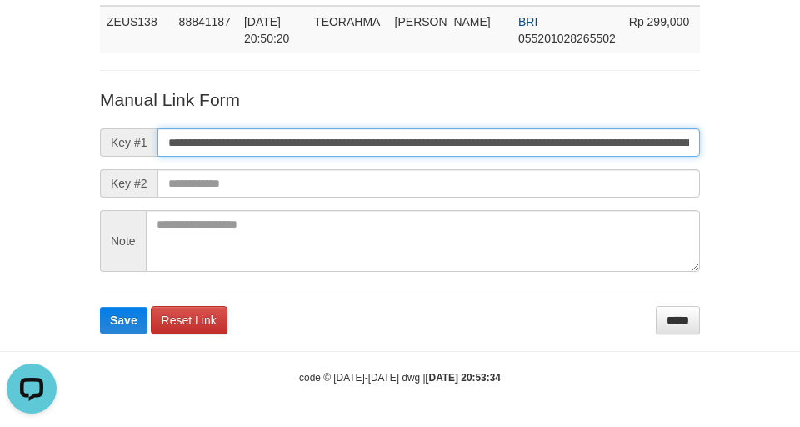
scroll to position [0, 1044]
type input "**********"
click at [100, 307] on button "Save" at bounding box center [124, 320] width 48 height 27
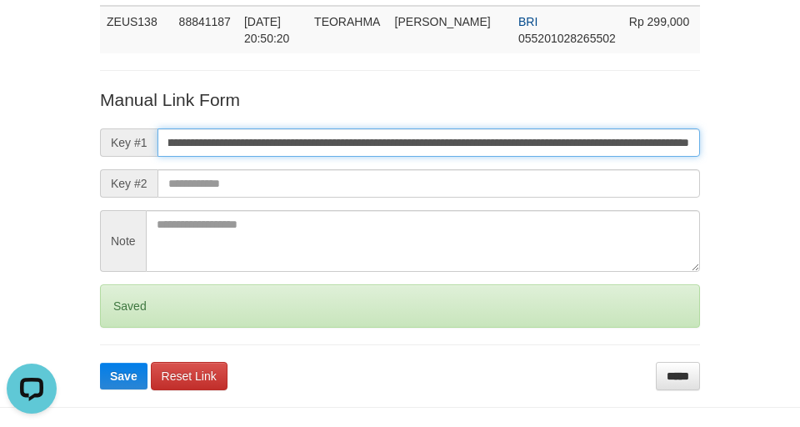
click at [100, 363] on button "Save" at bounding box center [124, 376] width 48 height 27
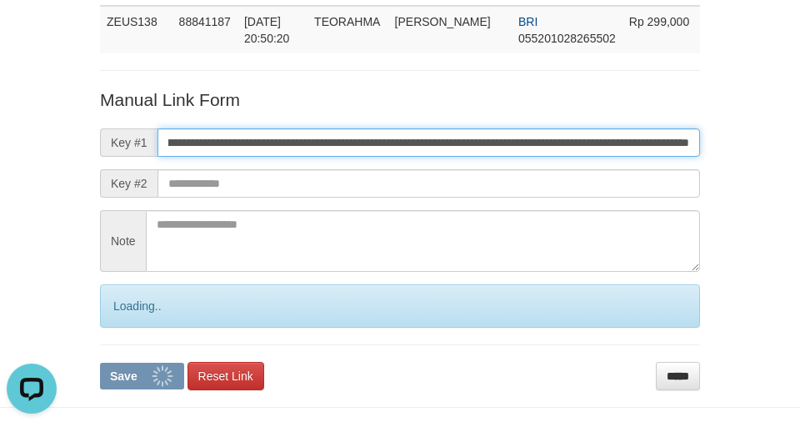
click at [100, 363] on button "Save" at bounding box center [142, 376] width 84 height 27
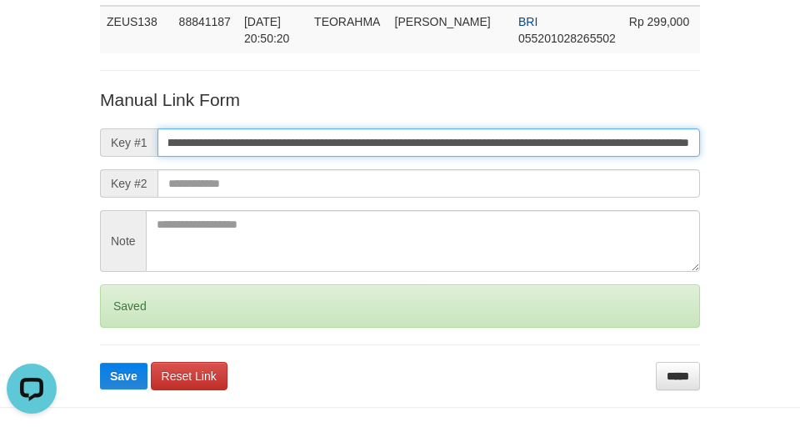
click at [100, 363] on button "Save" at bounding box center [124, 376] width 48 height 27
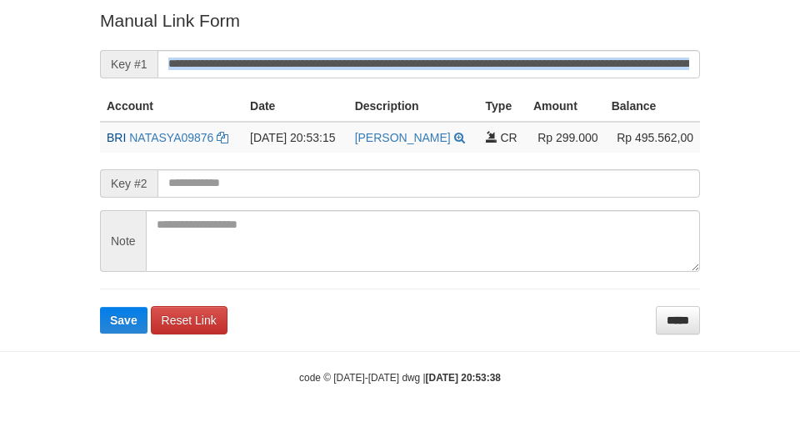
click at [437, 62] on form "**********" at bounding box center [400, 170] width 600 height 325
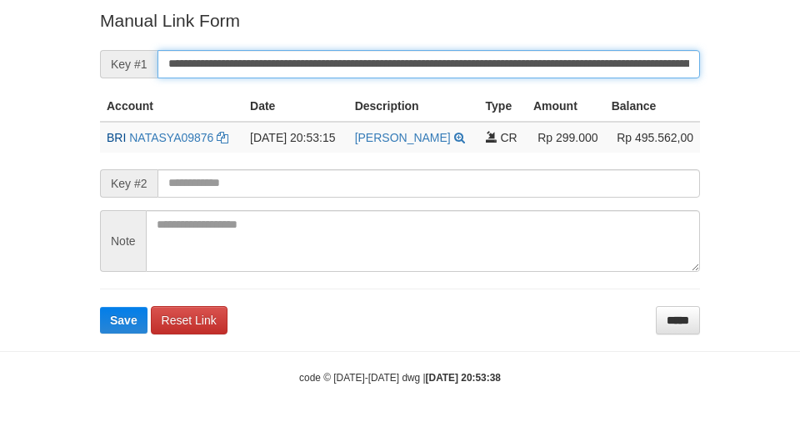
click at [100, 307] on button "Save" at bounding box center [124, 320] width 48 height 27
click at [450, 58] on input "**********" at bounding box center [429, 64] width 543 height 28
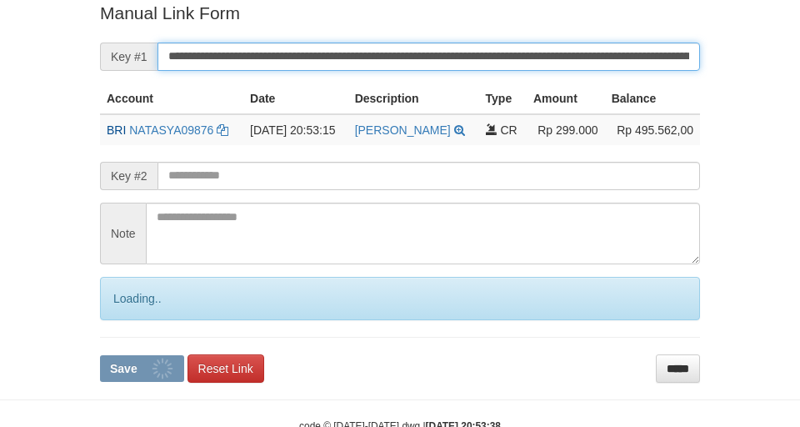
click at [100, 355] on button "Save" at bounding box center [142, 368] width 84 height 27
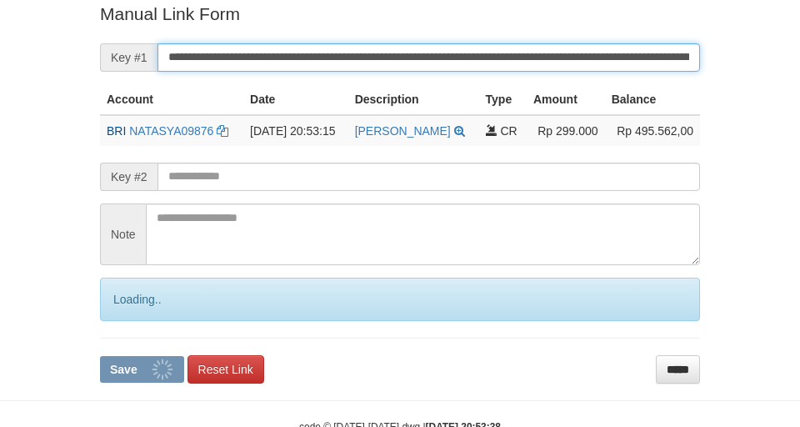
click at [100, 356] on button "Save" at bounding box center [142, 369] width 84 height 27
click at [469, 54] on input "**********" at bounding box center [429, 57] width 543 height 28
click at [100, 356] on button "Save" at bounding box center [142, 369] width 84 height 27
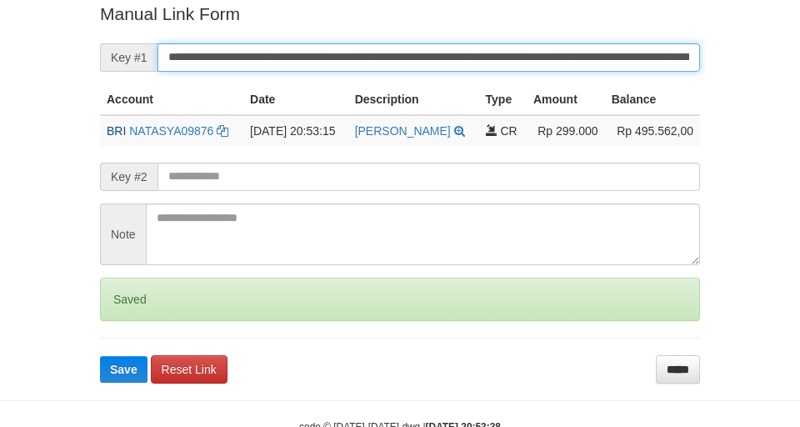
click at [100, 356] on button "Save" at bounding box center [124, 369] width 48 height 27
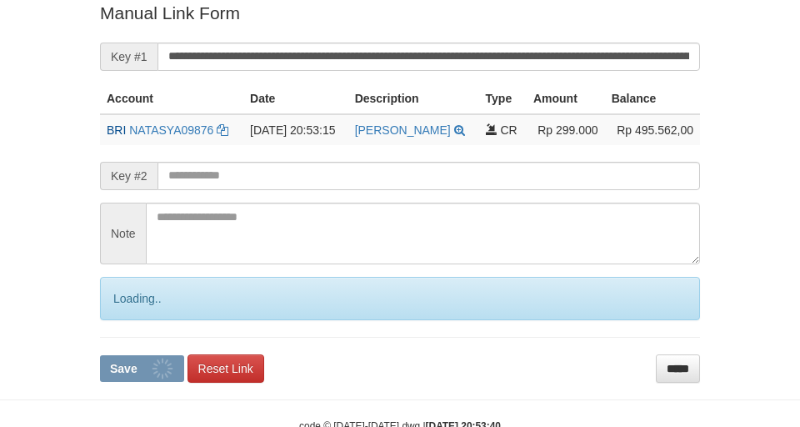
click at [100, 355] on button "Save" at bounding box center [142, 368] width 84 height 27
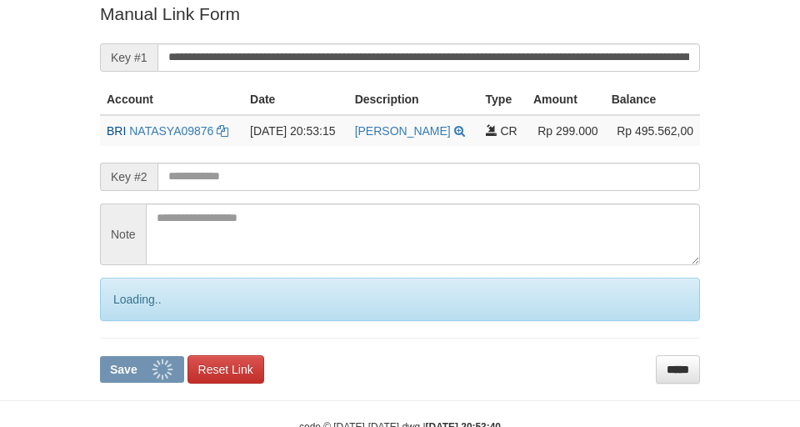
click at [100, 356] on button "Save" at bounding box center [142, 369] width 84 height 27
click at [471, 57] on input "**********" at bounding box center [429, 57] width 543 height 28
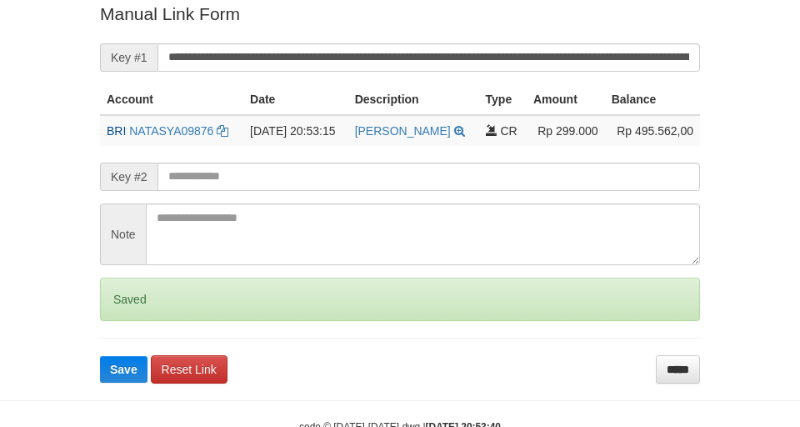
click at [100, 356] on button "Save" at bounding box center [124, 369] width 48 height 27
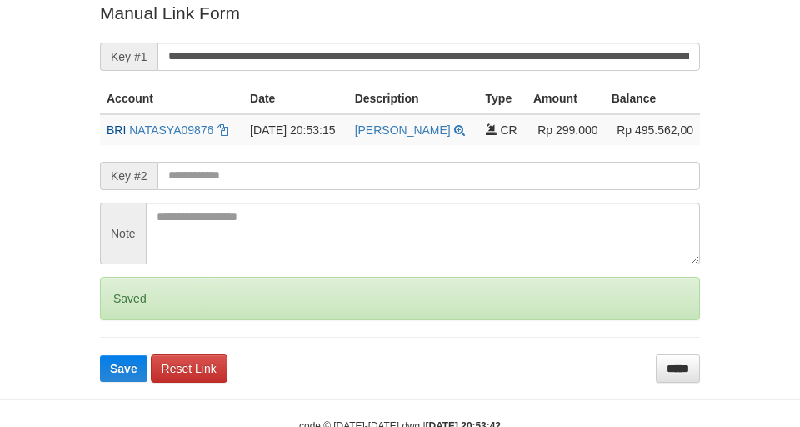
click at [100, 355] on button "Save" at bounding box center [124, 368] width 48 height 27
click at [471, 57] on input "**********" at bounding box center [429, 57] width 543 height 28
click at [100, 355] on button "Save" at bounding box center [124, 368] width 48 height 27
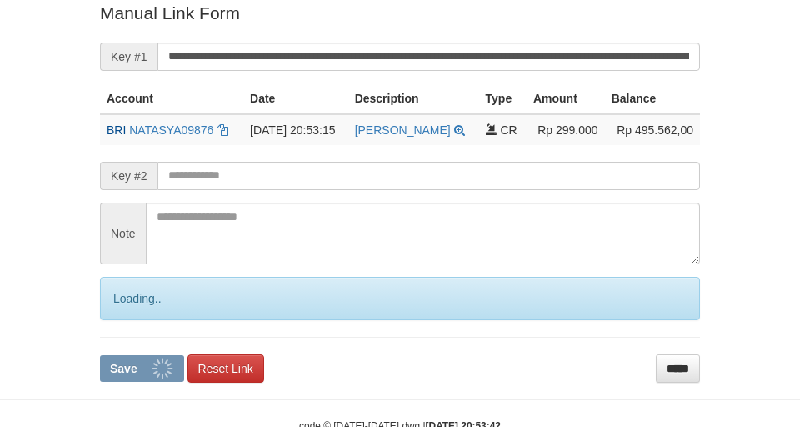
click at [100, 355] on button "Save" at bounding box center [142, 368] width 84 height 27
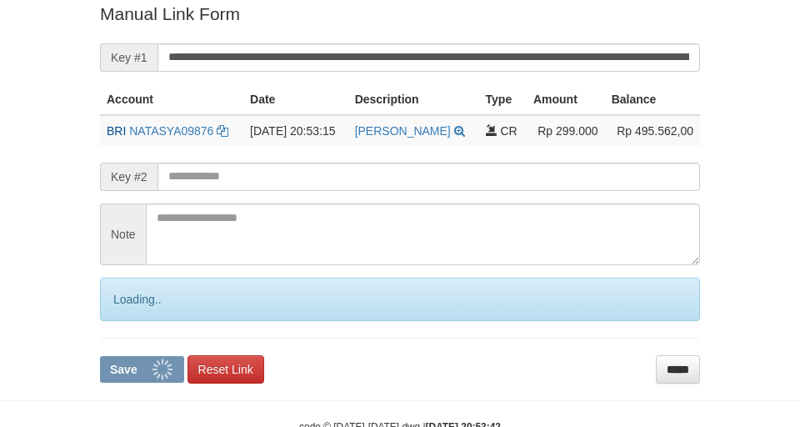
click at [100, 356] on button "Save" at bounding box center [142, 369] width 84 height 27
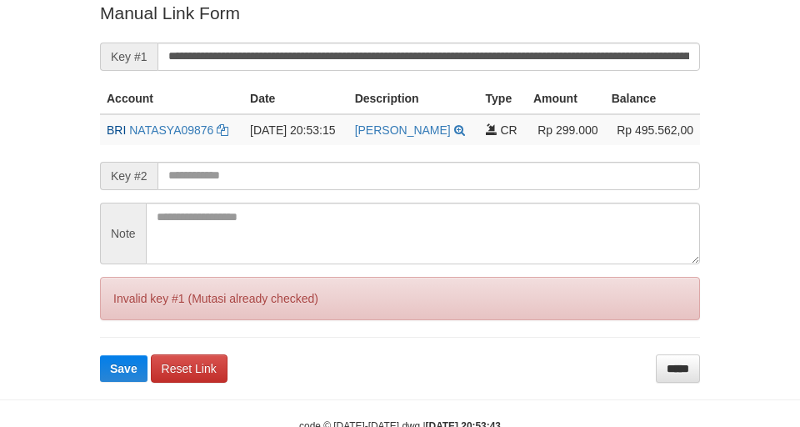
click at [100, 355] on button "Save" at bounding box center [124, 368] width 48 height 27
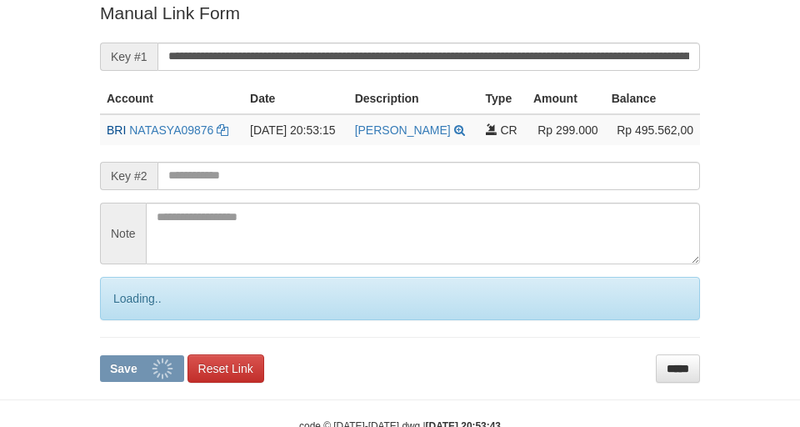
click at [488, 61] on input "**********" at bounding box center [429, 57] width 543 height 28
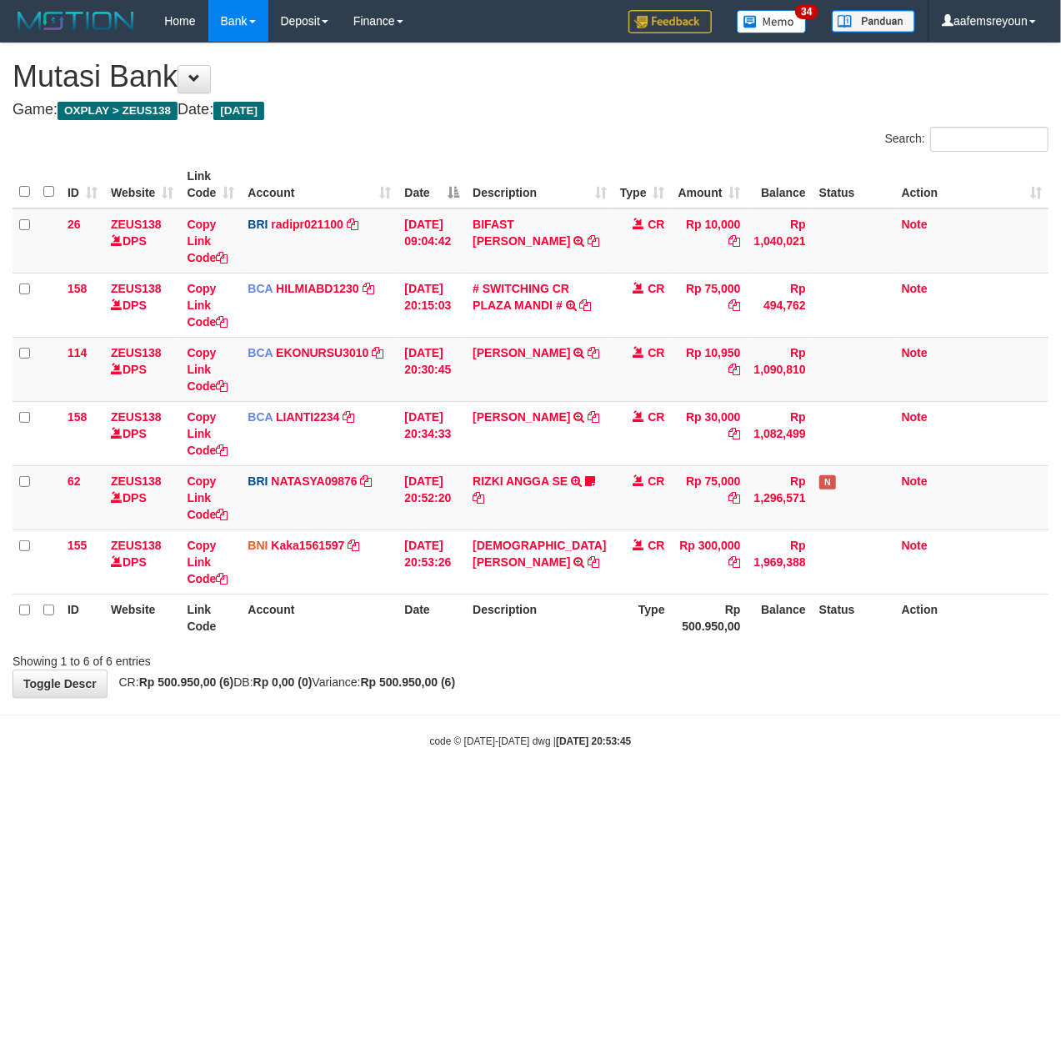
drag, startPoint x: 755, startPoint y: 717, endPoint x: 698, endPoint y: 677, distance: 70.1
click at [755, 715] on body "Toggle navigation Home Bank Account List Mutasi Bank Search Sync Note Mutasi De…" at bounding box center [530, 395] width 1061 height 790
click at [555, 762] on body "Toggle navigation Home Bank Account List Mutasi Bank Search Sync Note Mutasi De…" at bounding box center [530, 395] width 1061 height 790
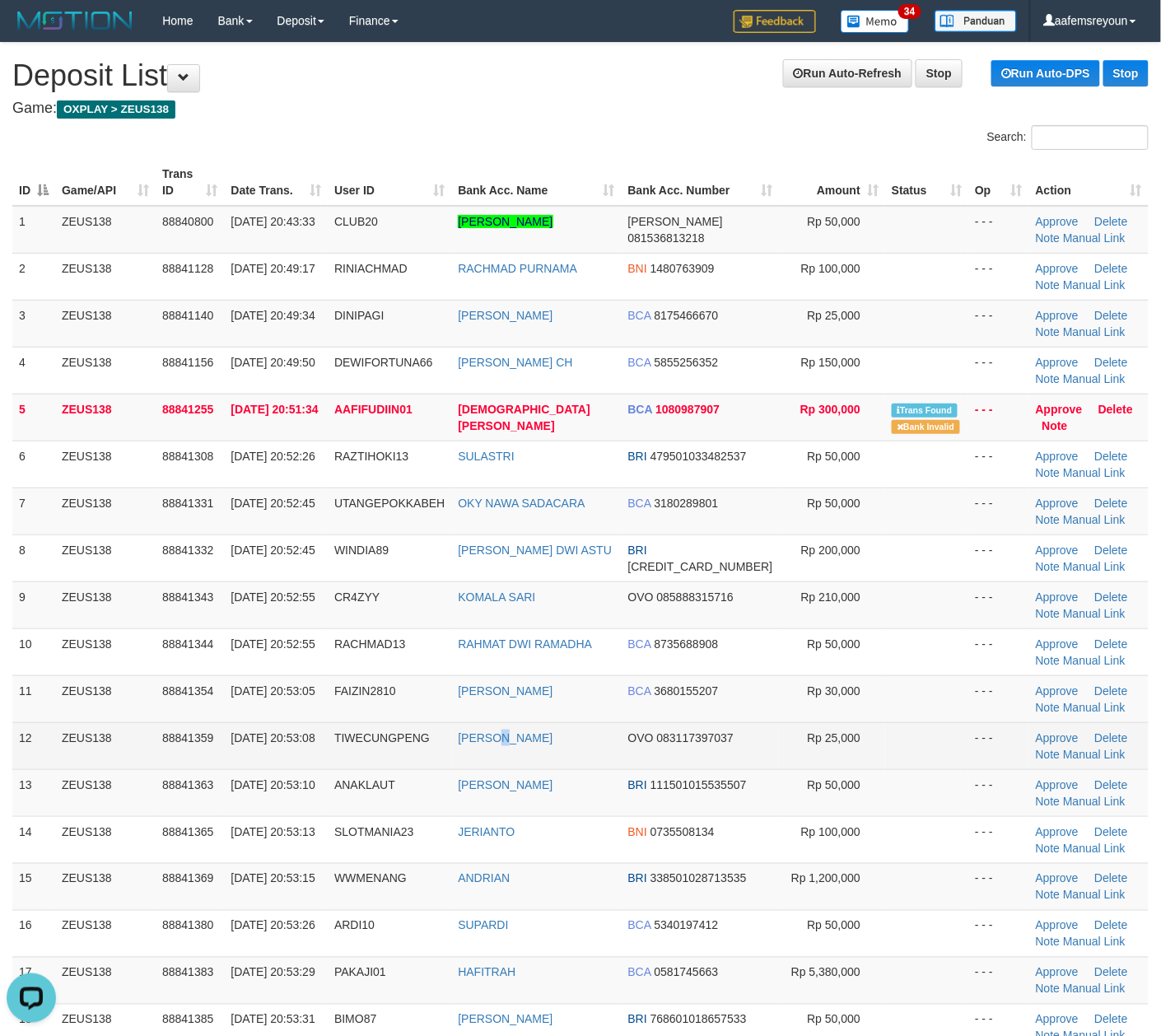
click at [527, 765] on td "[PERSON_NAME]" at bounding box center [536, 746] width 170 height 47
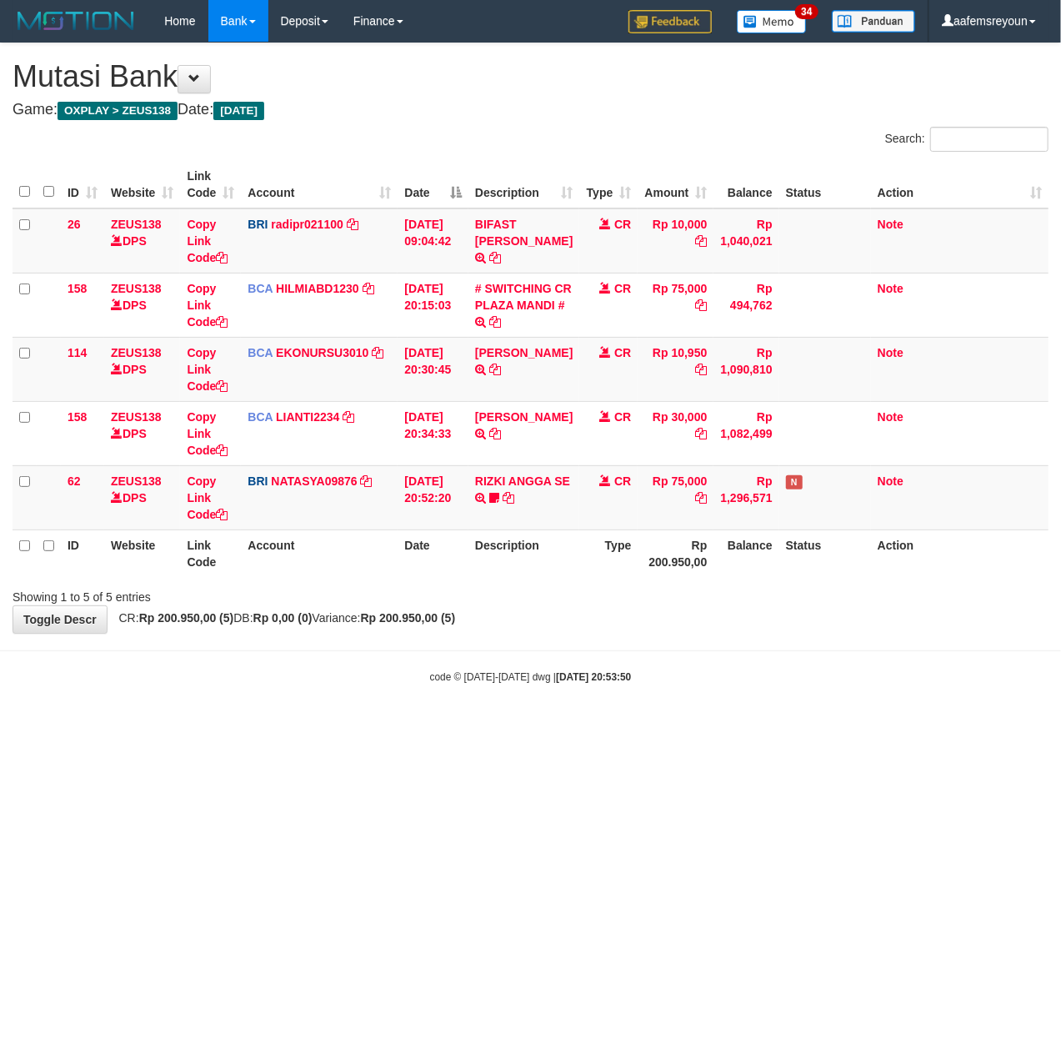
drag, startPoint x: 605, startPoint y: 690, endPoint x: 144, endPoint y: 655, distance: 462.5
click at [604, 690] on body "Toggle navigation Home Bank Account List Mutasi Bank Search Sync Note Mutasi De…" at bounding box center [530, 363] width 1061 height 726
click at [595, 726] on html "Toggle navigation Home Bank Account List Mutasi Bank Search Sync Note Mutasi De…" at bounding box center [530, 363] width 1061 height 726
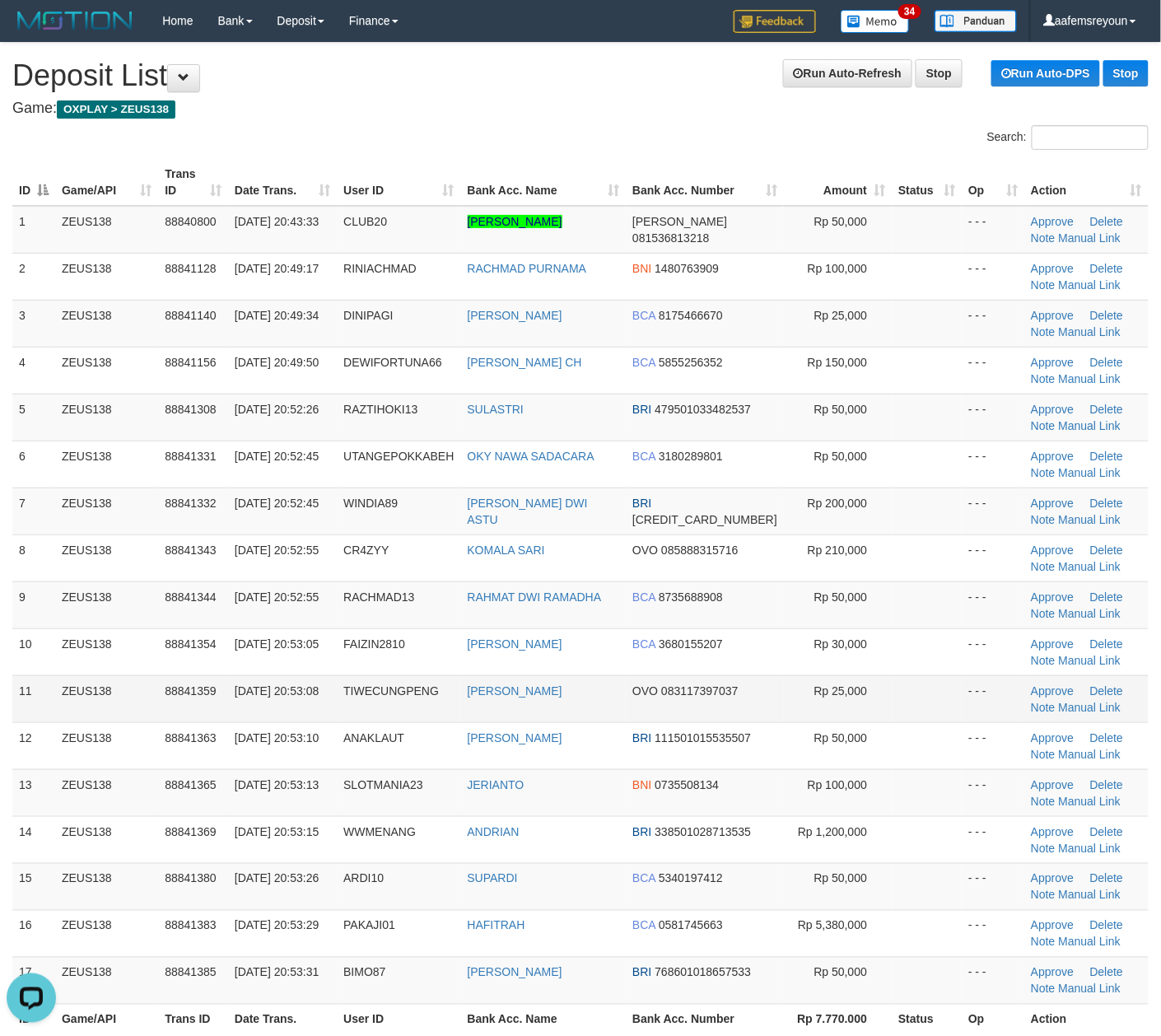
click at [737, 722] on td "OVO 083117397037" at bounding box center [705, 699] width 158 height 47
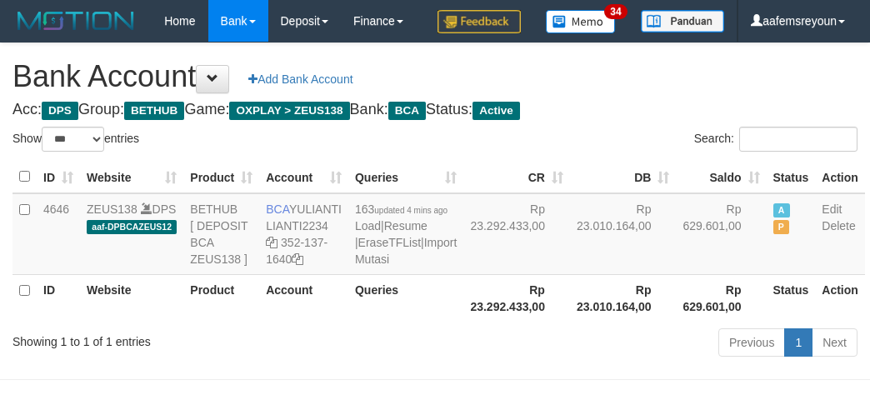
select select "***"
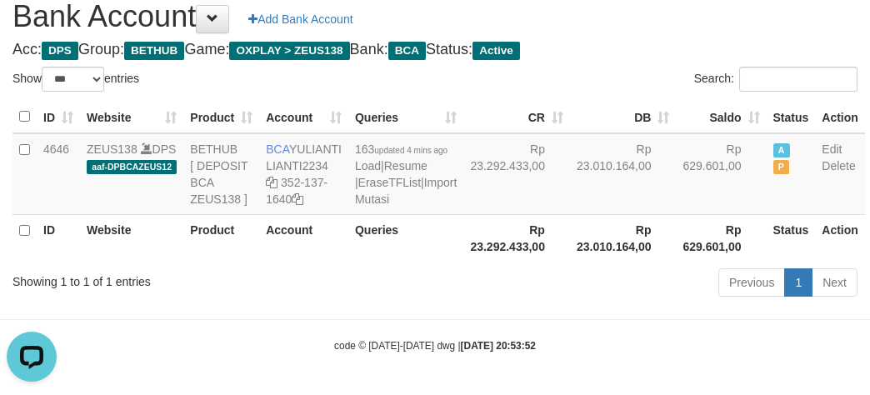
click at [437, 303] on div "Previous 1 Next" at bounding box center [616, 285] width 483 height 36
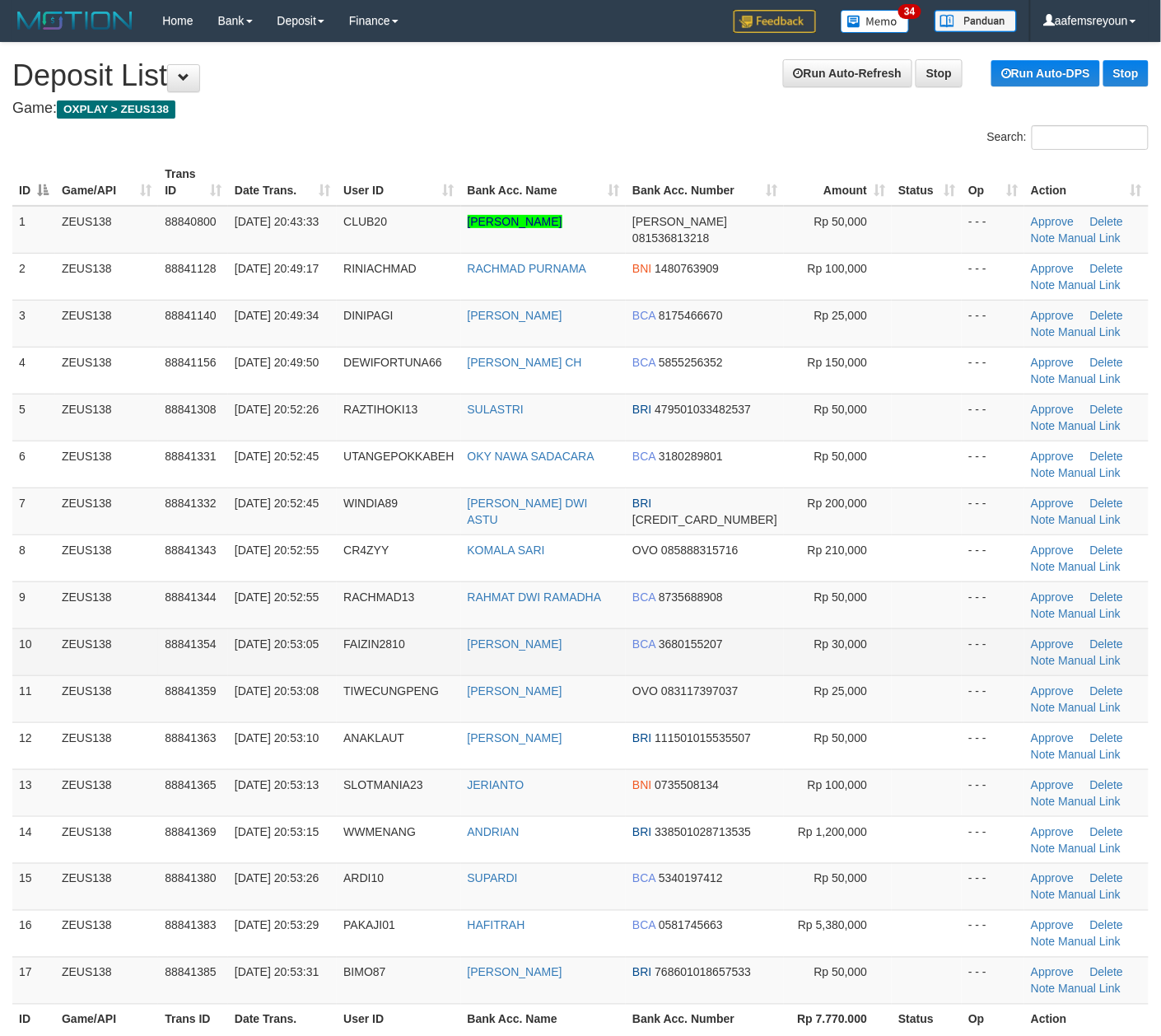
click at [665, 672] on td "BCA 3680155207" at bounding box center [705, 652] width 158 height 47
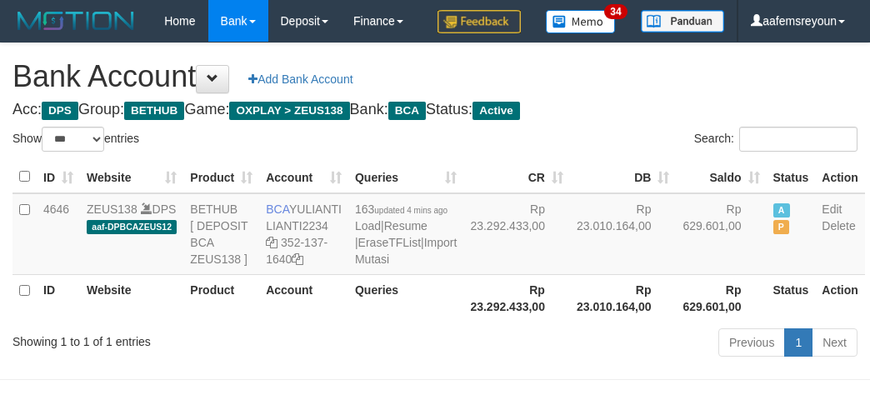
select select "***"
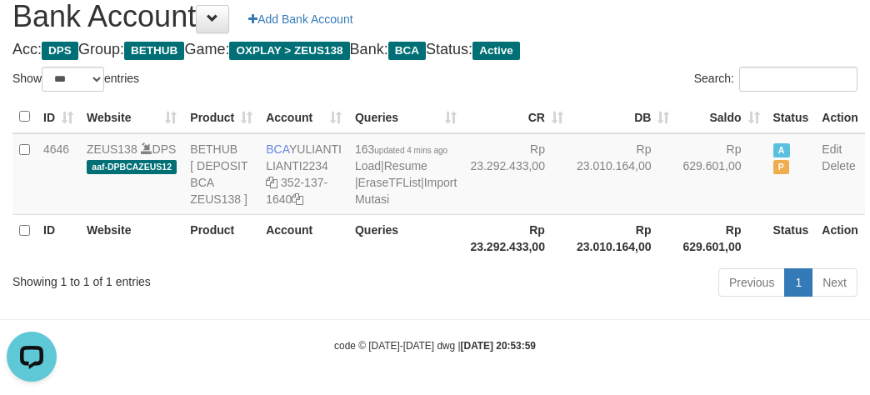
click at [479, 258] on th "Rp 23.292.433,00" at bounding box center [517, 238] width 107 height 48
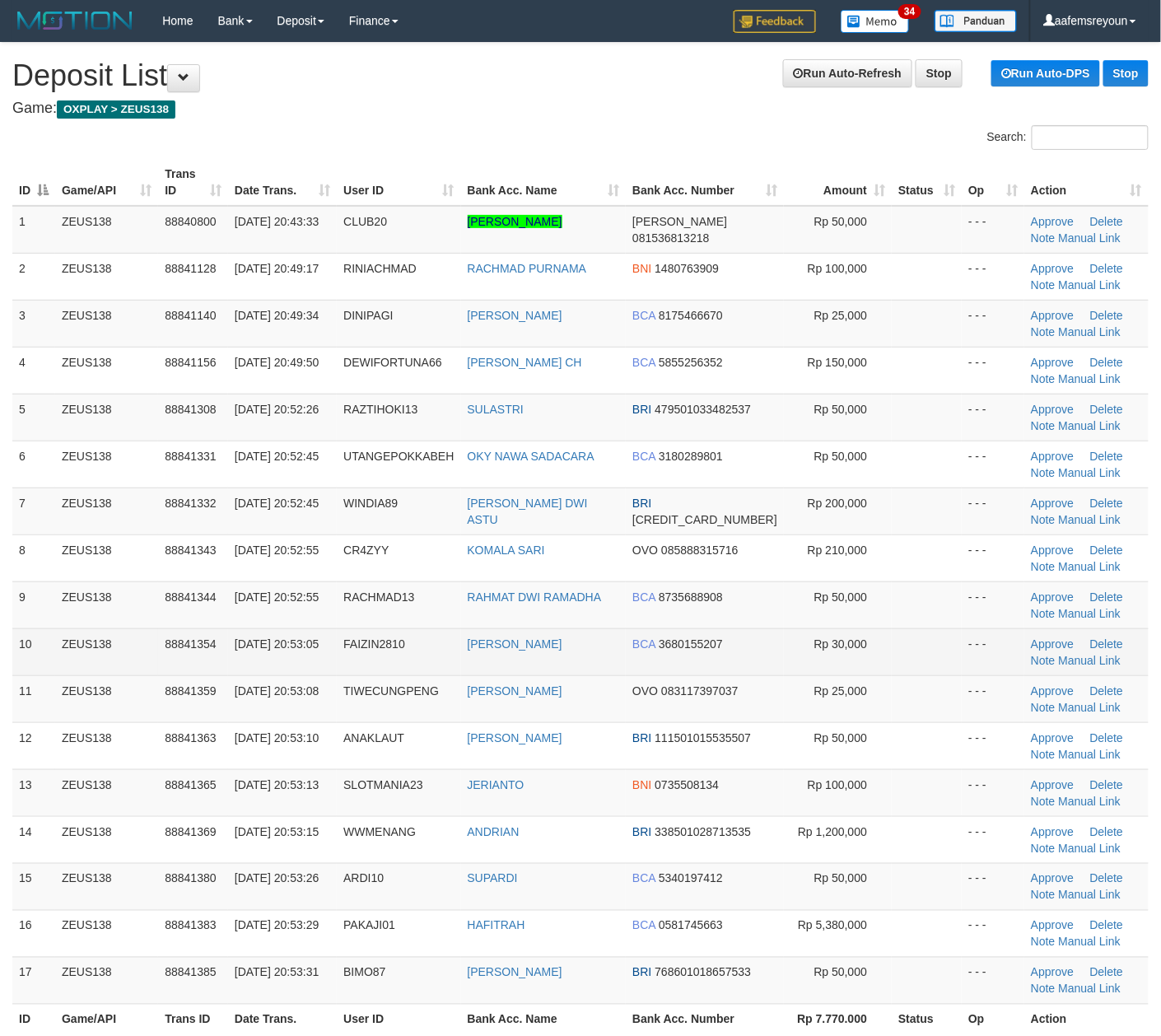
drag, startPoint x: 696, startPoint y: 647, endPoint x: 907, endPoint y: 637, distance: 211.2
click at [696, 647] on span "3680155207" at bounding box center [690, 643] width 64 height 13
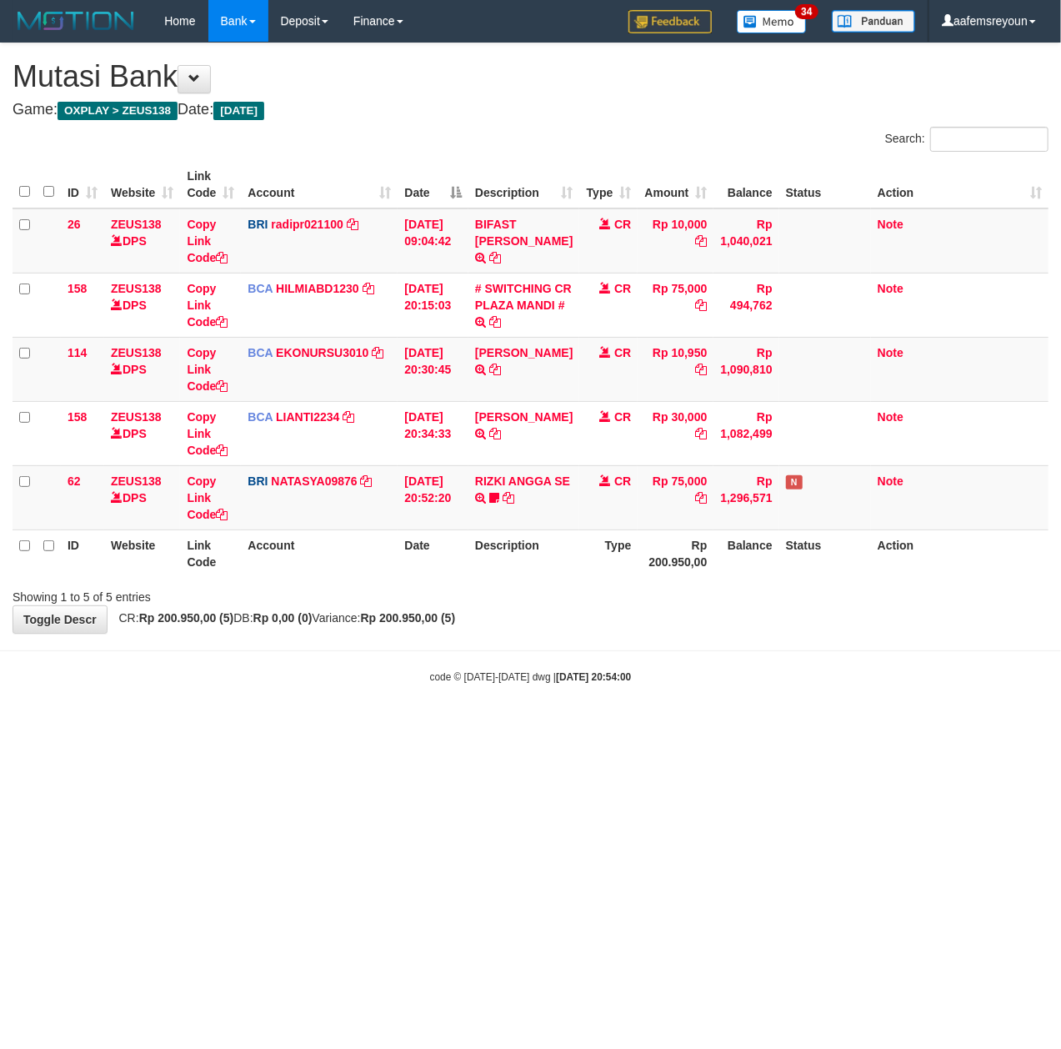
drag, startPoint x: 415, startPoint y: 711, endPoint x: 405, endPoint y: 710, distance: 10.0
click at [412, 711] on body "Toggle navigation Home Bank Account List Mutasi Bank Search Sync Note Mutasi De…" at bounding box center [530, 363] width 1061 height 726
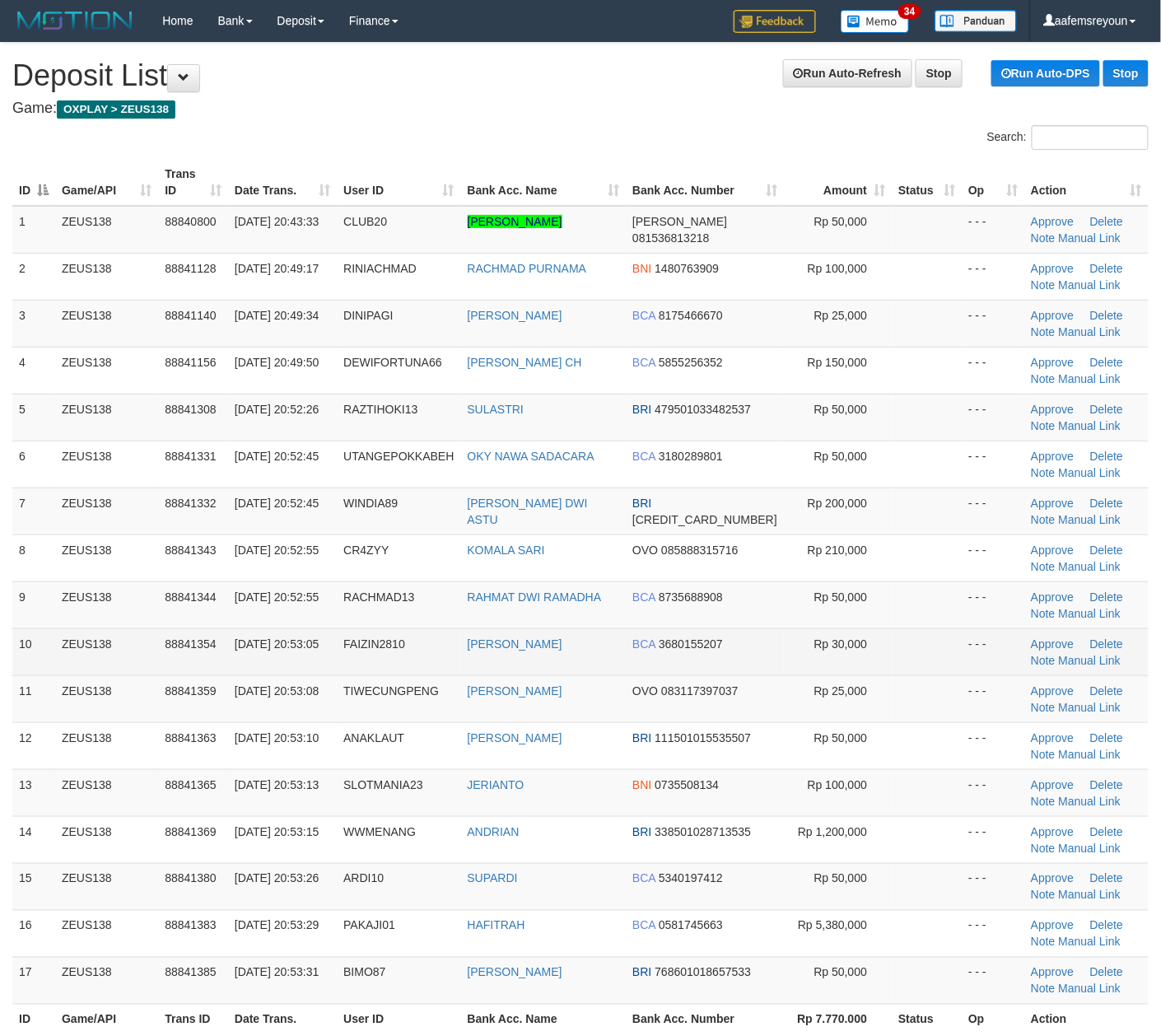
drag, startPoint x: 673, startPoint y: 633, endPoint x: 1146, endPoint y: 639, distance: 473.0
click at [673, 632] on td "BCA 3680155207" at bounding box center [705, 652] width 158 height 47
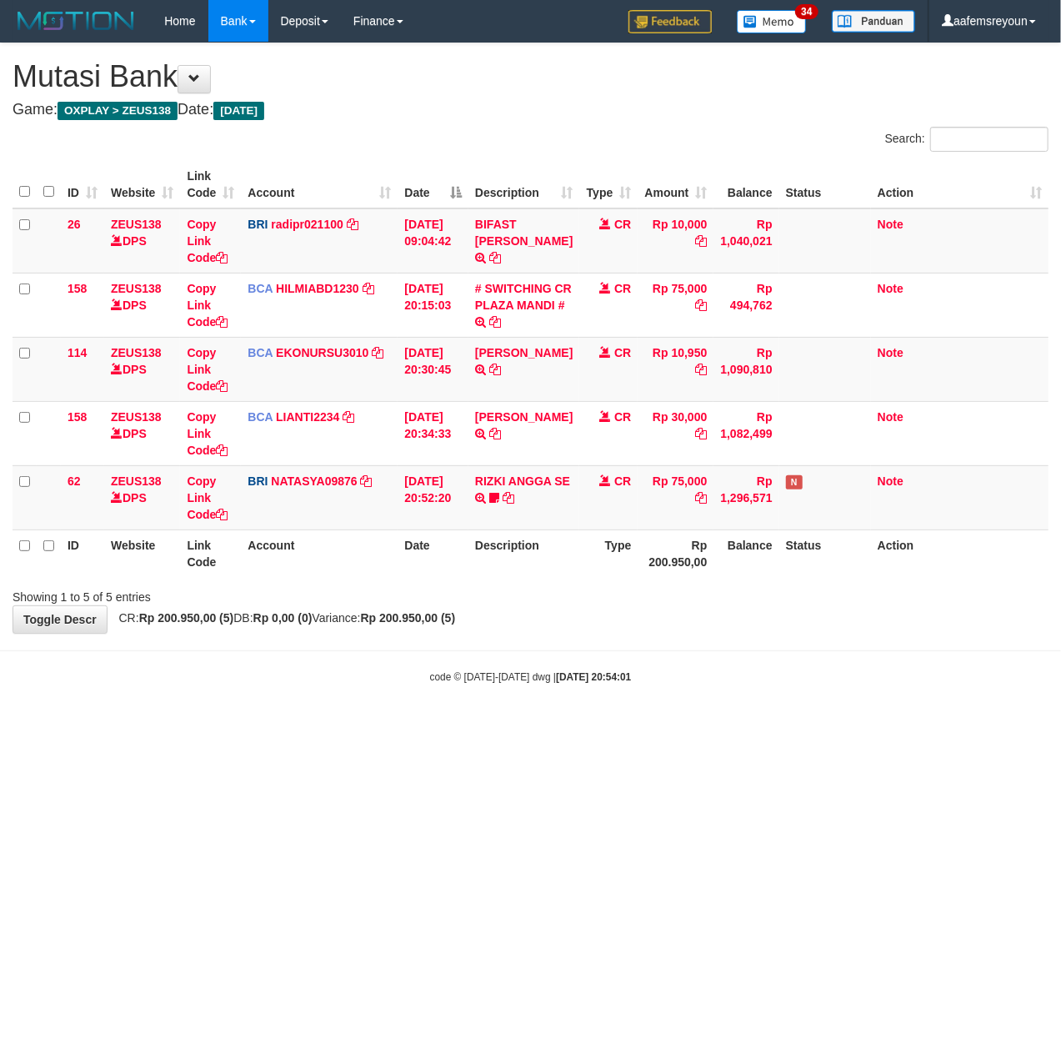
drag, startPoint x: 537, startPoint y: 702, endPoint x: 638, endPoint y: 691, distance: 101.5
click at [537, 702] on body "Toggle navigation Home Bank Account List Mutasi Bank Search Sync Note Mutasi De…" at bounding box center [530, 363] width 1061 height 726
click at [575, 726] on html "Toggle navigation Home Bank Account List Mutasi Bank Search Sync Note Mutasi De…" at bounding box center [530, 363] width 1061 height 726
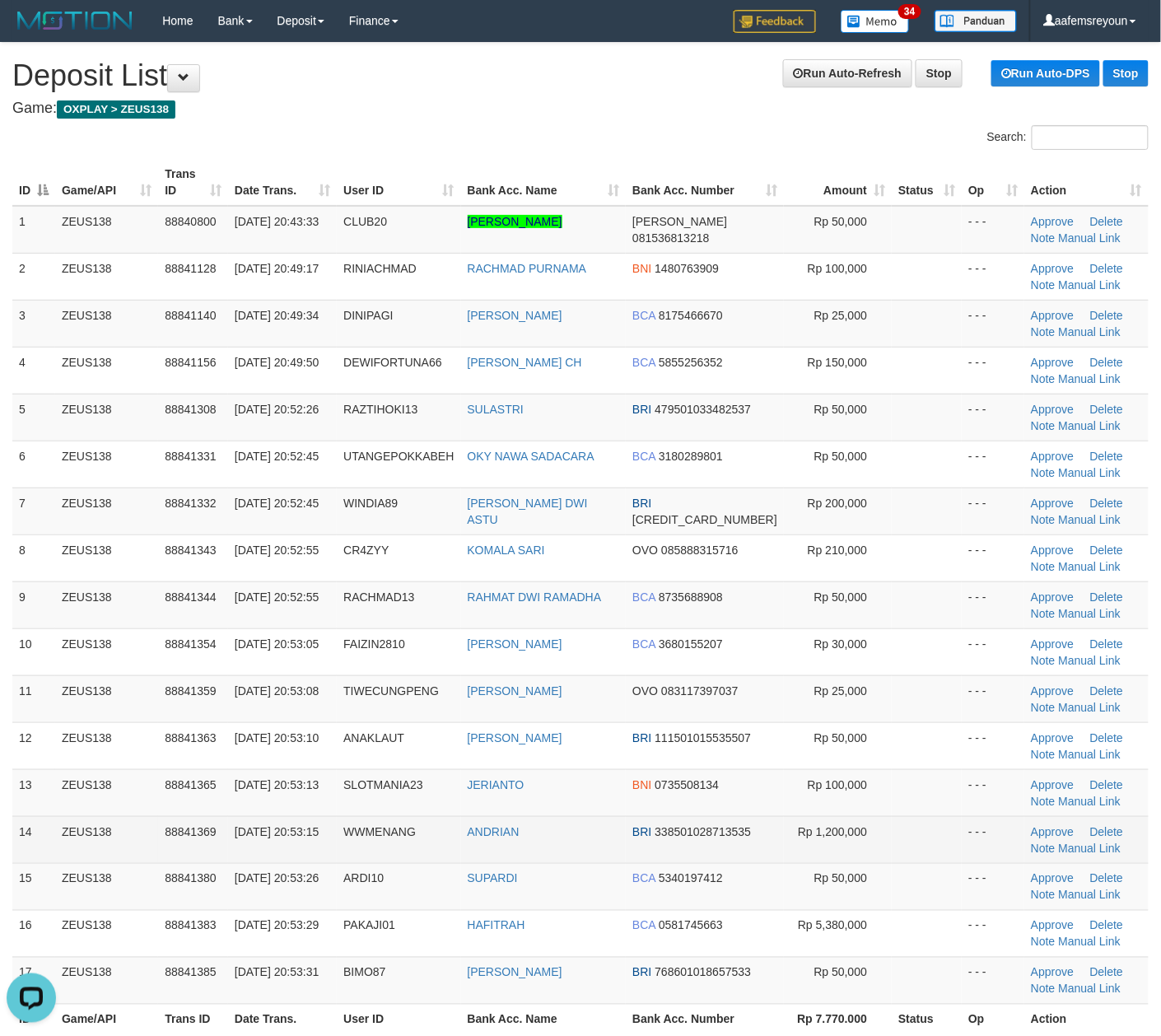
drag, startPoint x: 578, startPoint y: 857, endPoint x: 596, endPoint y: 850, distance: 19.3
click at [580, 856] on td "ANDRIAN" at bounding box center [544, 839] width 166 height 47
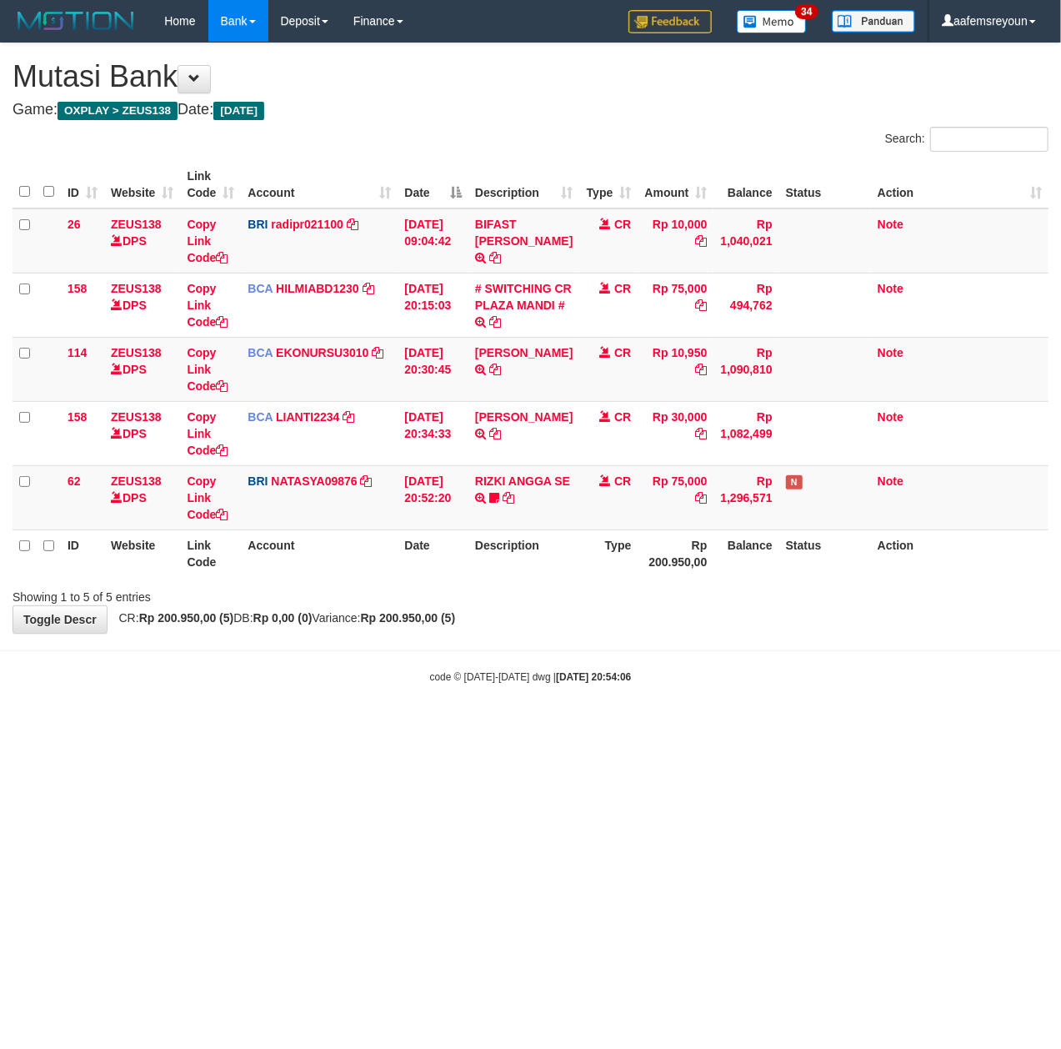
click at [568, 726] on html "Toggle navigation Home Bank Account List Mutasi Bank Search Sync Note Mutasi De…" at bounding box center [530, 363] width 1061 height 726
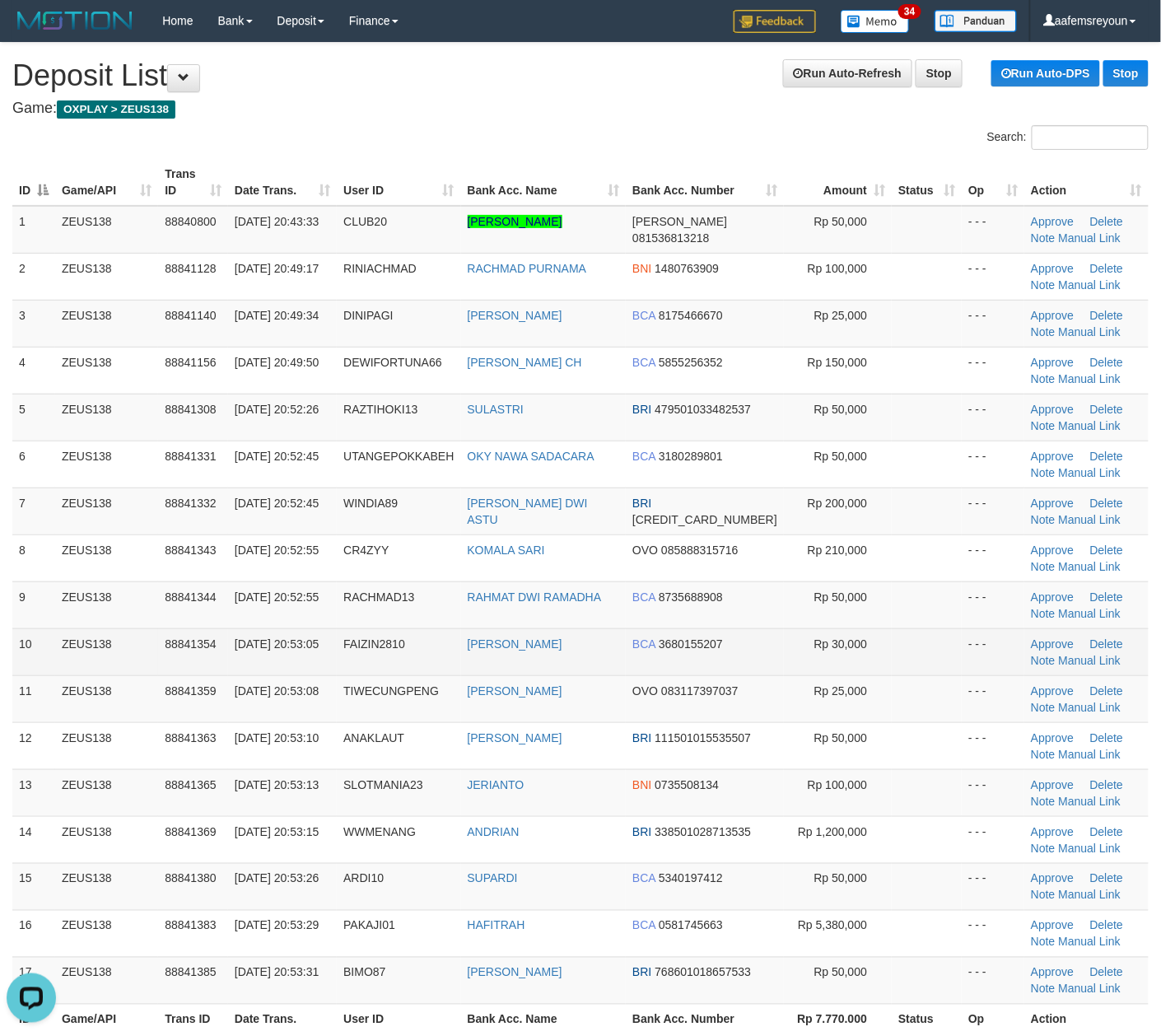
drag, startPoint x: 507, startPoint y: 720, endPoint x: 856, endPoint y: 657, distance: 354.6
click at [537, 698] on td "MUHAMMAD JIHAD" at bounding box center [544, 699] width 166 height 47
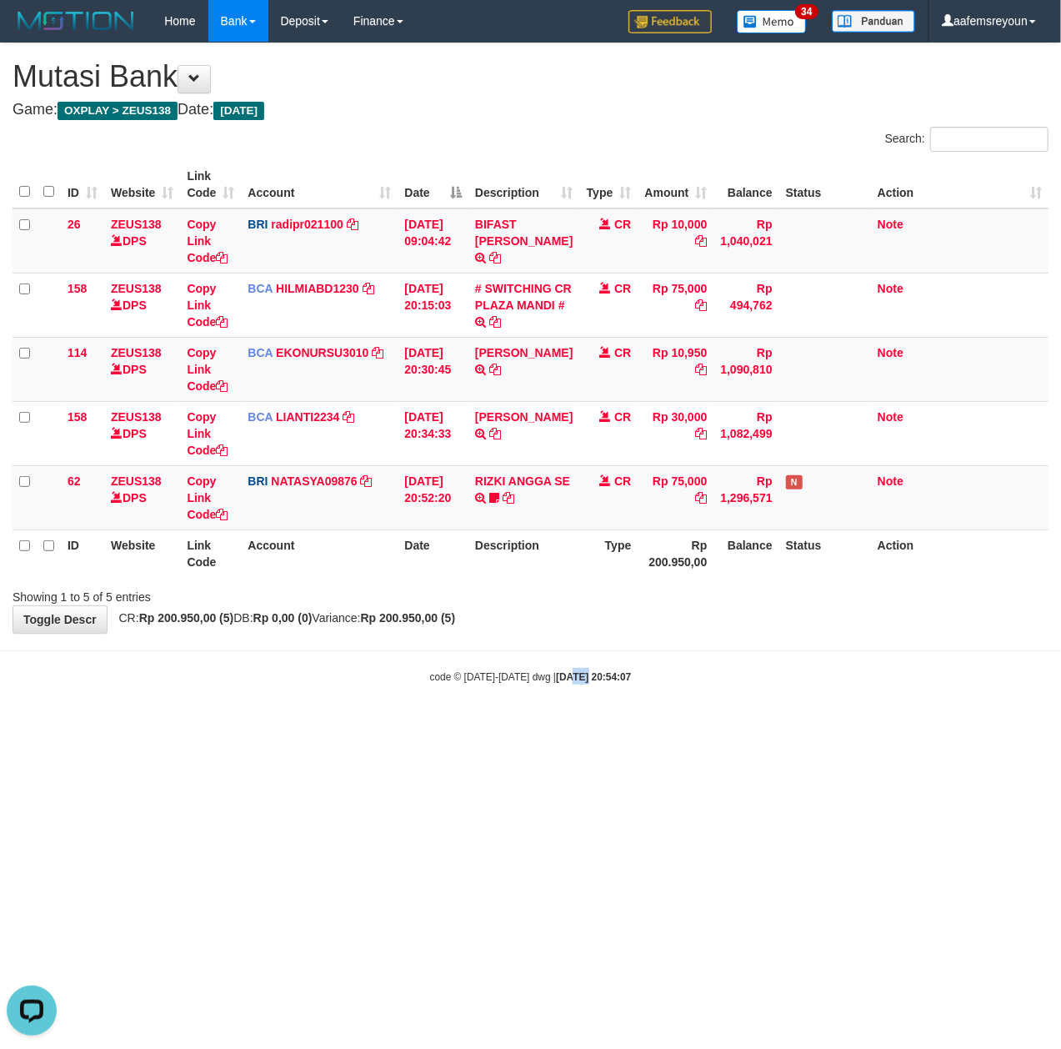
click at [572, 726] on html "Toggle navigation Home Bank Account List Mutasi Bank Search Sync Note Mutasi De…" at bounding box center [530, 363] width 1061 height 726
drag, startPoint x: 635, startPoint y: 652, endPoint x: 597, endPoint y: 637, distance: 41.2
click at [625, 645] on body "Toggle navigation Home Bank Account List Mutasi Bank Search Sync Note Mutasi De…" at bounding box center [530, 363] width 1061 height 726
click at [614, 726] on html "Toggle navigation Home Bank Account List Mutasi Bank Search Sync Note Mutasi De…" at bounding box center [530, 363] width 1061 height 726
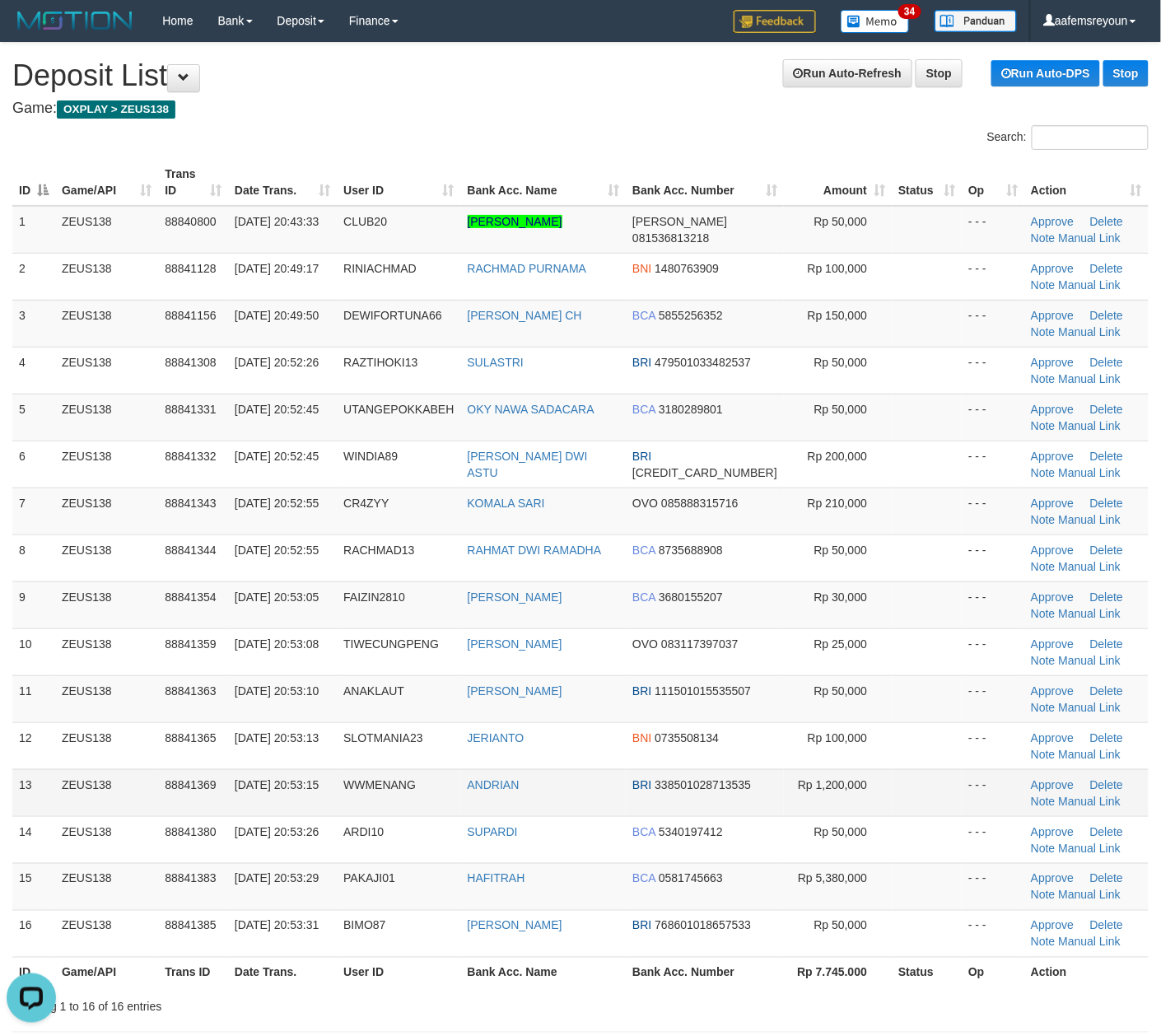
drag, startPoint x: 797, startPoint y: 801, endPoint x: 909, endPoint y: 795, distance: 112.2
click at [802, 795] on td "Rp 1,200,000" at bounding box center [837, 793] width 108 height 47
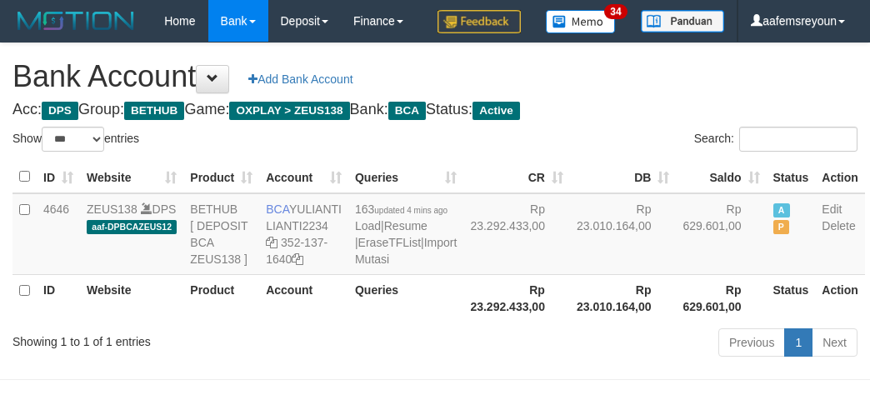
select select "***"
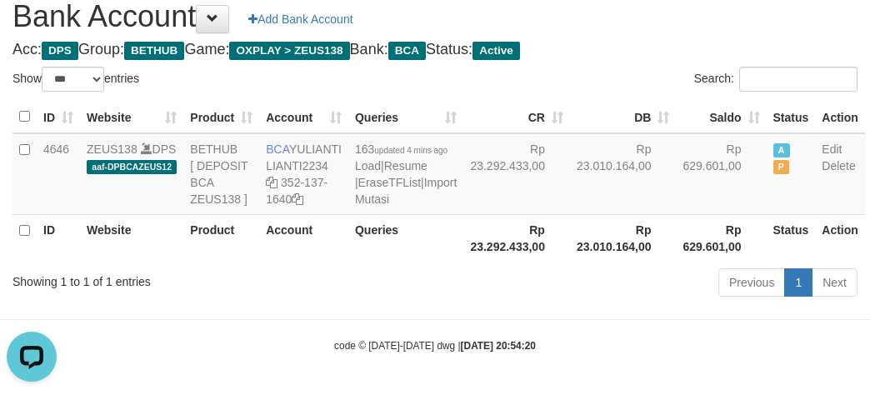
drag, startPoint x: 507, startPoint y: 355, endPoint x: 521, endPoint y: 362, distance: 15.7
click at [507, 354] on body "Toggle navigation Home Bank Account List Mutasi Bank Search Sync Note Mutasi De…" at bounding box center [435, 167] width 870 height 455
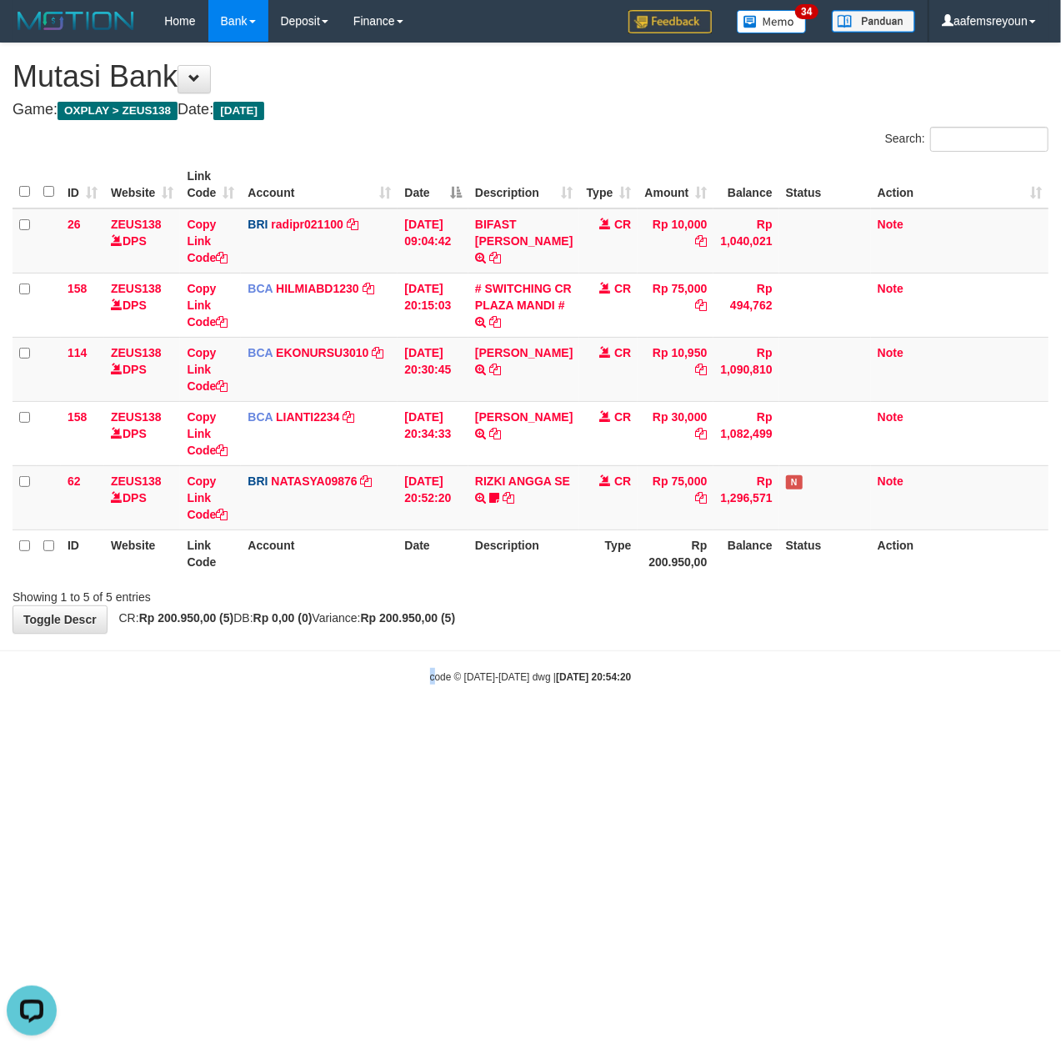
drag, startPoint x: 431, startPoint y: 800, endPoint x: 150, endPoint y: 798, distance: 281.0
click at [432, 726] on html "Toggle navigation Home Bank Account List Mutasi Bank Search Sync Note Mutasi De…" at bounding box center [530, 363] width 1061 height 726
drag, startPoint x: 510, startPoint y: 789, endPoint x: 644, endPoint y: 799, distance: 133.8
click at [514, 726] on html "Toggle navigation Home Bank Account List Mutasi Bank Search Sync Note Mutasi De…" at bounding box center [530, 363] width 1061 height 726
click at [682, 726] on html "Toggle navigation Home Bank Account List Mutasi Bank Search Sync Note Mutasi De…" at bounding box center [530, 363] width 1061 height 726
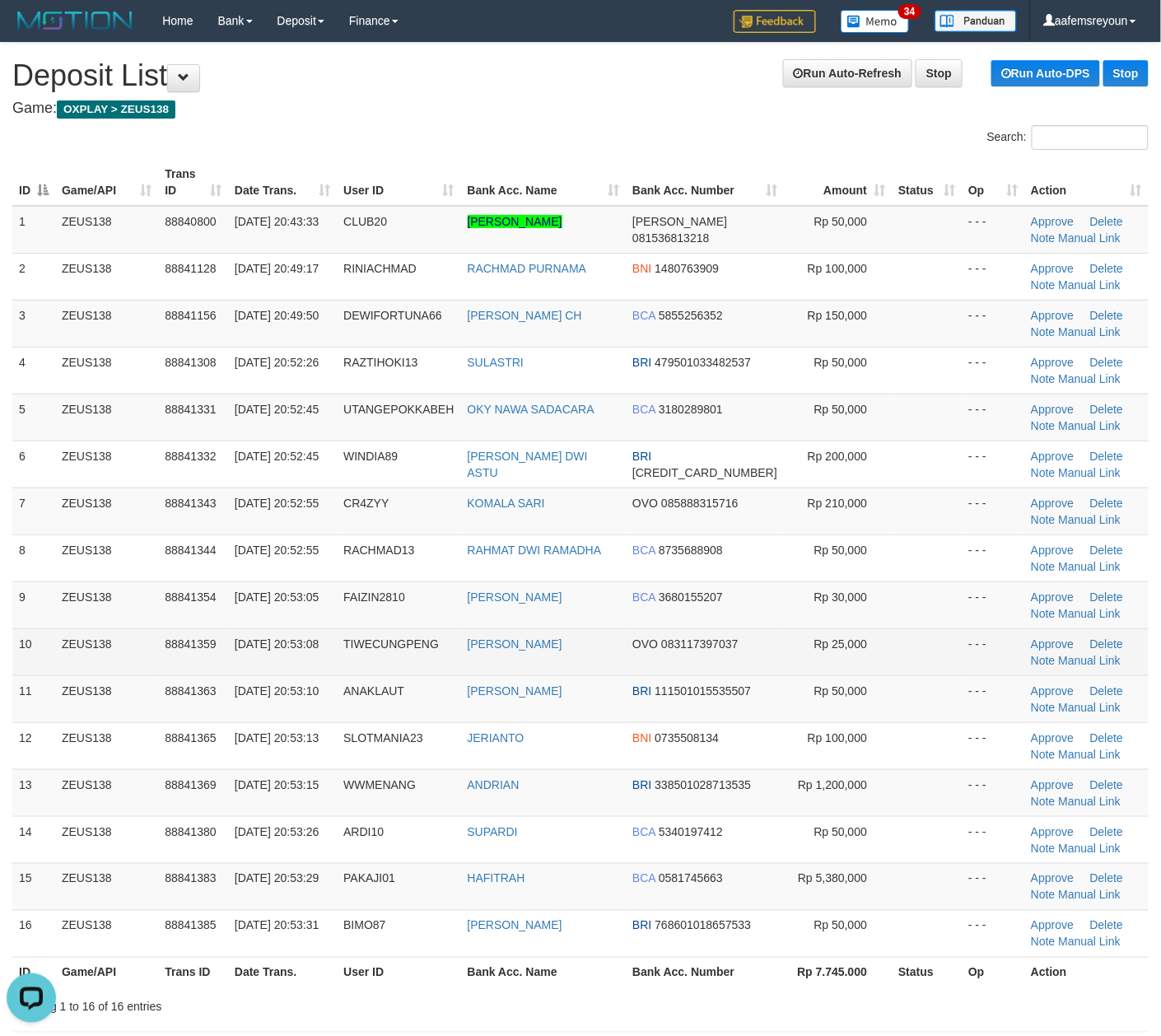
click at [647, 650] on tr "10 ZEUS138 88841359 30/09/2025 20:53:08 TIWECUNGPENG MUHAMMAD JIHAD OVO 0831173…" at bounding box center [580, 652] width 1136 height 47
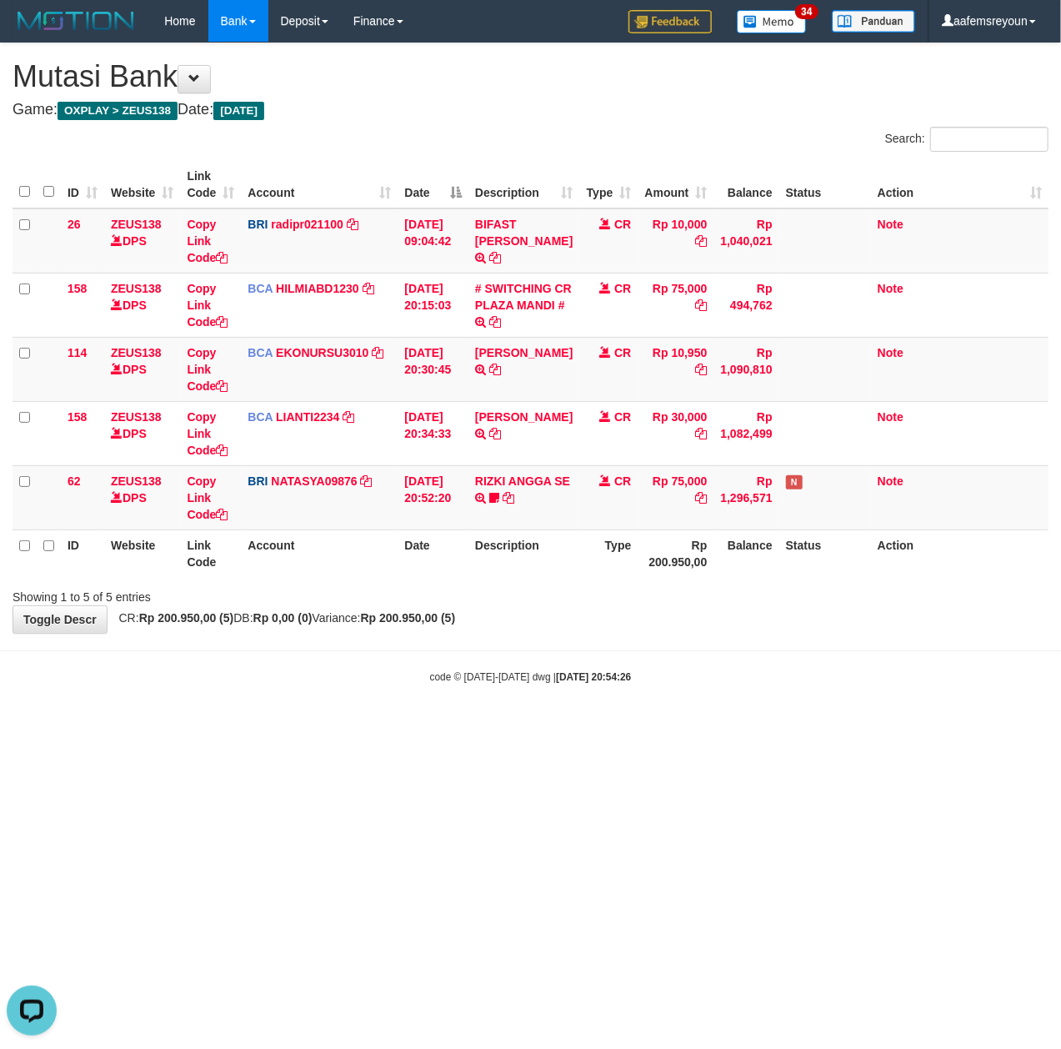
drag, startPoint x: 238, startPoint y: 797, endPoint x: 254, endPoint y: 797, distance: 15.8
click at [254, 726] on html "Toggle navigation Home Bank Account List Mutasi Bank Search Sync Note Mutasi De…" at bounding box center [530, 363] width 1061 height 726
drag, startPoint x: 814, startPoint y: 728, endPoint x: 888, endPoint y: 769, distance: 84.7
click at [849, 726] on html "Toggle navigation Home Bank Account List Mutasi Bank Search Sync Note Mutasi De…" at bounding box center [530, 363] width 1061 height 726
drag, startPoint x: 584, startPoint y: 974, endPoint x: 512, endPoint y: 1011, distance: 81.3
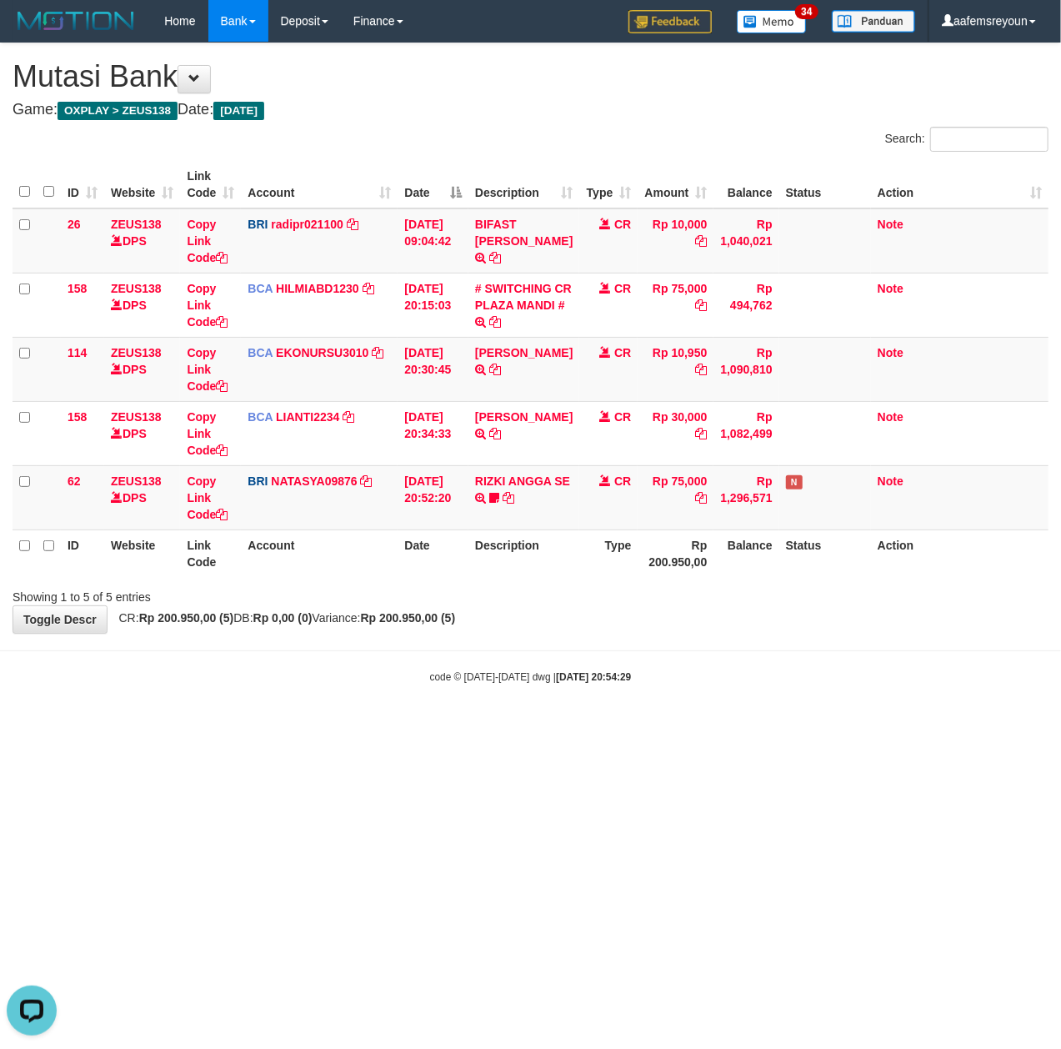
click at [597, 726] on html "Toggle navigation Home Bank Account List Mutasi Bank Search Sync Note Mutasi De…" at bounding box center [530, 363] width 1061 height 726
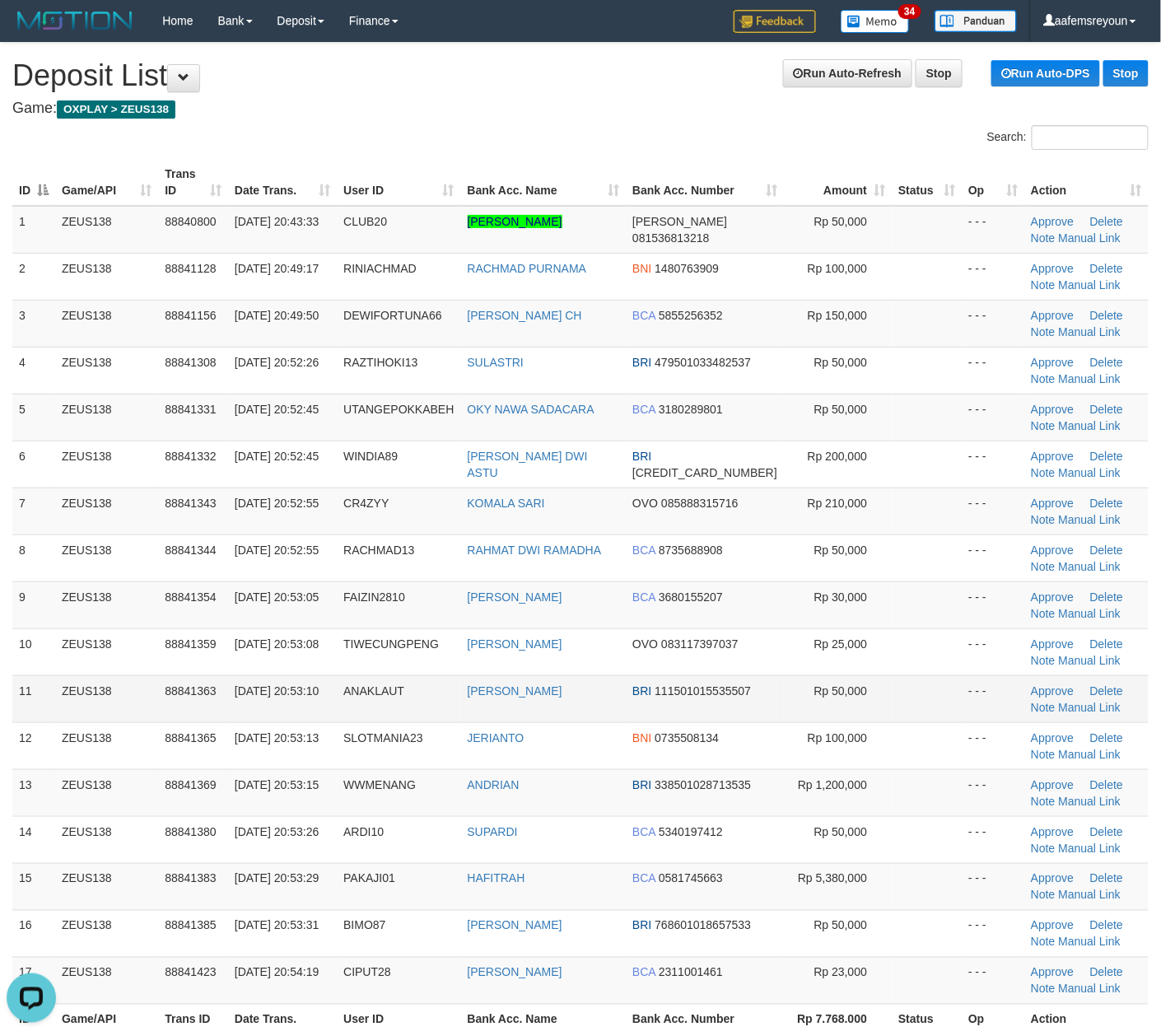
click at [765, 702] on td "BRI 111501015535507" at bounding box center [705, 699] width 158 height 47
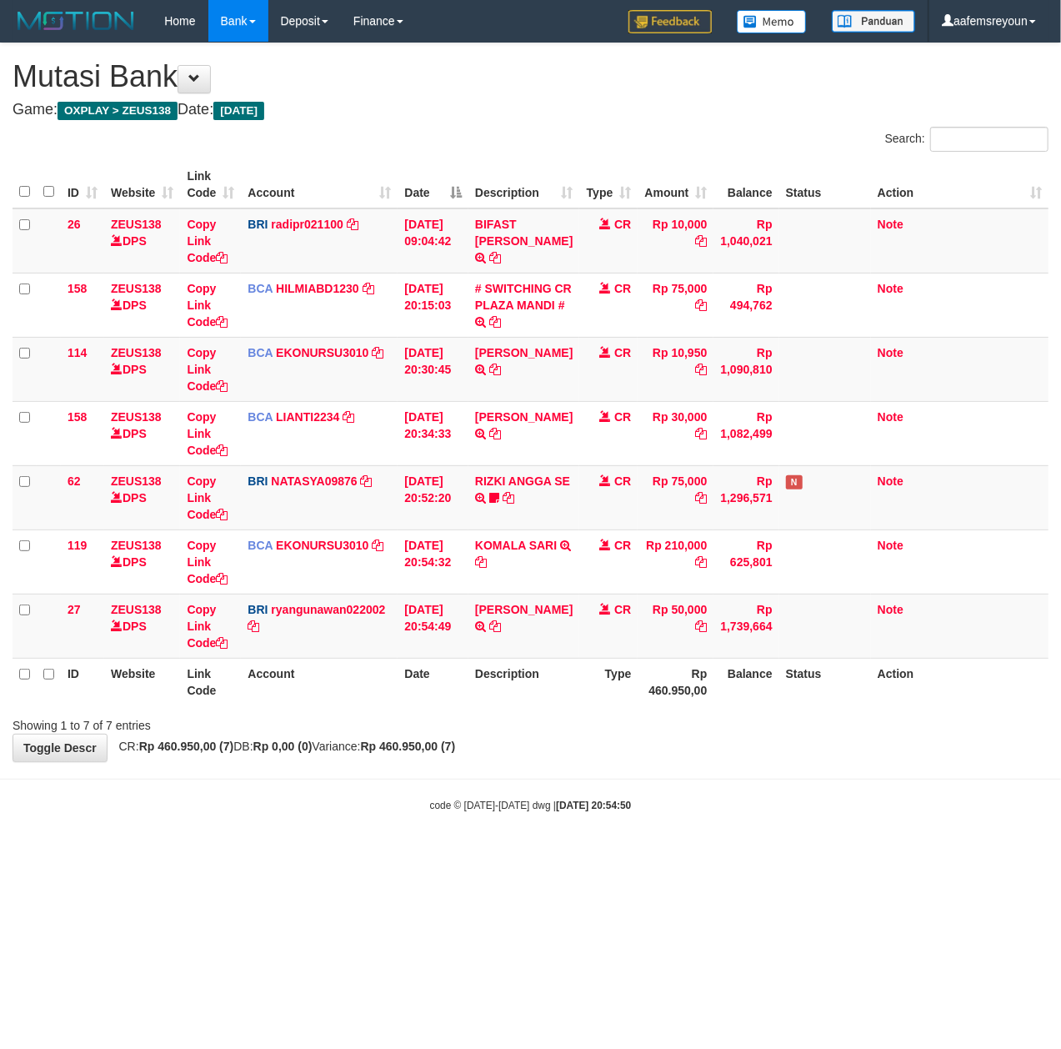
drag, startPoint x: 560, startPoint y: 888, endPoint x: 11, endPoint y: 782, distance: 559.6
click at [557, 855] on html "Toggle navigation Home Bank Account List Mutasi Bank Search Sync Note Mutasi De…" at bounding box center [530, 427] width 1061 height 855
click at [629, 847] on body "Toggle navigation Home Bank Account List Mutasi Bank Search Sync Note Mutasi De…" at bounding box center [530, 427] width 1061 height 855
drag, startPoint x: 624, startPoint y: 840, endPoint x: 217, endPoint y: 841, distance: 406.9
click at [614, 830] on body "Toggle navigation Home Bank Account List Mutasi Bank Search Sync Note Mutasi De…" at bounding box center [530, 427] width 1061 height 855
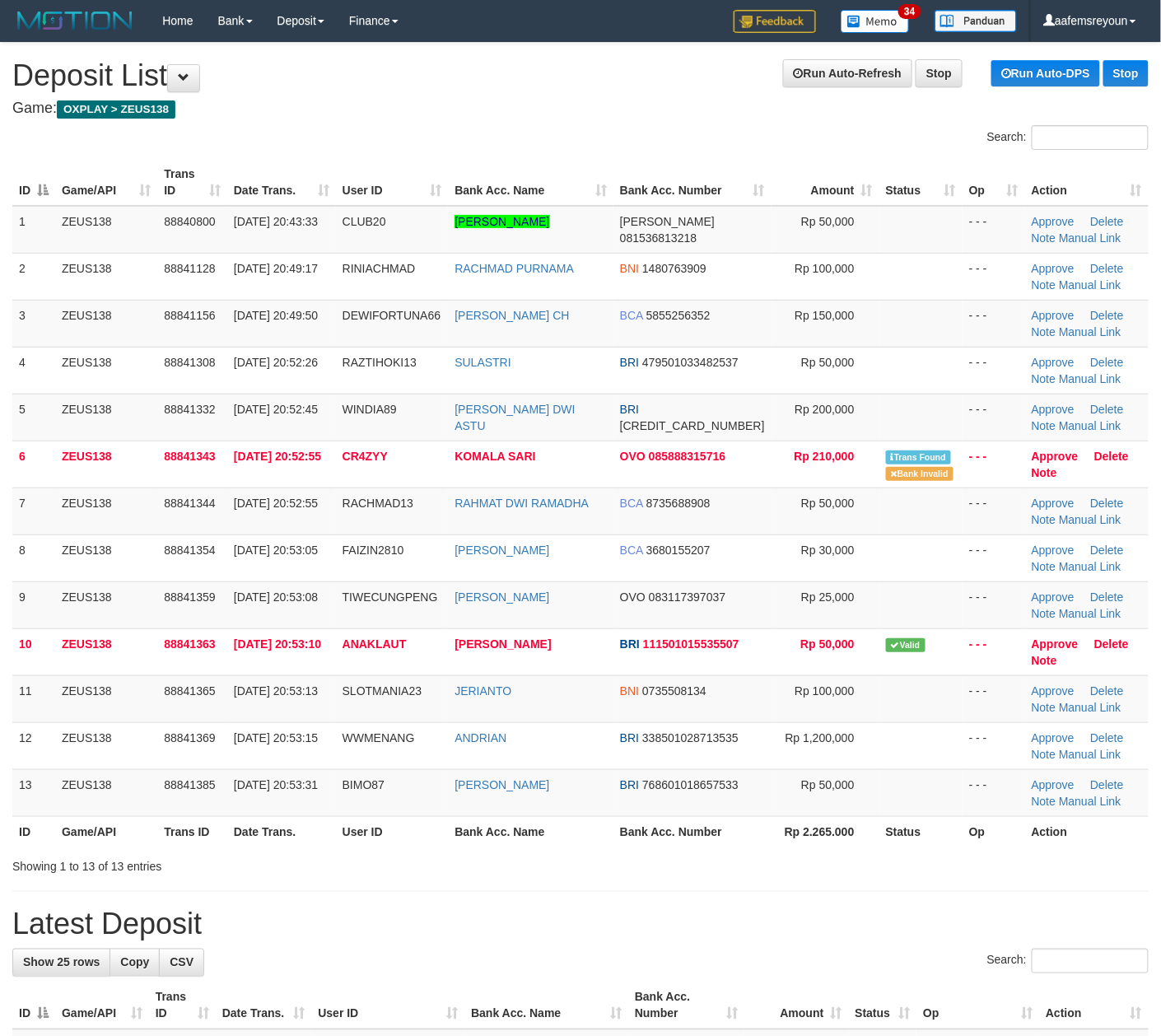
drag, startPoint x: 700, startPoint y: 900, endPoint x: 205, endPoint y: 878, distance: 495.5
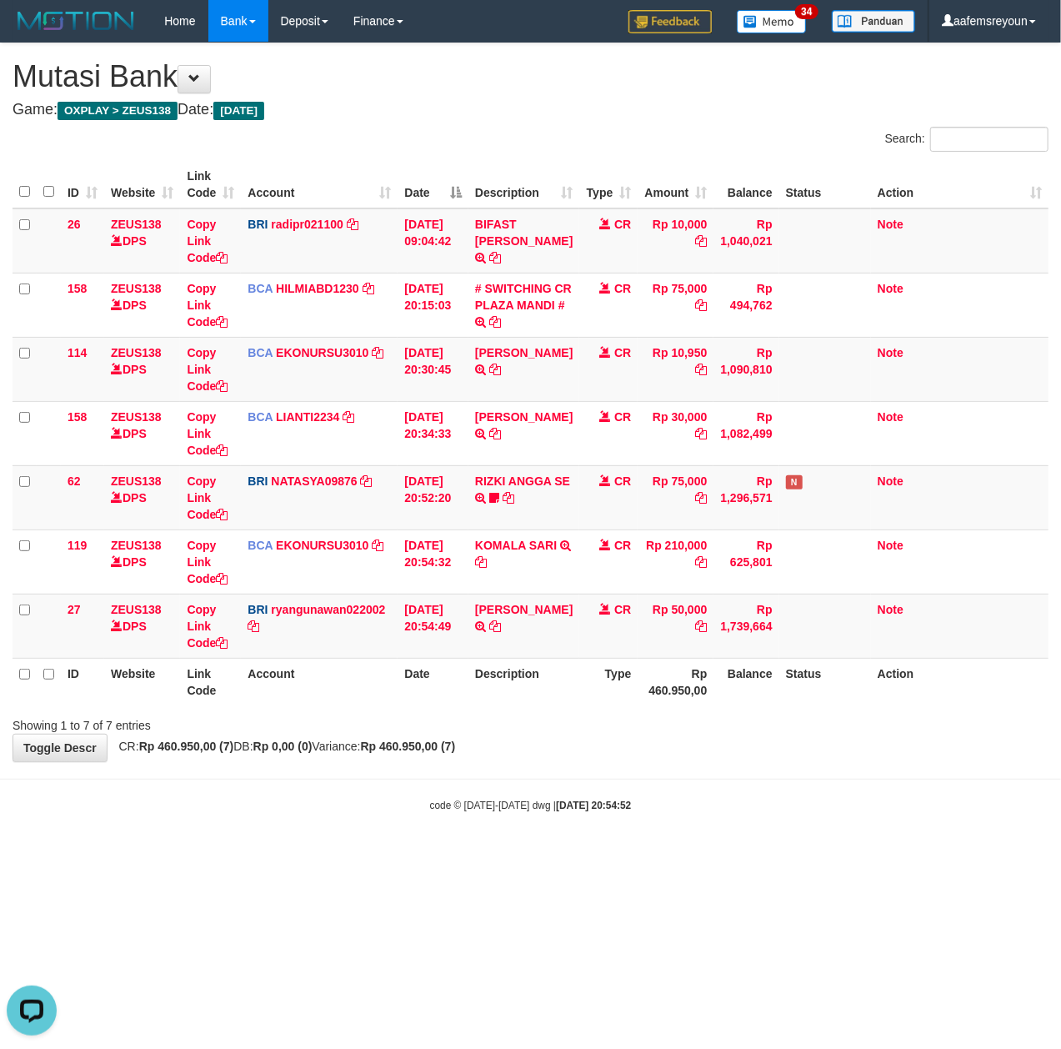
drag, startPoint x: 618, startPoint y: 864, endPoint x: 14, endPoint y: 872, distance: 603.7
click at [614, 855] on html "Toggle navigation Home Bank Account List Mutasi Bank Search Sync Note Mutasi De…" at bounding box center [530, 427] width 1061 height 855
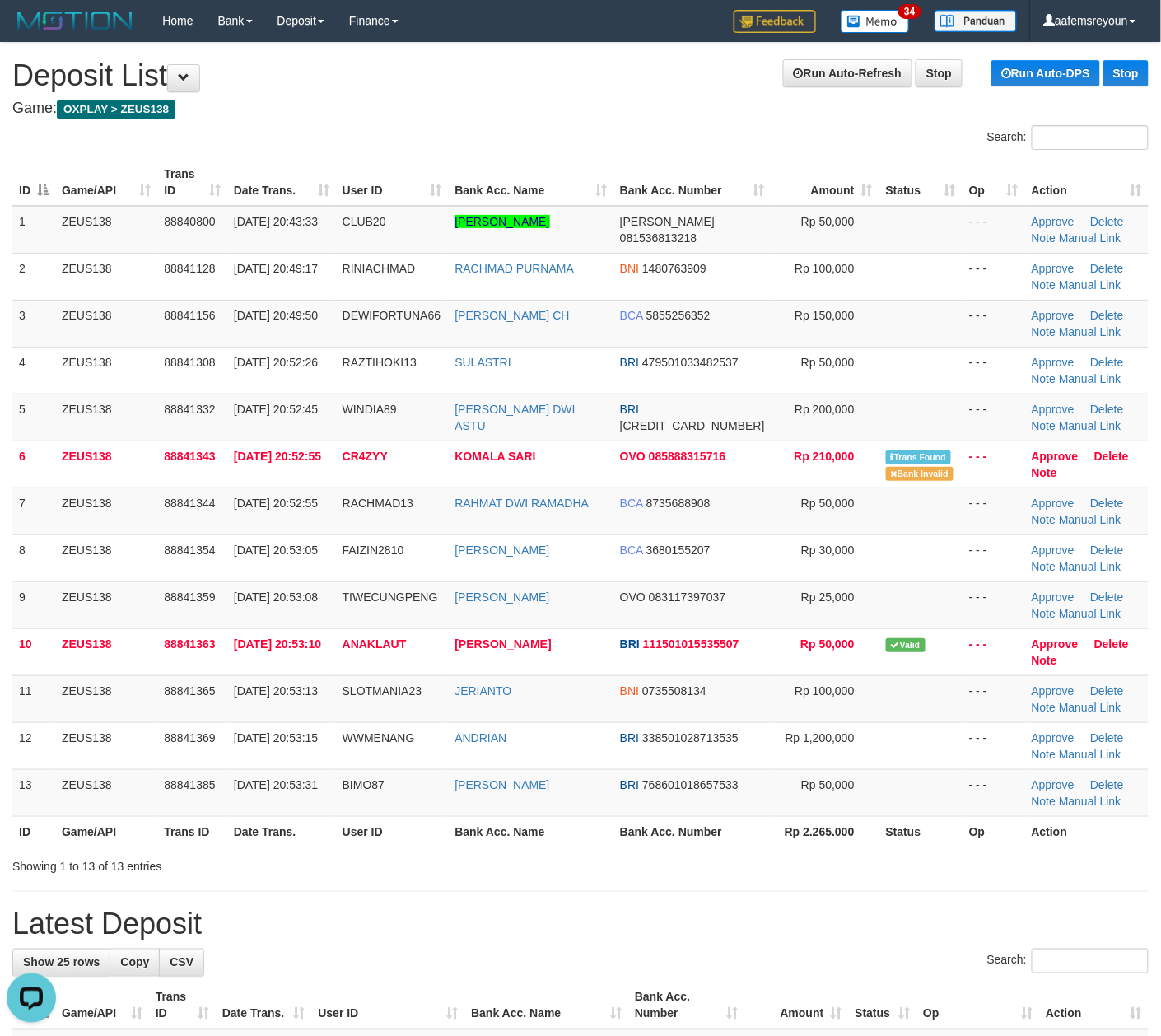
drag, startPoint x: 604, startPoint y: 831, endPoint x: 775, endPoint y: 819, distance: 171.4
click at [607, 831] on th "Bank Acc. Name" at bounding box center [531, 831] width 166 height 31
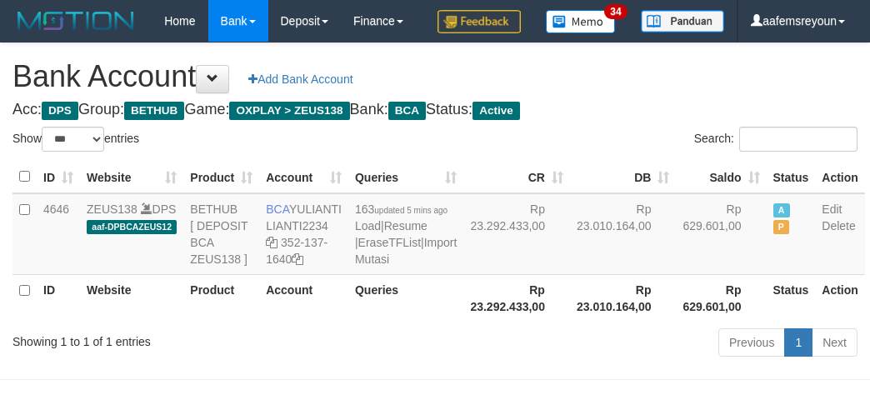
select select "***"
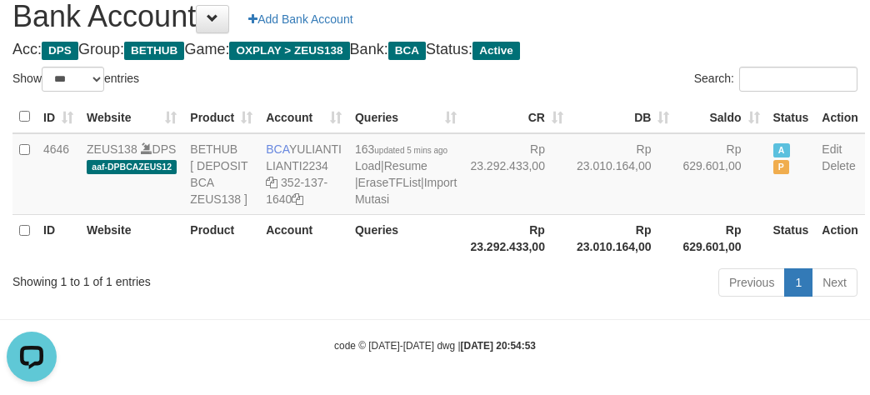
click at [514, 355] on body "Toggle navigation Home Bank Account List Mutasi Bank Search Sync Note Mutasi De…" at bounding box center [435, 167] width 870 height 455
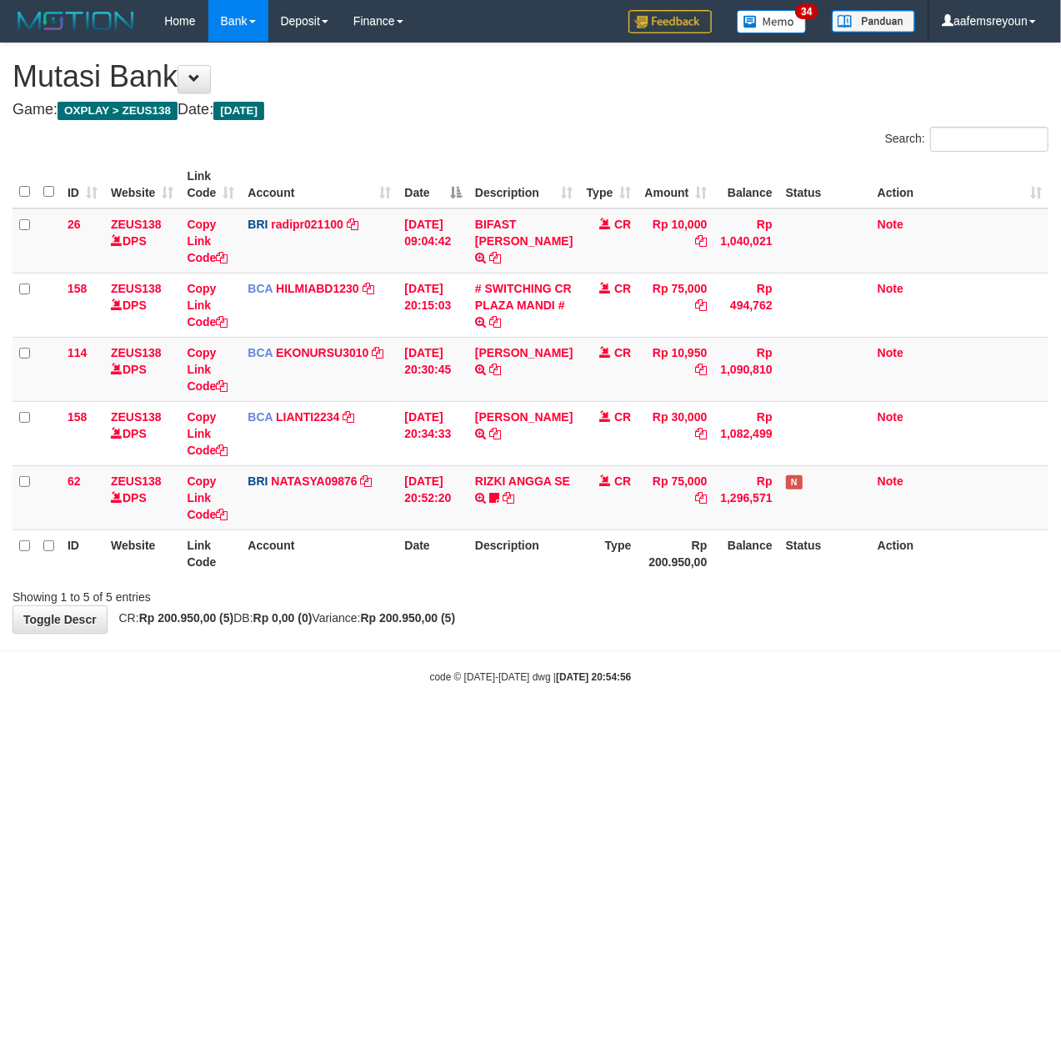
click at [575, 726] on html "Toggle navigation Home Bank Account List Mutasi Bank Search Sync Note Mutasi De…" at bounding box center [530, 363] width 1061 height 726
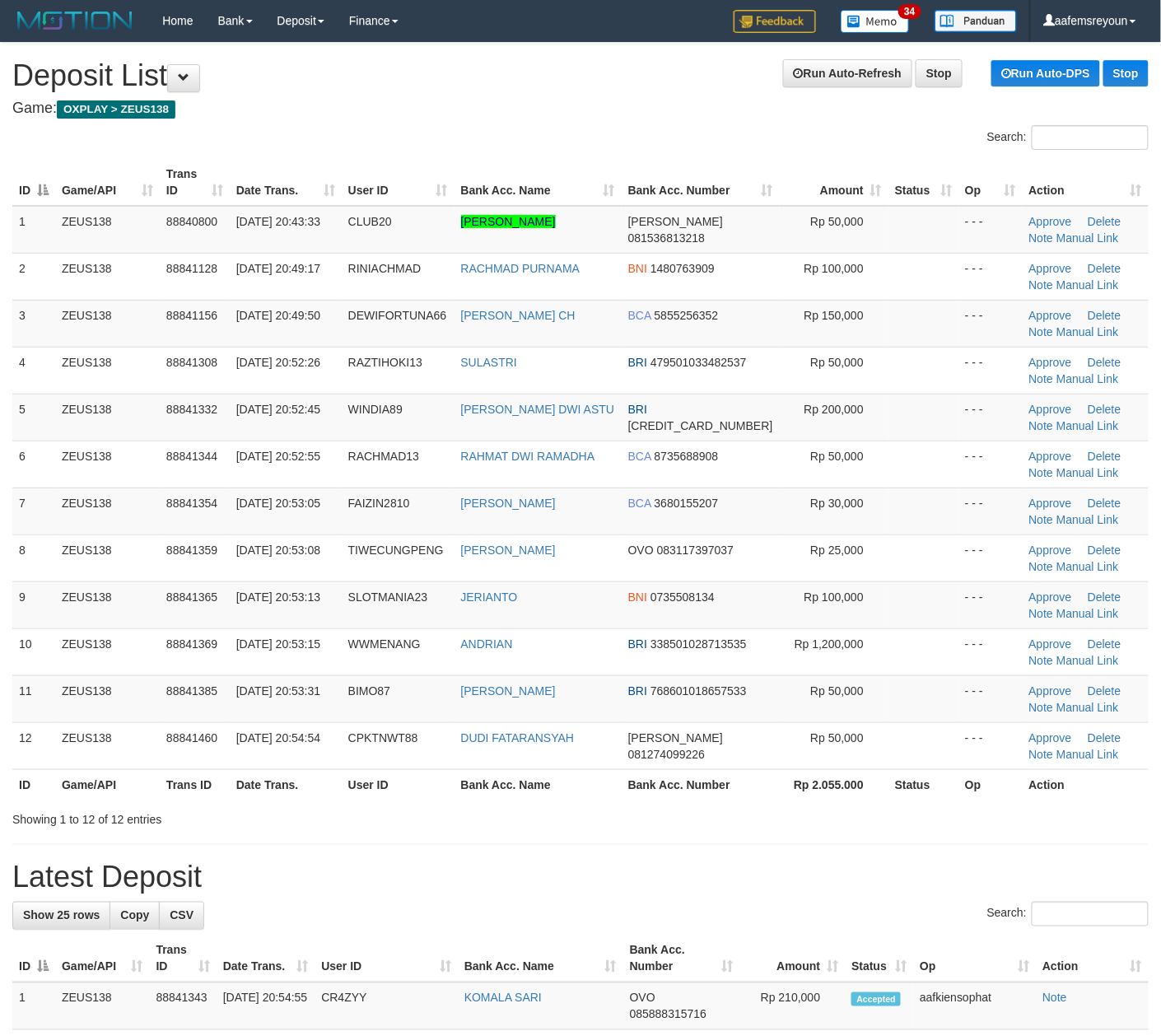
drag, startPoint x: 659, startPoint y: 817, endPoint x: 884, endPoint y: 822, distance: 225.1
click at [688, 814] on div "Showing 1 to 12 of 12 entries" at bounding box center [580, 816] width 1161 height 23
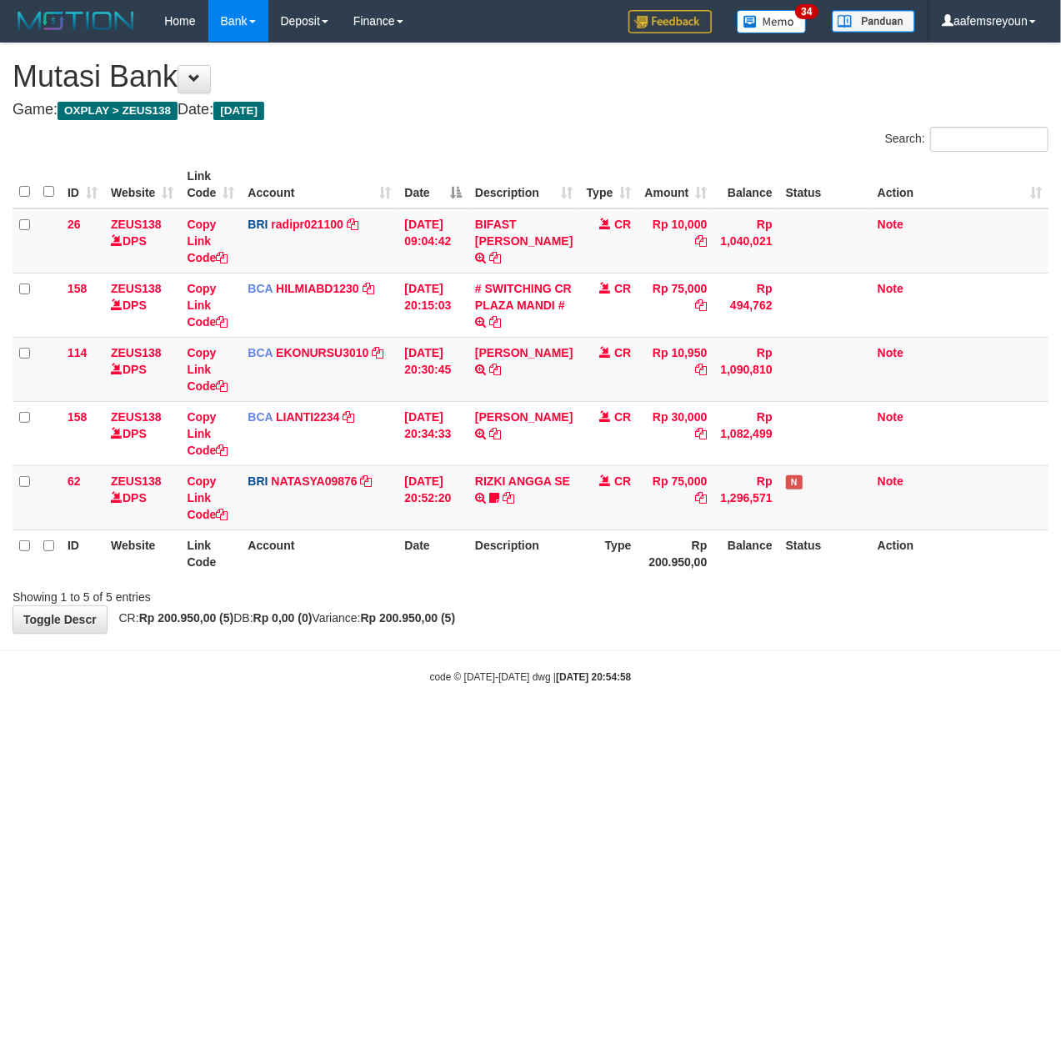
drag, startPoint x: 630, startPoint y: 731, endPoint x: 585, endPoint y: 719, distance: 46.7
click at [605, 726] on html "Toggle navigation Home Bank Account List Mutasi Bank Search Sync Note Mutasi De…" at bounding box center [530, 363] width 1061 height 726
click at [272, 712] on body "Toggle navigation Home Bank Account List Mutasi Bank Search Sync Note Mutasi De…" at bounding box center [530, 363] width 1061 height 726
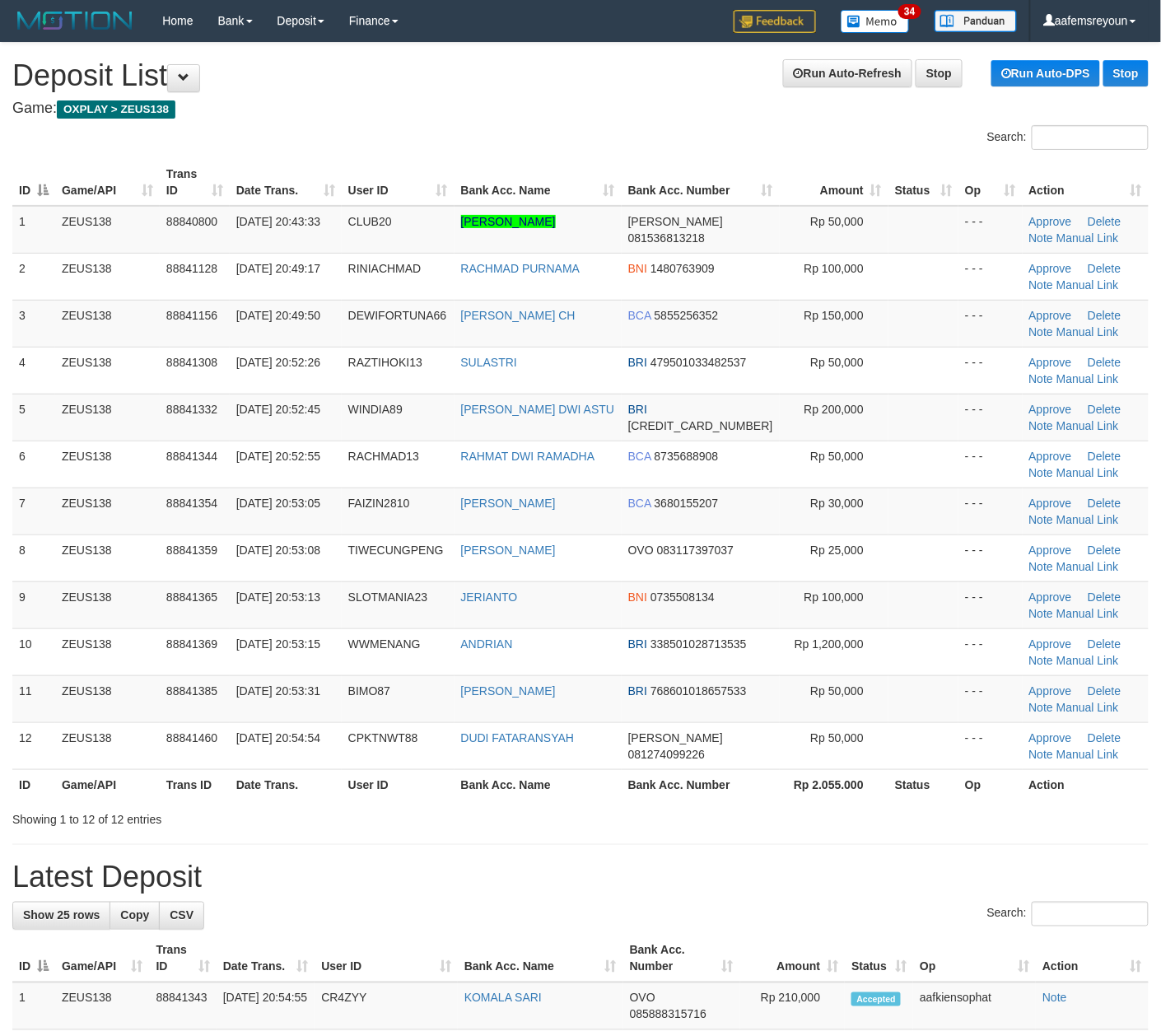
drag, startPoint x: 856, startPoint y: 831, endPoint x: 1162, endPoint y: 839, distance: 306.1
click at [857, 831] on div "**********" at bounding box center [580, 1039] width 1161 height 1993
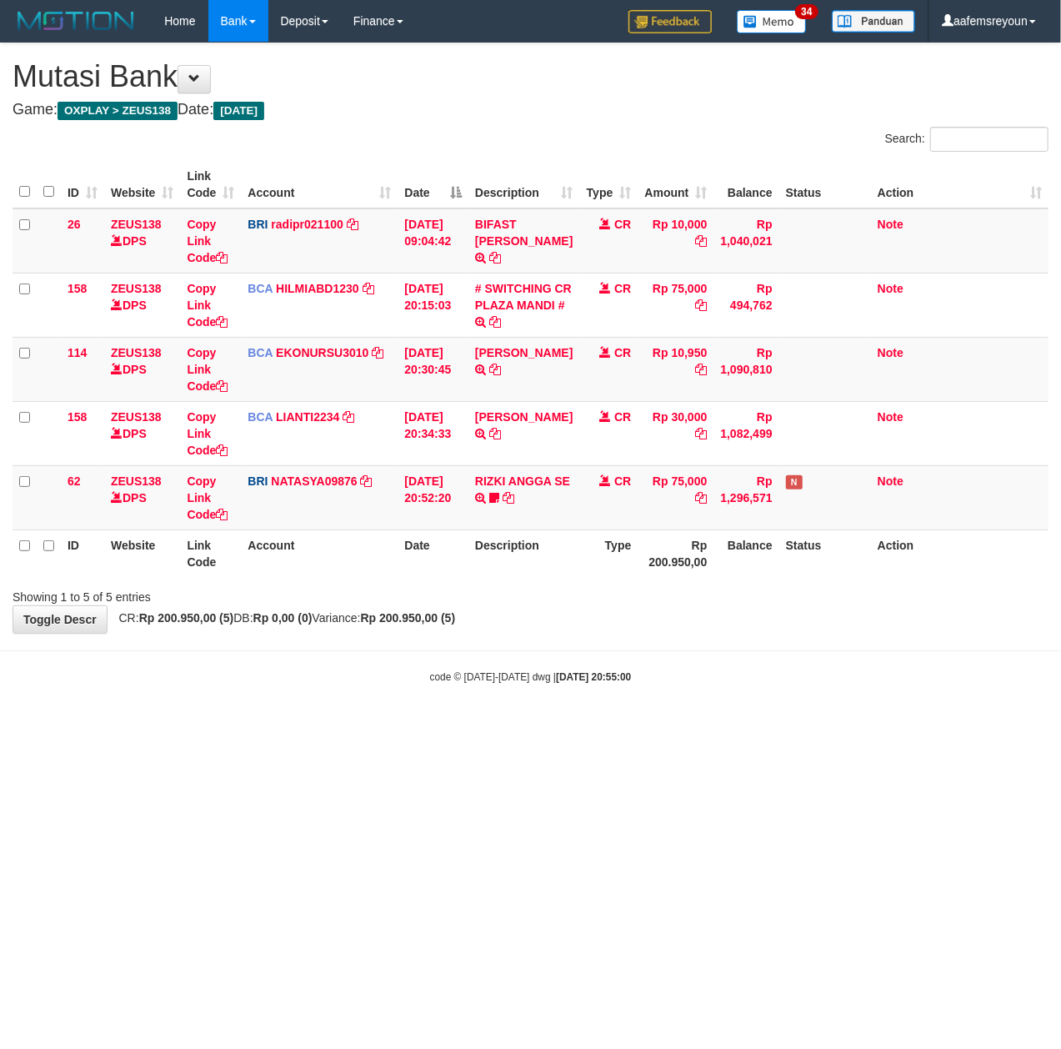
click at [574, 726] on html "Toggle navigation Home Bank Account List Mutasi Bank Search Sync Note Mutasi De…" at bounding box center [530, 363] width 1061 height 726
drag, startPoint x: 601, startPoint y: 847, endPoint x: 122, endPoint y: 870, distance: 480.0
click at [590, 726] on html "Toggle navigation Home Bank Account List Mutasi Bank Search Sync Note Mutasi De…" at bounding box center [530, 363] width 1061 height 726
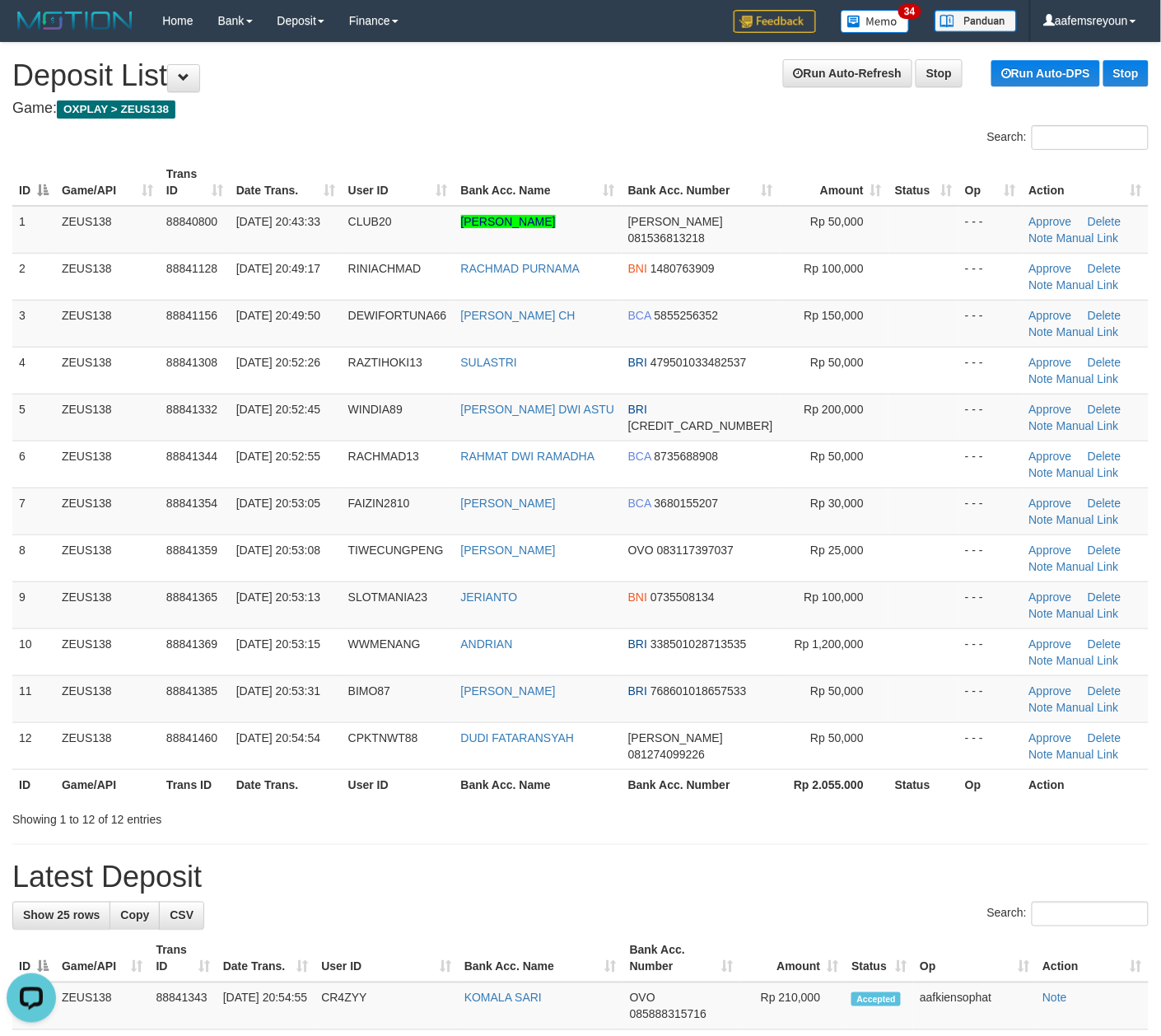
click at [726, 850] on div "**********" at bounding box center [580, 1039] width 1161 height 1993
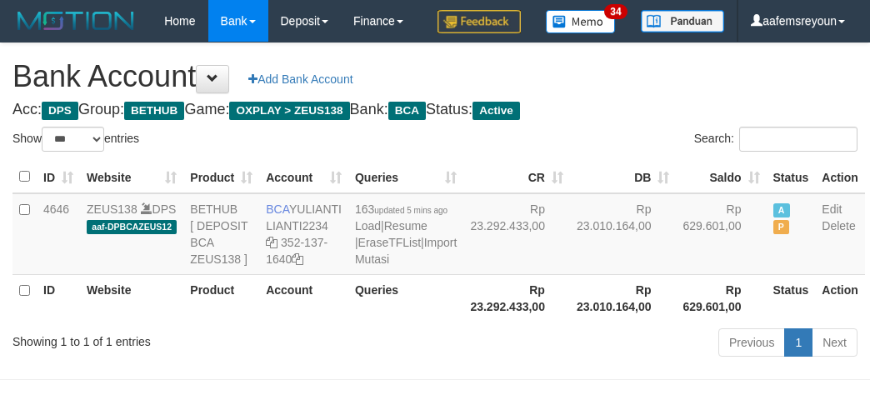
select select "***"
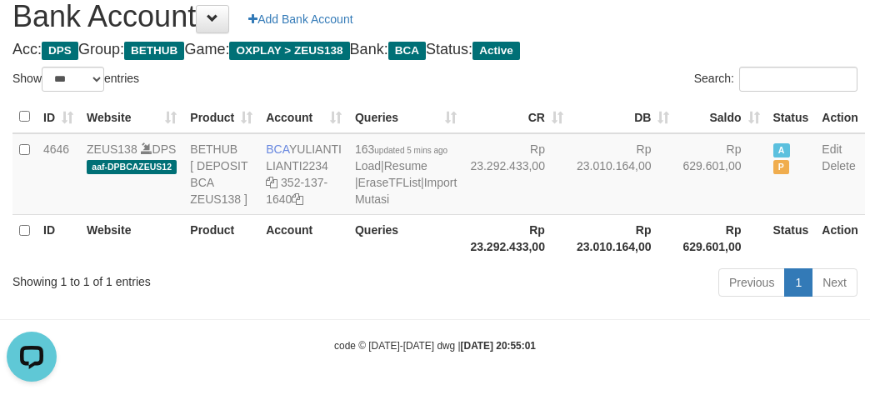
click at [517, 303] on div "Previous 1 Next" at bounding box center [616, 285] width 483 height 36
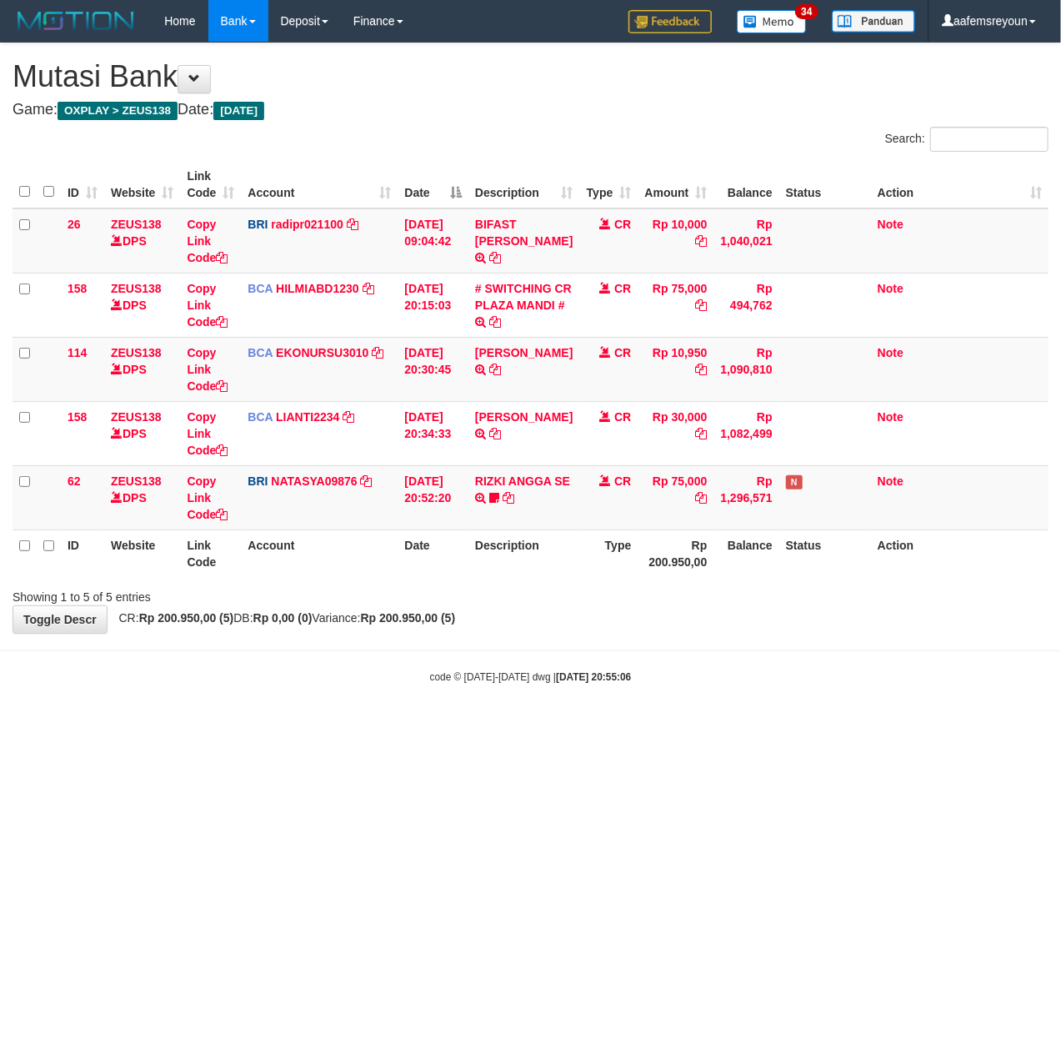
click at [794, 726] on html "Toggle navigation Home Bank Account List Mutasi Bank Search Sync Note Mutasi De…" at bounding box center [530, 363] width 1061 height 726
click at [545, 726] on html "Toggle navigation Home Bank Account List Mutasi Bank Search Sync Note Mutasi De…" at bounding box center [530, 363] width 1061 height 726
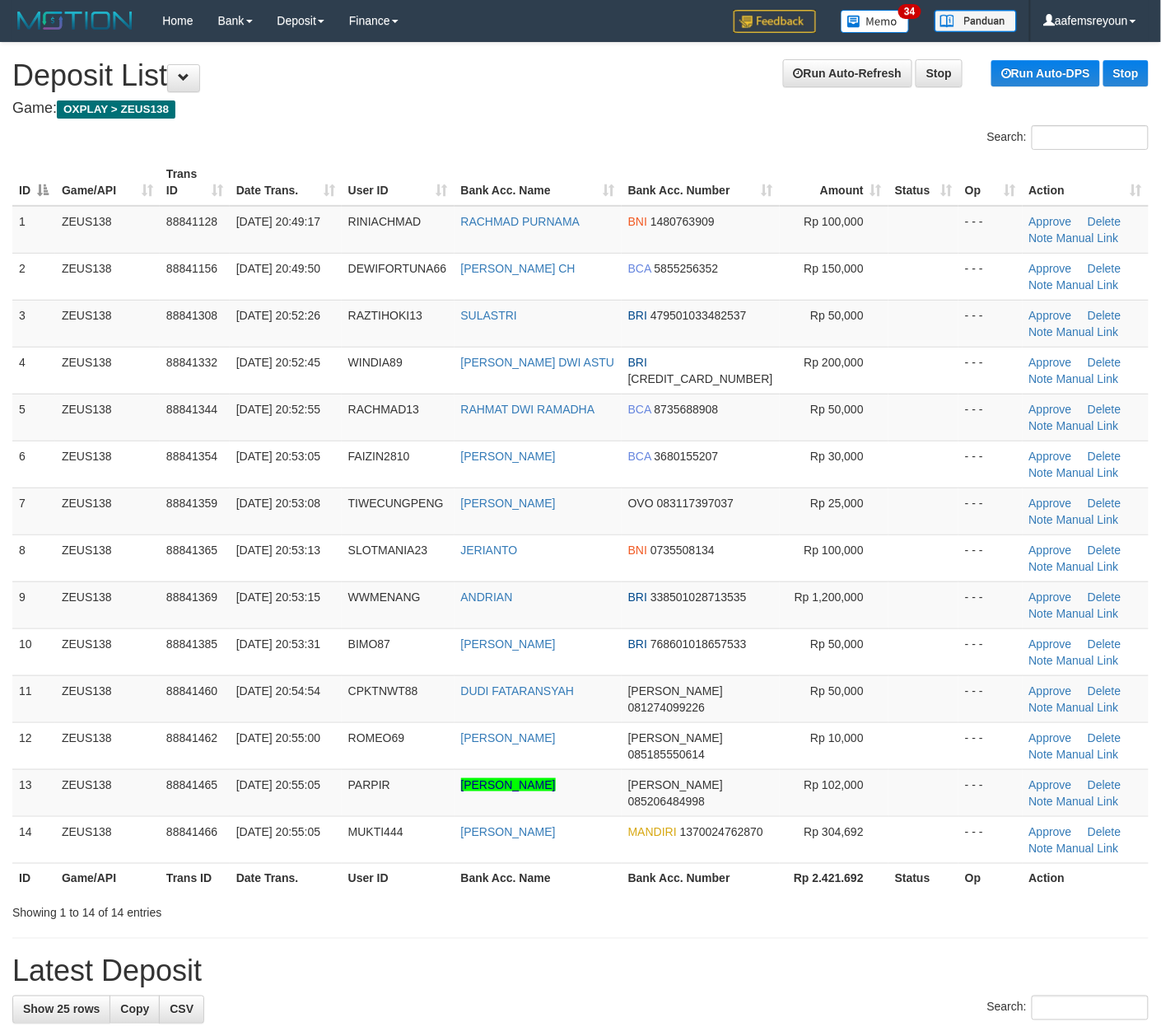
drag, startPoint x: 686, startPoint y: 930, endPoint x: 1171, endPoint y: 874, distance: 488.2
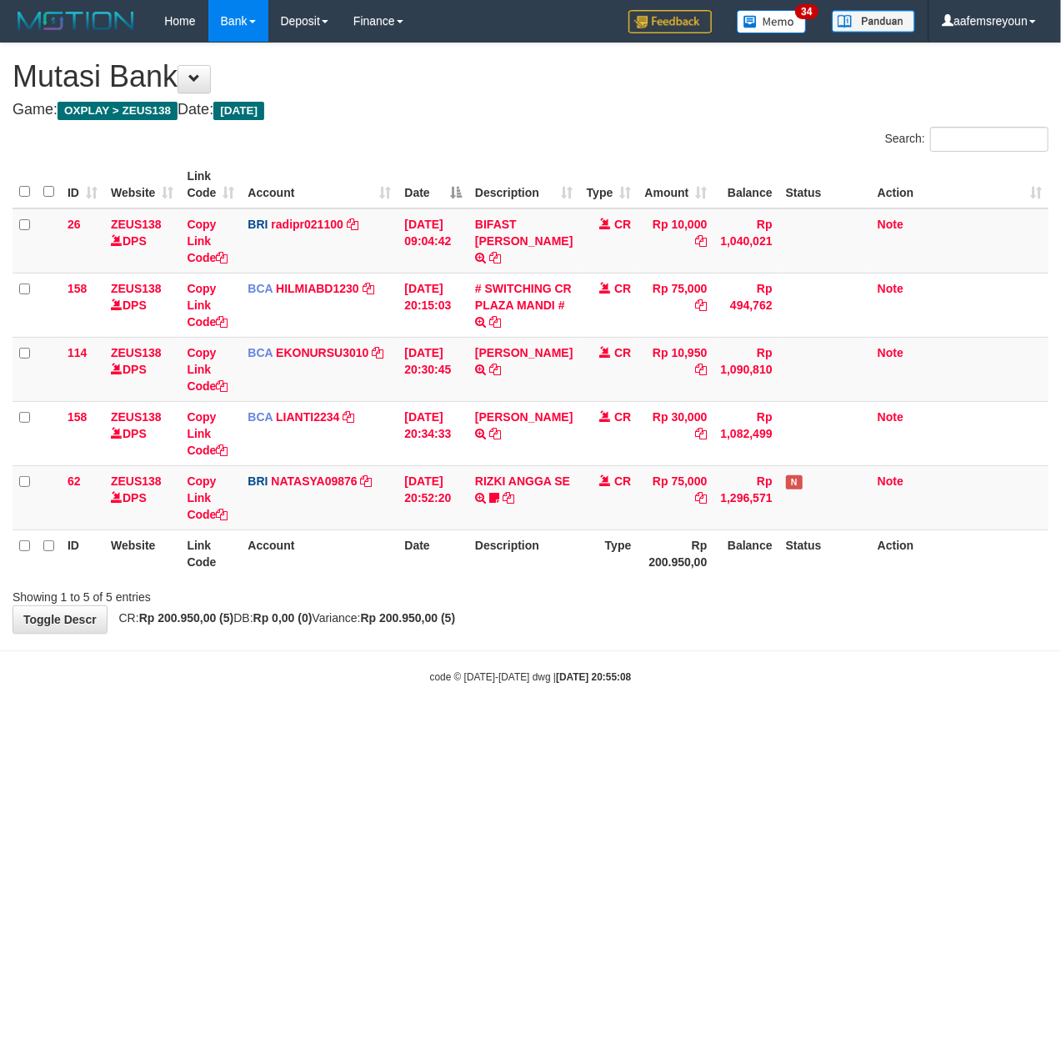
drag, startPoint x: 432, startPoint y: 882, endPoint x: 101, endPoint y: 906, distance: 331.8
click at [404, 726] on html "Toggle navigation Home Bank Account List Mutasi Bank Search Sync Note Mutasi De…" at bounding box center [530, 363] width 1061 height 726
click at [532, 726] on html "Toggle navigation Home Bank Account List Mutasi Bank Search Sync Note Mutasi De…" at bounding box center [530, 363] width 1061 height 726
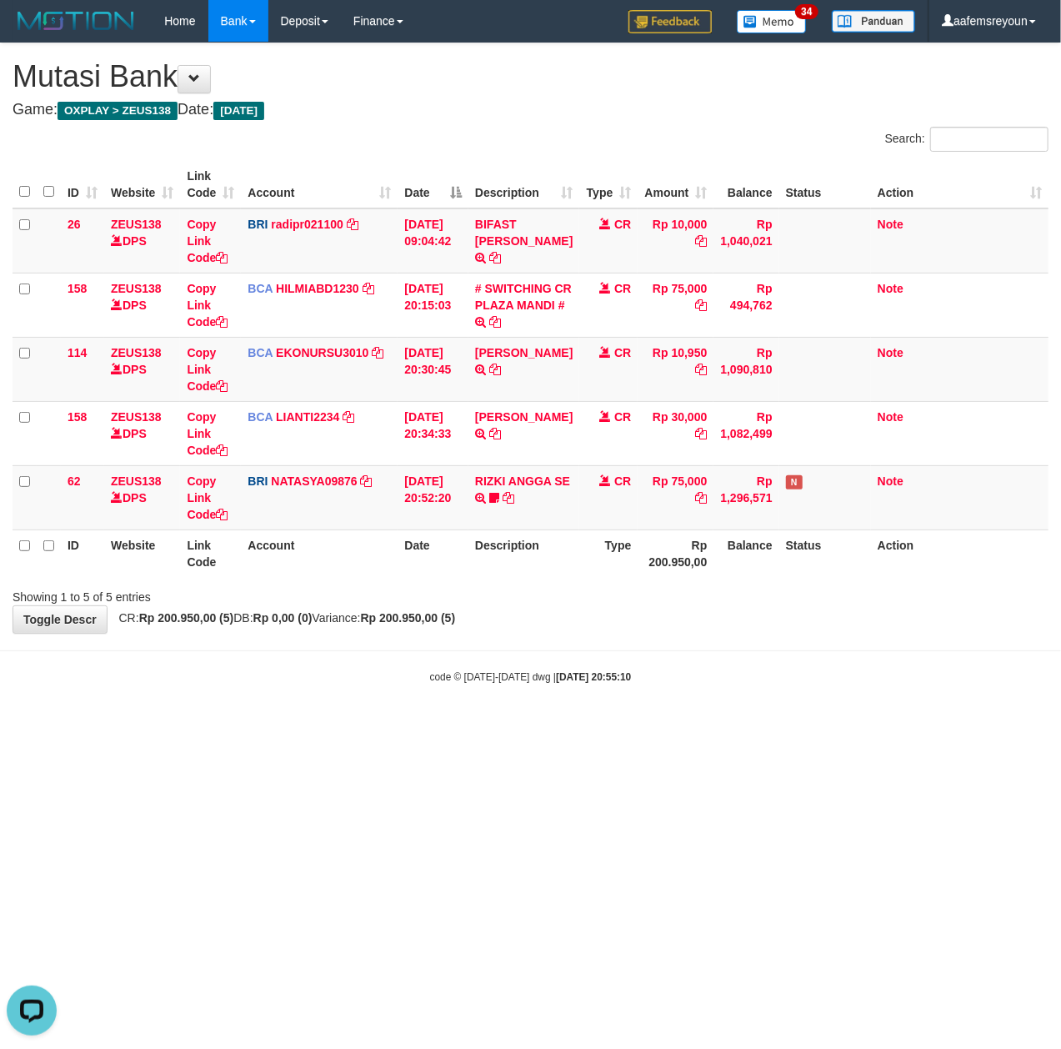
click at [314, 726] on html "Toggle navigation Home Bank Account List Mutasi Bank Search Sync Note Mutasi De…" at bounding box center [530, 363] width 1061 height 726
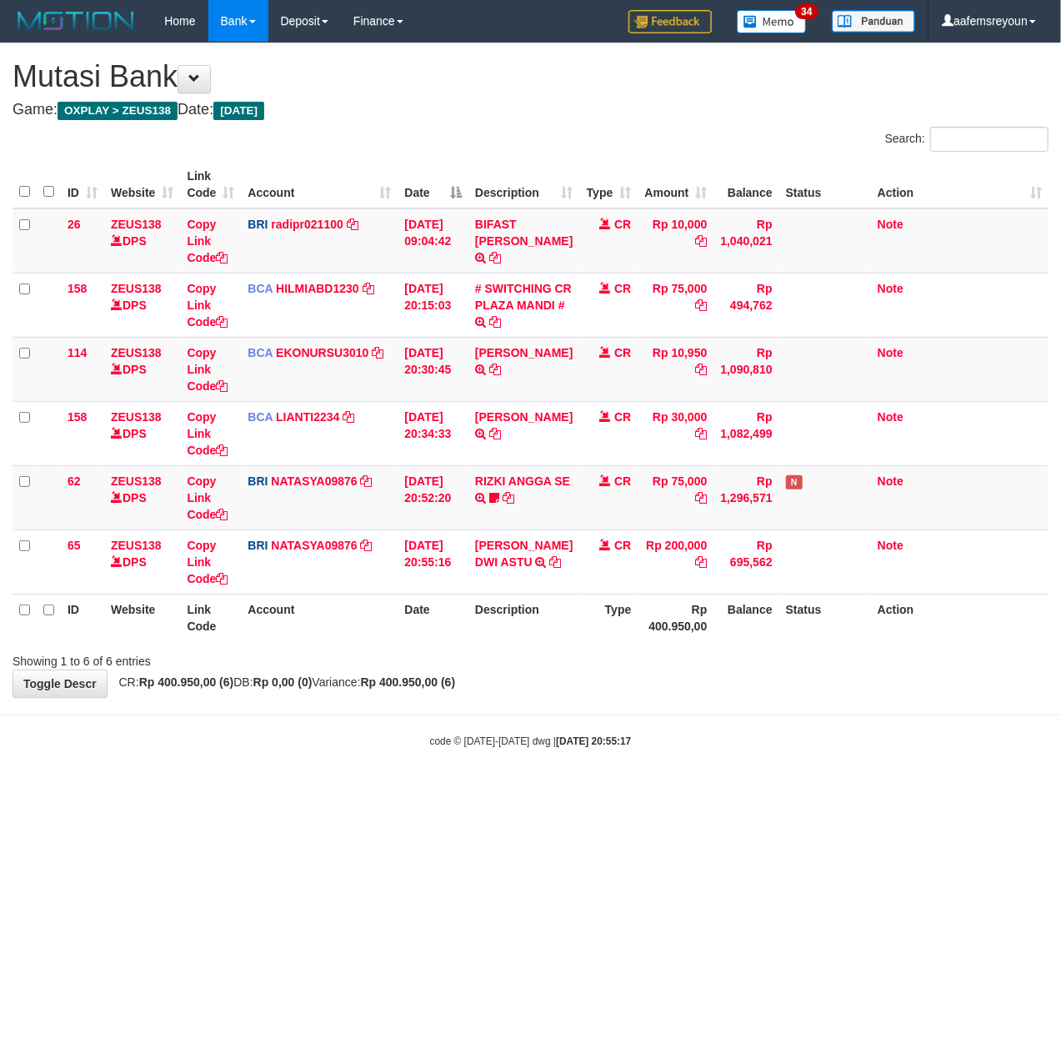
click at [419, 790] on html "Toggle navigation Home Bank Account List Mutasi Bank Search Sync Note Mutasi De…" at bounding box center [530, 395] width 1061 height 790
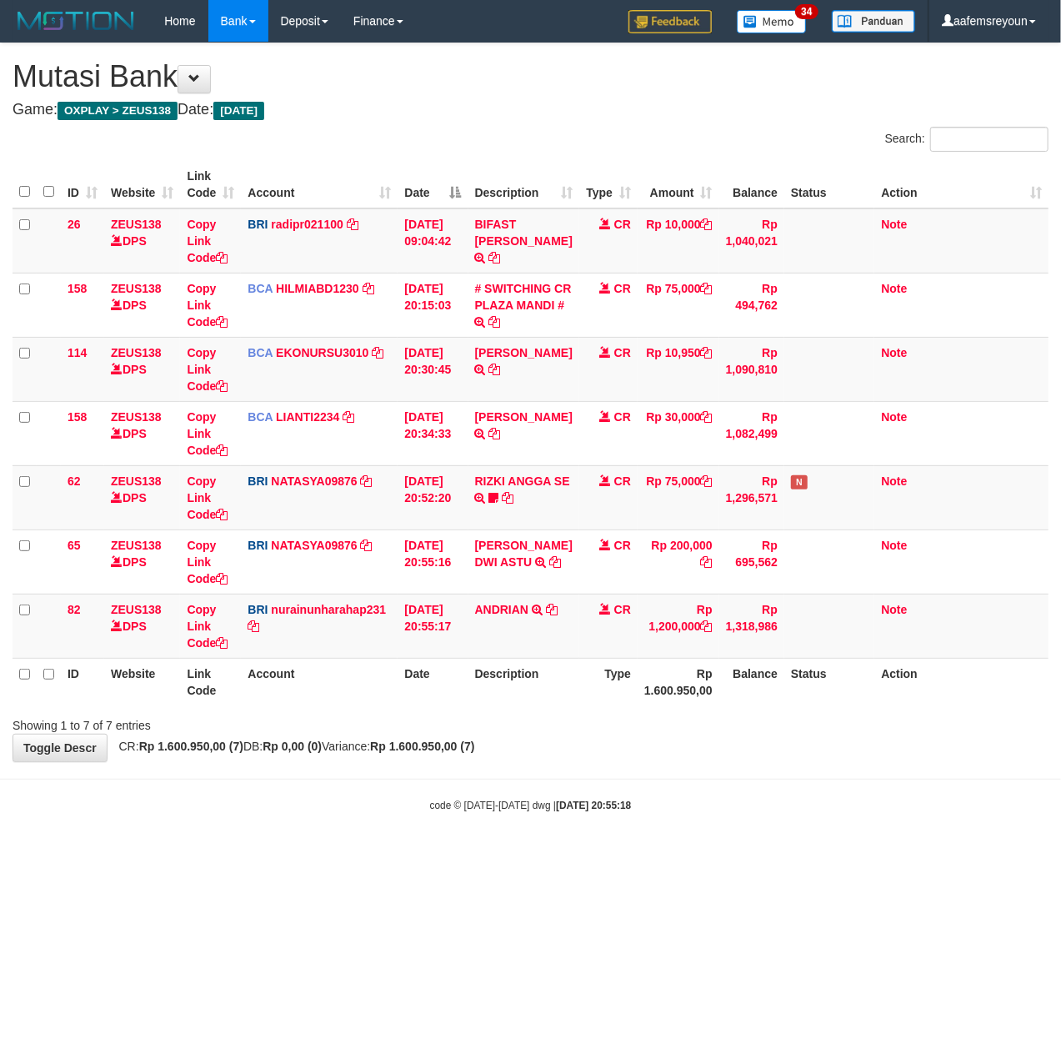
click at [419, 855] on body "Toggle navigation Home Bank Account List Mutasi Bank Search Sync Note Mutasi De…" at bounding box center [530, 427] width 1061 height 855
click at [419, 854] on body "Toggle navigation Home Bank Account List Mutasi Bank Search Sync Note Mutasi De…" at bounding box center [530, 427] width 1061 height 855
drag, startPoint x: 568, startPoint y: 732, endPoint x: 4, endPoint y: 805, distance: 568.4
click at [567, 732] on div "Showing 1 to 7 of 7 entries" at bounding box center [530, 721] width 1061 height 23
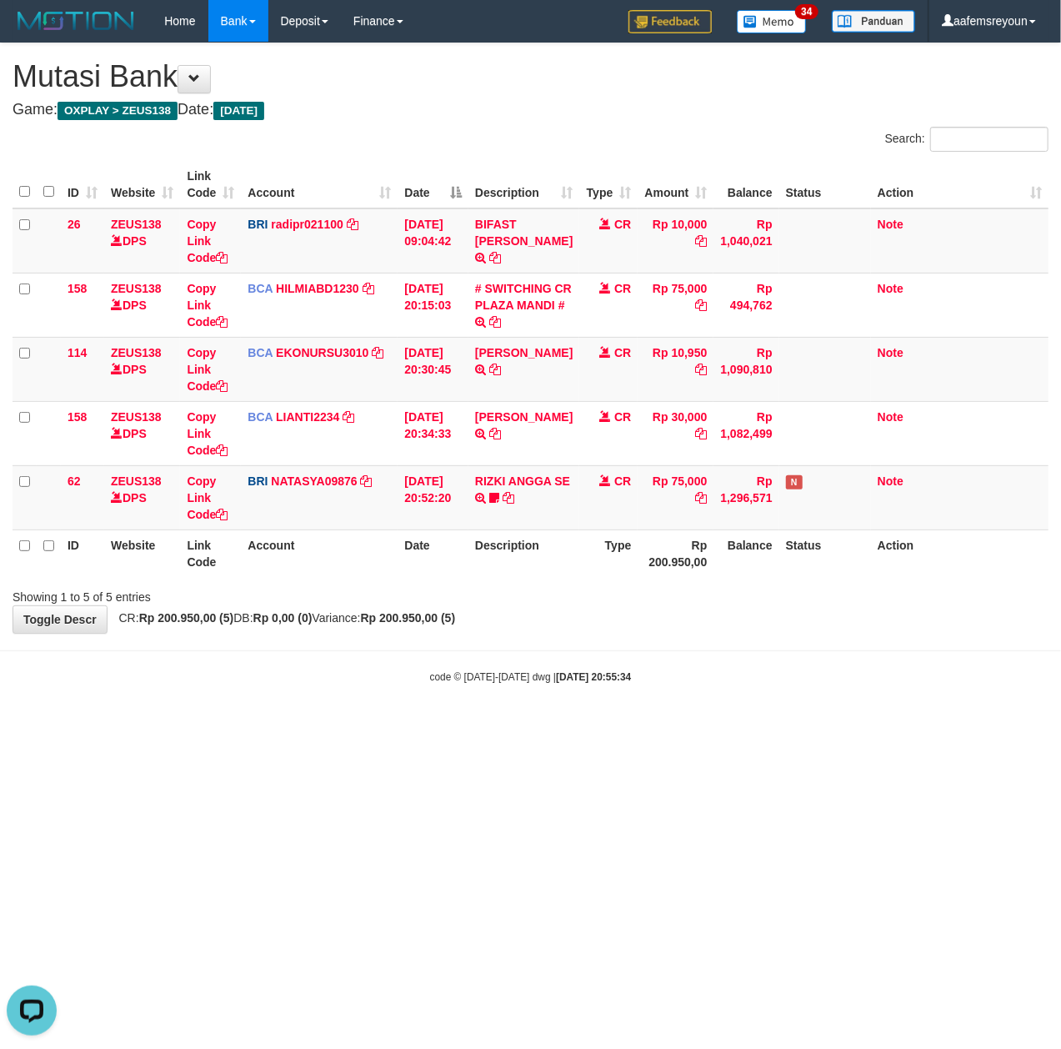
drag, startPoint x: 441, startPoint y: 759, endPoint x: 384, endPoint y: 769, distance: 57.6
click at [441, 726] on html "Toggle navigation Home Bank Account List Mutasi Bank Search Sync Note Mutasi De…" at bounding box center [530, 363] width 1061 height 726
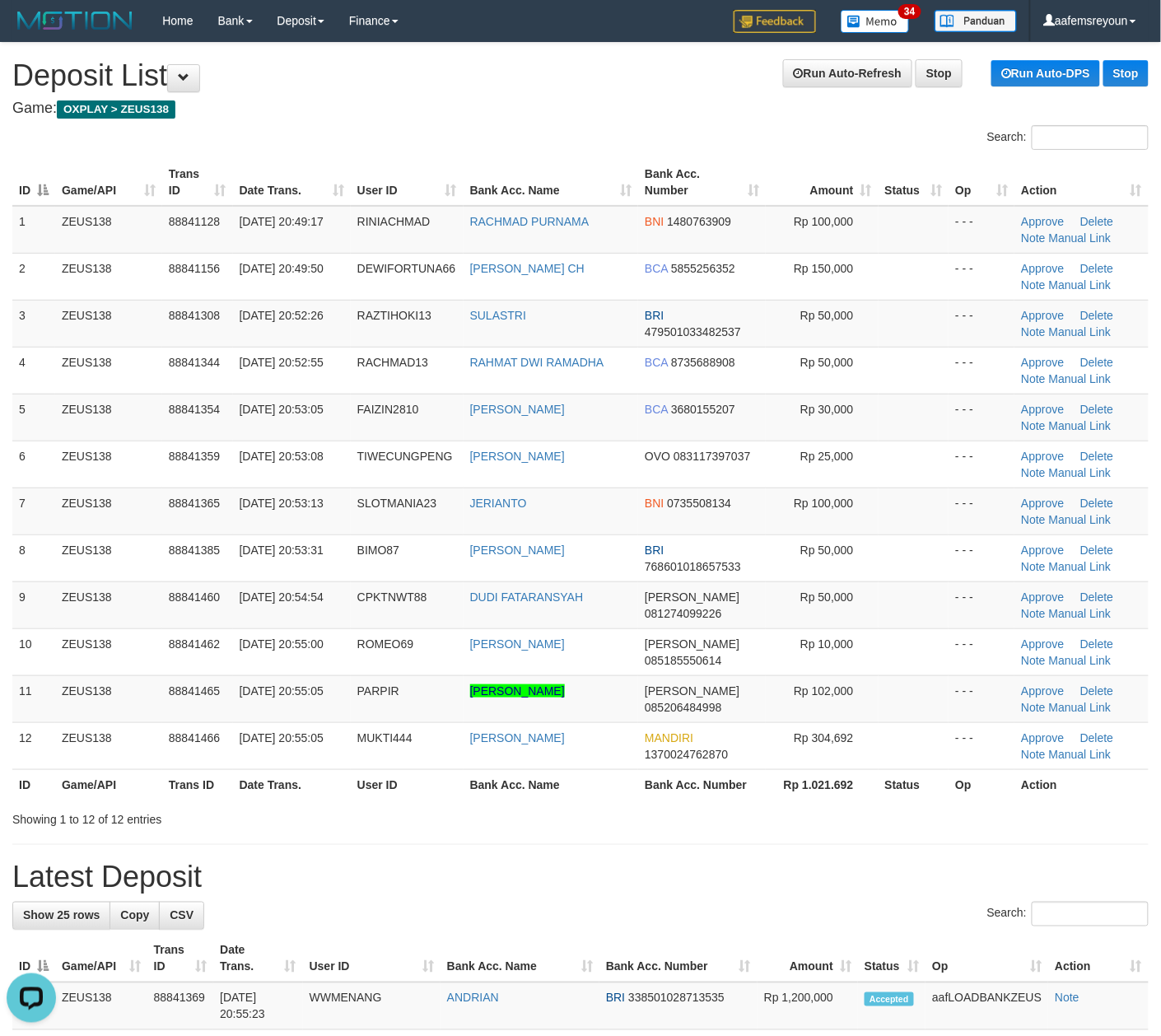
drag, startPoint x: 580, startPoint y: 822, endPoint x: 1170, endPoint y: 733, distance: 596.7
click at [580, 820] on div "Showing 1 to 12 of 12 entries" at bounding box center [580, 816] width 1161 height 23
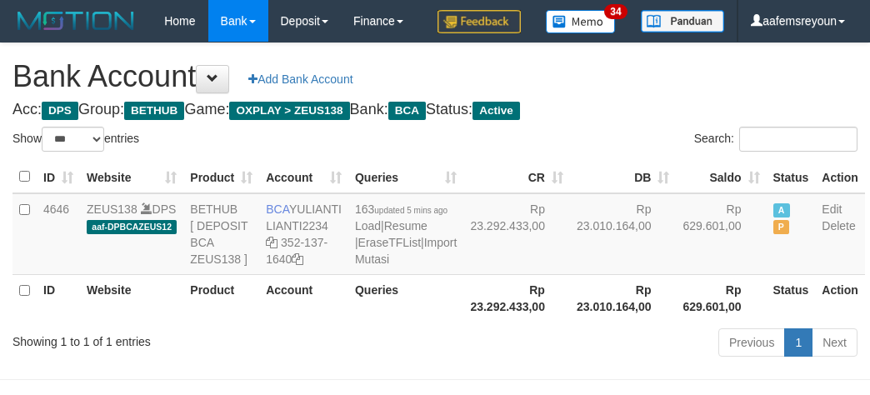
select select "***"
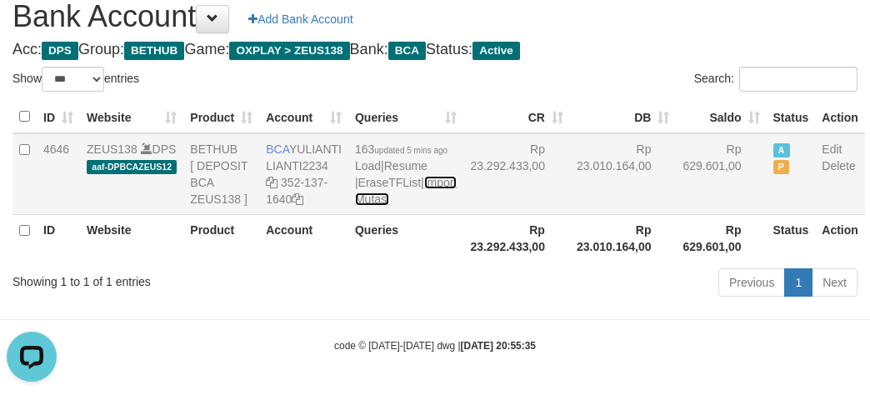
click at [365, 206] on link "Import Mutasi" at bounding box center [406, 191] width 102 height 30
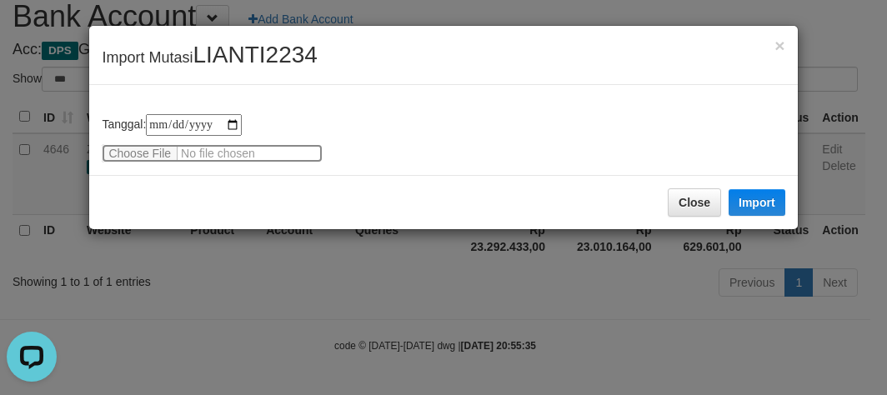
click at [147, 153] on input "file" at bounding box center [212, 153] width 221 height 18
type input "**********"
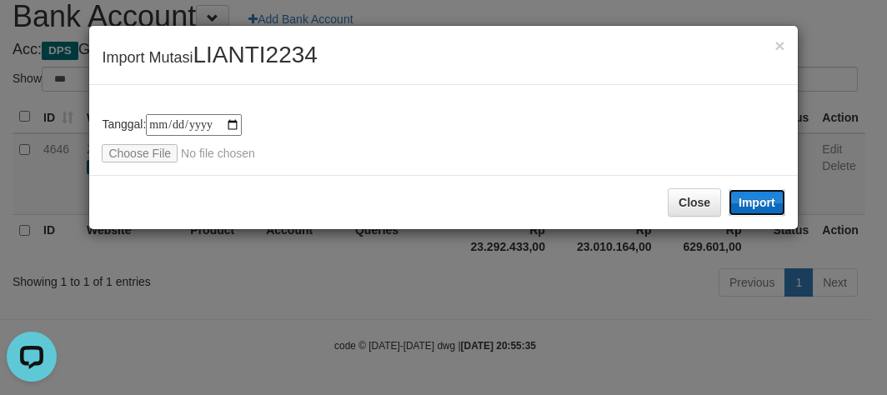
click at [758, 201] on button "Import" at bounding box center [757, 202] width 57 height 27
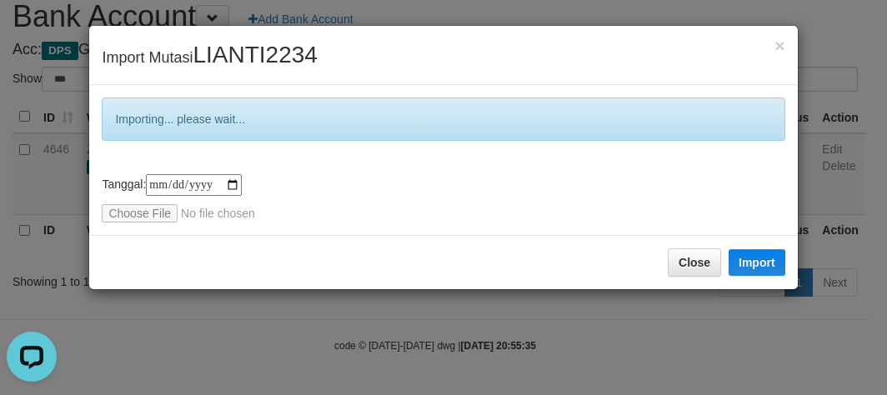
click at [512, 319] on div "**********" at bounding box center [443, 197] width 887 height 395
drag, startPoint x: 678, startPoint y: 268, endPoint x: 552, endPoint y: 308, distance: 132.1
click at [675, 270] on button "Close" at bounding box center [694, 262] width 53 height 28
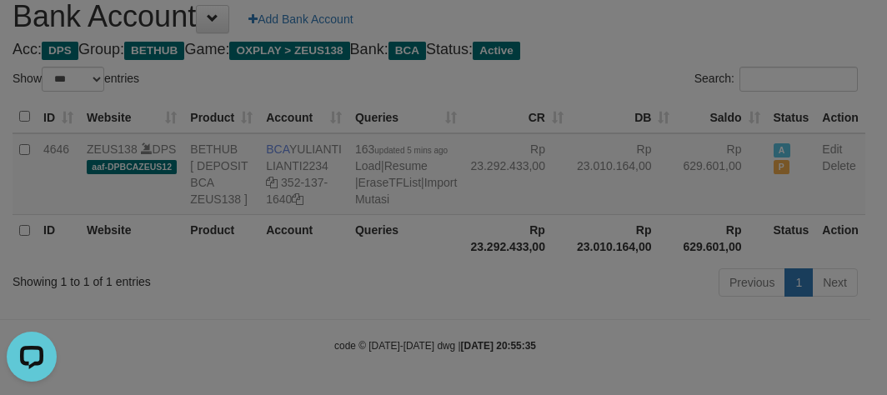
click at [507, 322] on div at bounding box center [443, 197] width 887 height 395
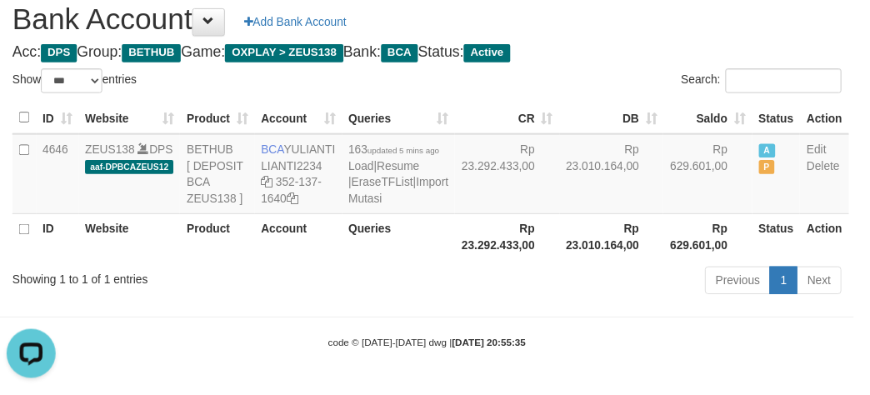
scroll to position [111, 0]
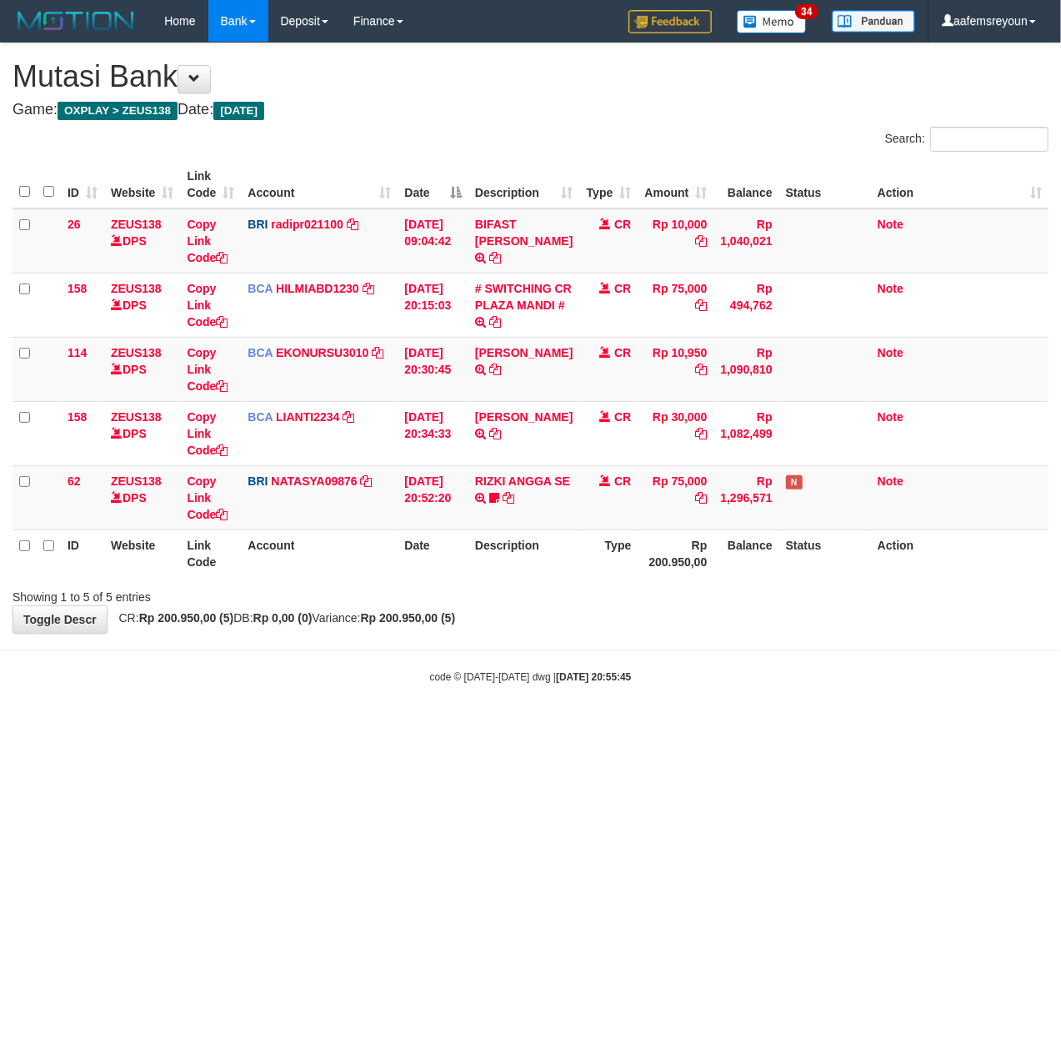
drag, startPoint x: 762, startPoint y: 697, endPoint x: 750, endPoint y: 699, distance: 11.8
click at [759, 697] on body "Toggle navigation Home Bank Account List Mutasi Bank Search Sync Note Mutasi De…" at bounding box center [530, 363] width 1061 height 726
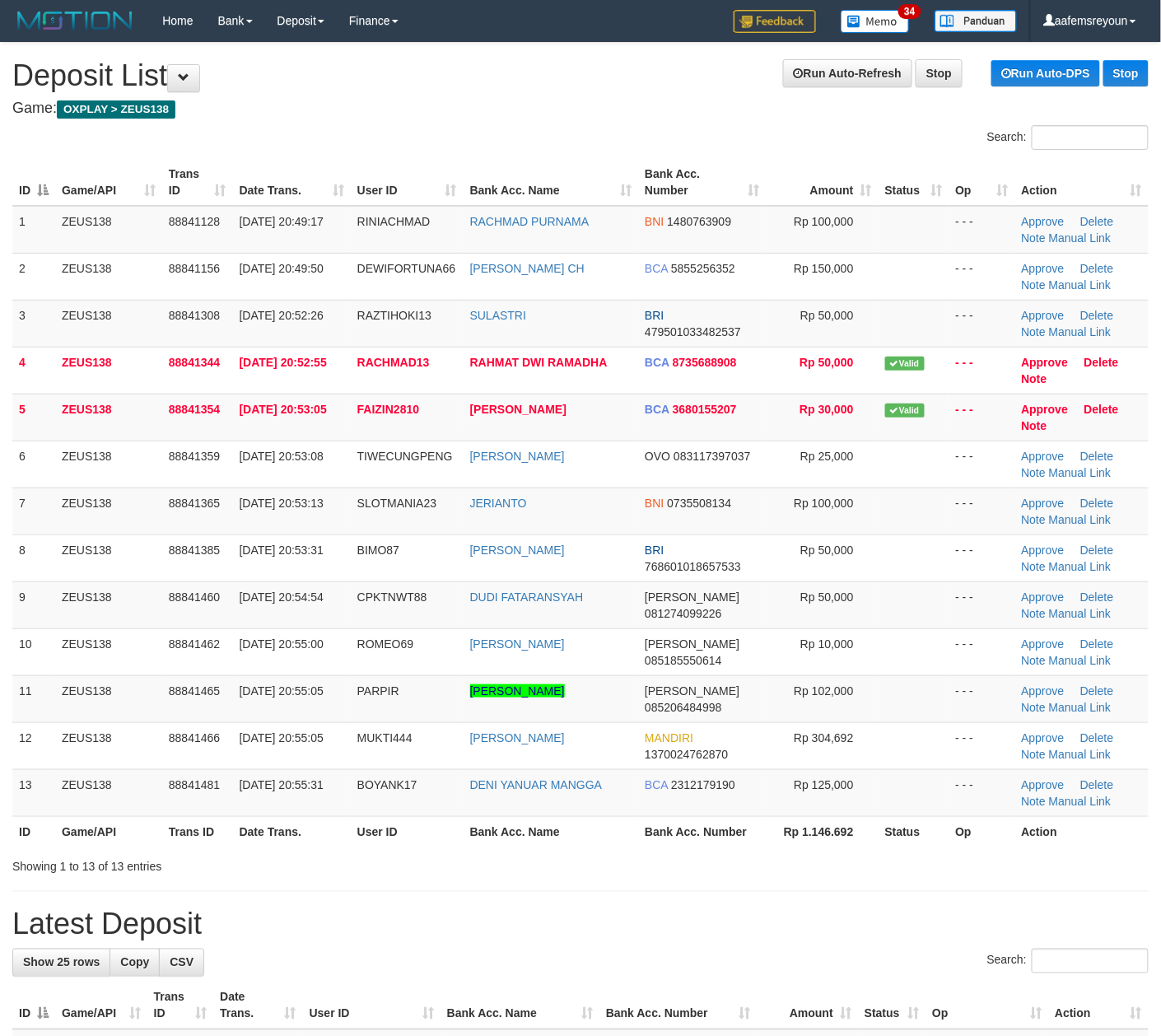
click at [622, 834] on th "Bank Acc. Name" at bounding box center [551, 831] width 176 height 31
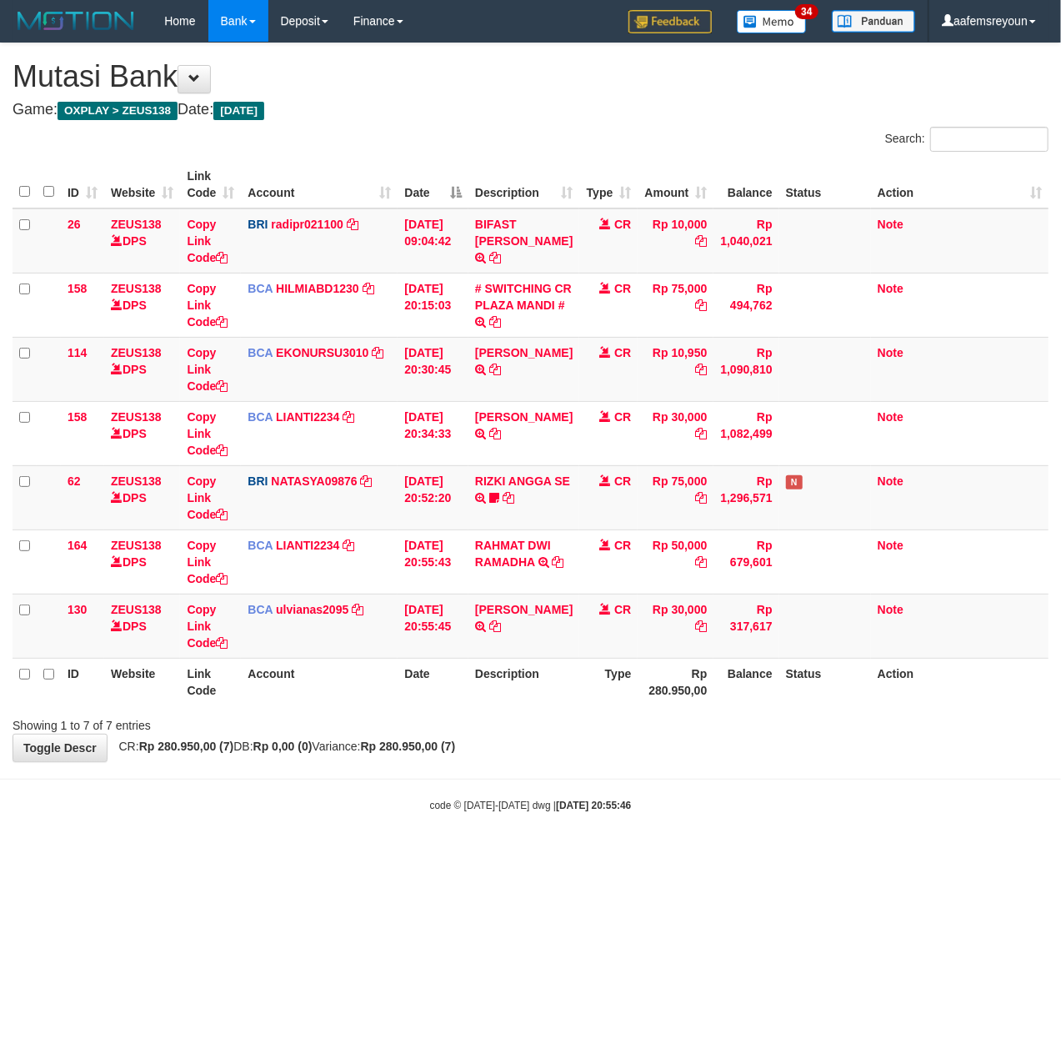
drag, startPoint x: 734, startPoint y: 795, endPoint x: 492, endPoint y: 804, distance: 242.0
click at [737, 785] on body "Toggle navigation Home Bank Account List Mutasi Bank Search Sync Note Mutasi De…" at bounding box center [530, 427] width 1061 height 855
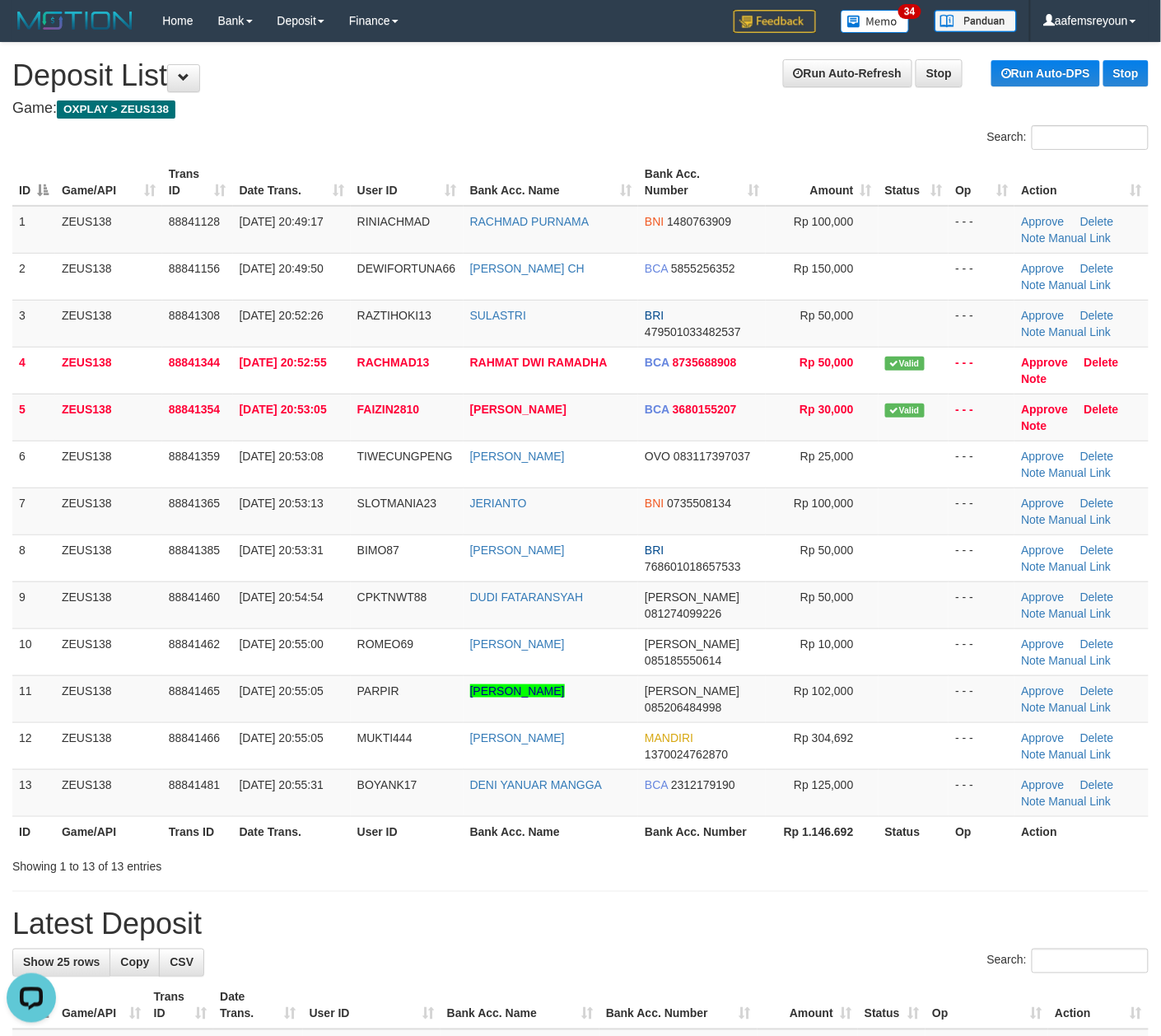
drag, startPoint x: 730, startPoint y: 847, endPoint x: 1074, endPoint y: 829, distance: 344.5
click at [733, 846] on th "Bank Acc. Number" at bounding box center [701, 831] width 127 height 31
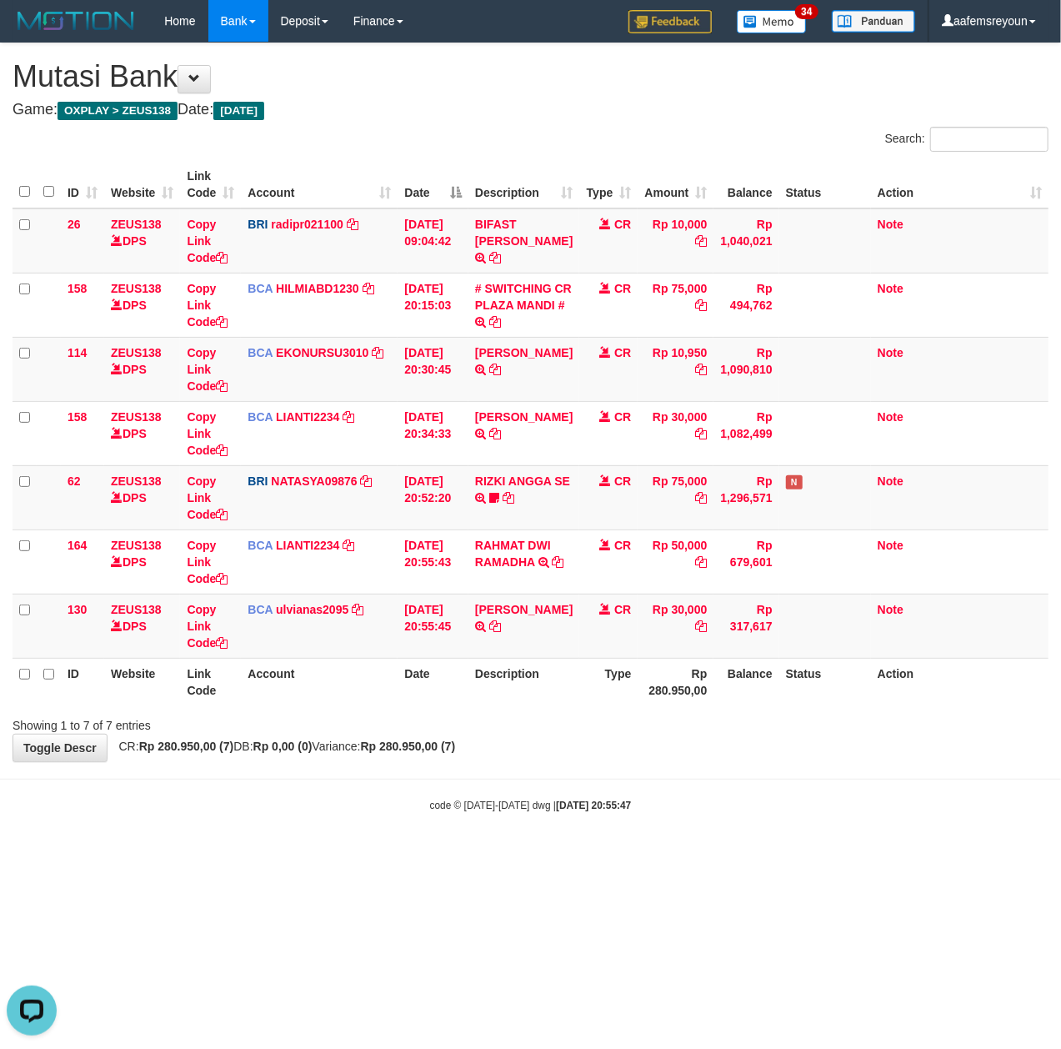
drag, startPoint x: 519, startPoint y: 840, endPoint x: 0, endPoint y: 860, distance: 519.0
click at [522, 838] on body "Toggle navigation Home Bank Account List Mutasi Bank Search Sync Note Mutasi De…" at bounding box center [530, 427] width 1061 height 855
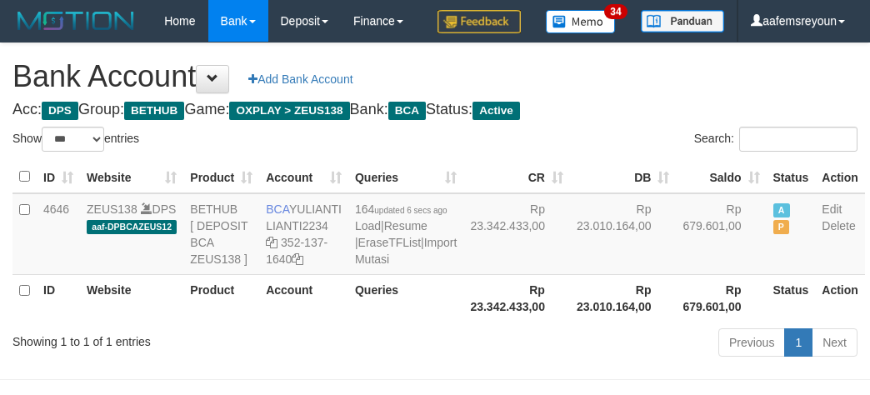
select select "***"
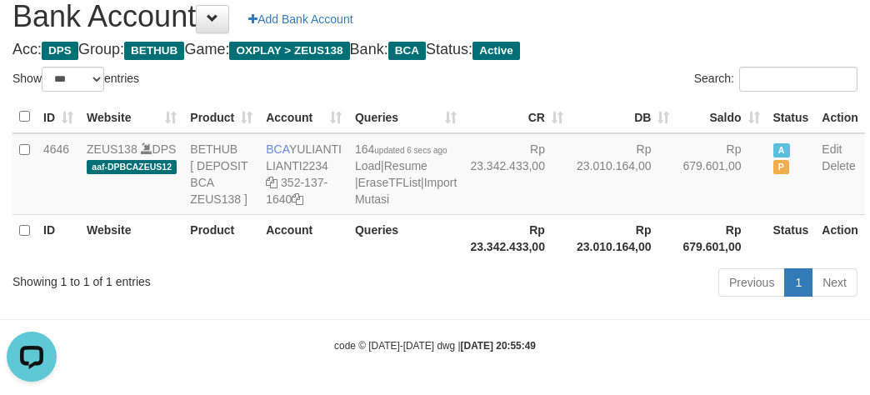
click at [570, 262] on th "Rp 23.010.164,00" at bounding box center [623, 238] width 107 height 48
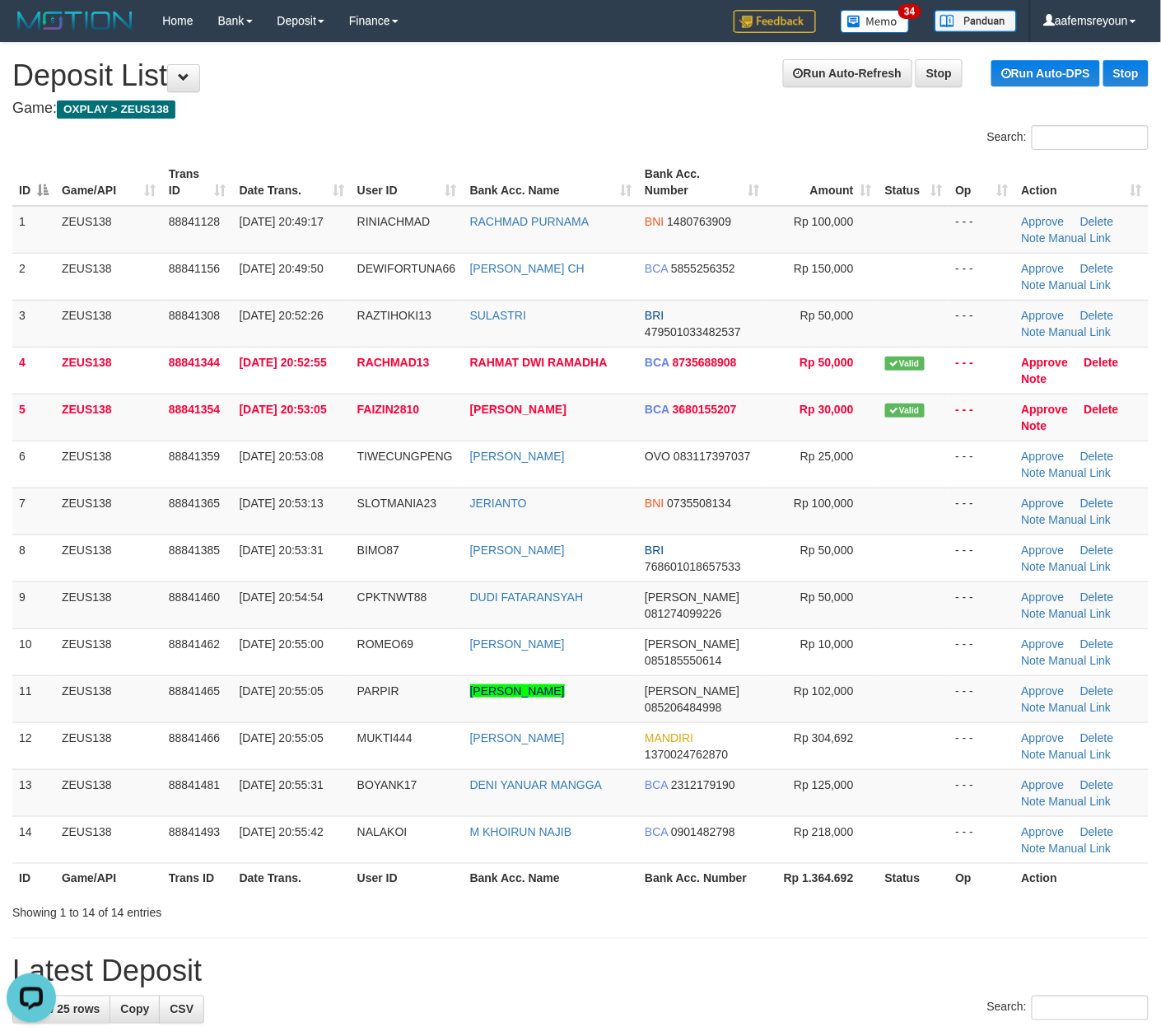
click at [805, 893] on th "Rp 1.364.692" at bounding box center [820, 878] width 112 height 31
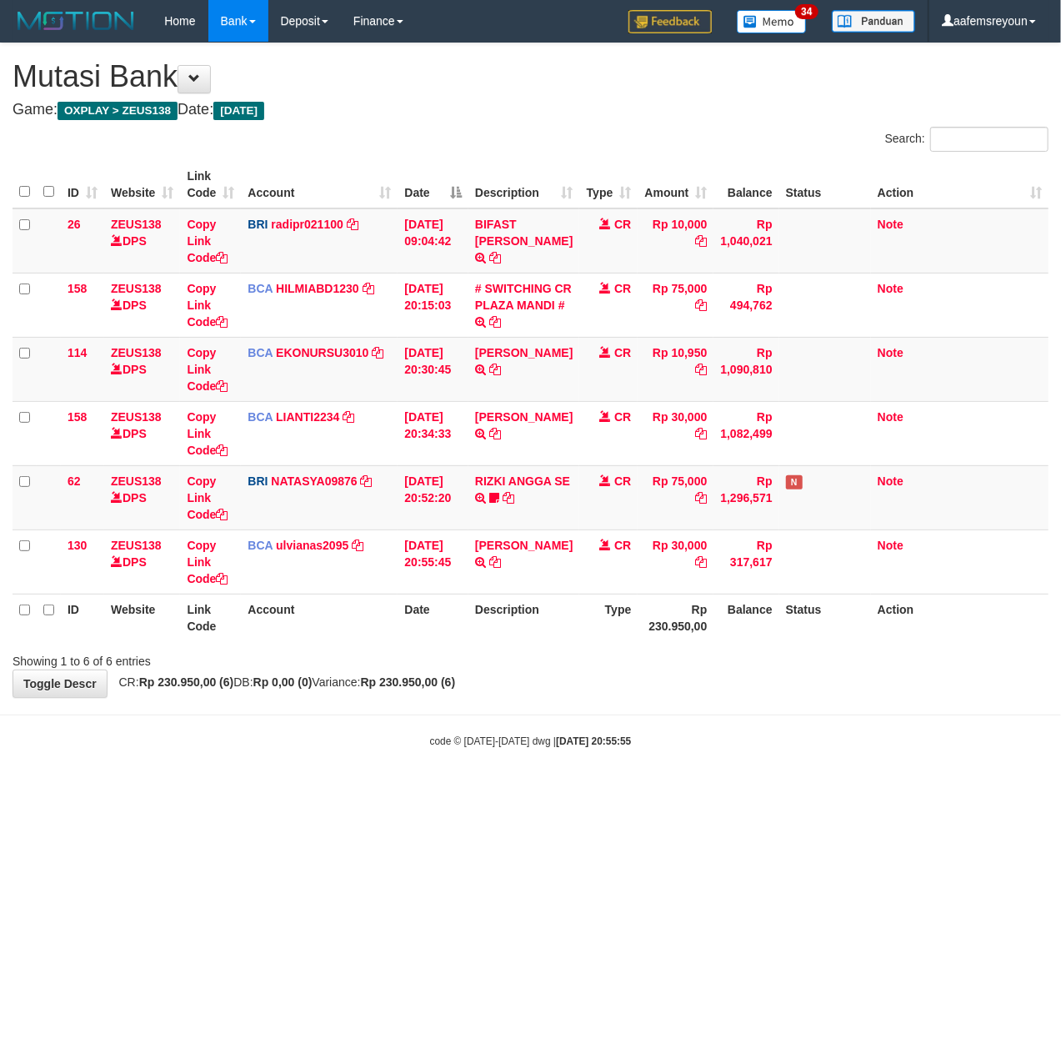
click at [448, 790] on html "Toggle navigation Home Bank Account List Mutasi Bank Search Sync Note Mutasi De…" at bounding box center [530, 395] width 1061 height 790
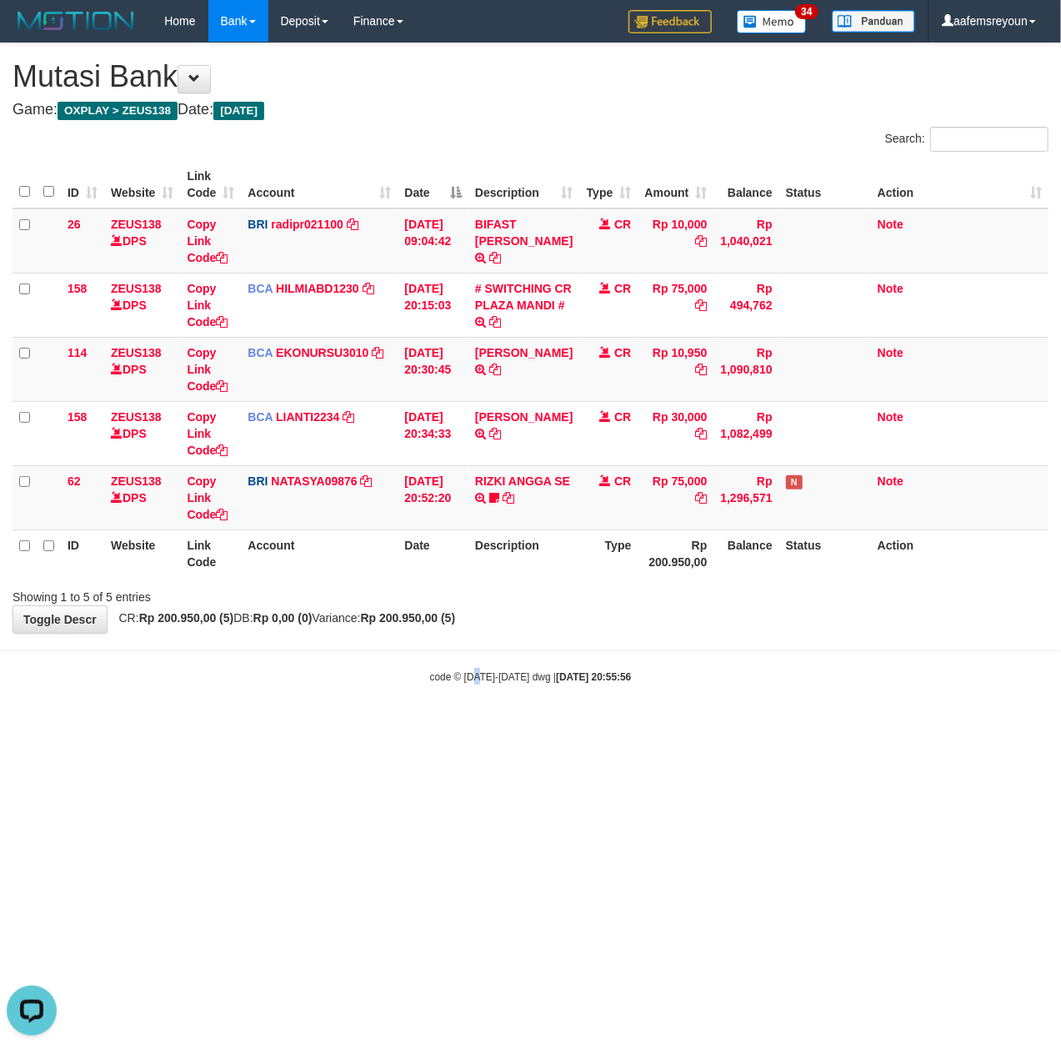
click at [477, 726] on html "Toggle navigation Home Bank Account List Mutasi Bank Search Sync Note Mutasi De…" at bounding box center [530, 363] width 1061 height 726
click at [415, 726] on html "Toggle navigation Home Bank Account List Mutasi Bank Search Sync Note Mutasi De…" at bounding box center [530, 363] width 1061 height 726
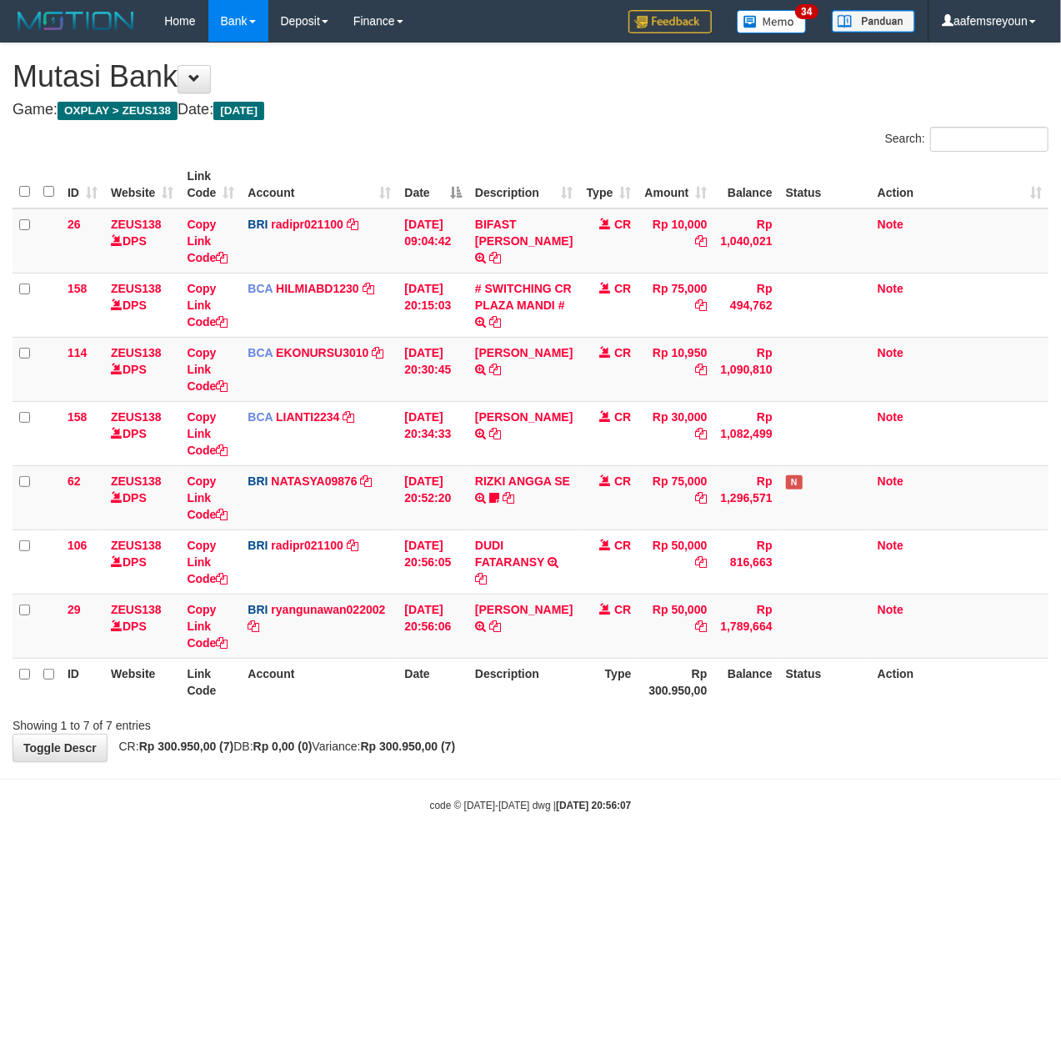
click at [371, 838] on body "Toggle navigation Home Bank Account List Mutasi Bank Search Sync Note Mutasi De…" at bounding box center [530, 427] width 1061 height 855
click at [348, 851] on body "Toggle navigation Home Bank Account List Mutasi Bank Search Sync Note Mutasi De…" at bounding box center [530, 427] width 1061 height 855
click at [822, 780] on hr at bounding box center [530, 779] width 1061 height 1
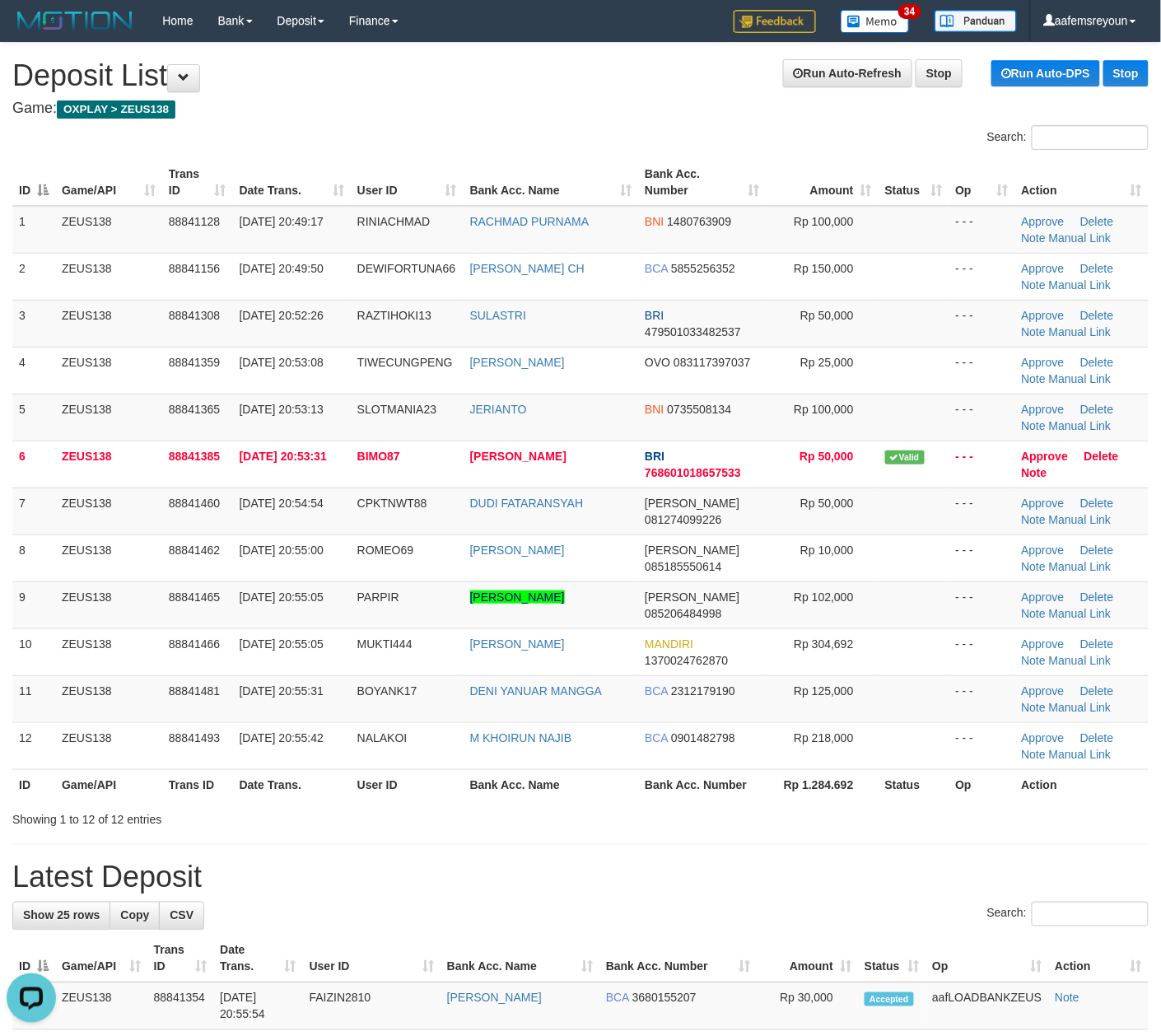
drag, startPoint x: 791, startPoint y: 825, endPoint x: 1075, endPoint y: 795, distance: 285.6
click at [794, 824] on div "Showing 1 to 12 of 12 entries" at bounding box center [580, 816] width 1161 height 23
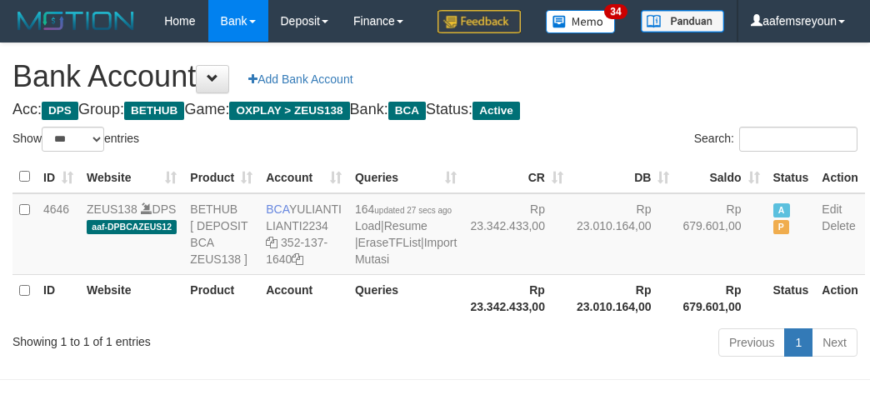
select select "***"
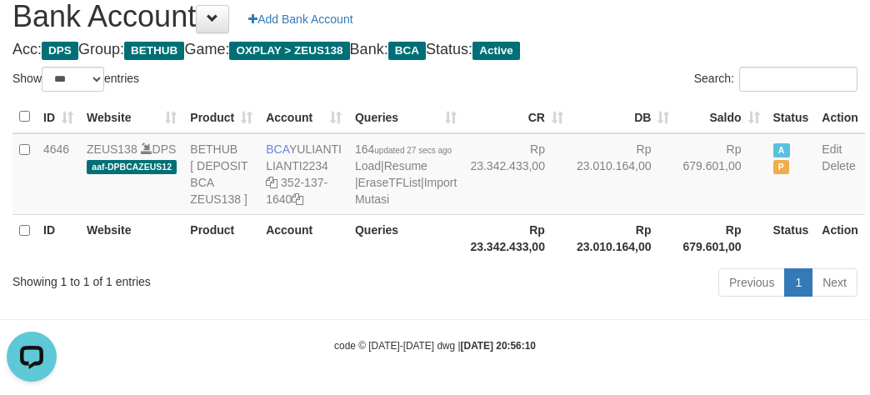
drag, startPoint x: 480, startPoint y: 334, endPoint x: 491, endPoint y: 340, distance: 12.7
click at [491, 303] on div "Previous 1 Next" at bounding box center [616, 285] width 483 height 36
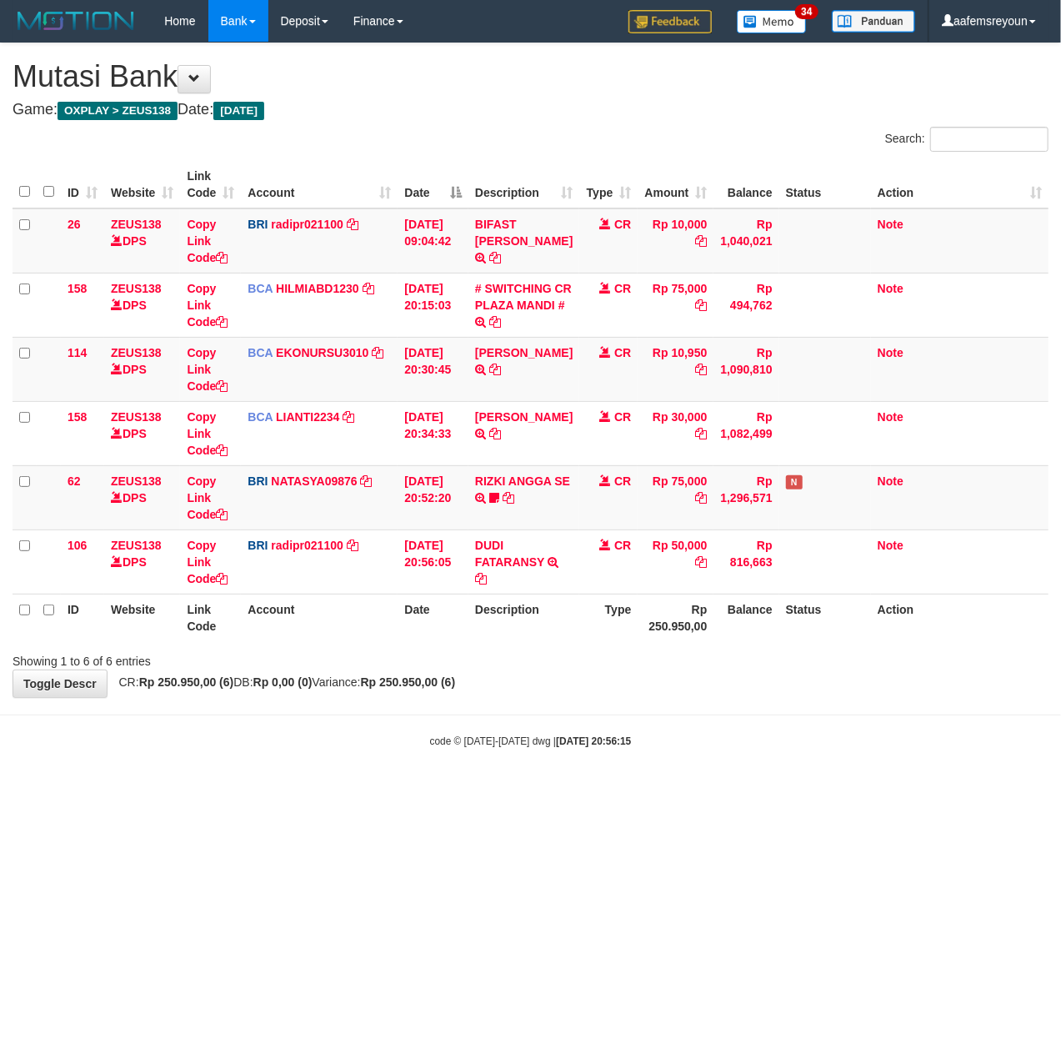
click at [489, 790] on html "Toggle navigation Home Bank Account List Mutasi Bank Search Sync Note Mutasi De…" at bounding box center [530, 395] width 1061 height 790
click at [467, 767] on body "Toggle navigation Home Bank Account List Mutasi Bank Search Sync Note Mutasi De…" at bounding box center [530, 395] width 1061 height 790
click at [611, 775] on body "Toggle navigation Home Bank Account List Mutasi Bank Search Sync Note Mutasi De…" at bounding box center [530, 395] width 1061 height 790
click at [612, 768] on body "Toggle navigation Home Bank Account List Mutasi Bank Search Sync Note Mutasi De…" at bounding box center [530, 395] width 1061 height 790
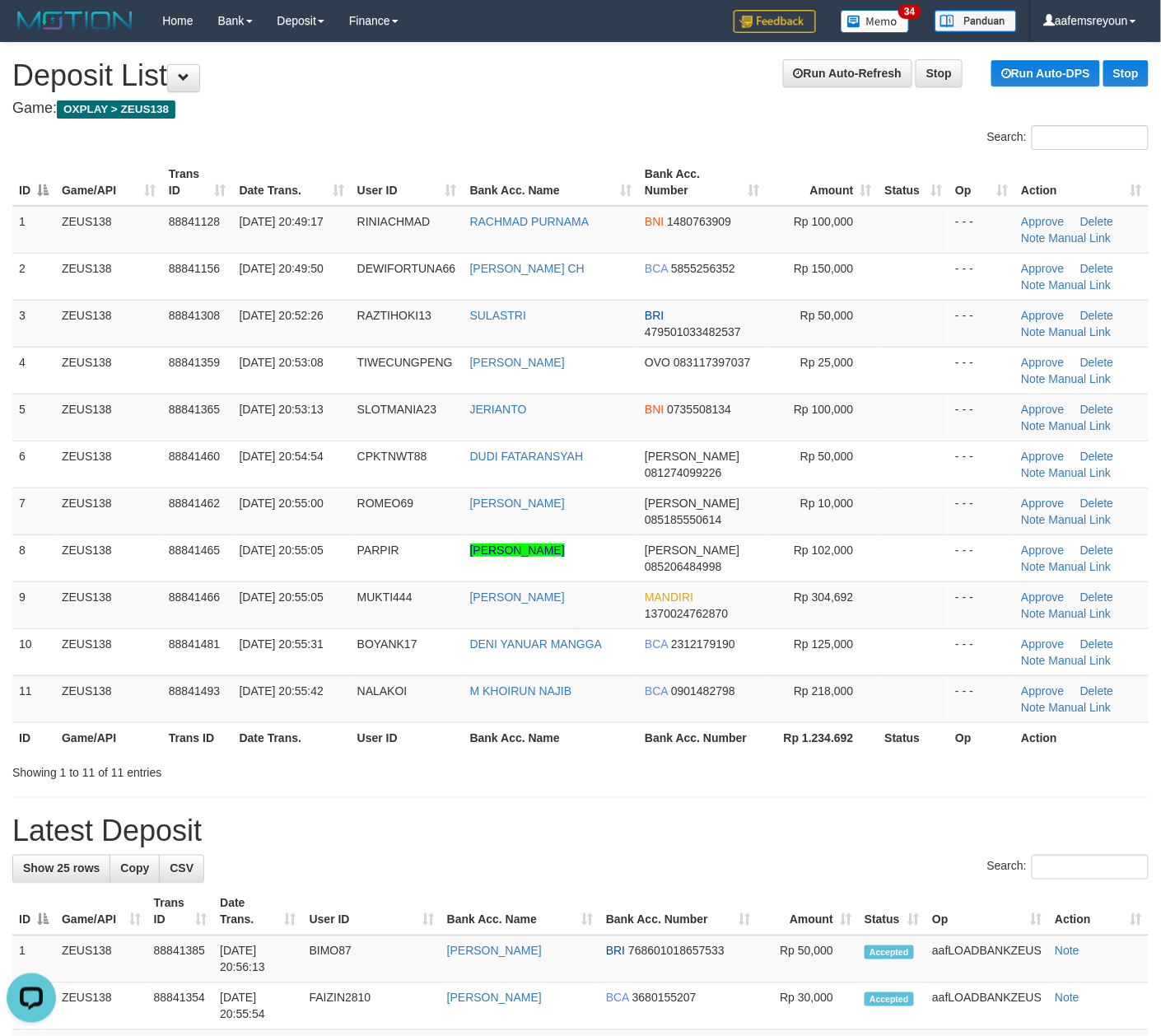
drag, startPoint x: 952, startPoint y: 860, endPoint x: 920, endPoint y: 888, distance: 42.5
click at [950, 864] on div "Search:" at bounding box center [580, 868] width 1136 height 29
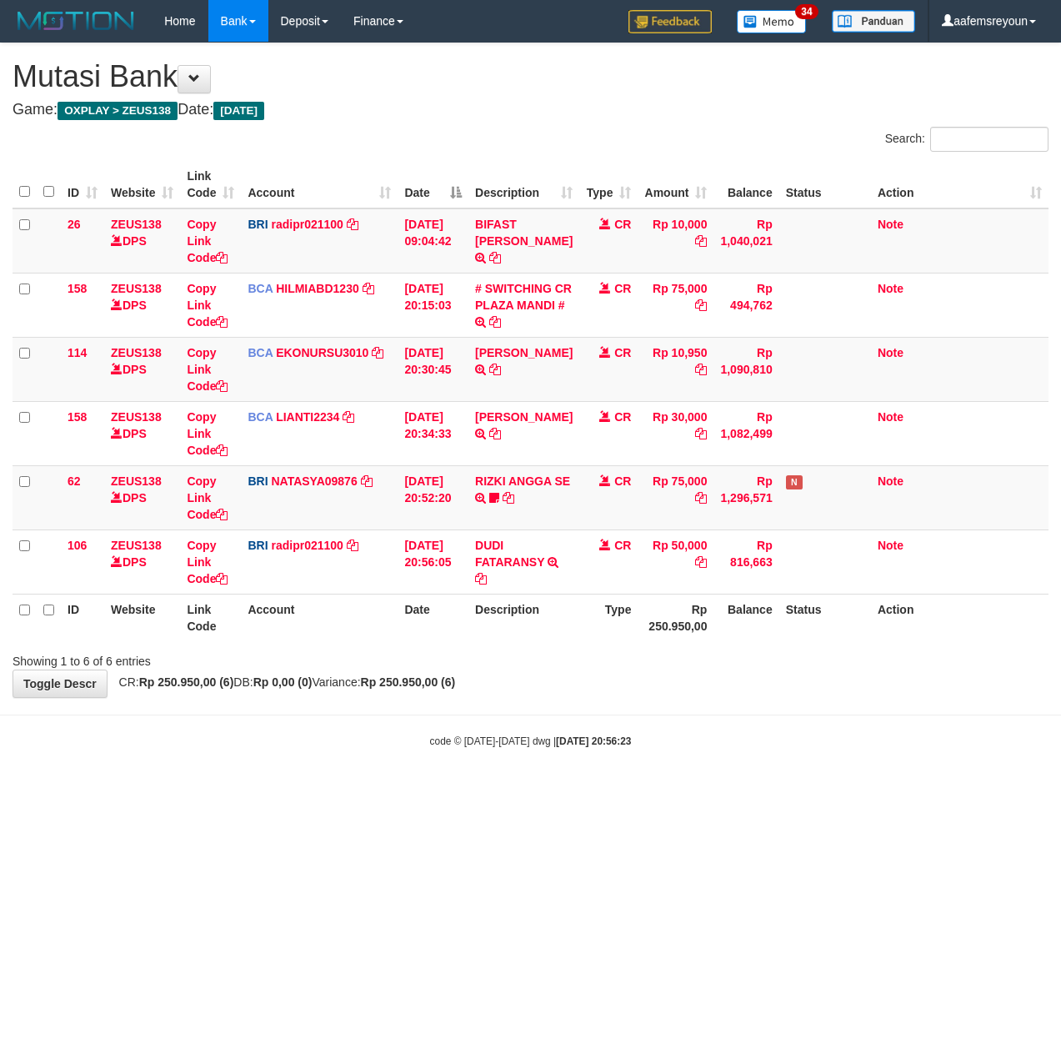
click at [588, 759] on body "Toggle navigation Home Bank Account List Mutasi Bank Search Sync Note Mutasi De…" at bounding box center [530, 395] width 1061 height 790
click at [802, 782] on body "Toggle navigation Home Bank Account List Mutasi Bank Search Sync Note Mutasi De…" at bounding box center [530, 395] width 1061 height 790
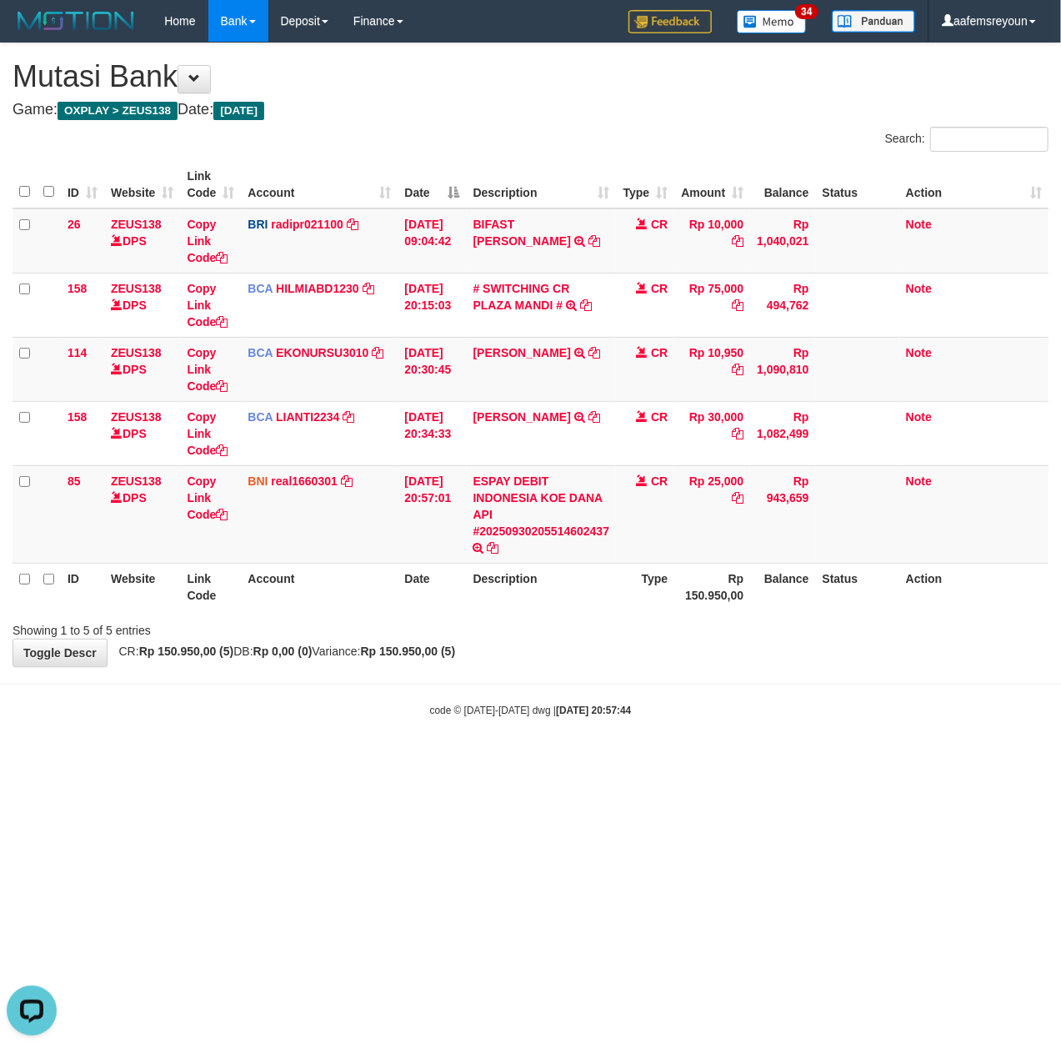
drag, startPoint x: 760, startPoint y: 850, endPoint x: 7, endPoint y: 871, distance: 754.0
click at [728, 760] on html "Toggle navigation Home Bank Account List Mutasi Bank Search Sync Note Mutasi De…" at bounding box center [530, 380] width 1061 height 760
drag, startPoint x: 354, startPoint y: 825, endPoint x: 142, endPoint y: 820, distance: 212.7
click at [348, 760] on html "Toggle navigation Home Bank Account List Mutasi Bank Search Sync Note Mutasi De…" at bounding box center [530, 380] width 1061 height 760
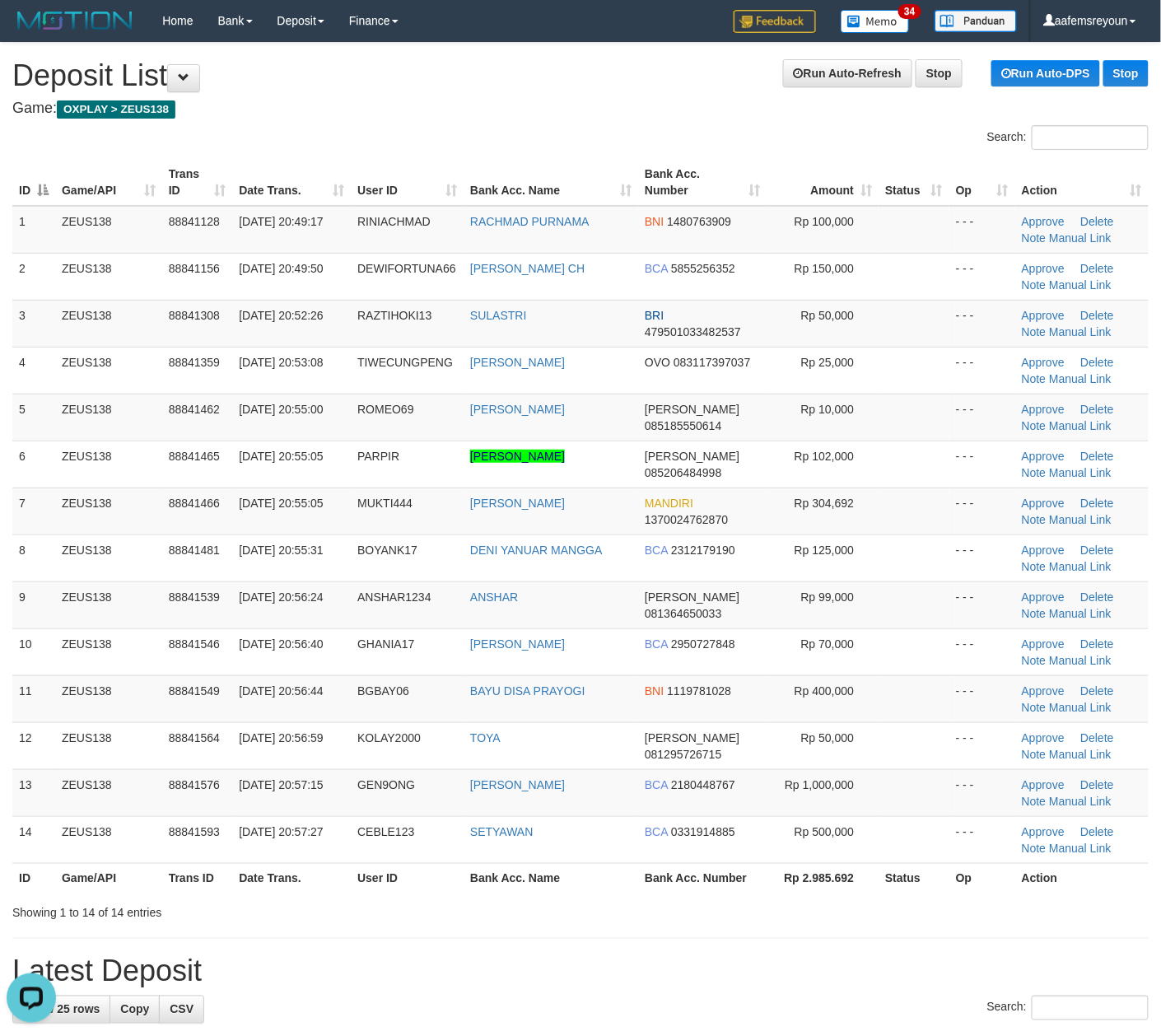
drag, startPoint x: 654, startPoint y: 1025, endPoint x: 28, endPoint y: 919, distance: 634.9
click at [644, 1024] on div "Search:" at bounding box center [580, 1009] width 1136 height 29
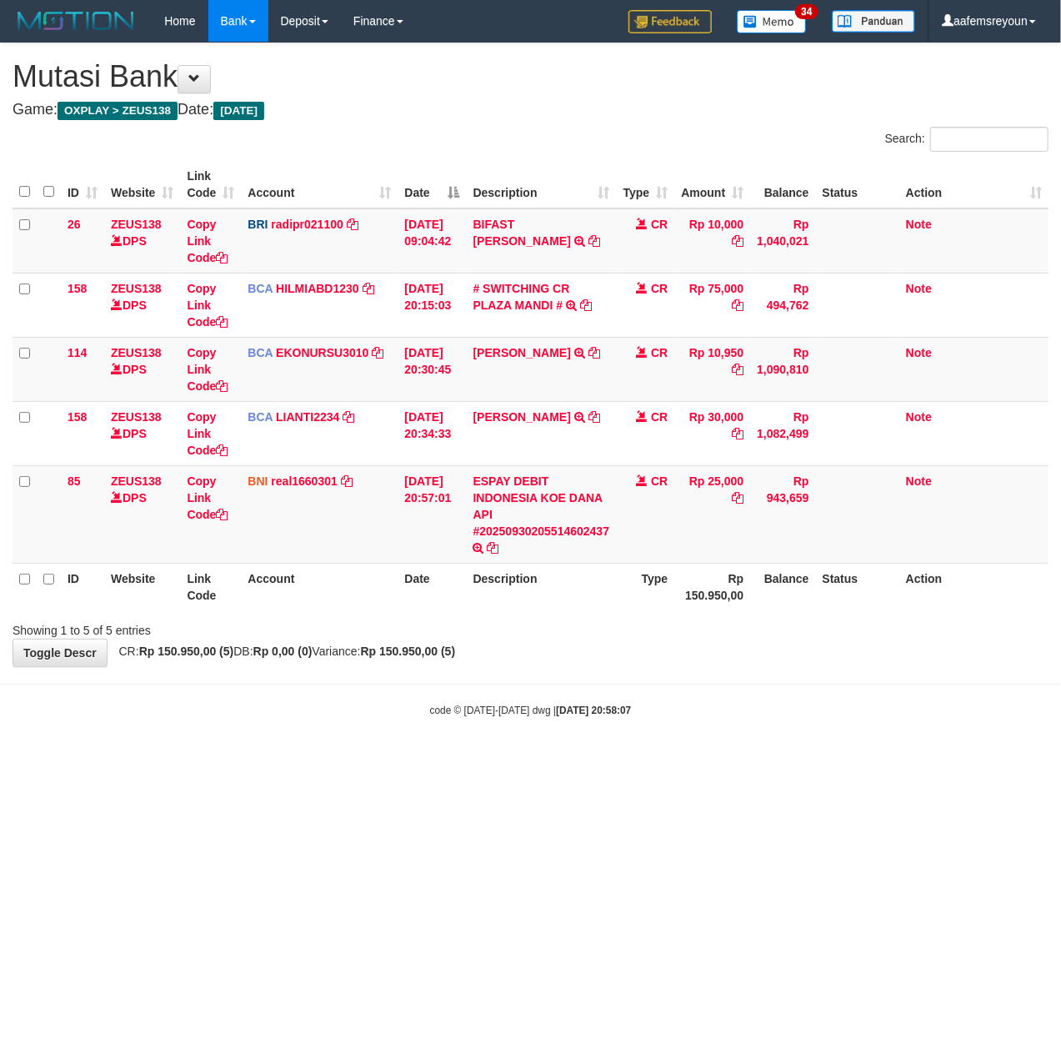
click at [494, 760] on html "Toggle navigation Home Bank Account List Mutasi Bank Search Sync Note Mutasi De…" at bounding box center [530, 380] width 1061 height 760
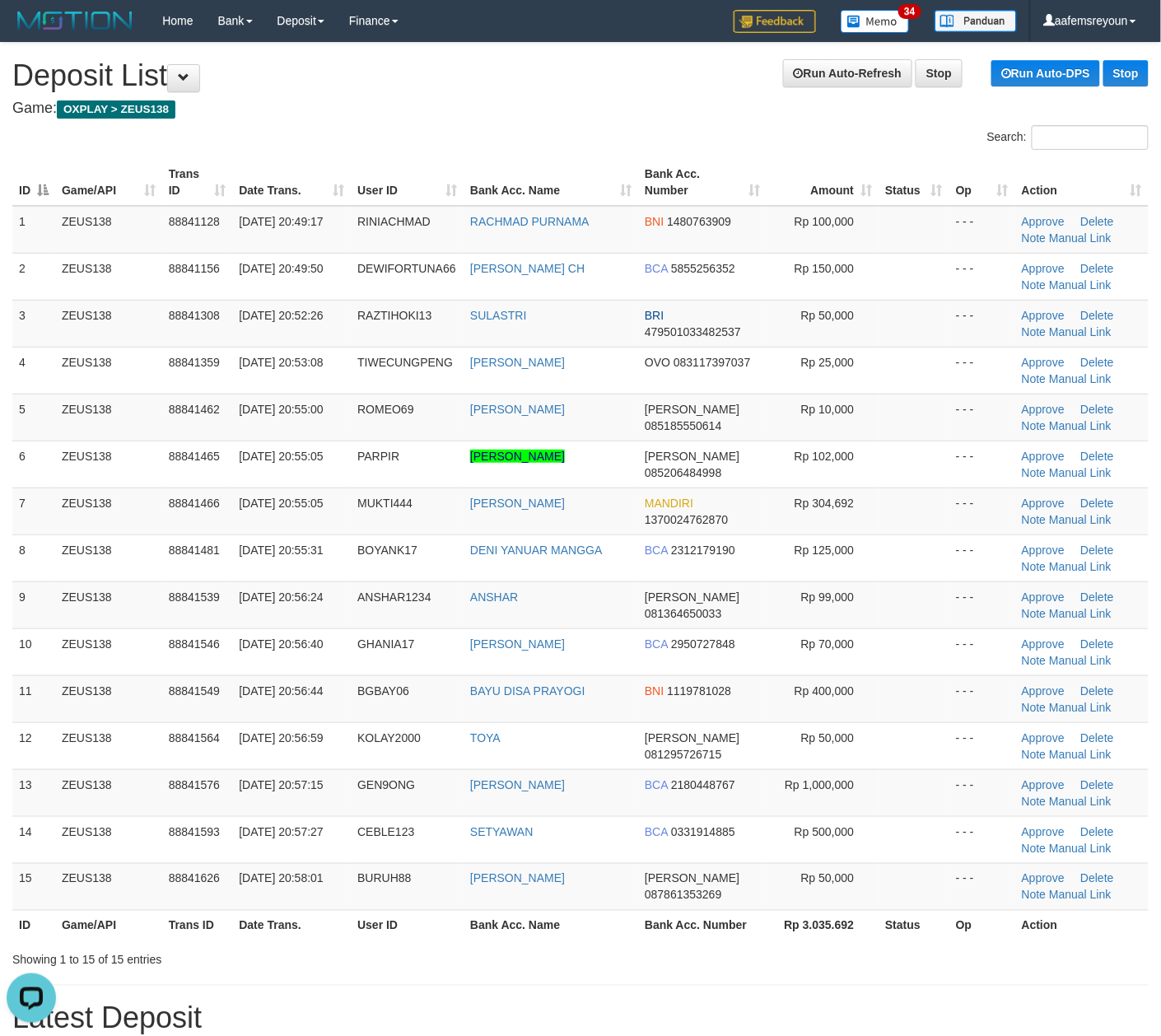
drag, startPoint x: 869, startPoint y: 949, endPoint x: 1174, endPoint y: 910, distance: 307.5
click at [878, 944] on div "Search: ID Game/API Trans ID Date Trans. User ID Bank Acc. Name Bank Acc. Numbe…" at bounding box center [580, 547] width 1136 height 843
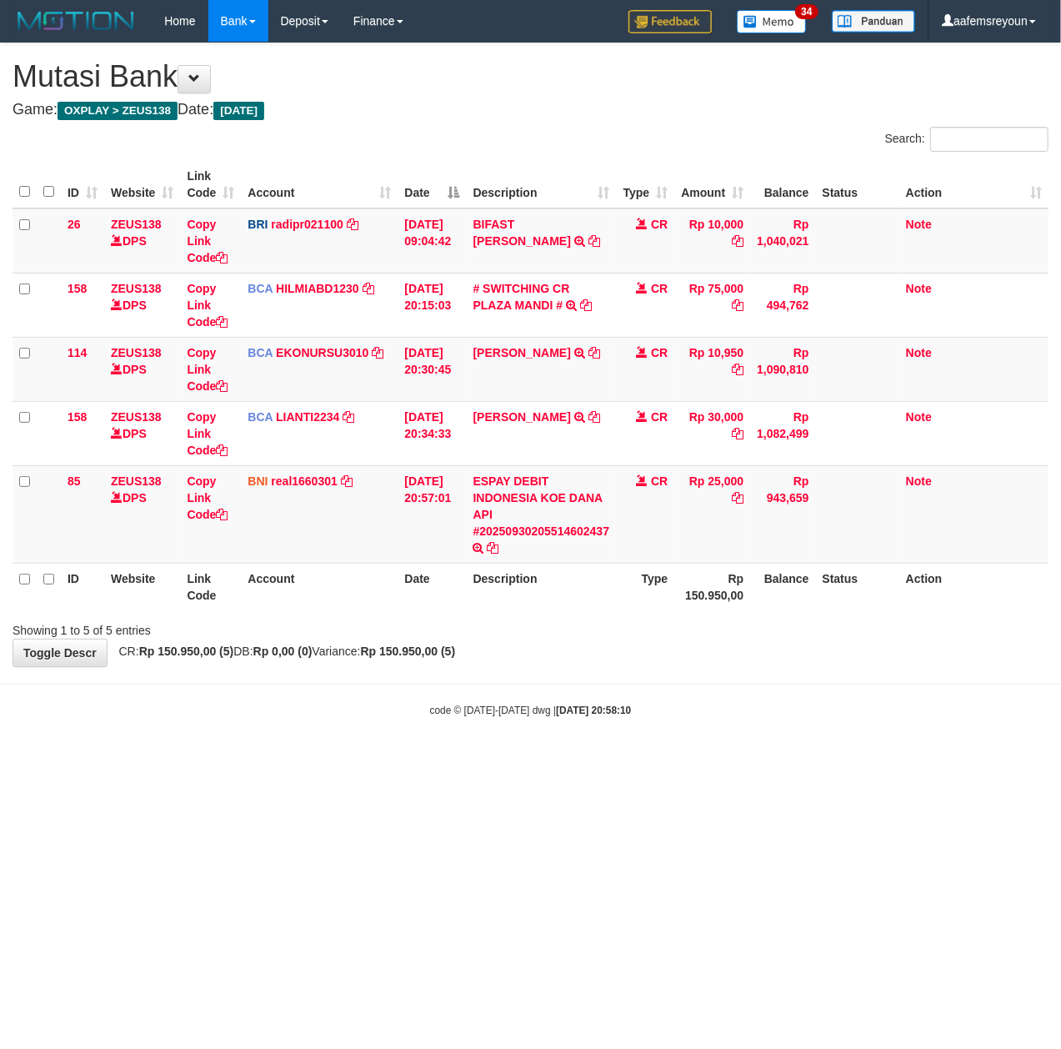
click at [525, 760] on html "Toggle navigation Home Bank Account List Mutasi Bank Search Sync Note Mutasi De…" at bounding box center [530, 380] width 1061 height 760
click at [832, 760] on html "Toggle navigation Home Bank Account List Mutasi Bank Search Sync Note Mutasi De…" at bounding box center [530, 380] width 1061 height 760
click at [825, 760] on html "Toggle navigation Home Bank Account List Mutasi Bank Search Sync Note Mutasi De…" at bounding box center [530, 380] width 1061 height 760
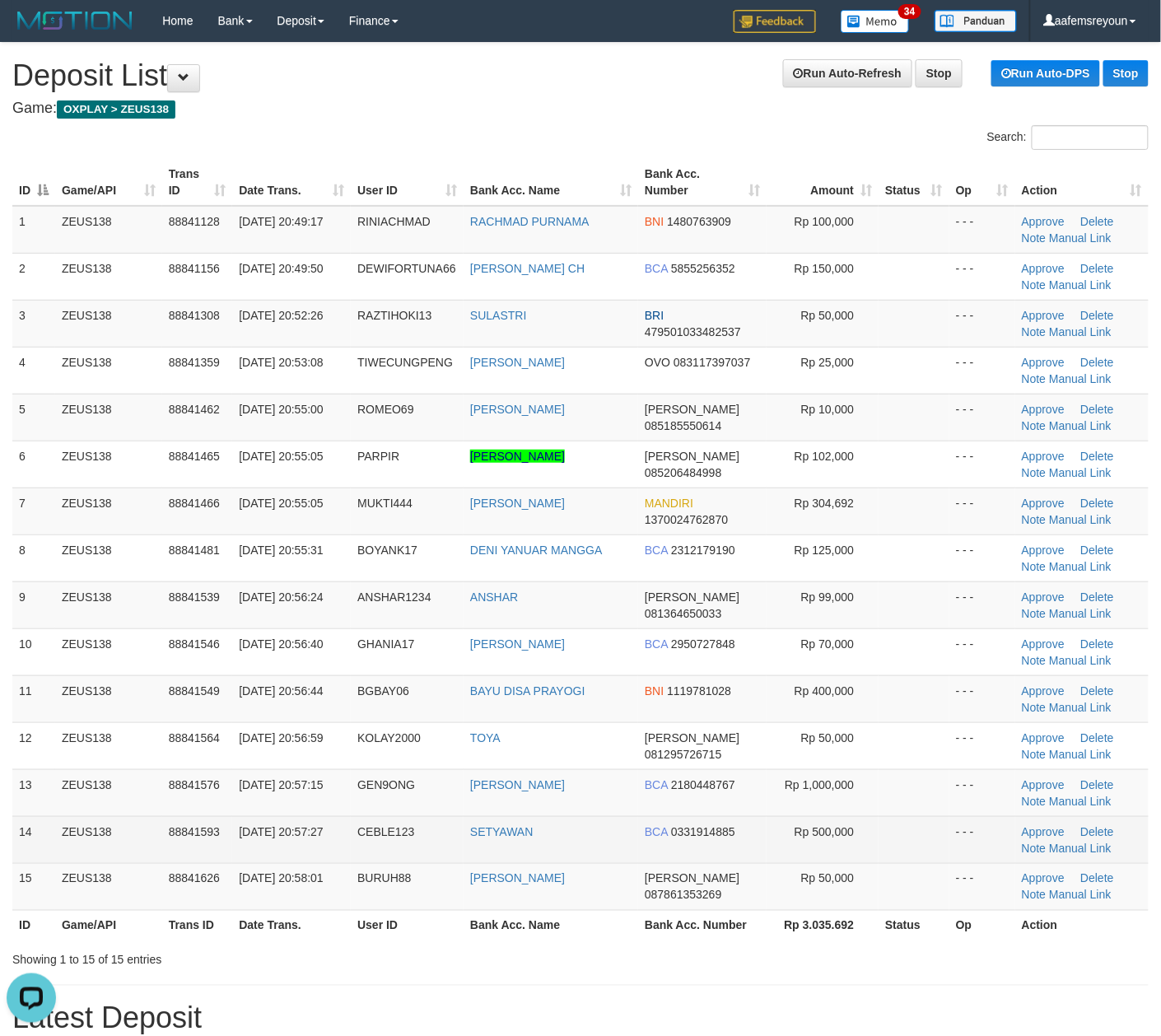
click at [864, 824] on td "Rp 500,000" at bounding box center [821, 839] width 112 height 47
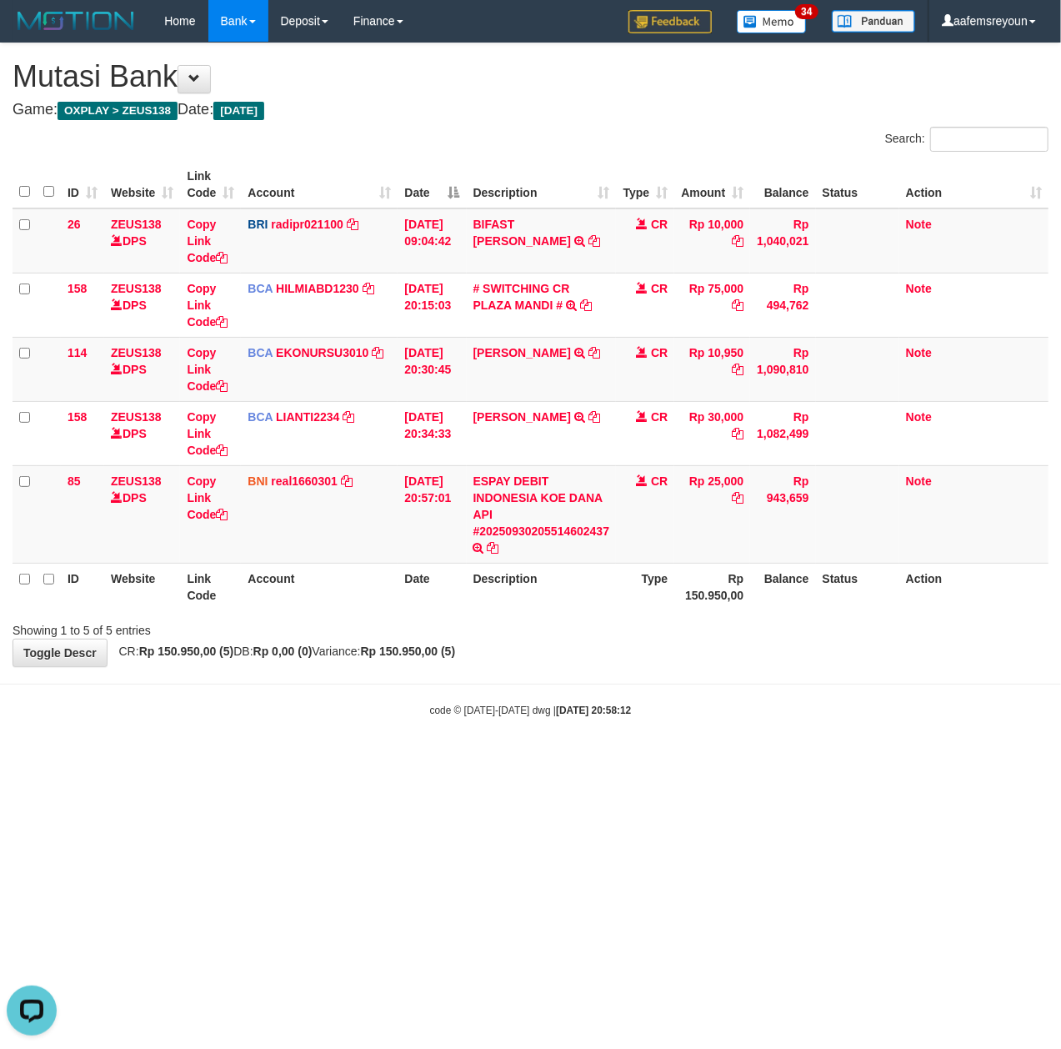
click at [818, 760] on html "Toggle navigation Home Bank Account List Mutasi Bank Search Sync Note Mutasi De…" at bounding box center [530, 380] width 1061 height 760
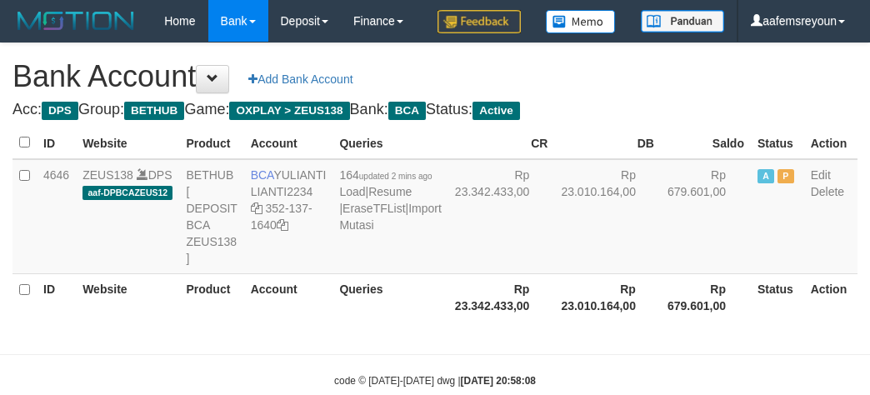
scroll to position [114, 0]
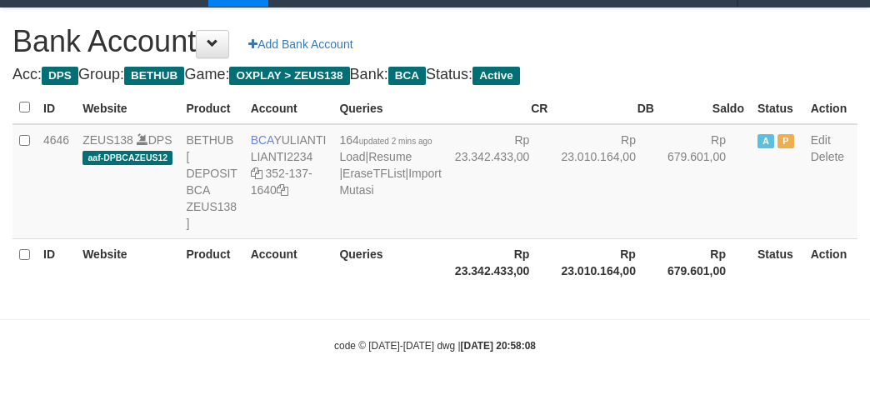
select select "***"
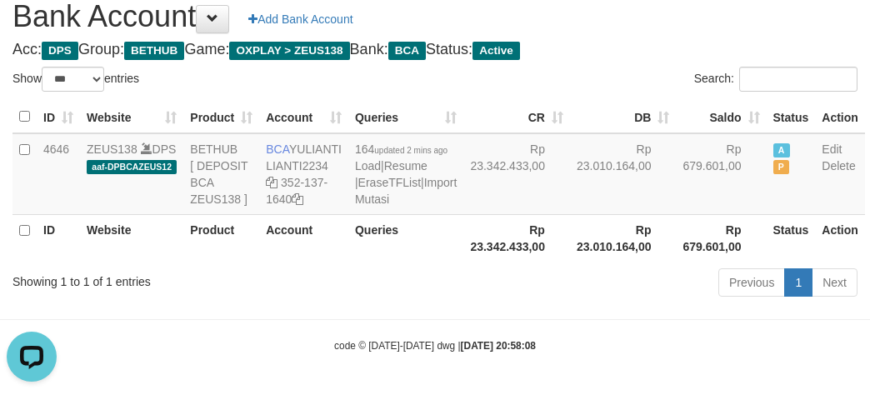
scroll to position [0, 0]
click at [464, 262] on th "Rp 23.342.433,00" at bounding box center [517, 238] width 107 height 48
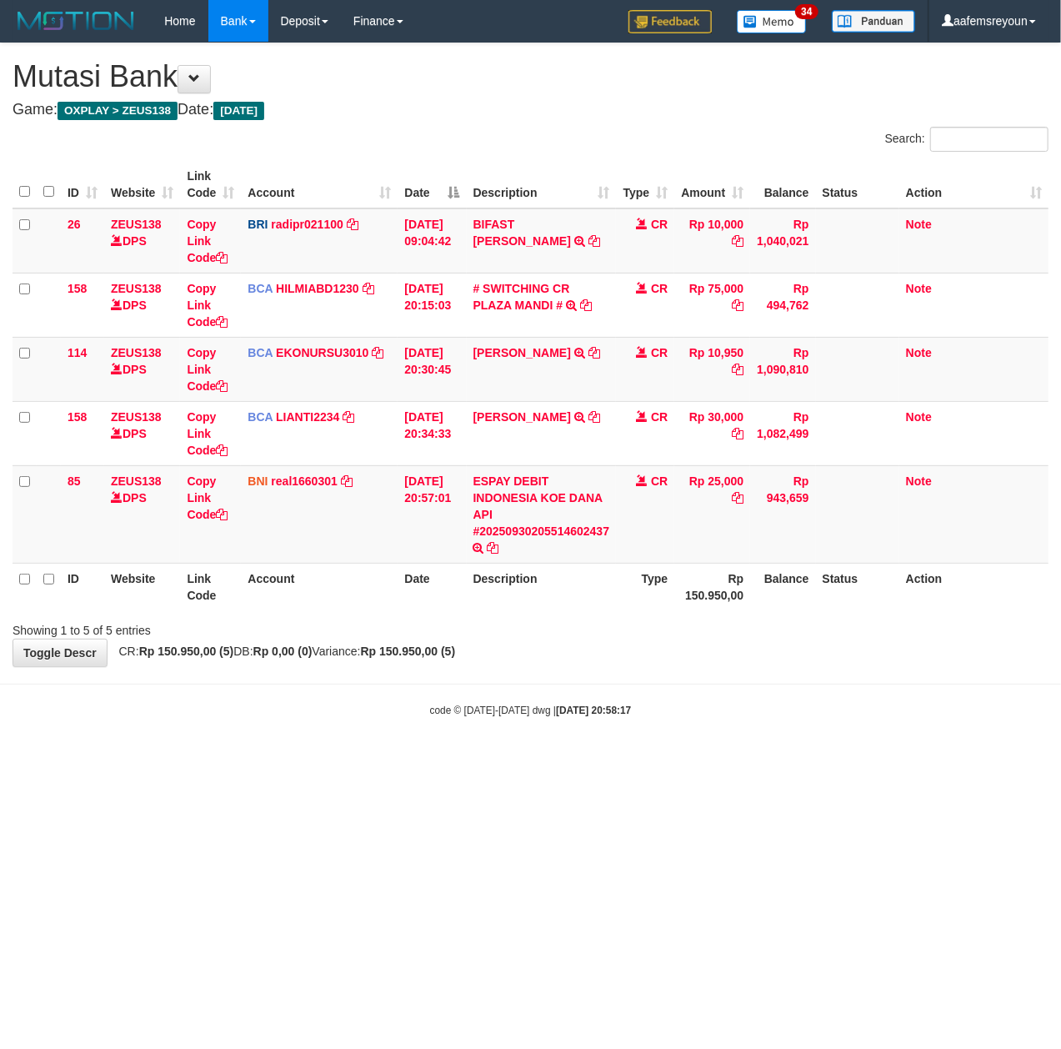
drag, startPoint x: 591, startPoint y: 791, endPoint x: 458, endPoint y: 792, distance: 133.4
click at [577, 760] on html "Toggle navigation Home Bank Account List Mutasi Bank Search Sync Note Mutasi De…" at bounding box center [530, 380] width 1061 height 760
click at [482, 727] on body "Toggle navigation Home Bank Account List Mutasi Bank Search Sync Note Mutasi De…" at bounding box center [530, 380] width 1061 height 760
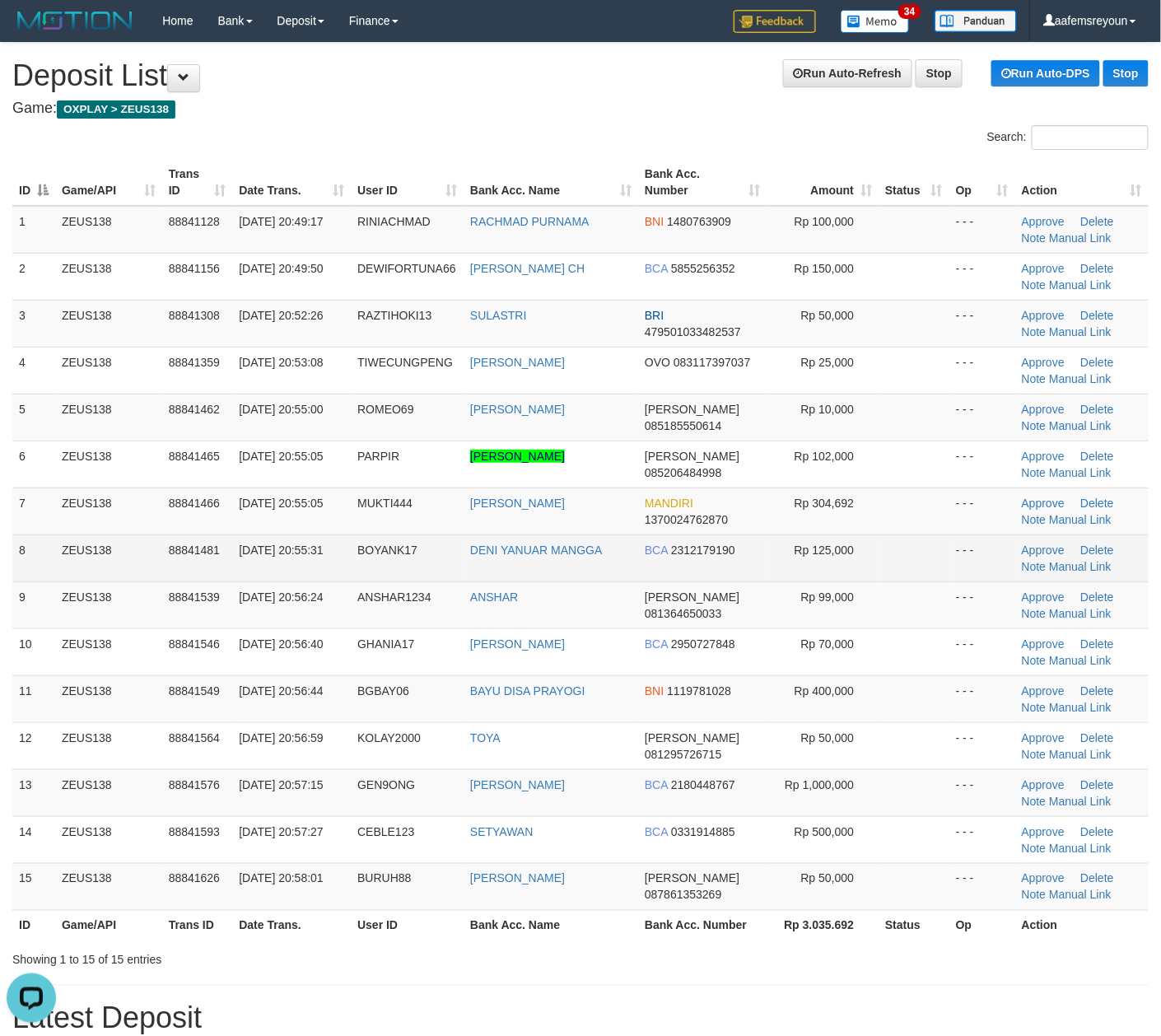
drag, startPoint x: 733, startPoint y: 570, endPoint x: 747, endPoint y: 567, distance: 14.3
click at [735, 568] on td "BCA 2312179190" at bounding box center [702, 558] width 128 height 47
